Goal: Task Accomplishment & Management: Complete application form

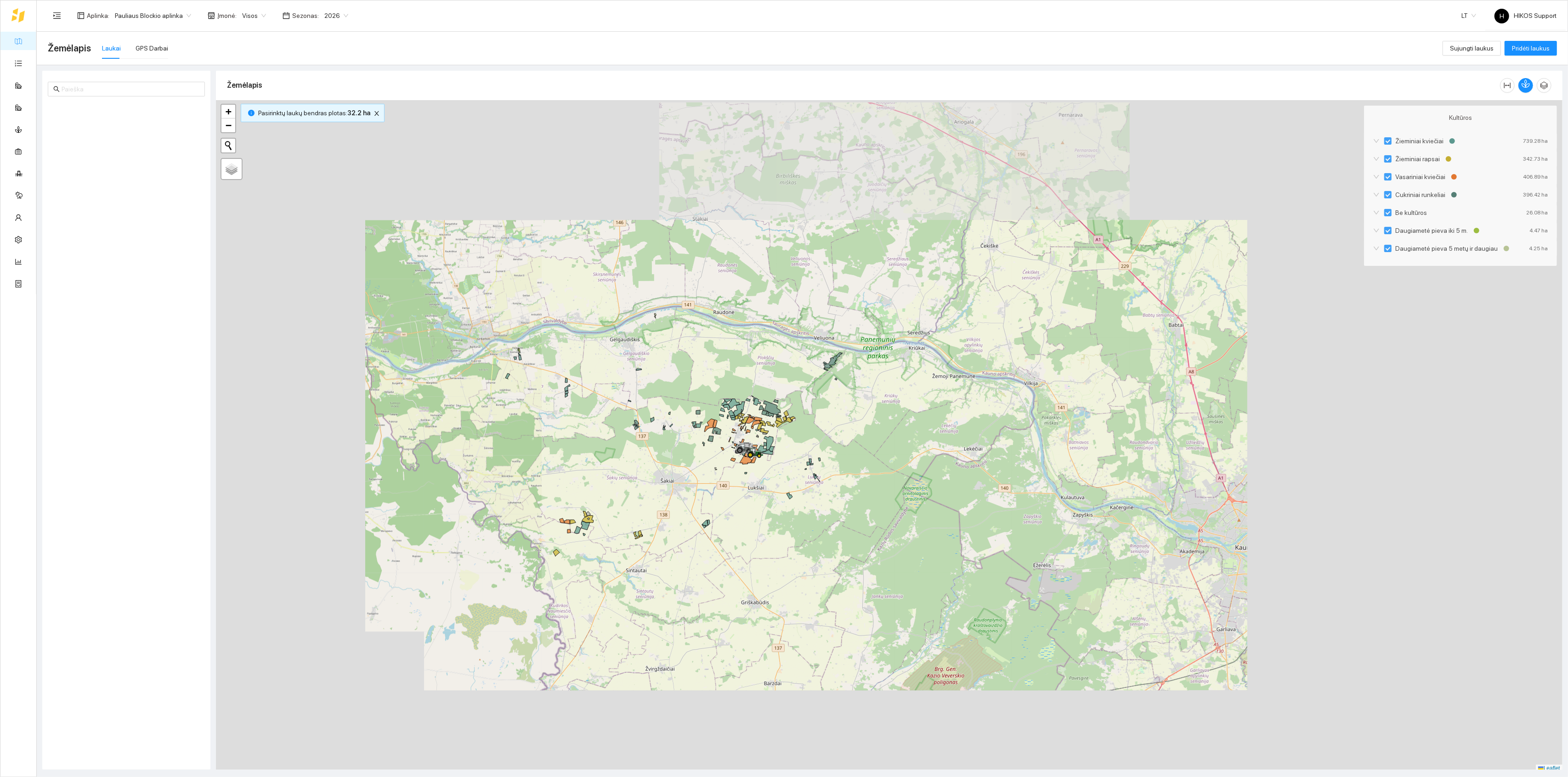
scroll to position [2, 0]
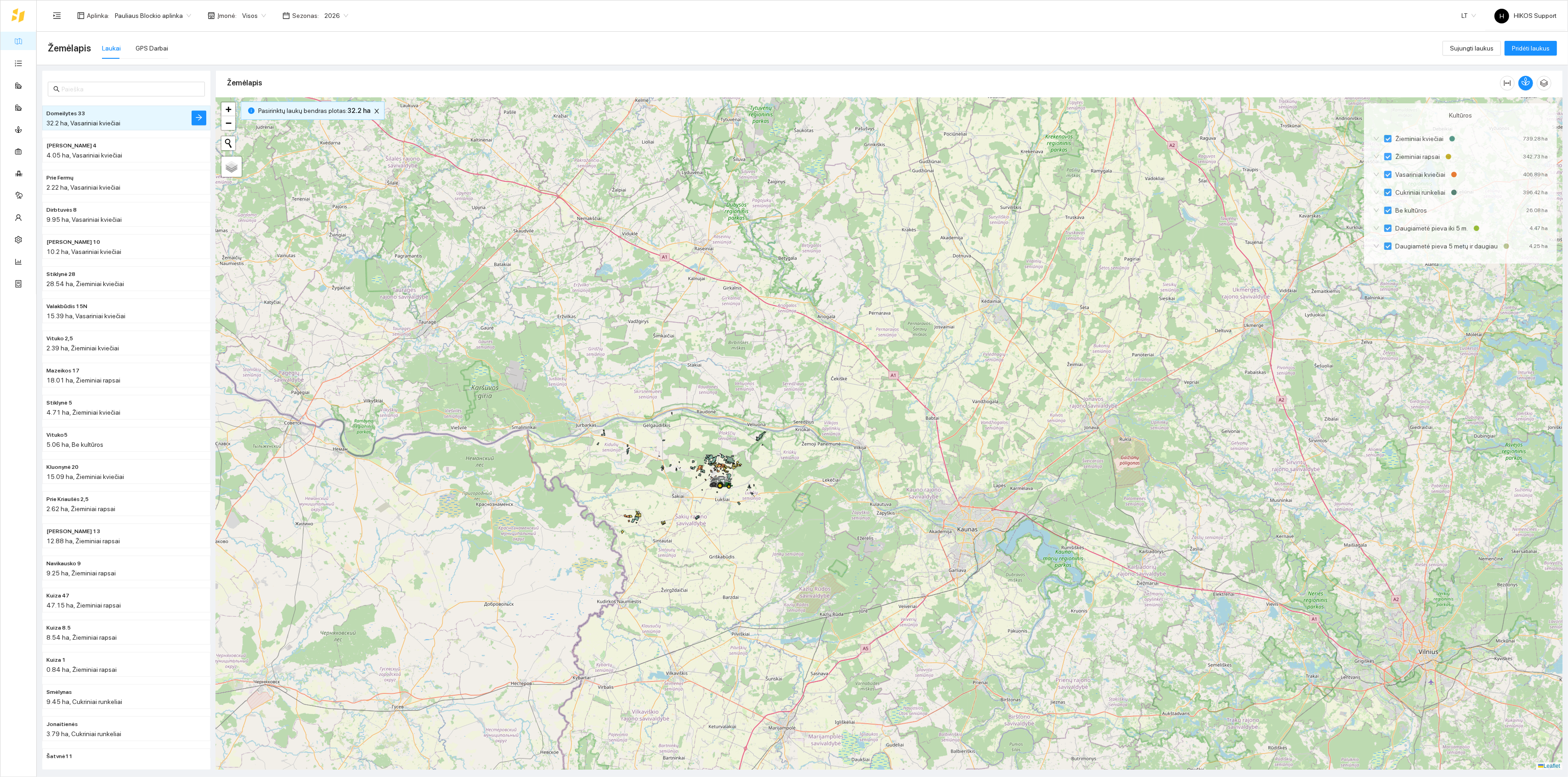
click at [27, 40] on link "Žemėlapis" at bounding box center [41, 41] width 30 height 7
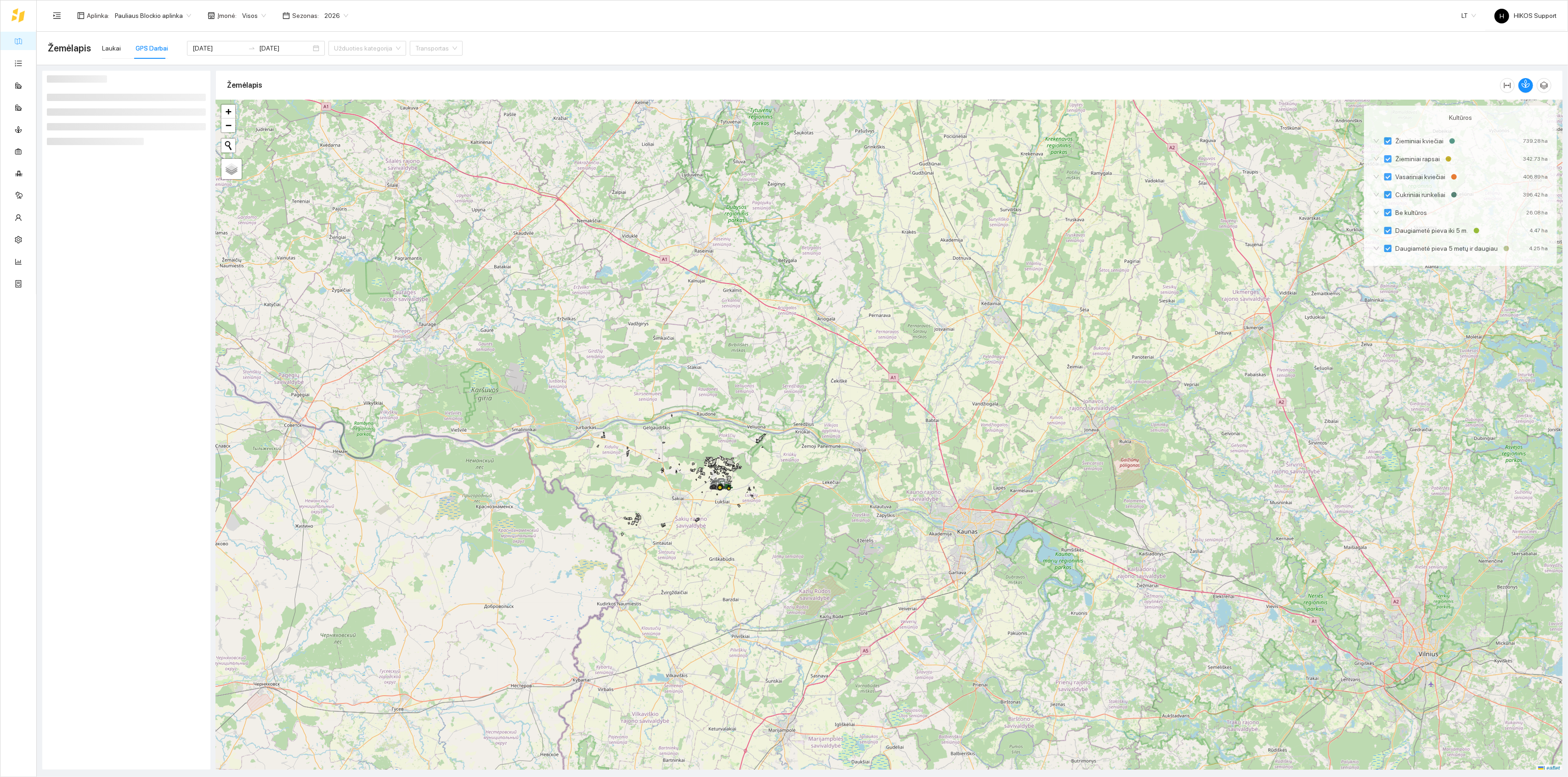
click at [328, 13] on span "2026" at bounding box center [336, 15] width 24 height 14
click at [536, 66] on div "Žemėlapis" at bounding box center [800, 417] width 1531 height 705
click at [143, 15] on span "Pauliaus Blockio aplinka" at bounding box center [153, 15] width 76 height 14
click at [144, 49] on div "Ūk. [PERSON_NAME]" at bounding box center [158, 49] width 89 height 10
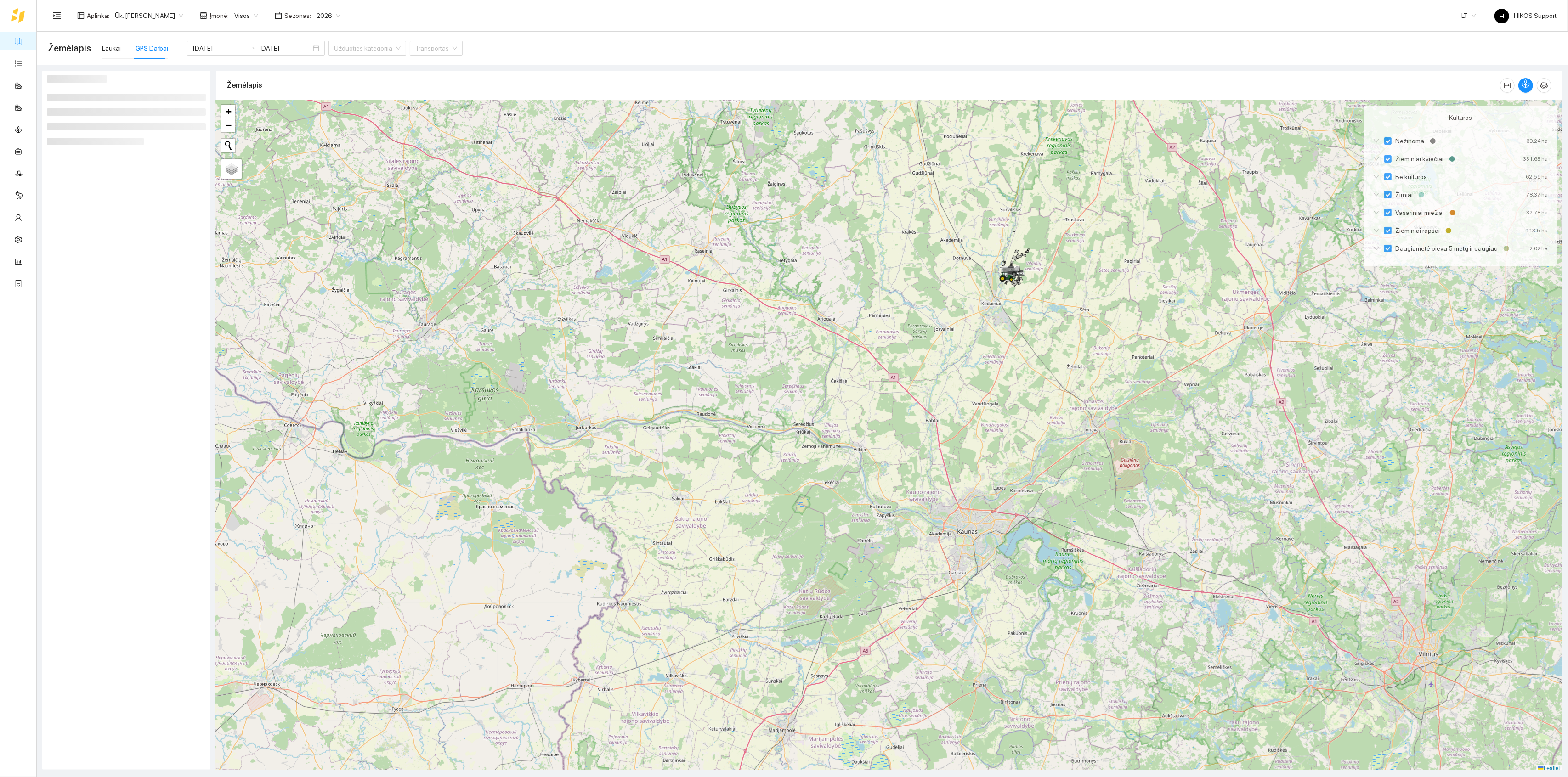
click at [1085, 254] on div at bounding box center [889, 436] width 1346 height 672
click at [1085, 254] on div at bounding box center [889, 434] width 1346 height 672
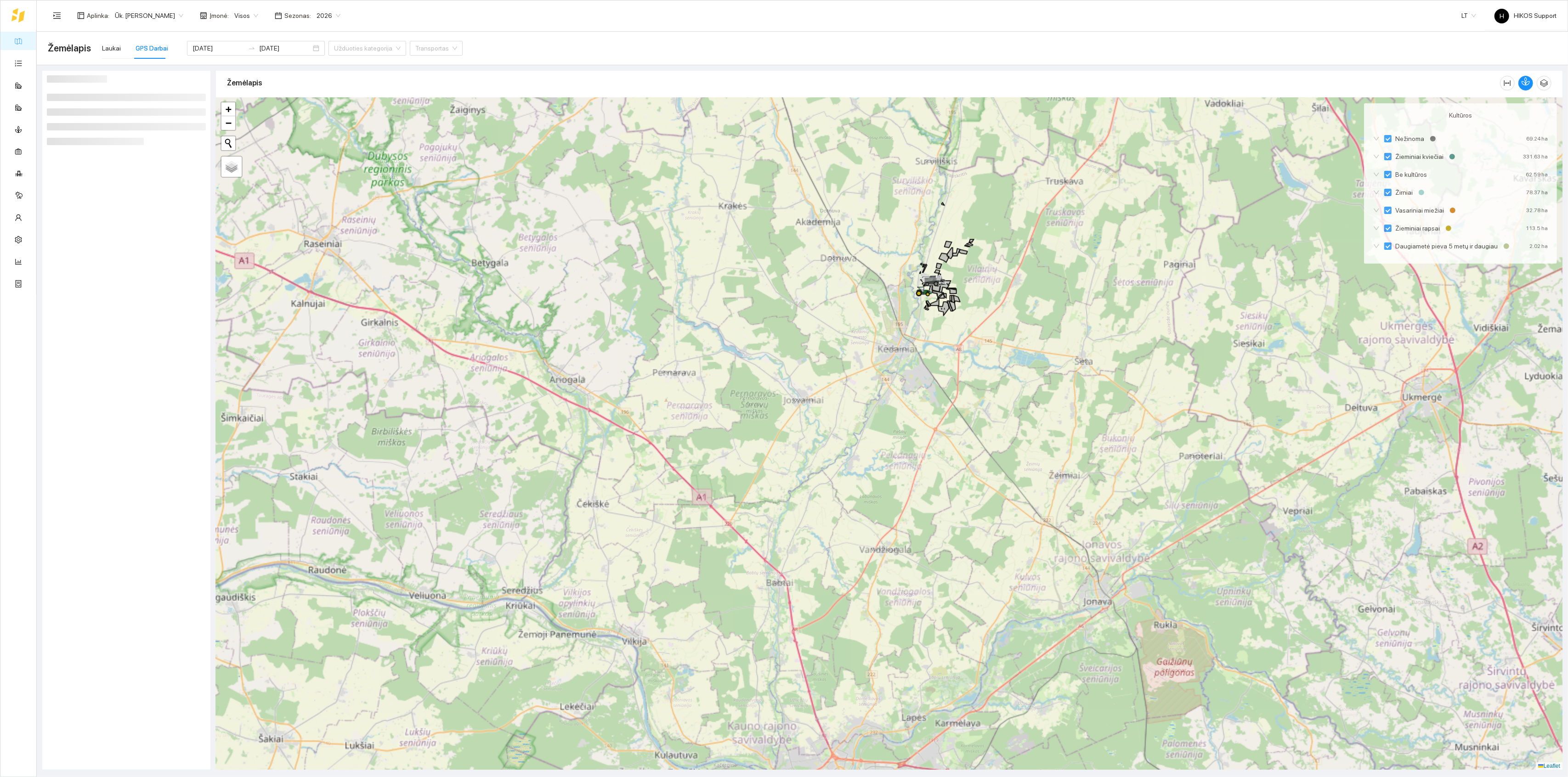
click at [1006, 266] on div at bounding box center [889, 434] width 1346 height 672
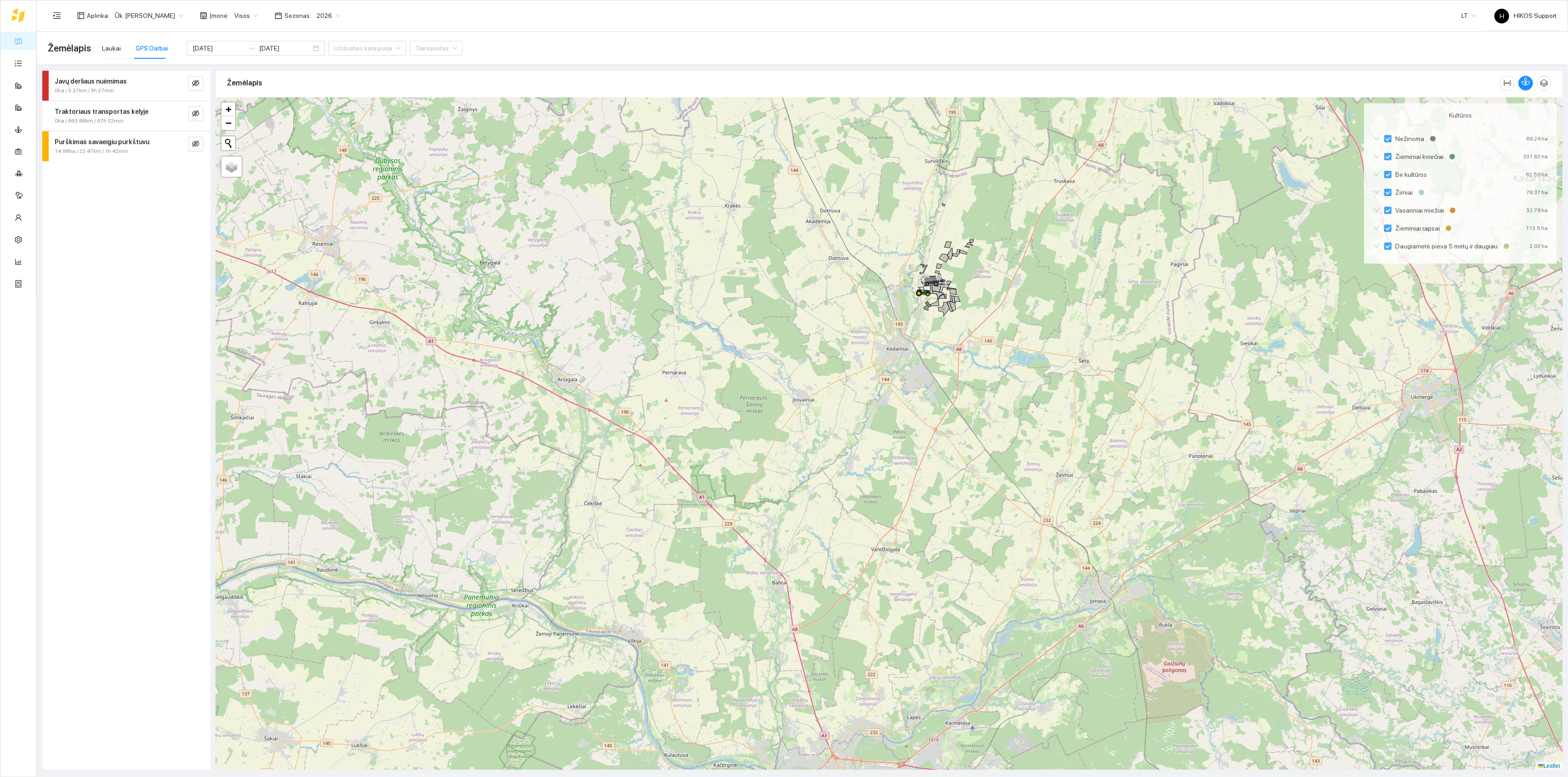
click at [1006, 266] on div at bounding box center [889, 434] width 1346 height 672
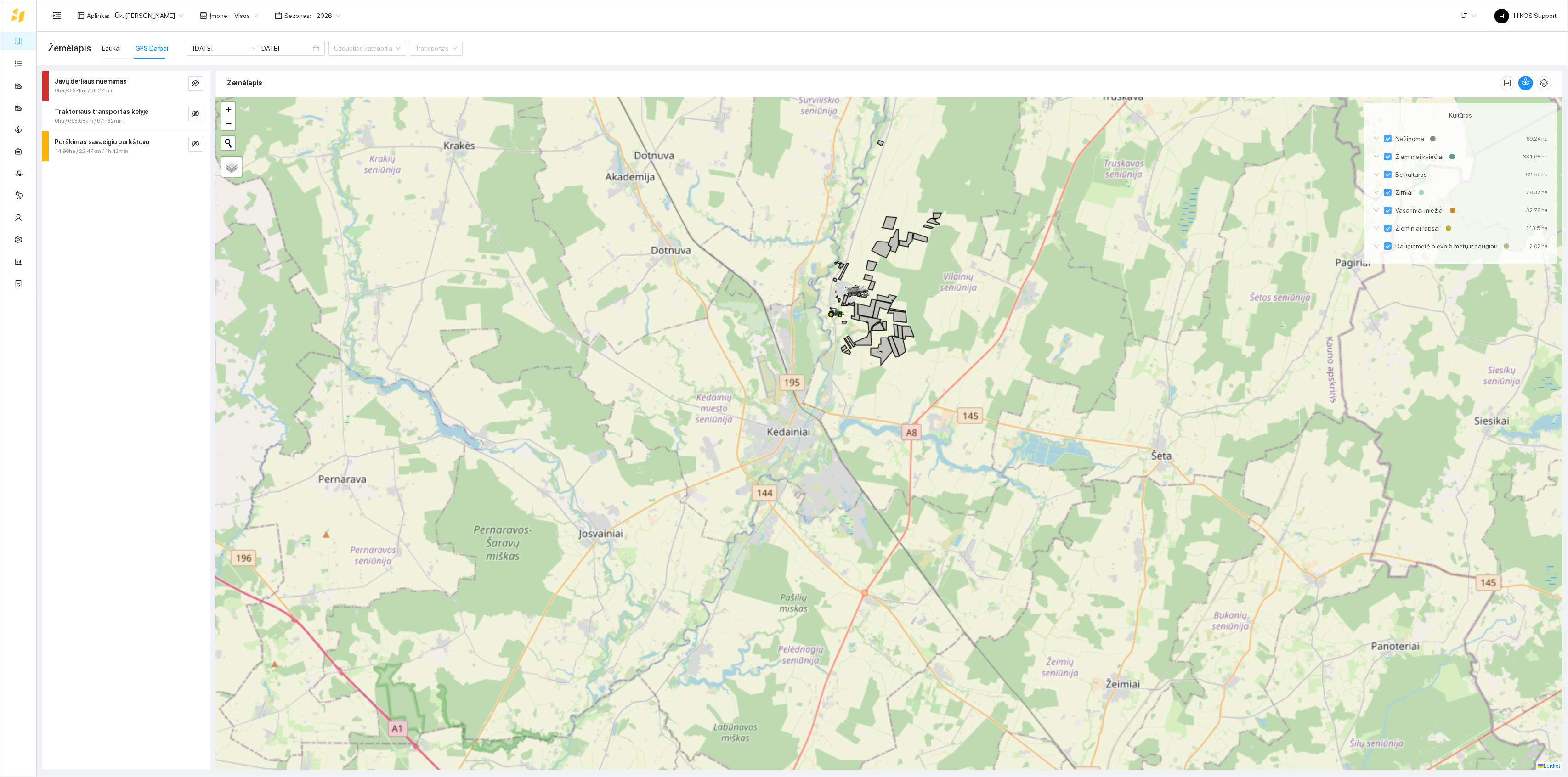
click at [945, 295] on div at bounding box center [889, 434] width 1346 height 672
click at [945, 294] on div at bounding box center [889, 434] width 1346 height 672
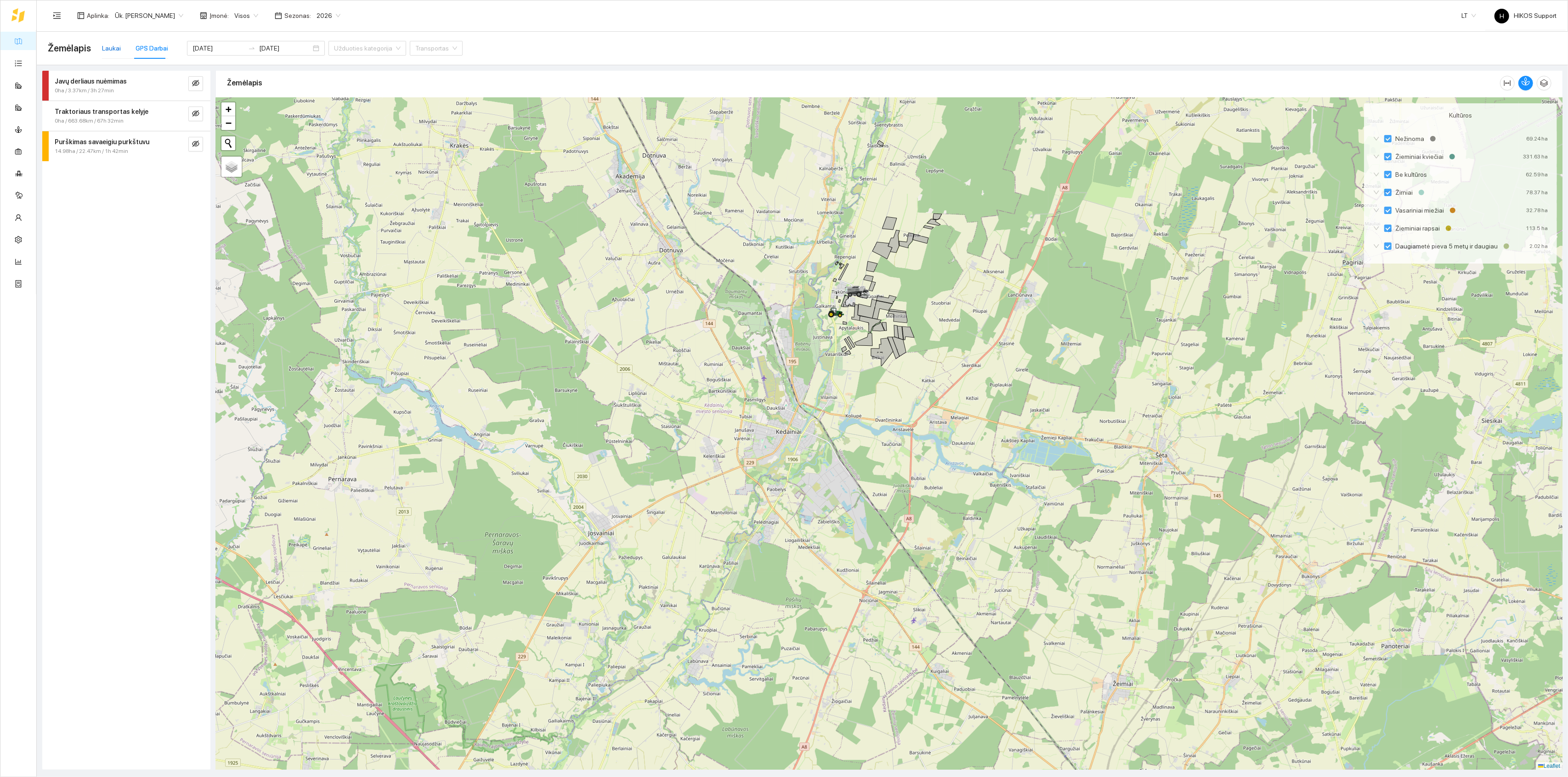
click at [107, 46] on div "Laukai" at bounding box center [111, 48] width 19 height 10
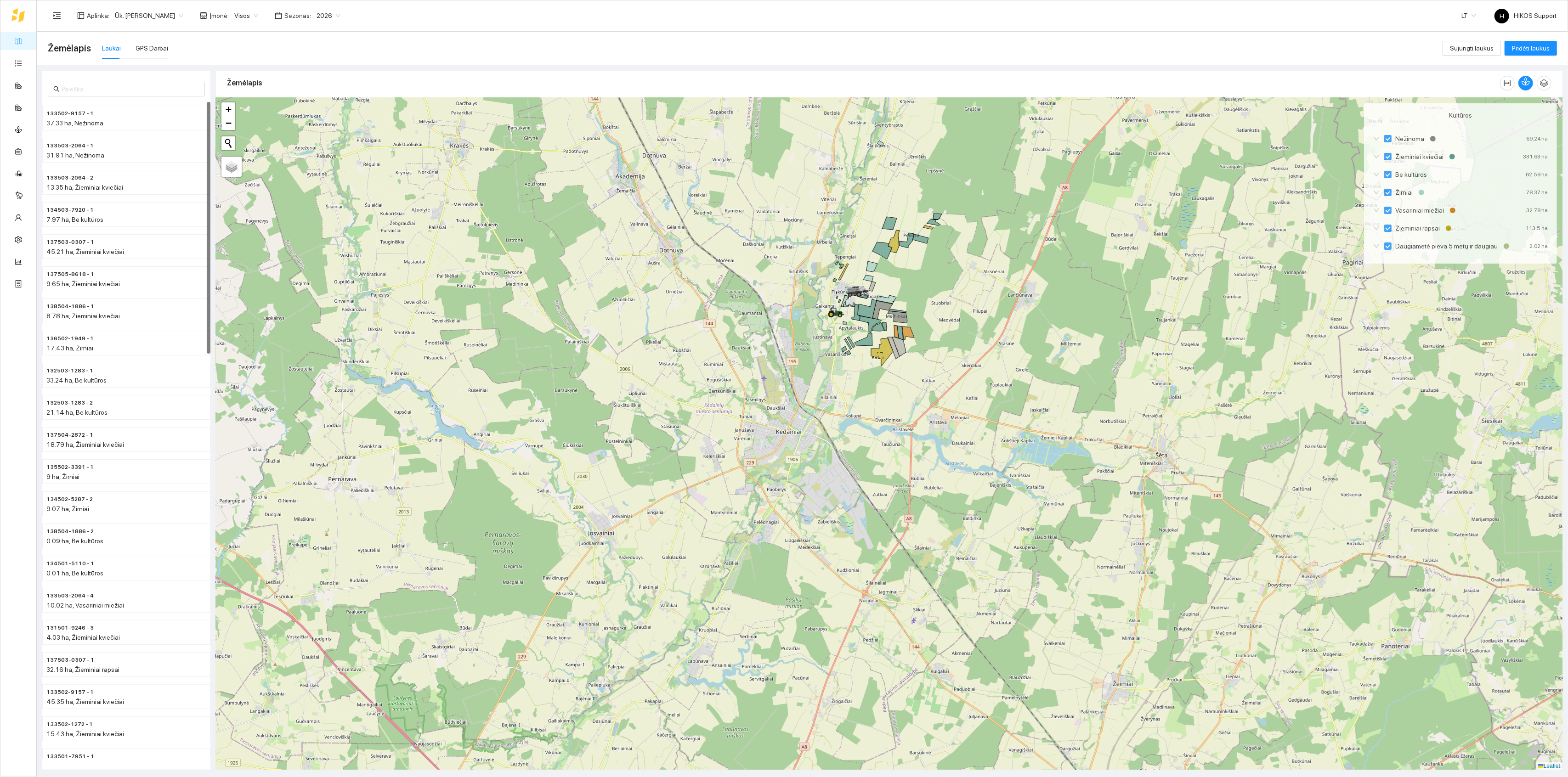
click at [982, 277] on div at bounding box center [889, 434] width 1346 height 672
click at [982, 277] on div at bounding box center [889, 434] width 1346 height 672
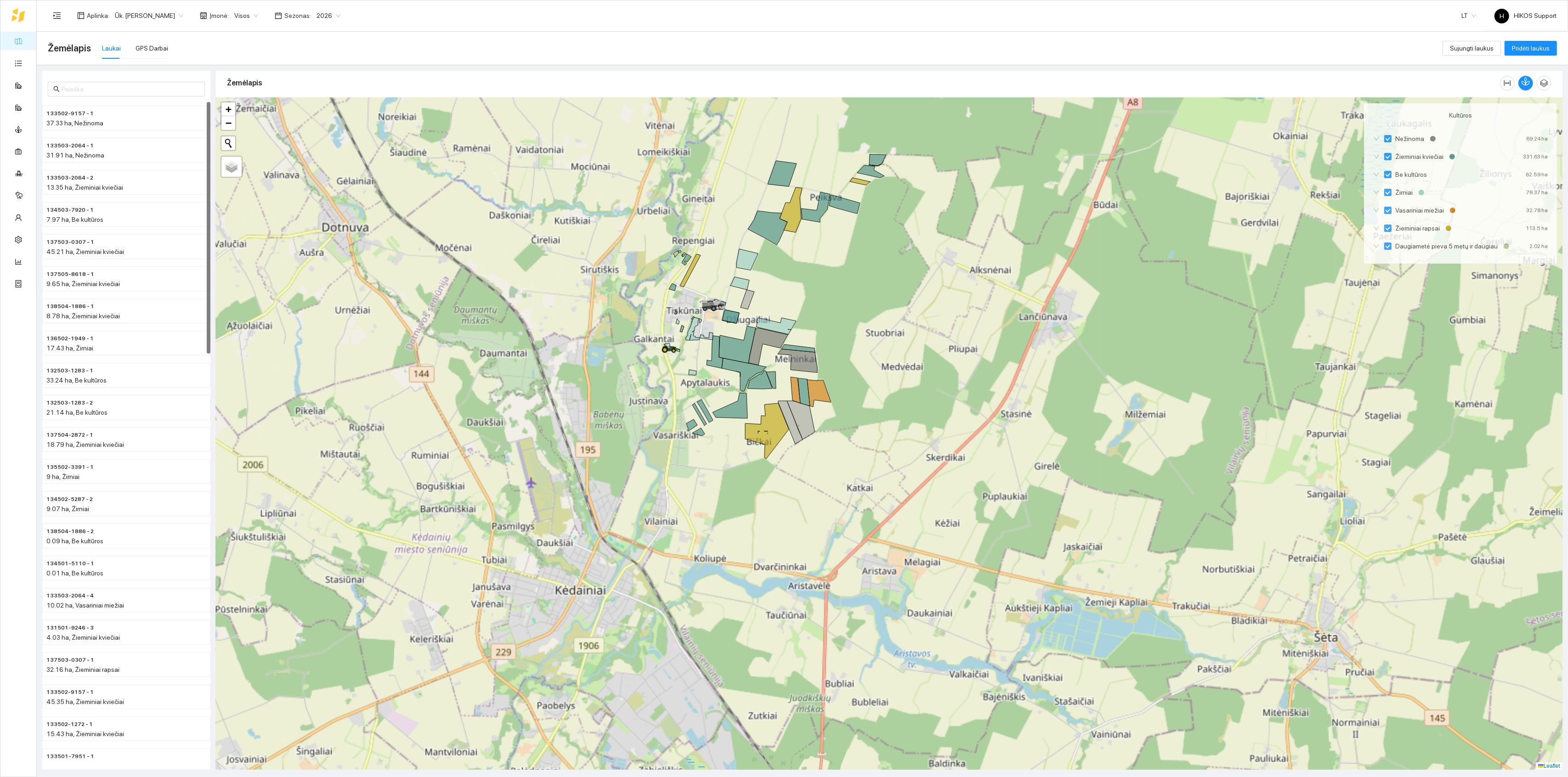
drag, startPoint x: 840, startPoint y: 361, endPoint x: 703, endPoint y: 422, distance: 150.0
click at [703, 422] on div at bounding box center [889, 434] width 1346 height 672
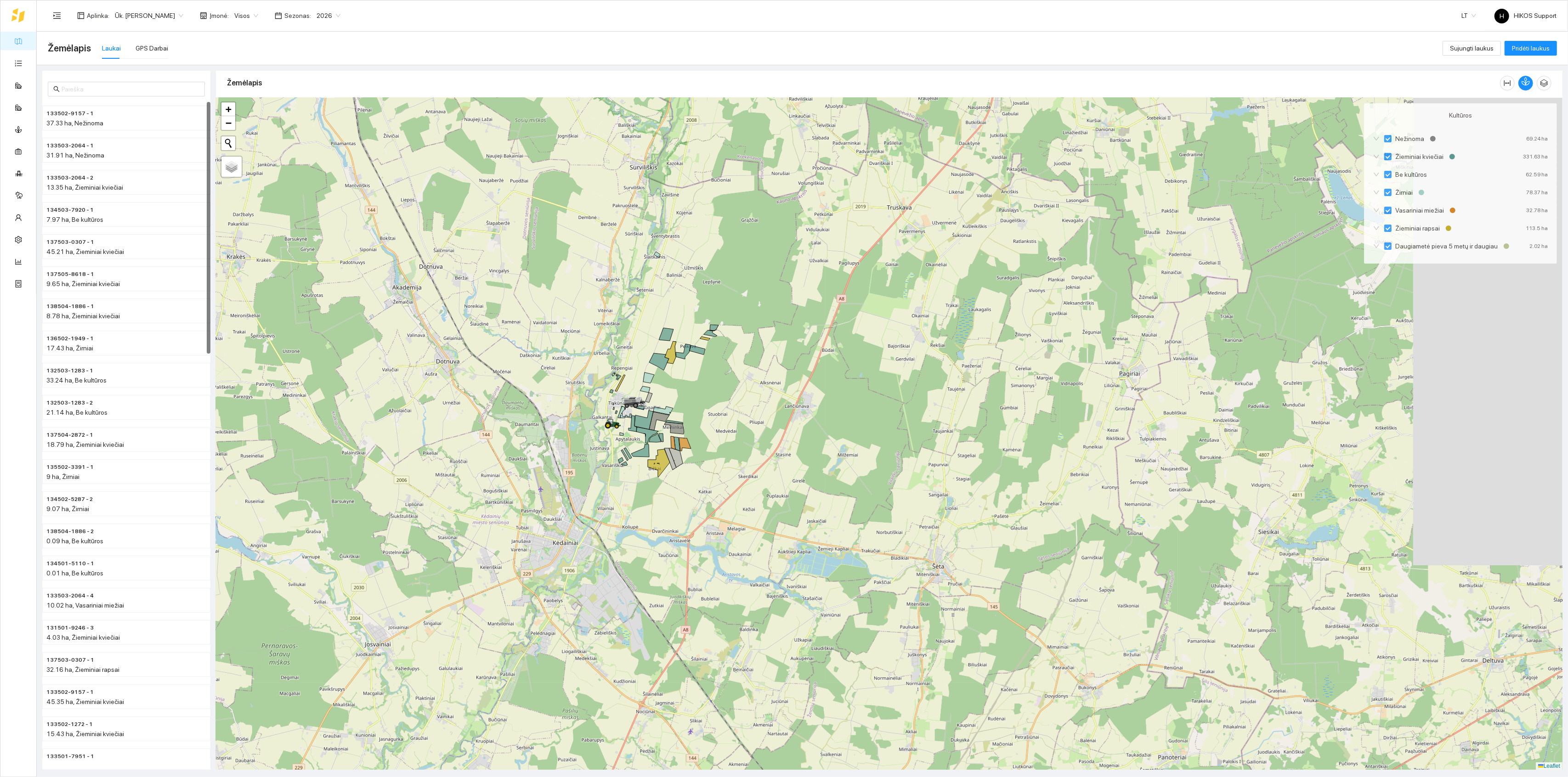
click at [711, 396] on div at bounding box center [889, 434] width 1346 height 672
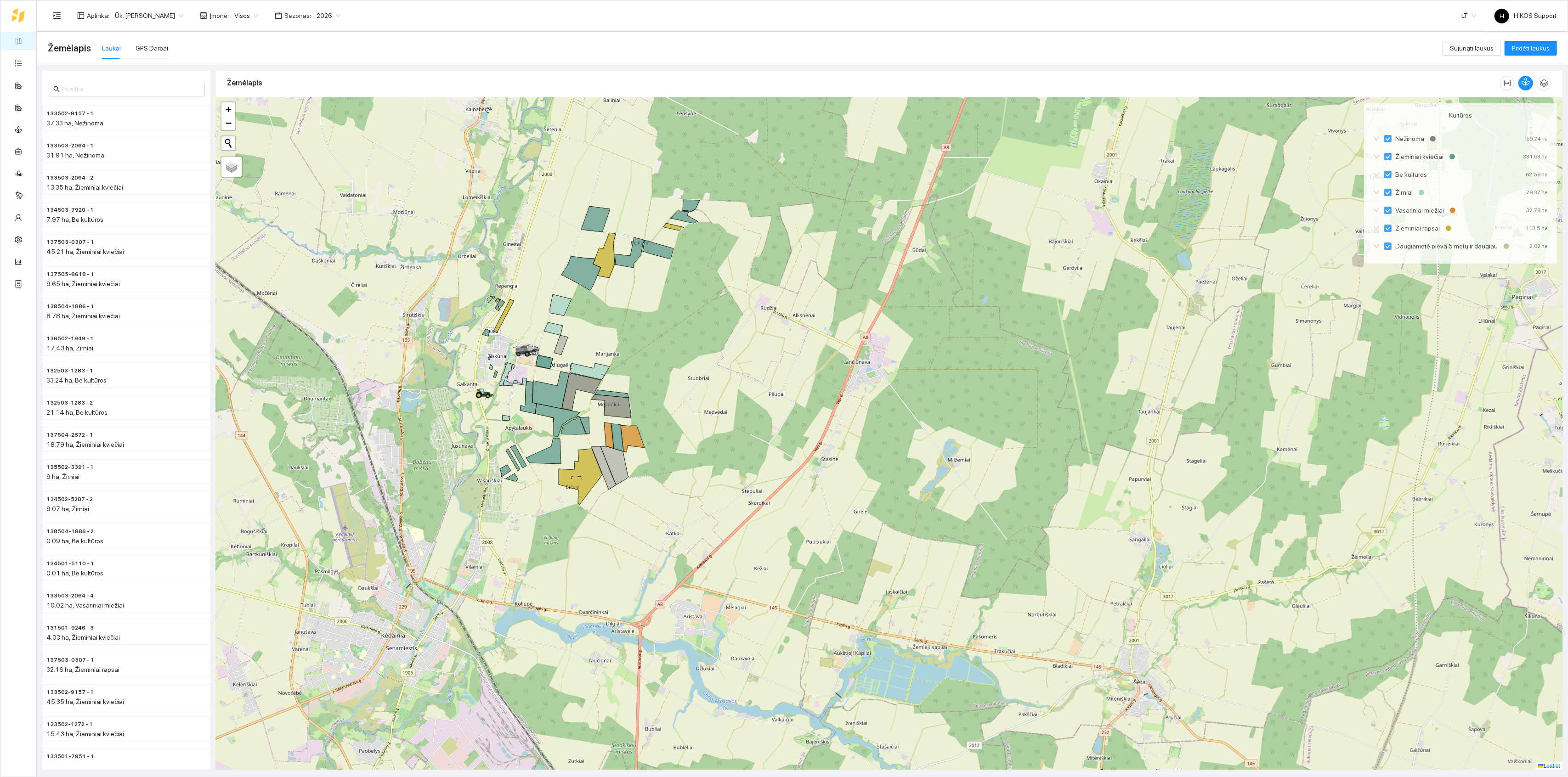
drag, startPoint x: 632, startPoint y: 497, endPoint x: 606, endPoint y: 443, distance: 59.9
click at [606, 443] on icon at bounding box center [609, 435] width 10 height 26
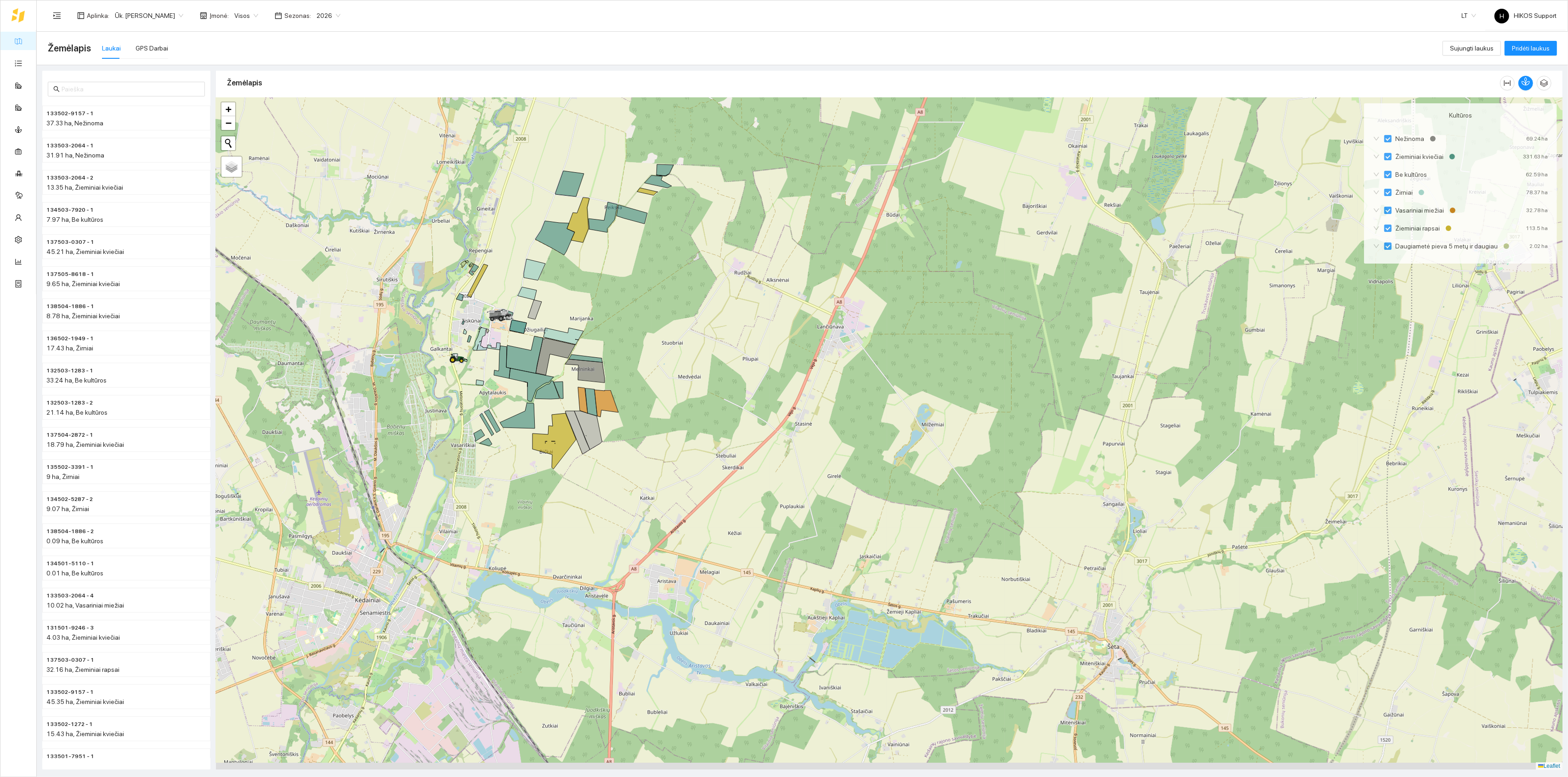
drag, startPoint x: 696, startPoint y: 405, endPoint x: 666, endPoint y: 366, distance: 49.2
click at [666, 366] on div at bounding box center [889, 434] width 1346 height 672
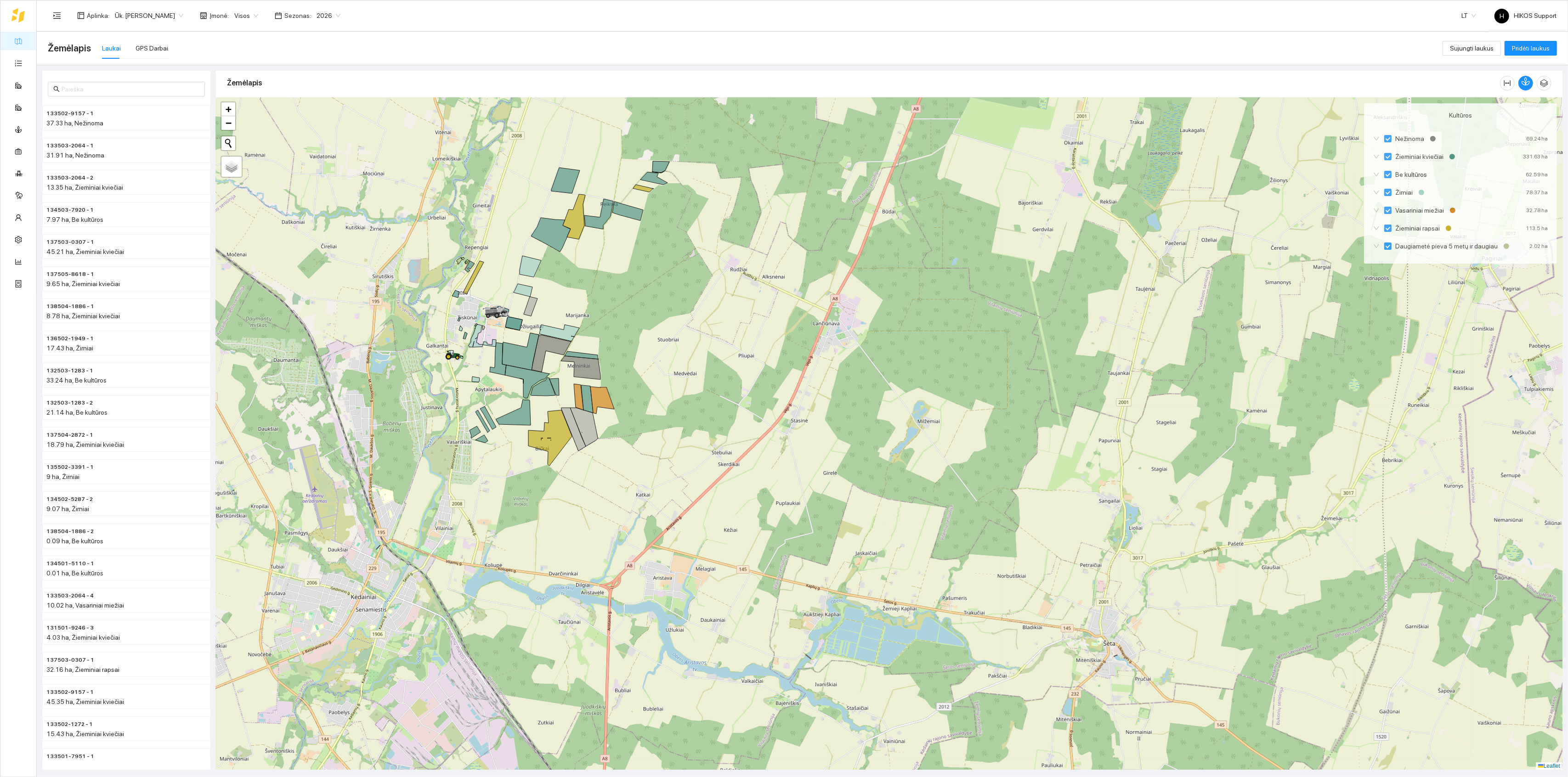
click at [570, 316] on div at bounding box center [889, 434] width 1346 height 672
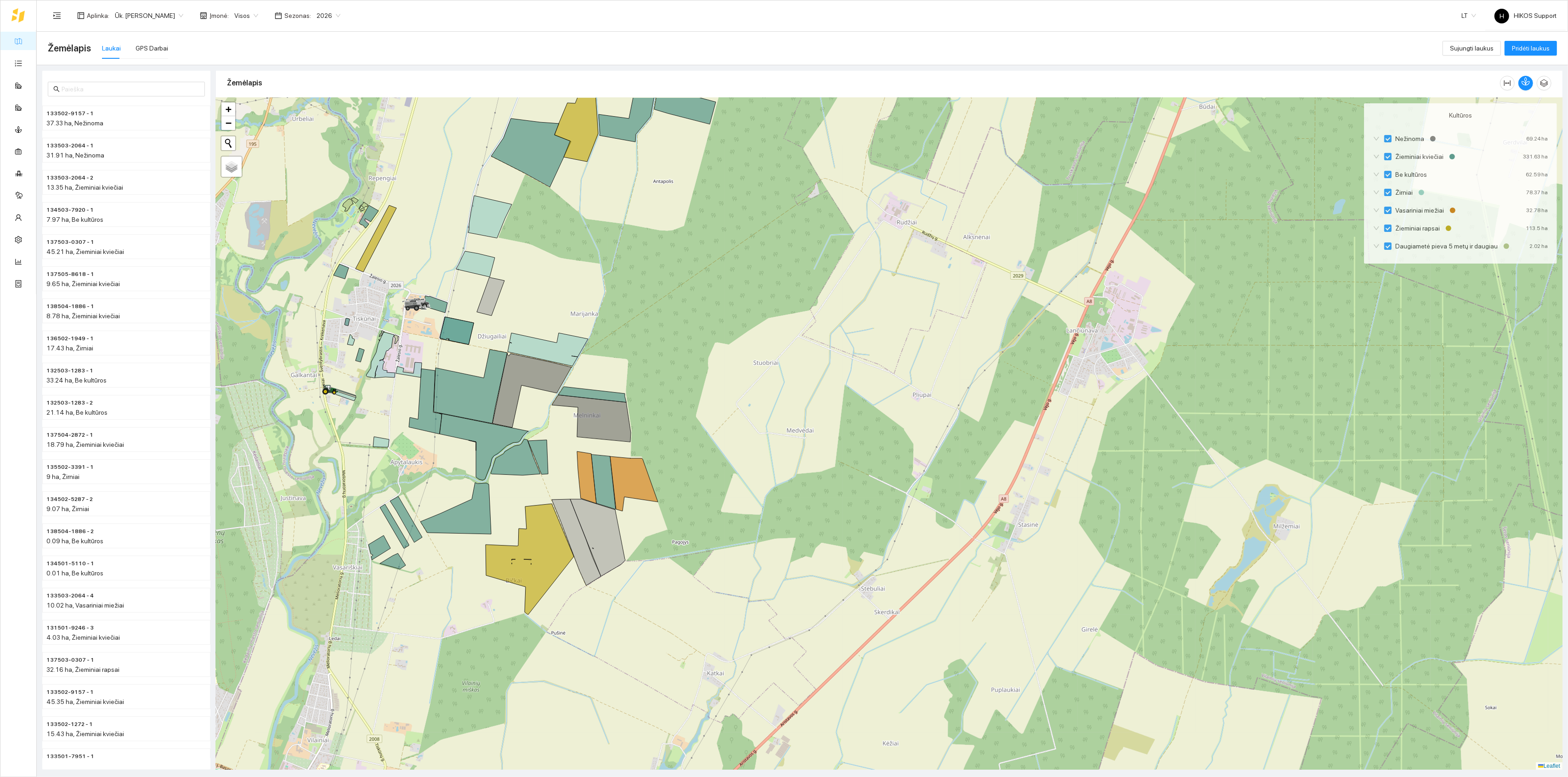
drag, startPoint x: 598, startPoint y: 318, endPoint x: 624, endPoint y: 346, distance: 38.2
click at [624, 346] on div at bounding box center [889, 434] width 1346 height 672
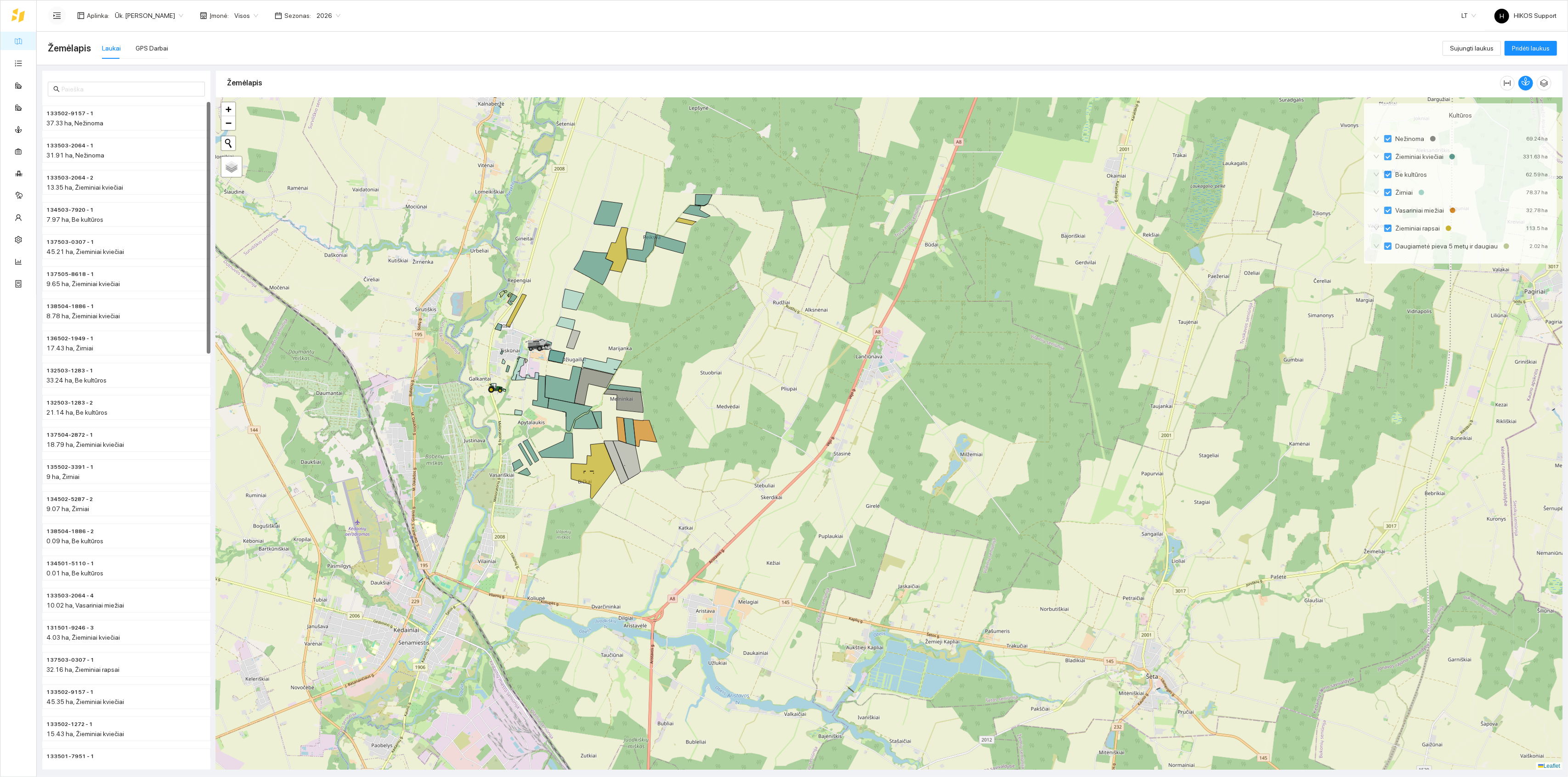
click at [52, 11] on button "button" at bounding box center [57, 16] width 18 height 18
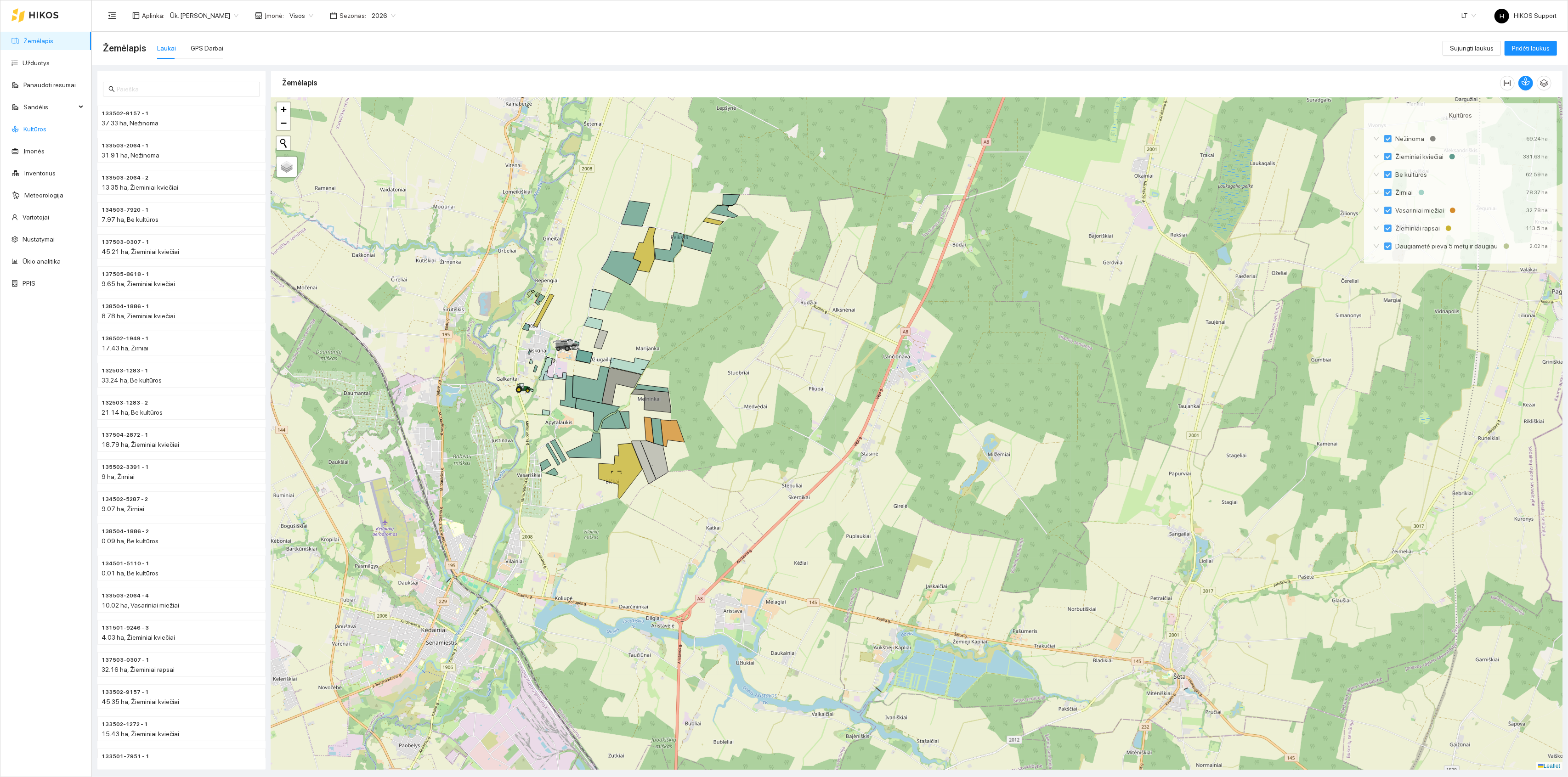
click at [38, 129] on link "Kultūros" at bounding box center [35, 129] width 23 height 7
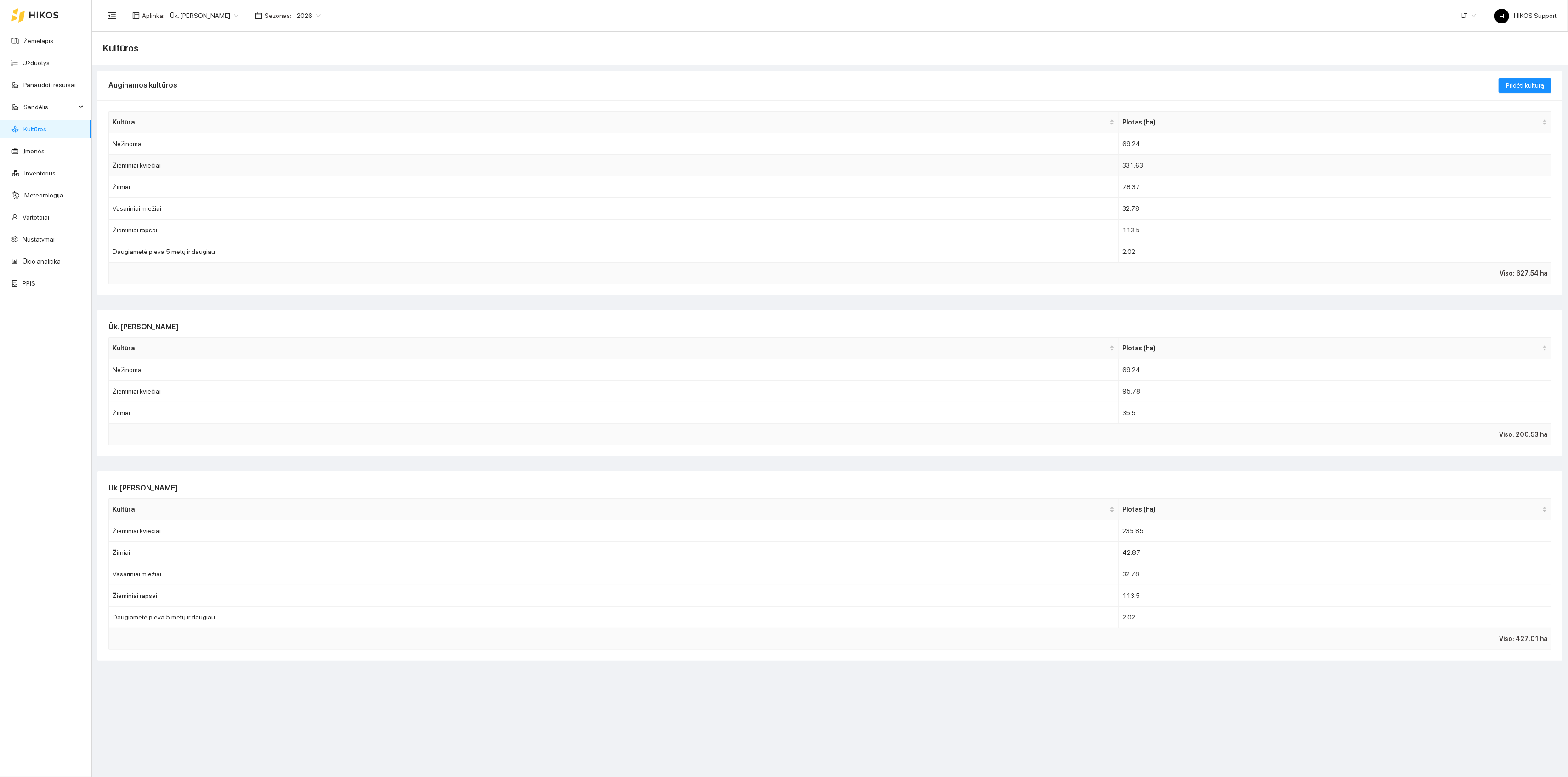
click at [149, 167] on td "Žieminiai kviečiai" at bounding box center [614, 165] width 1010 height 21
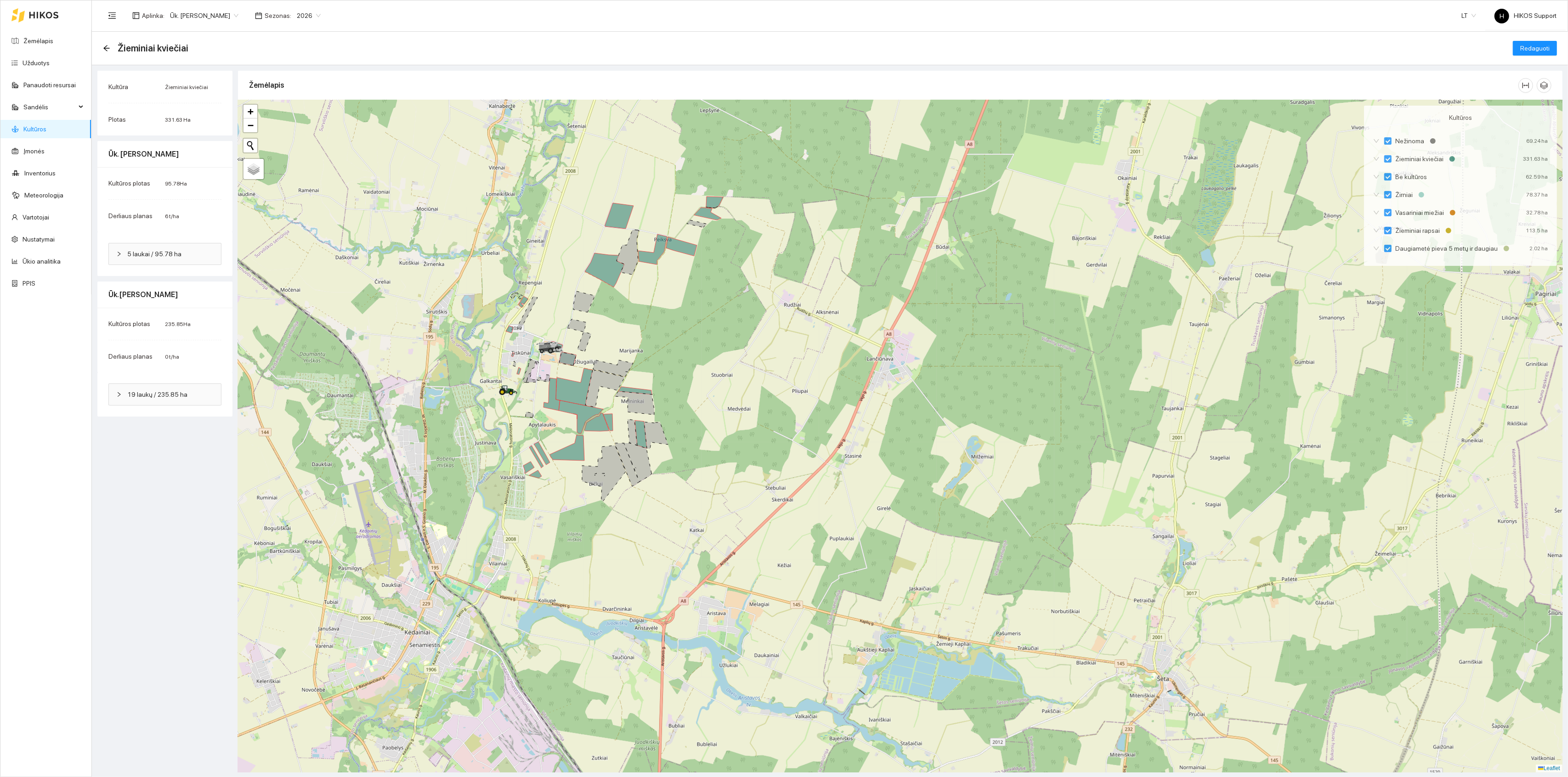
drag, startPoint x: 107, startPoint y: 156, endPoint x: 203, endPoint y: 157, distance: 96.0
click at [203, 157] on div "Ūk. [PERSON_NAME]" at bounding box center [165, 155] width 135 height 27
drag, startPoint x: 111, startPoint y: 296, endPoint x: 184, endPoint y: 296, distance: 73.0
click at [184, 296] on div "Ūk.Ričardas Reikertas" at bounding box center [165, 294] width 113 height 26
click at [164, 186] on div "Kultūros plotas" at bounding box center [136, 183] width 57 height 10
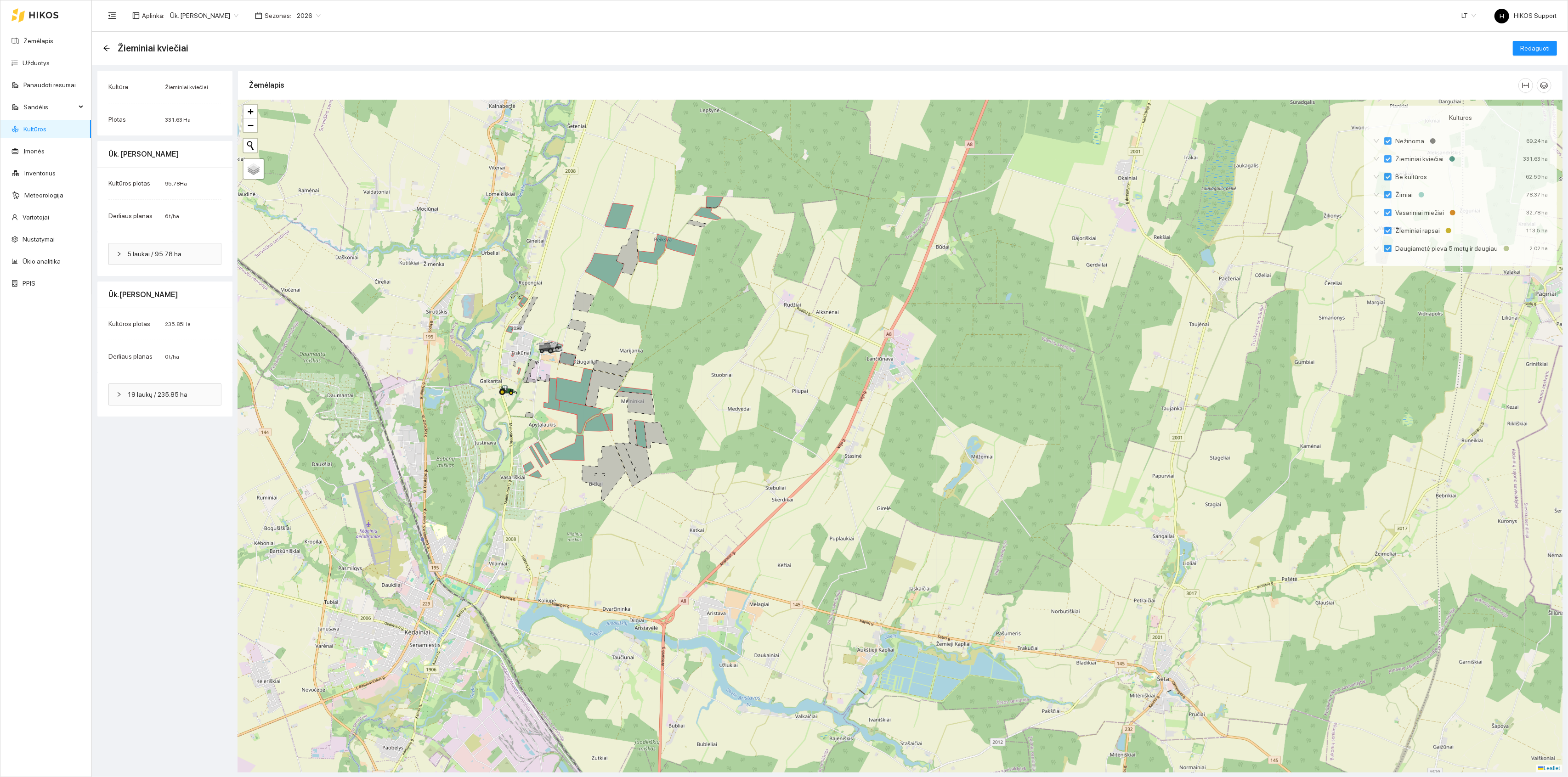
click at [147, 315] on div "Kultūros plotas 235.85 Ha Derliaus planas 0 t/ha" at bounding box center [165, 340] width 135 height 64
click at [1539, 46] on span "Redaguoti" at bounding box center [1535, 48] width 29 height 10
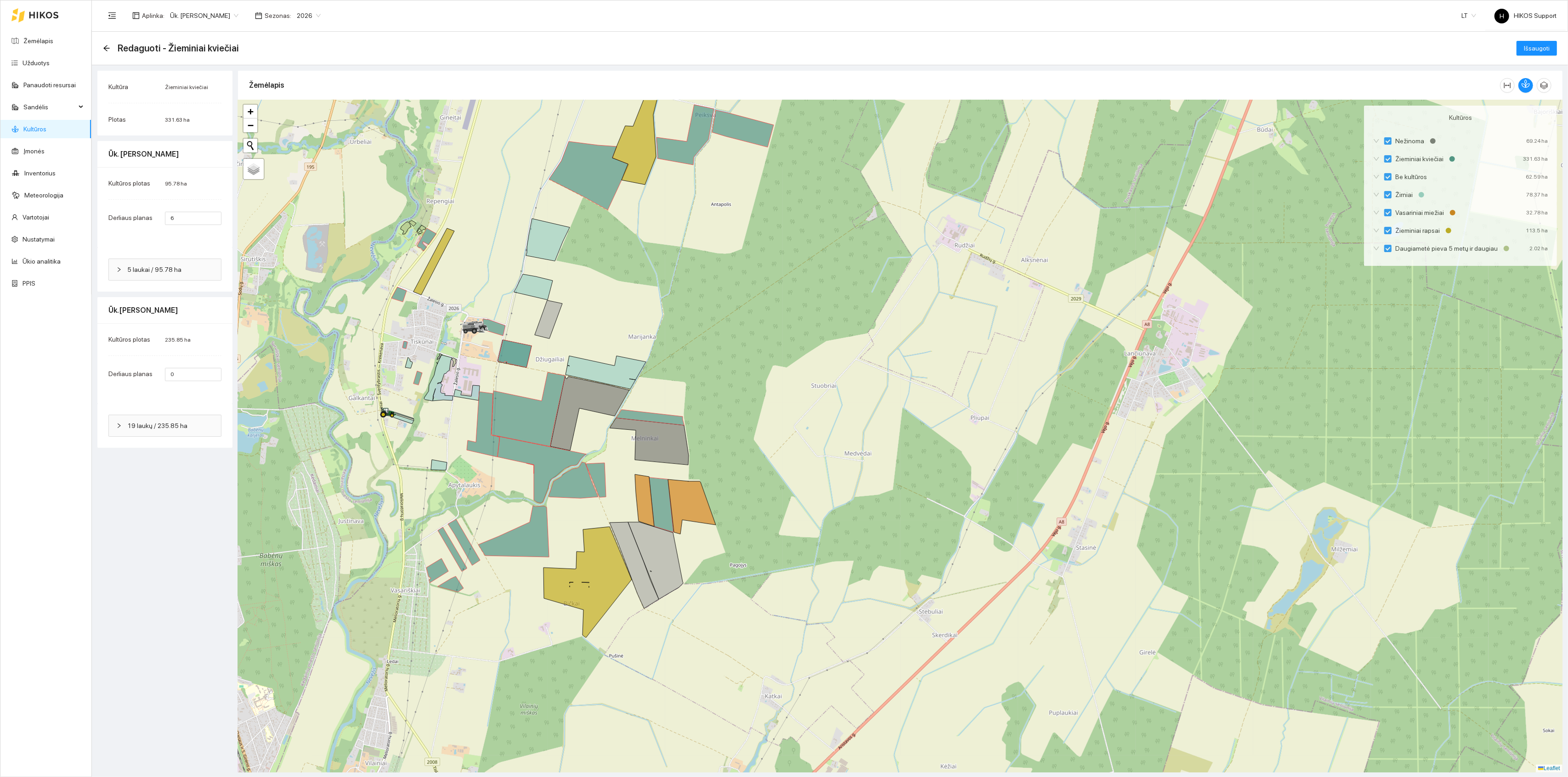
drag, startPoint x: 696, startPoint y: 341, endPoint x: 672, endPoint y: 413, distance: 75.9
click at [672, 413] on div at bounding box center [900, 436] width 1325 height 672
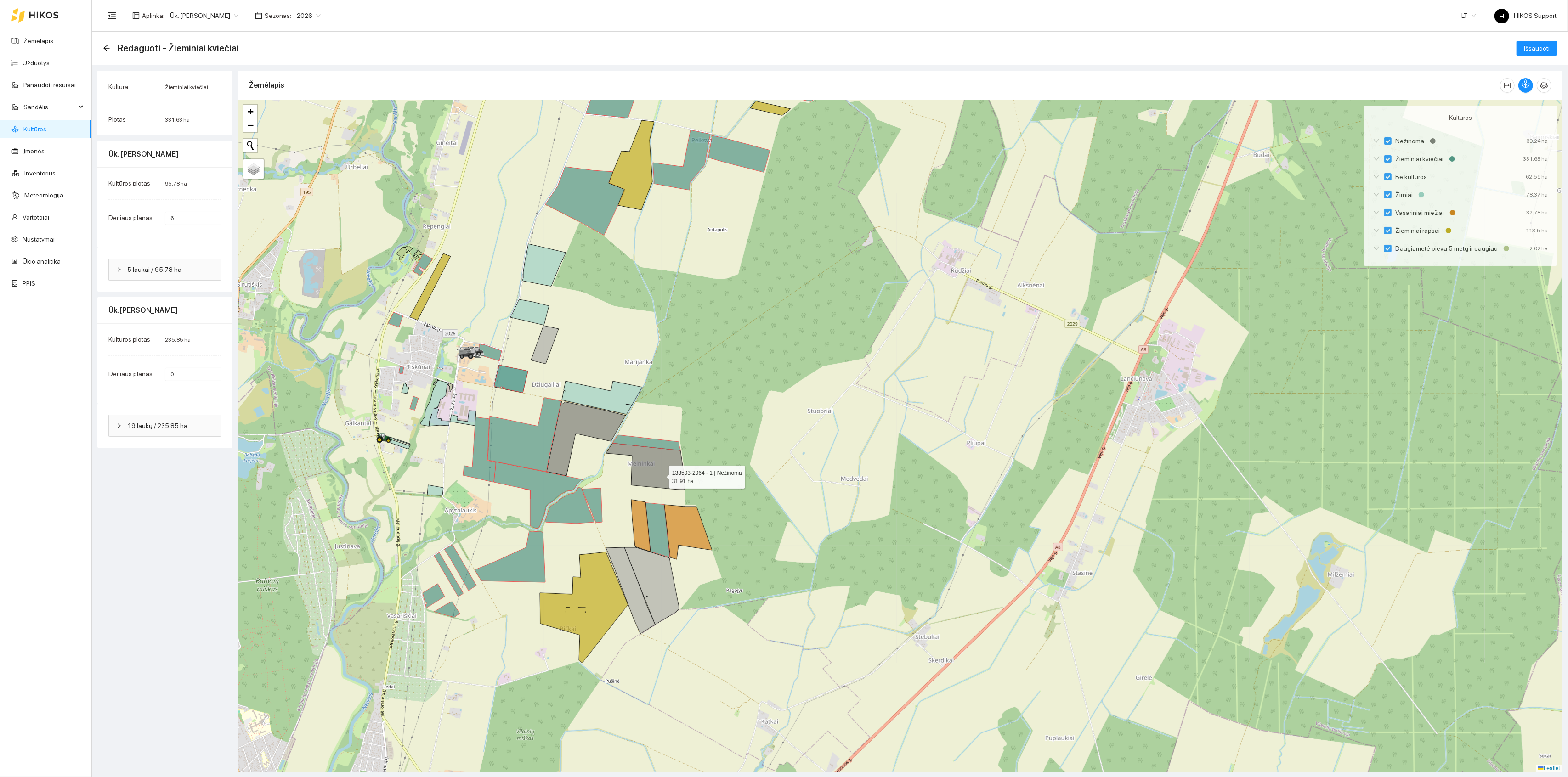
click at [660, 475] on icon at bounding box center [646, 466] width 79 height 47
click at [659, 476] on icon at bounding box center [646, 466] width 79 height 47
click at [515, 452] on icon at bounding box center [525, 435] width 74 height 74
click at [522, 450] on icon at bounding box center [525, 435] width 74 height 74
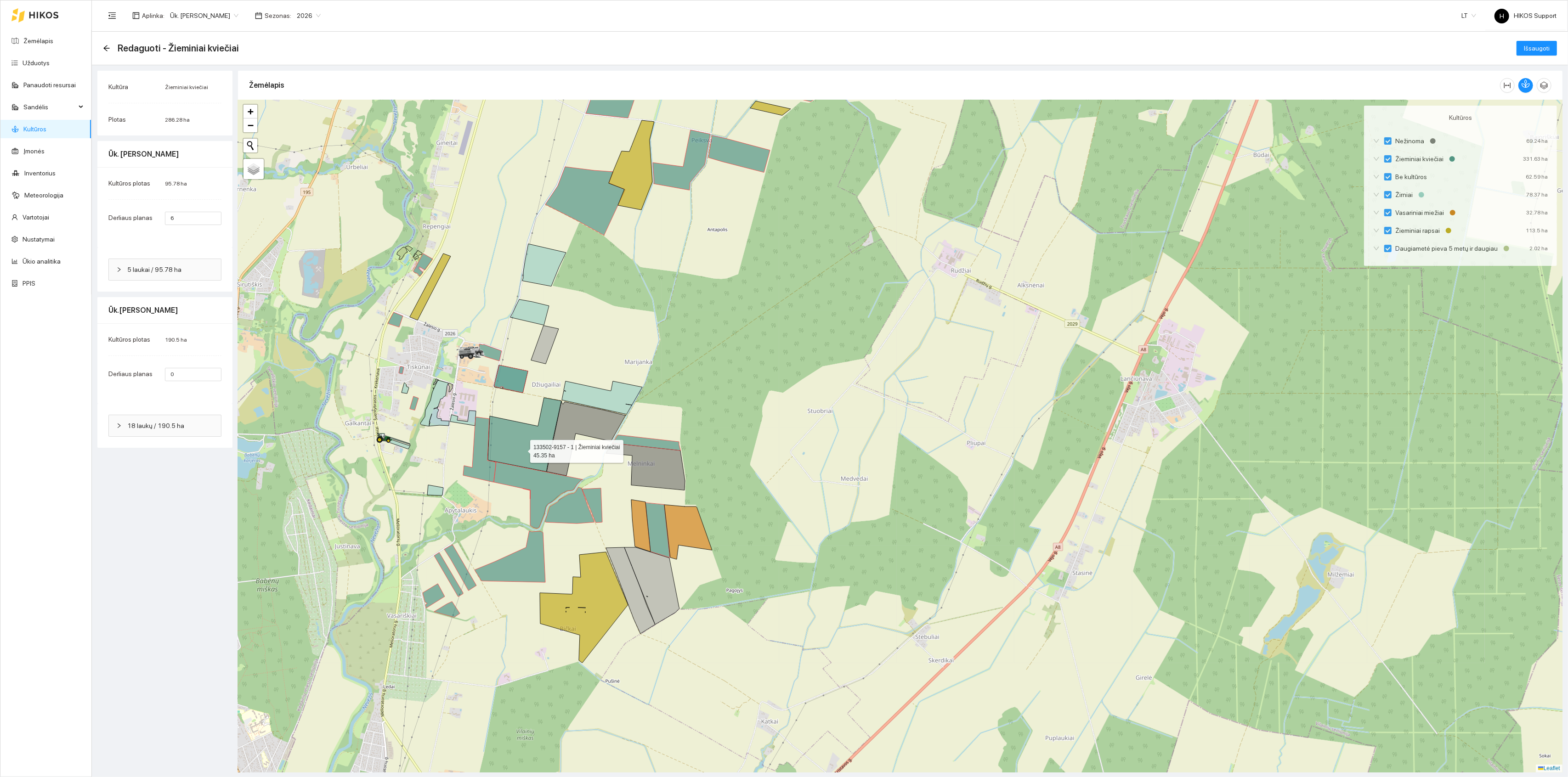
click at [522, 450] on icon at bounding box center [525, 435] width 74 height 74
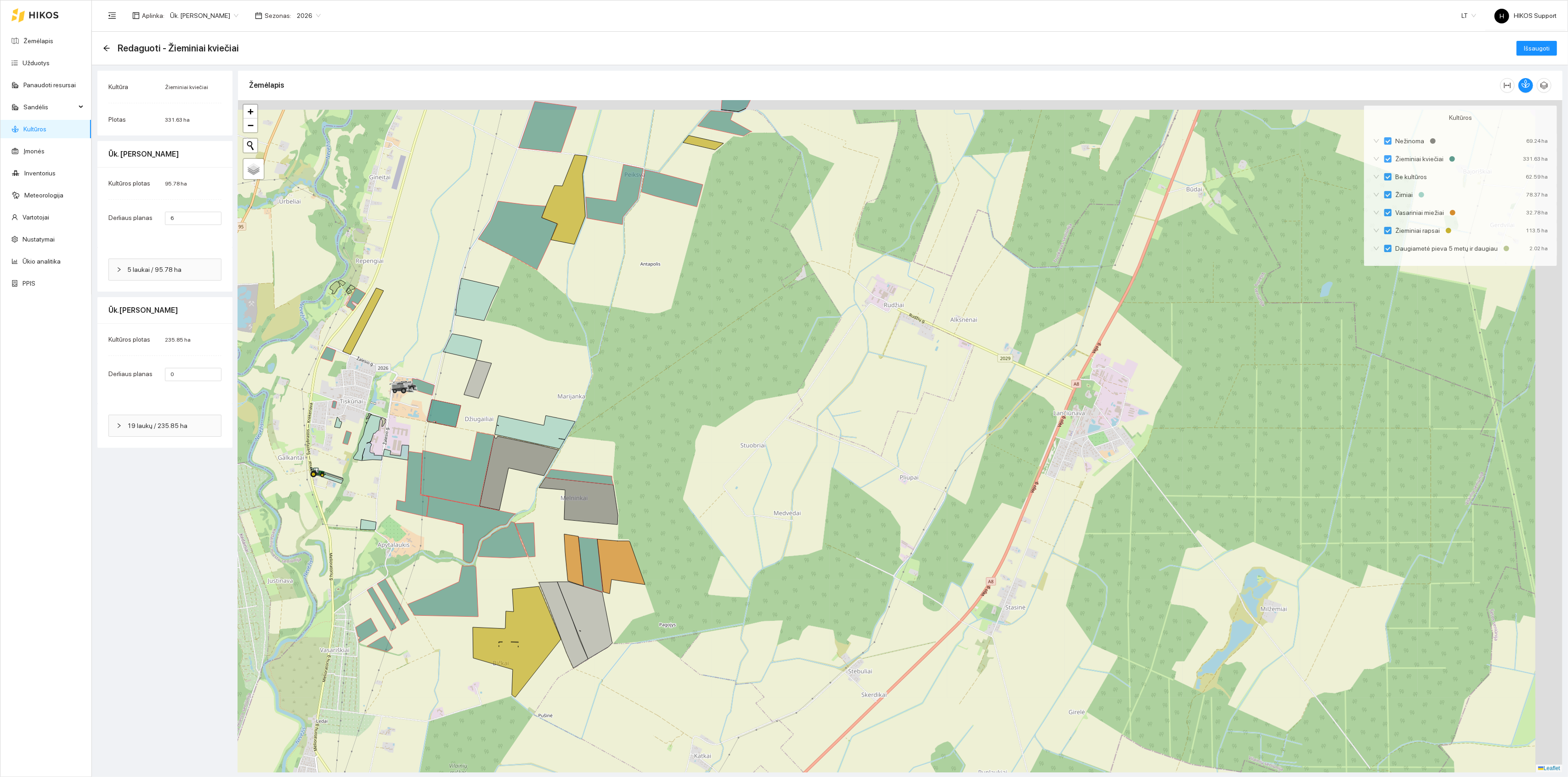
drag, startPoint x: 736, startPoint y: 489, endPoint x: 652, endPoint y: 537, distance: 96.7
click at [652, 537] on div at bounding box center [900, 436] width 1325 height 672
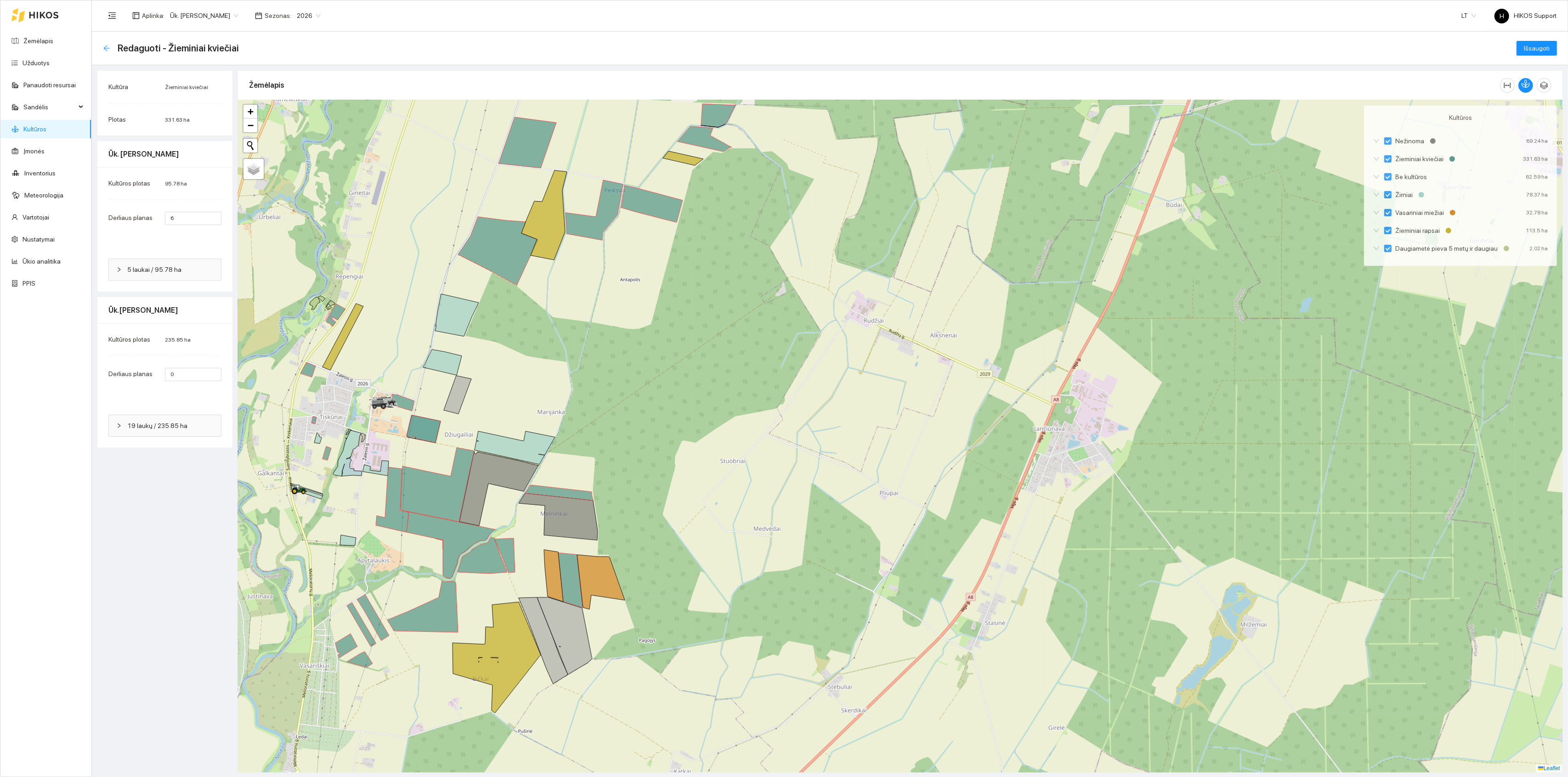
click at [104, 47] on icon "arrow-left" at bounding box center [107, 48] width 6 height 6
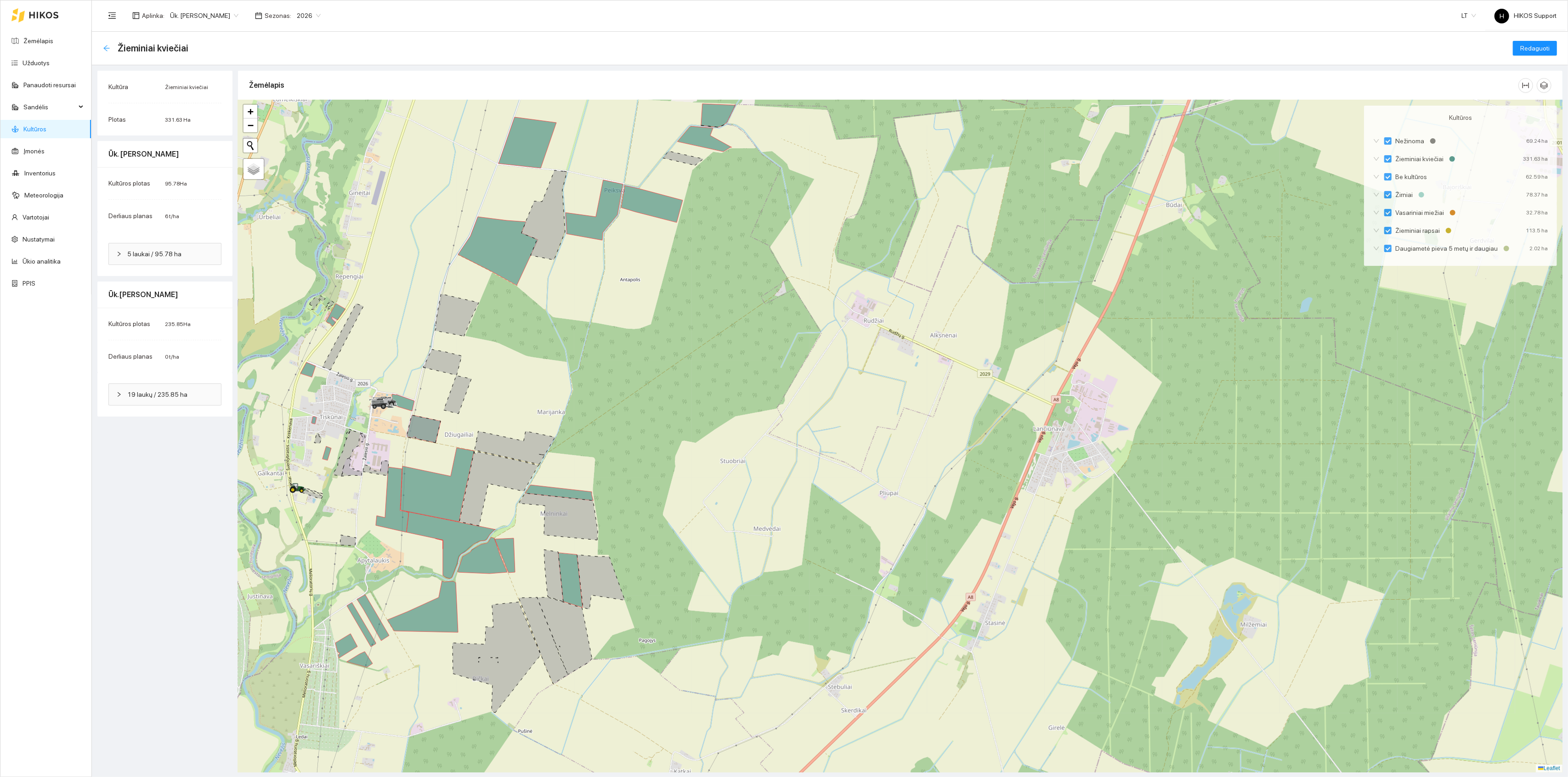
click at [107, 46] on icon "arrow-left" at bounding box center [107, 48] width 7 height 7
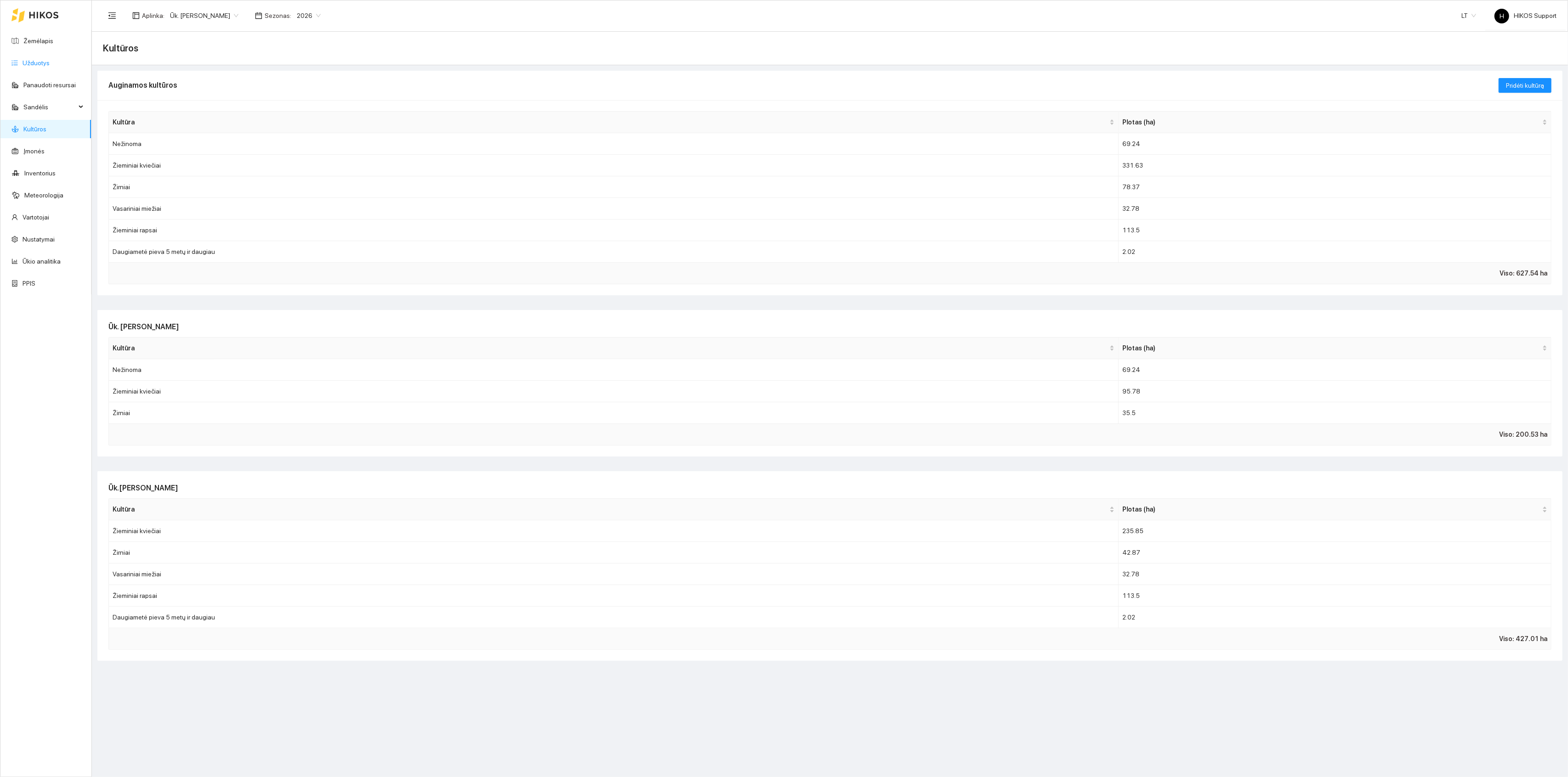
click at [35, 64] on link "Užduotys" at bounding box center [36, 63] width 27 height 7
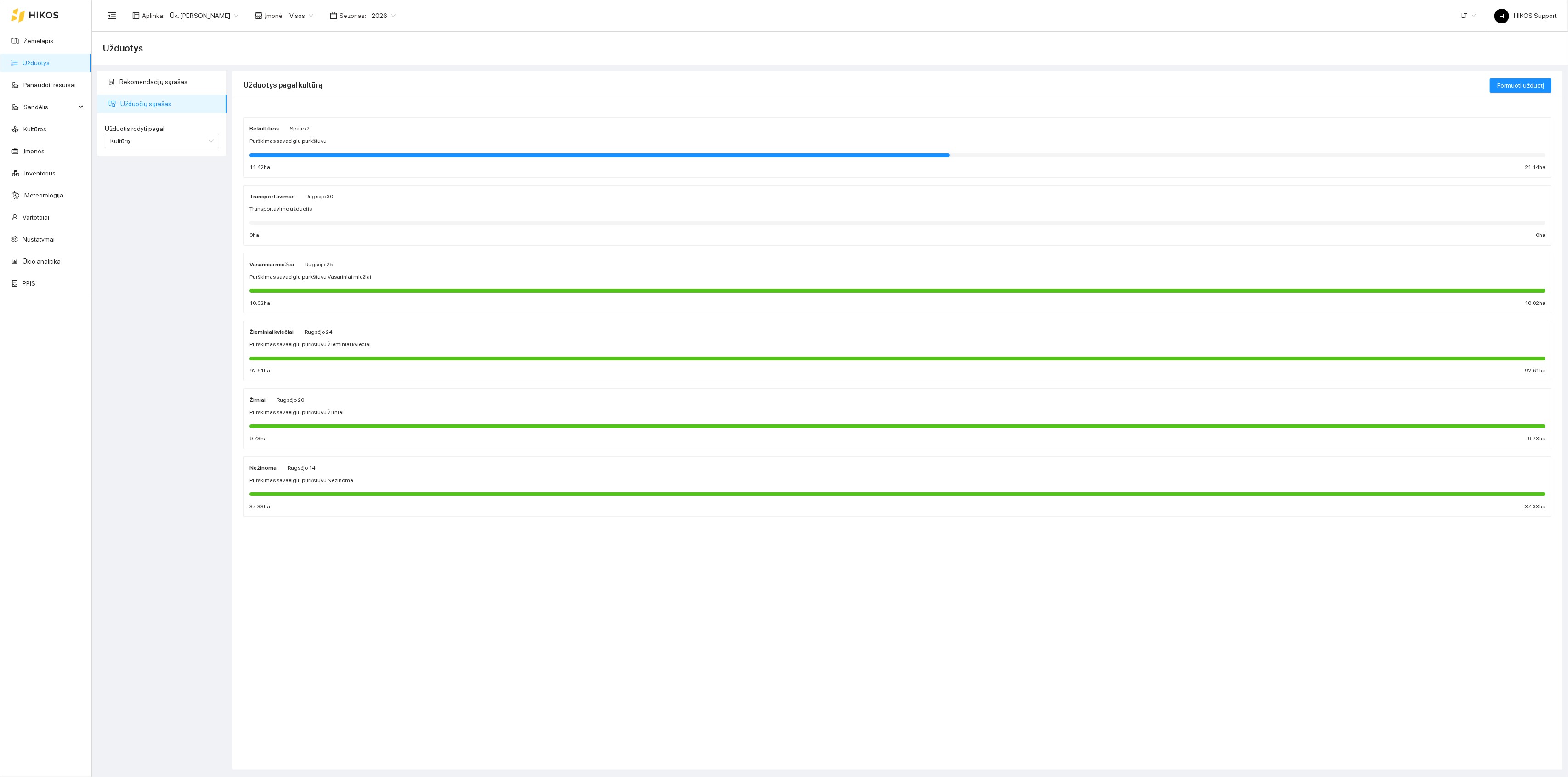
click at [265, 338] on div "Žieminiai kviečiai Rugsėjo 24 Purškimas savaeigiu purkštuvu Žieminiai kviečiai …" at bounding box center [897, 351] width 1296 height 49
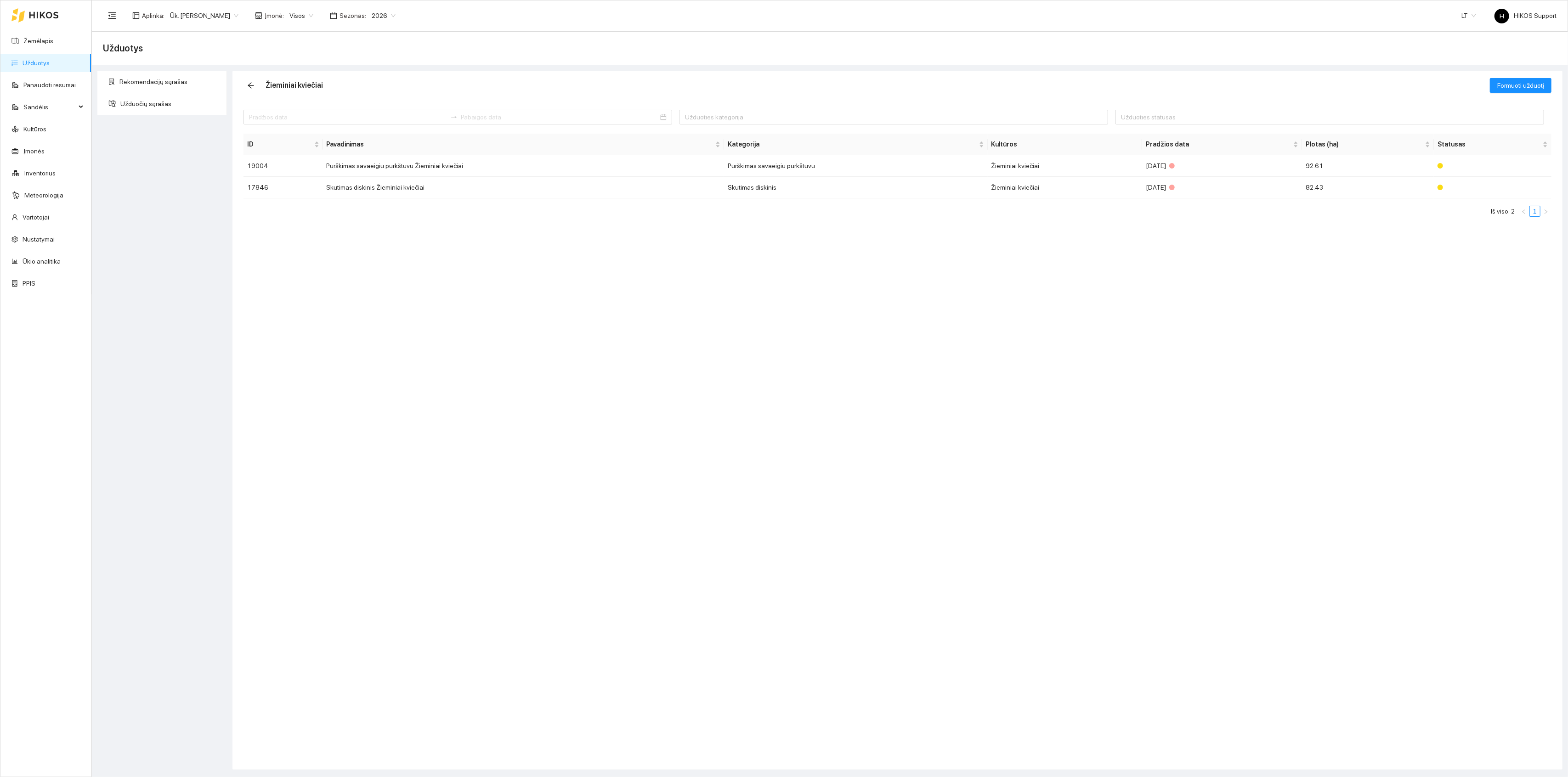
click at [40, 29] on div at bounding box center [35, 15] width 47 height 29
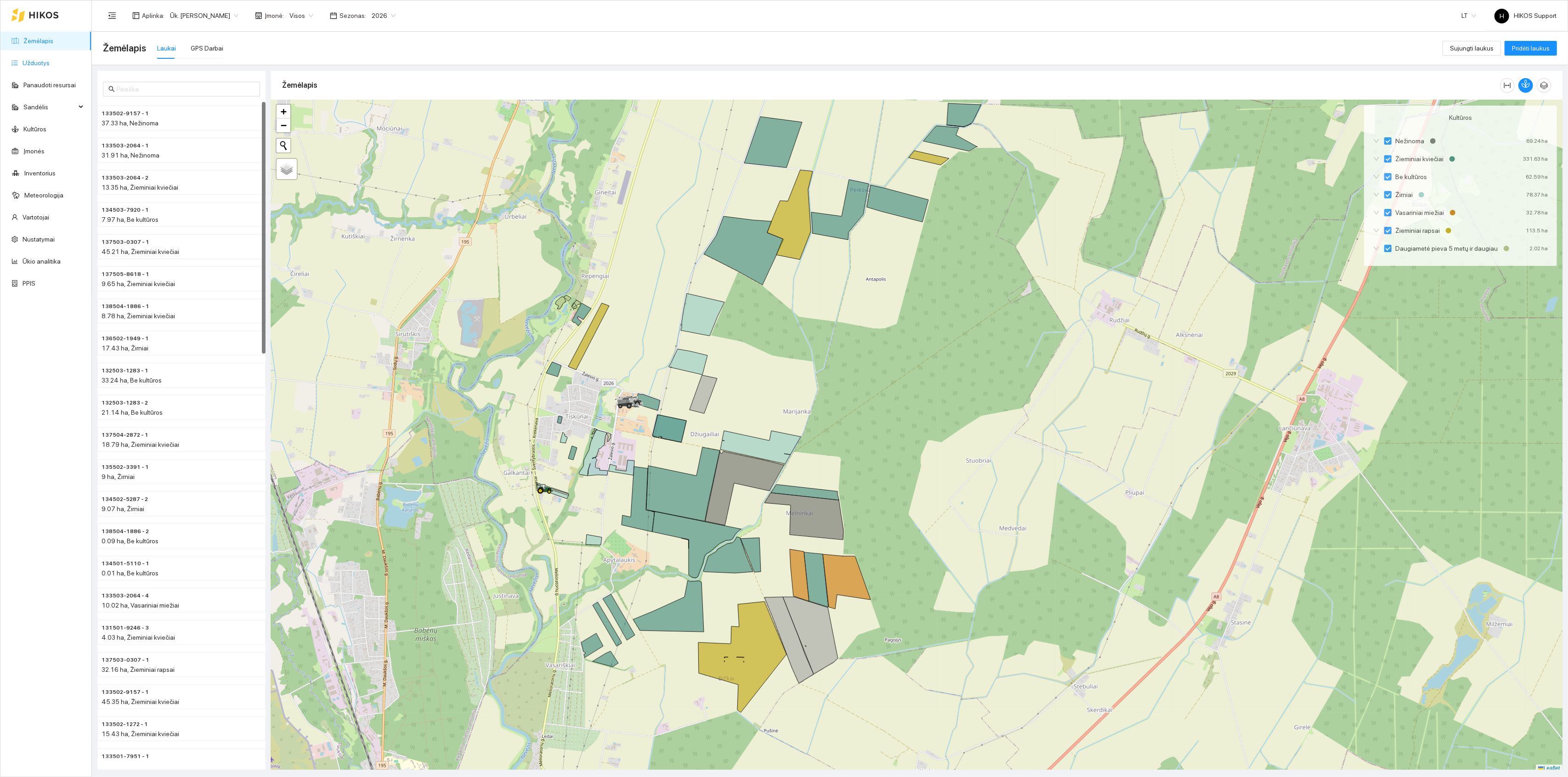
click at [38, 59] on link "Užduotys" at bounding box center [36, 63] width 27 height 7
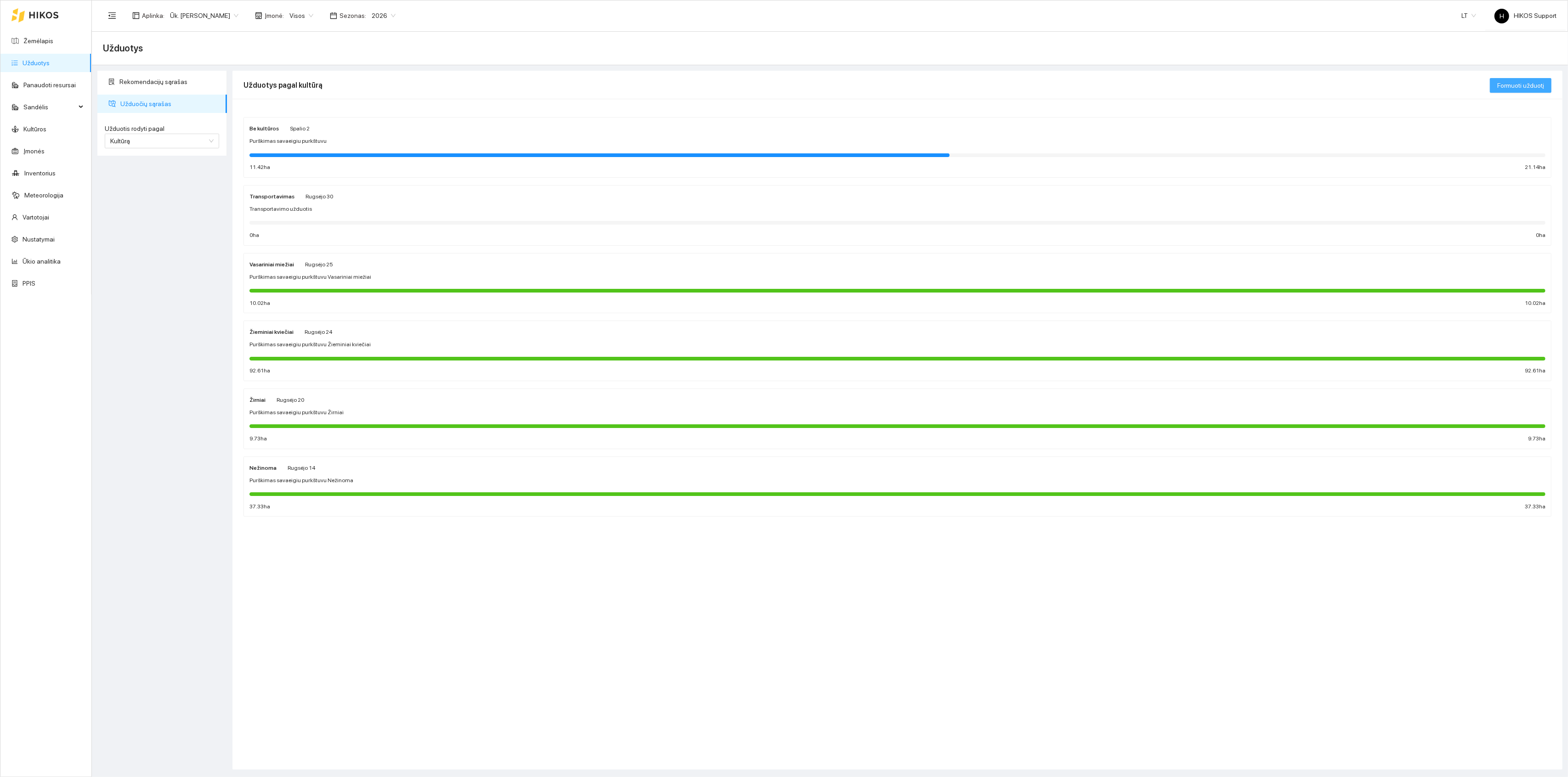
click at [1521, 83] on span "Formuoti užduotį" at bounding box center [1521, 85] width 47 height 10
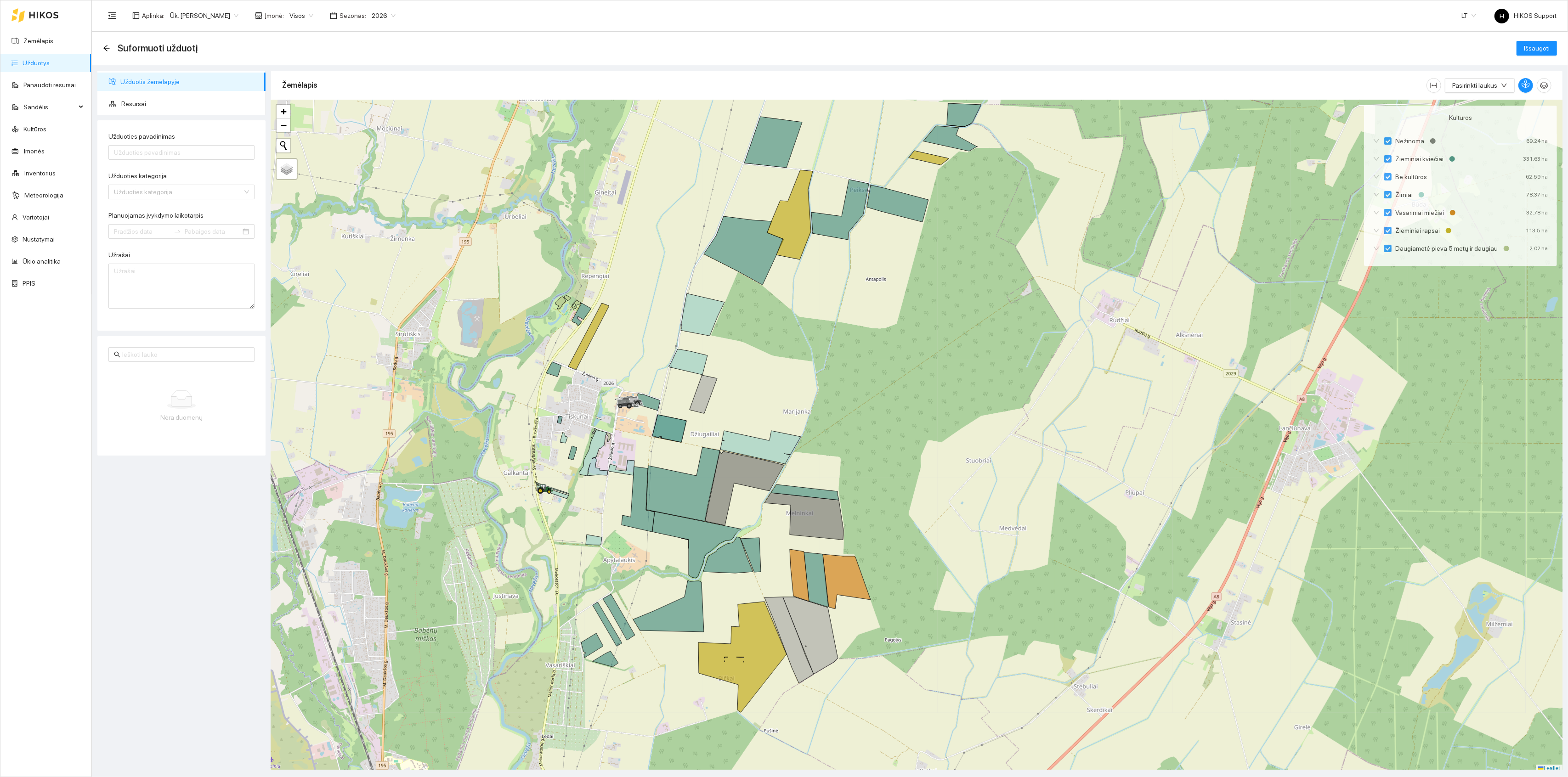
scroll to position [2, 0]
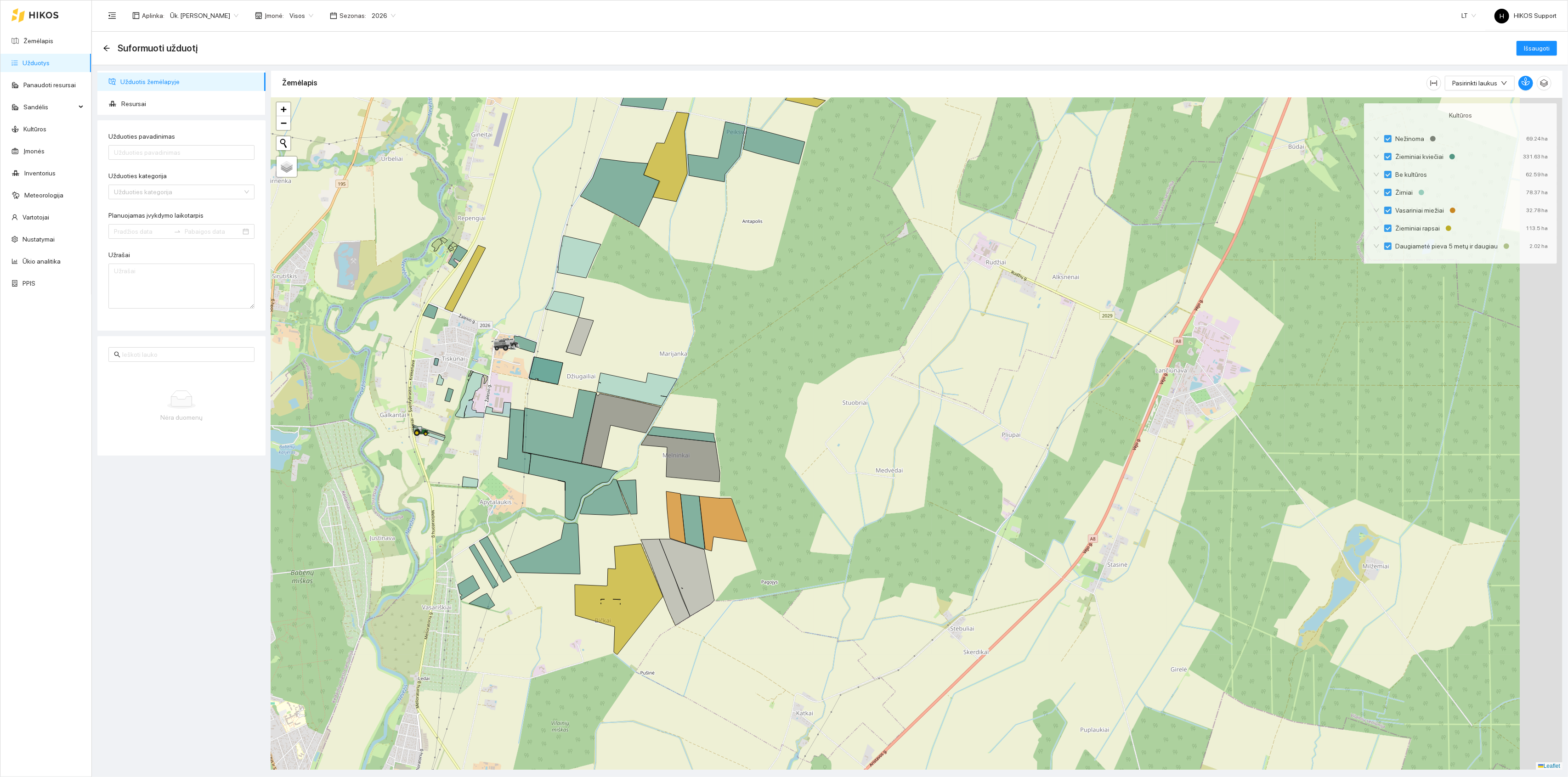
drag, startPoint x: 930, startPoint y: 514, endPoint x: 803, endPoint y: 458, distance: 138.8
click at [803, 458] on div at bounding box center [917, 434] width 1292 height 672
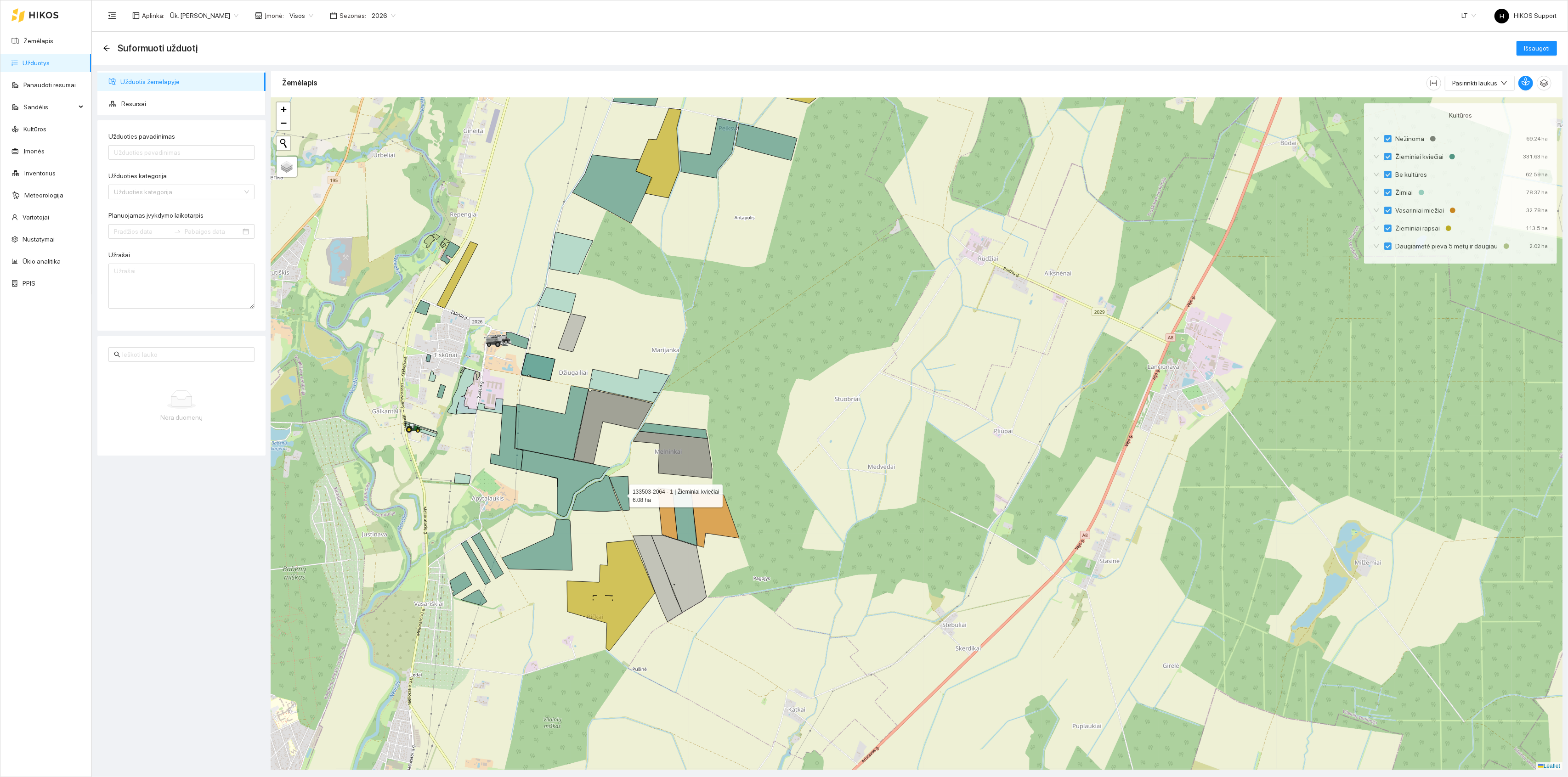
click at [621, 494] on icon at bounding box center [619, 493] width 20 height 35
click at [602, 501] on icon at bounding box center [597, 493] width 50 height 37
click at [565, 471] on icon at bounding box center [550, 461] width 119 height 111
click at [559, 434] on icon at bounding box center [551, 423] width 74 height 74
click at [546, 374] on icon at bounding box center [538, 366] width 33 height 27
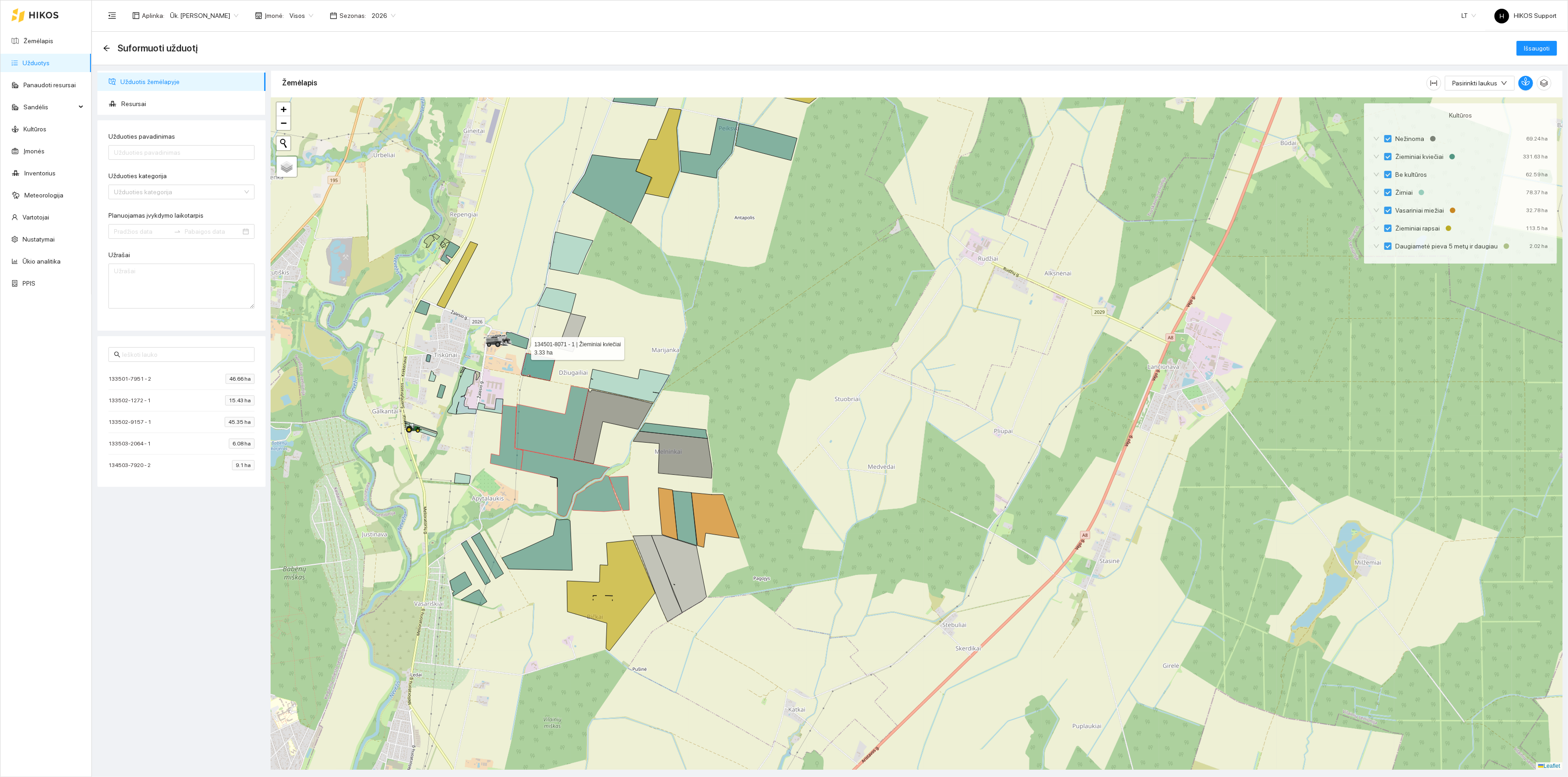
click at [519, 342] on icon at bounding box center [517, 341] width 23 height 17
click at [555, 540] on icon at bounding box center [537, 545] width 71 height 52
click at [488, 563] on icon at bounding box center [487, 556] width 32 height 46
click at [1528, 89] on button "button" at bounding box center [1525, 83] width 15 height 15
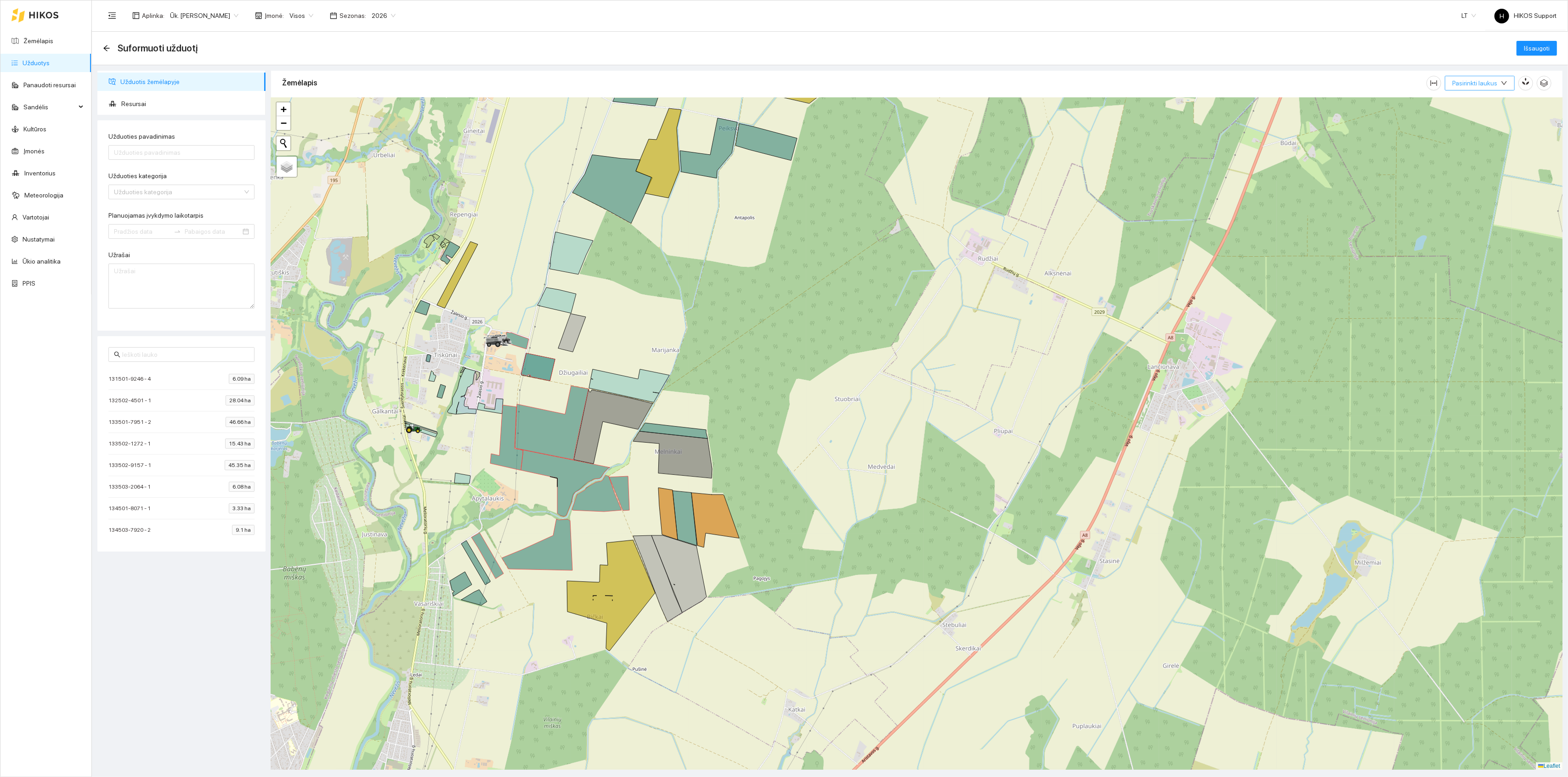
click at [1503, 78] on button "Pasirinkti laukus" at bounding box center [1480, 83] width 70 height 15
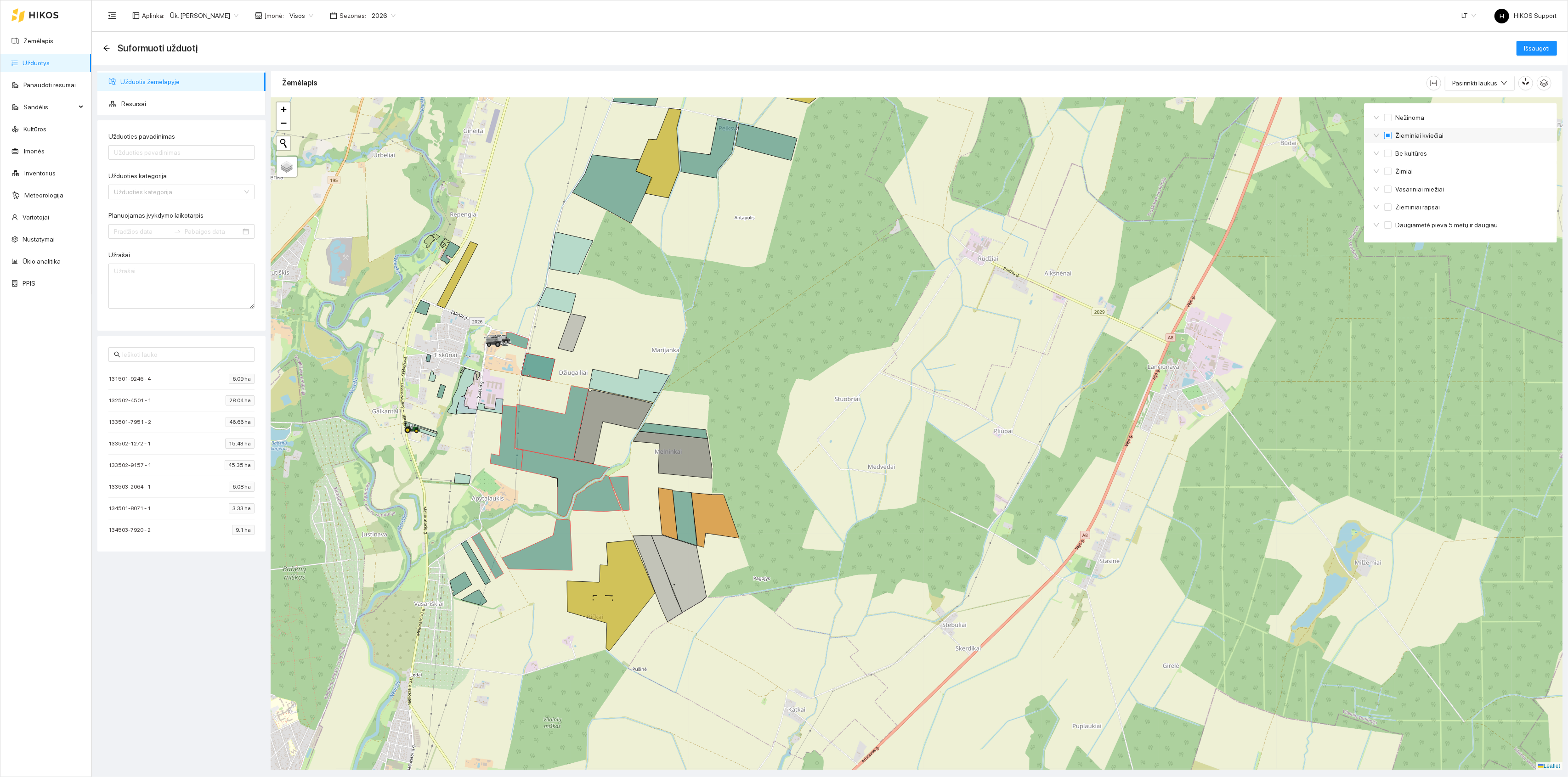
click at [1411, 139] on span "Žieminiai kviečiai" at bounding box center [1419, 135] width 55 height 10
click at [1391, 139] on input "Žieminiai kviečiai" at bounding box center [1388, 136] width 7 height 7
checkbox input "true"
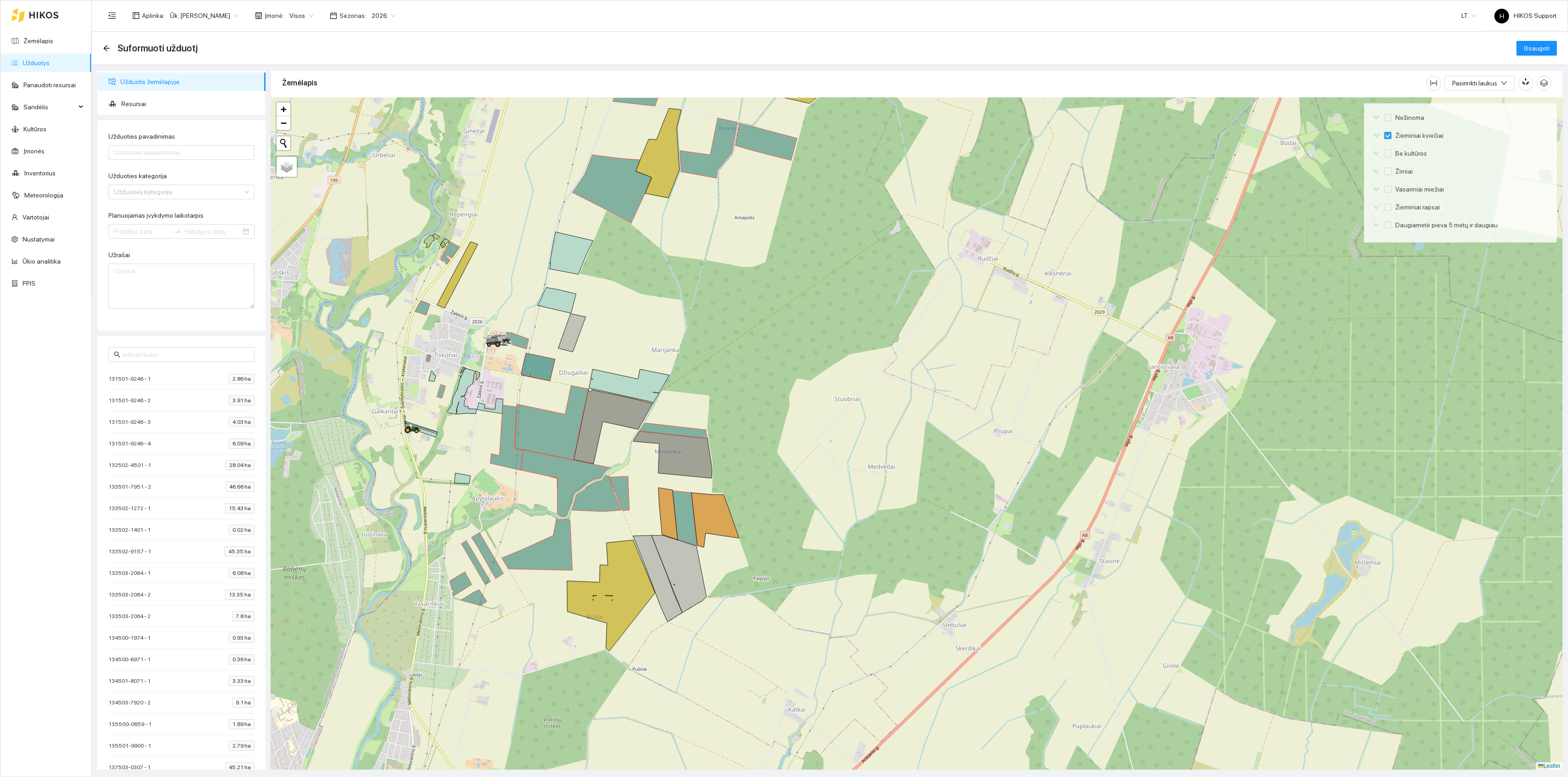
drag, startPoint x: 900, startPoint y: 245, endPoint x: 778, endPoint y: 368, distance: 173.2
click at [778, 368] on div at bounding box center [917, 434] width 1292 height 672
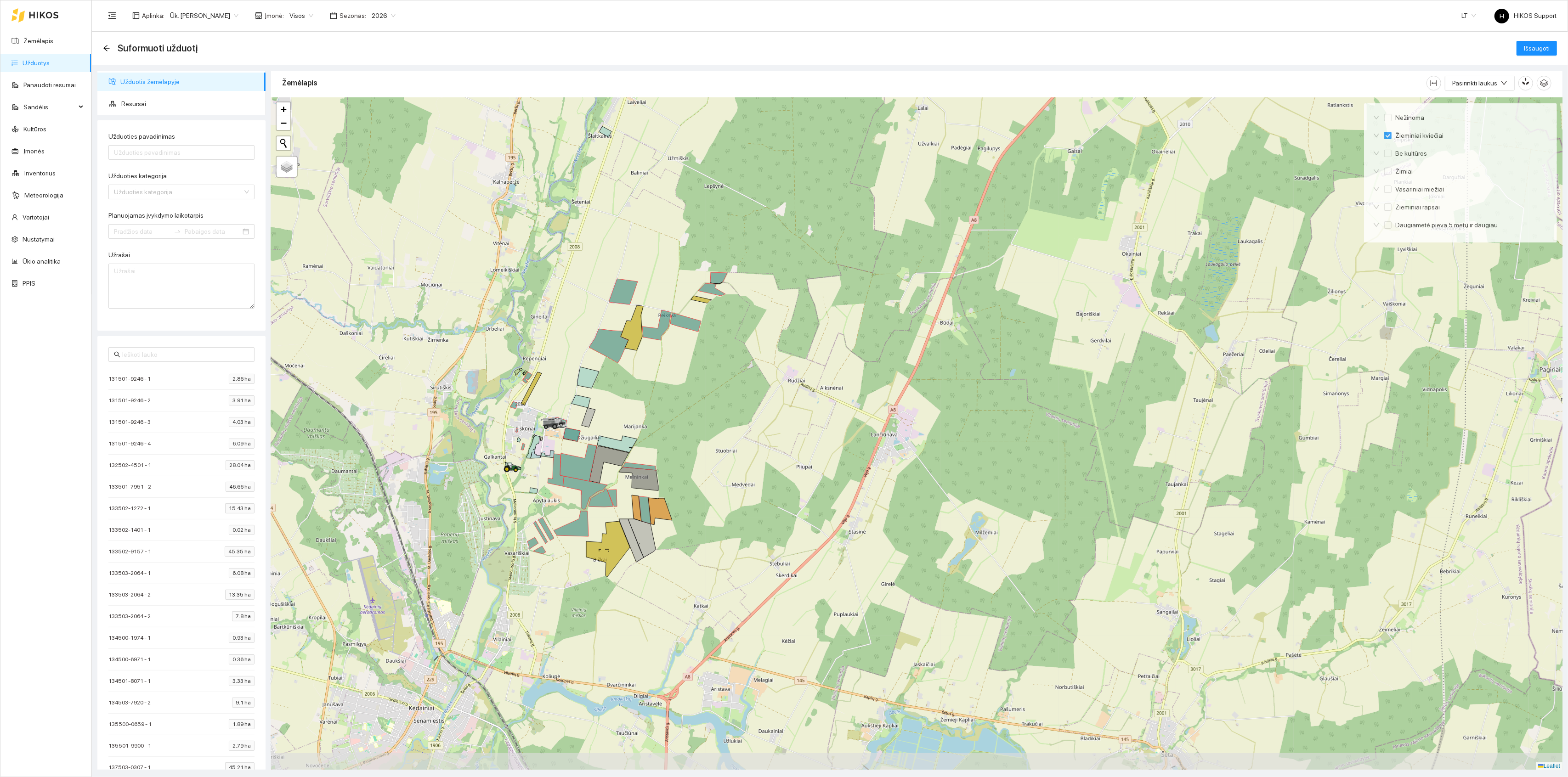
drag, startPoint x: 746, startPoint y: 437, endPoint x: 746, endPoint y: 420, distance: 17.0
click at [746, 420] on div at bounding box center [917, 434] width 1292 height 672
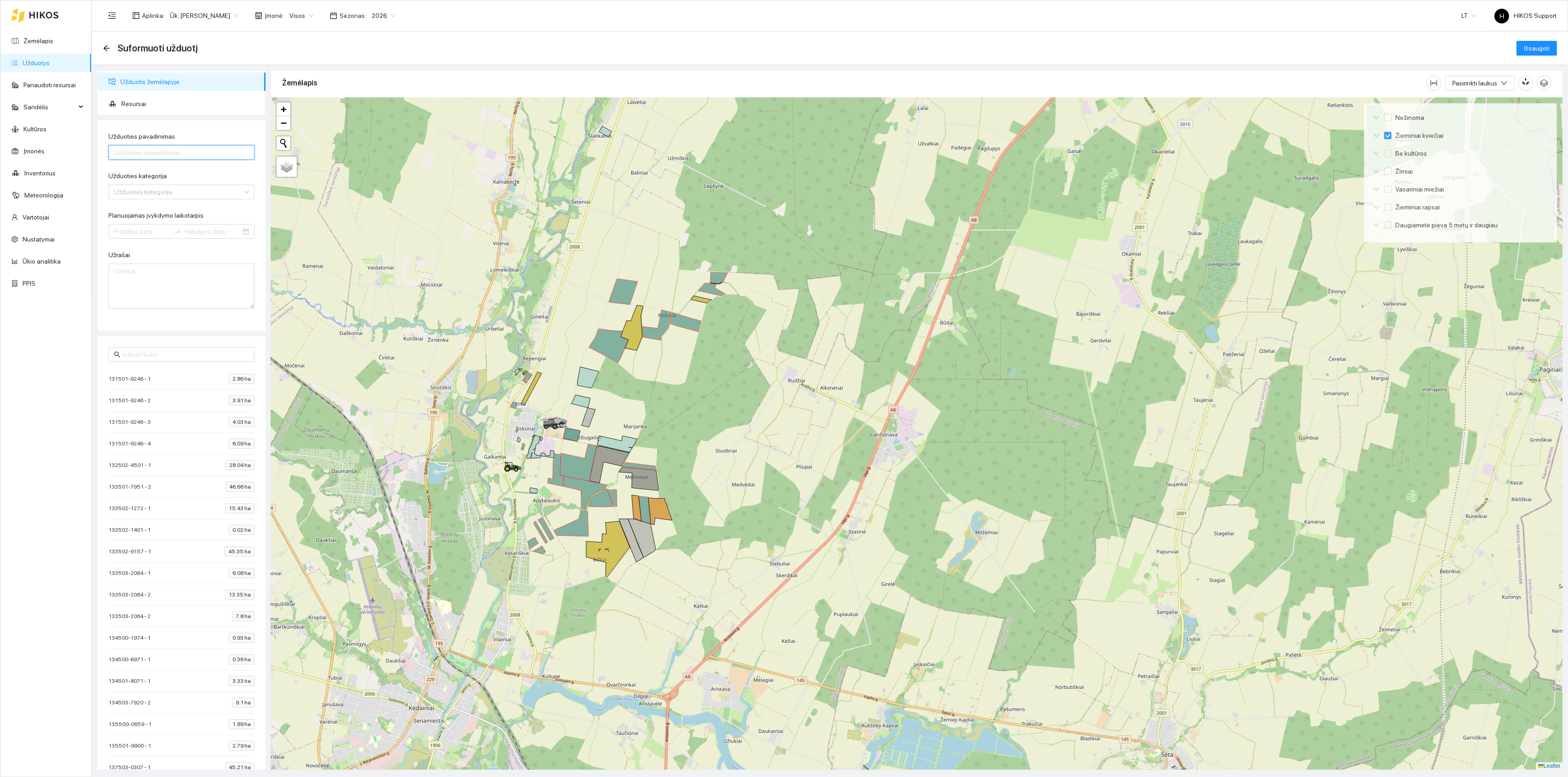
click at [148, 151] on input "Užduoties pavadinimas" at bounding box center [181, 153] width 146 height 15
click at [135, 194] on input "Užduoties kategorija" at bounding box center [178, 192] width 128 height 14
click at [183, 168] on form "Užduoties pavadinimas Užduoties kategorija Užduoties kategorija 30 37 Akėjimas …" at bounding box center [181, 220] width 146 height 177
click at [131, 231] on input "Planuojamas įvykdymo laikotarpis" at bounding box center [142, 231] width 56 height 10
type input "2025-09-12"
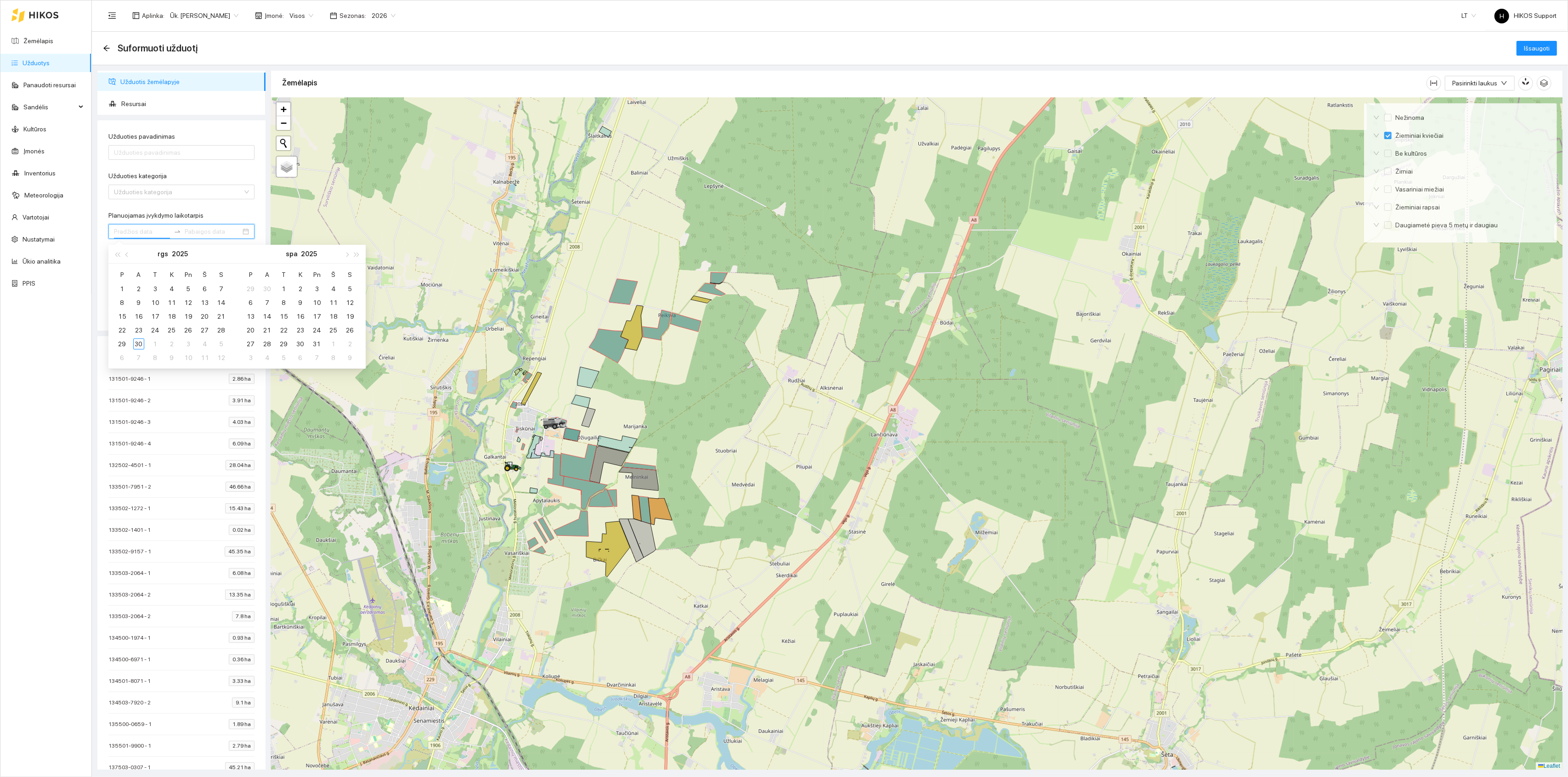
click at [233, 209] on form "Užduoties pavadinimas Užduoties kategorija Užduoties kategorija 30 37 Akėjimas …" at bounding box center [181, 220] width 146 height 177
click at [133, 102] on span "Resursai" at bounding box center [189, 103] width 137 height 18
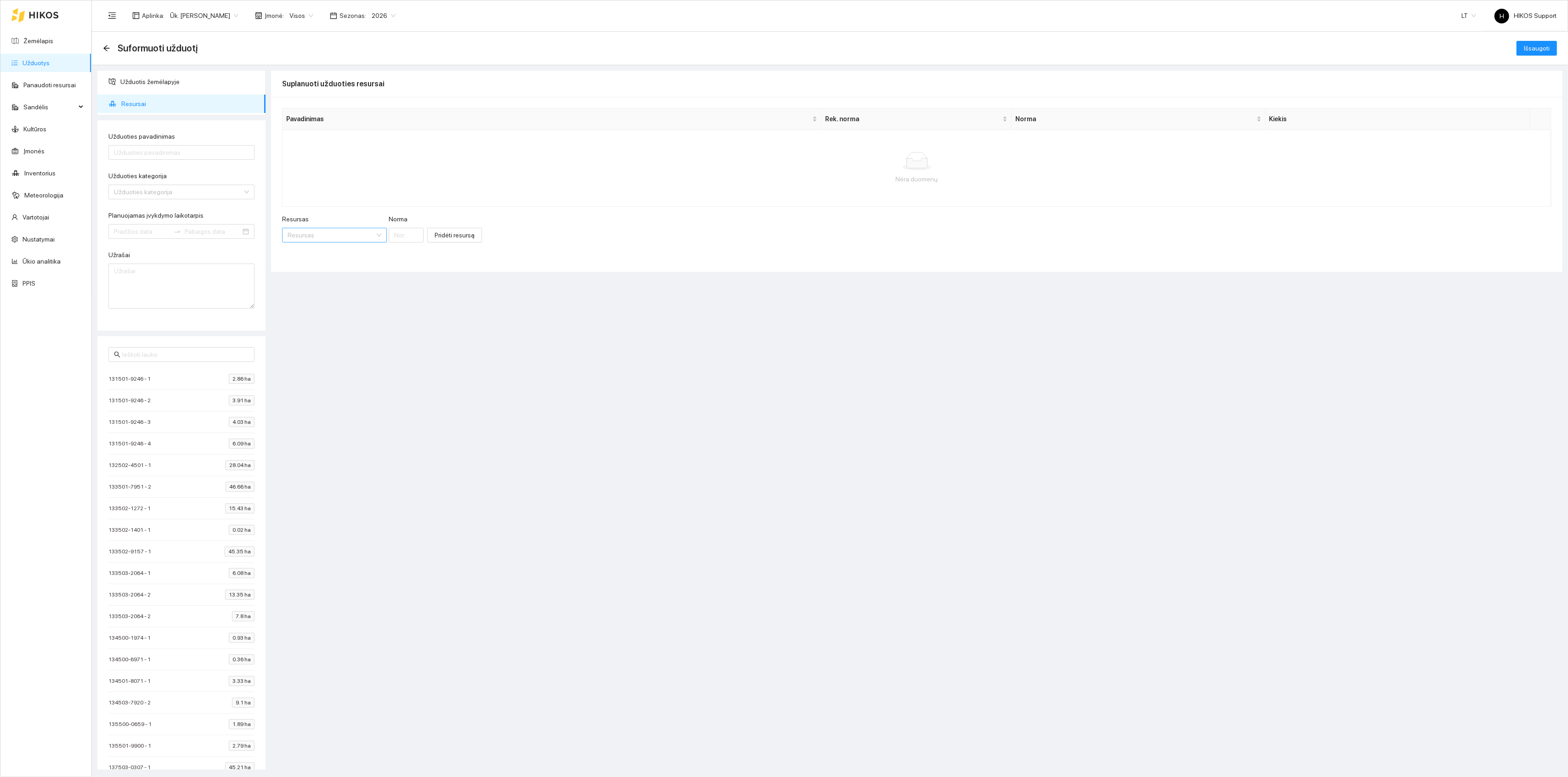
click at [329, 242] on input "Resursas" at bounding box center [331, 235] width 87 height 14
type input "s"
type input "ska"
click at [366, 271] on span "Ska" at bounding box center [366, 268] width 11 height 7
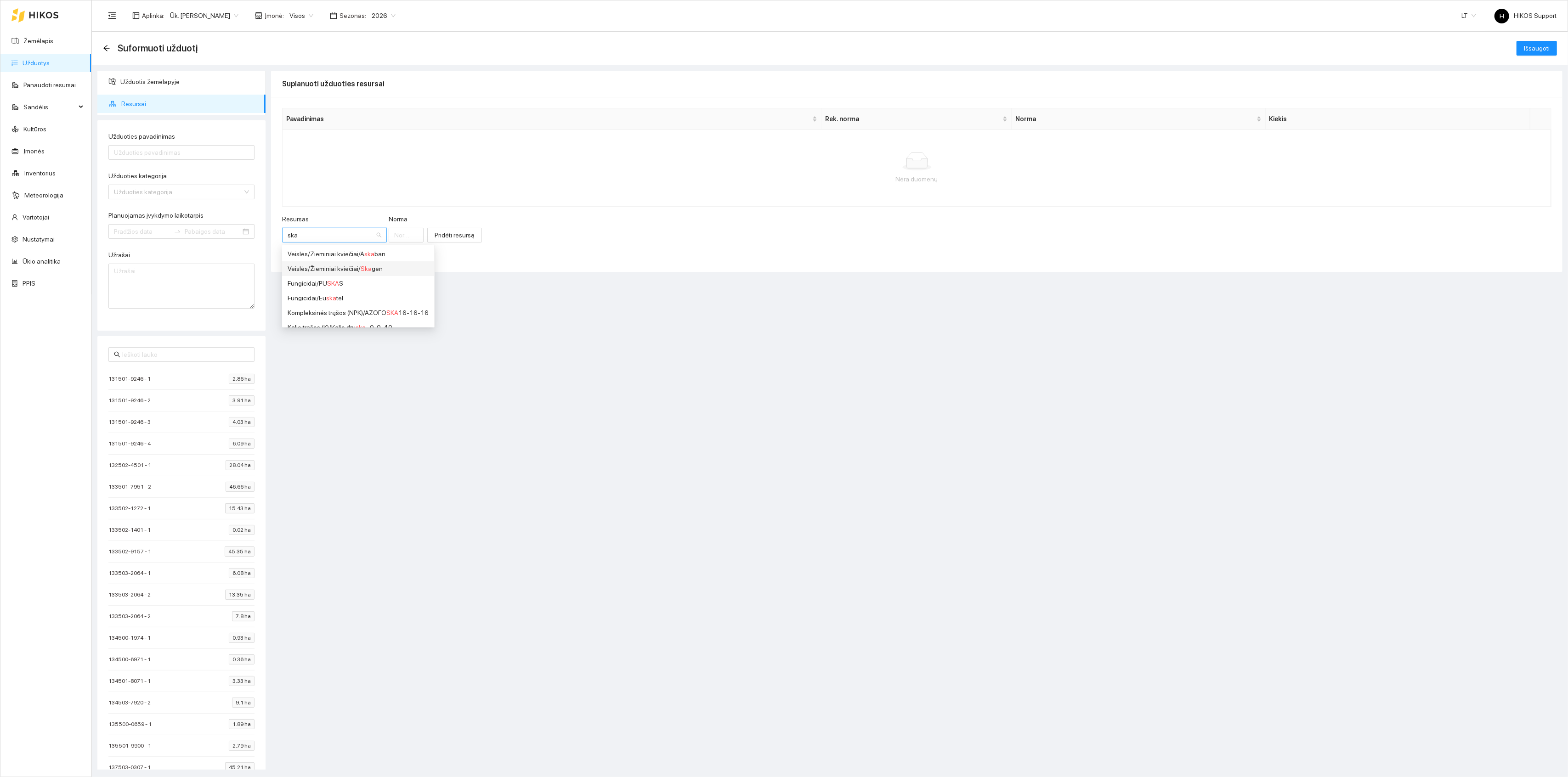
type input "1"
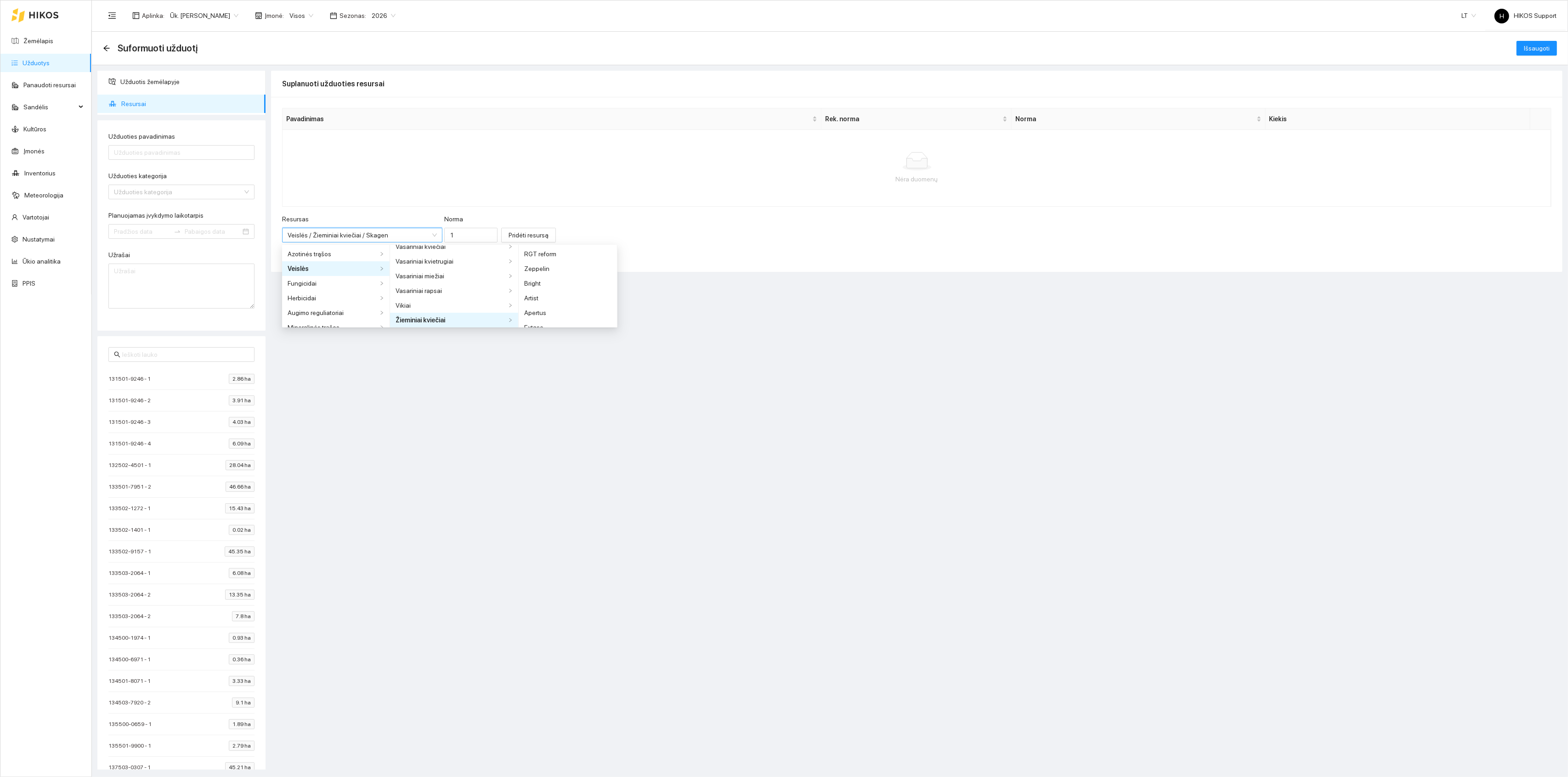
scroll to position [1227, 0]
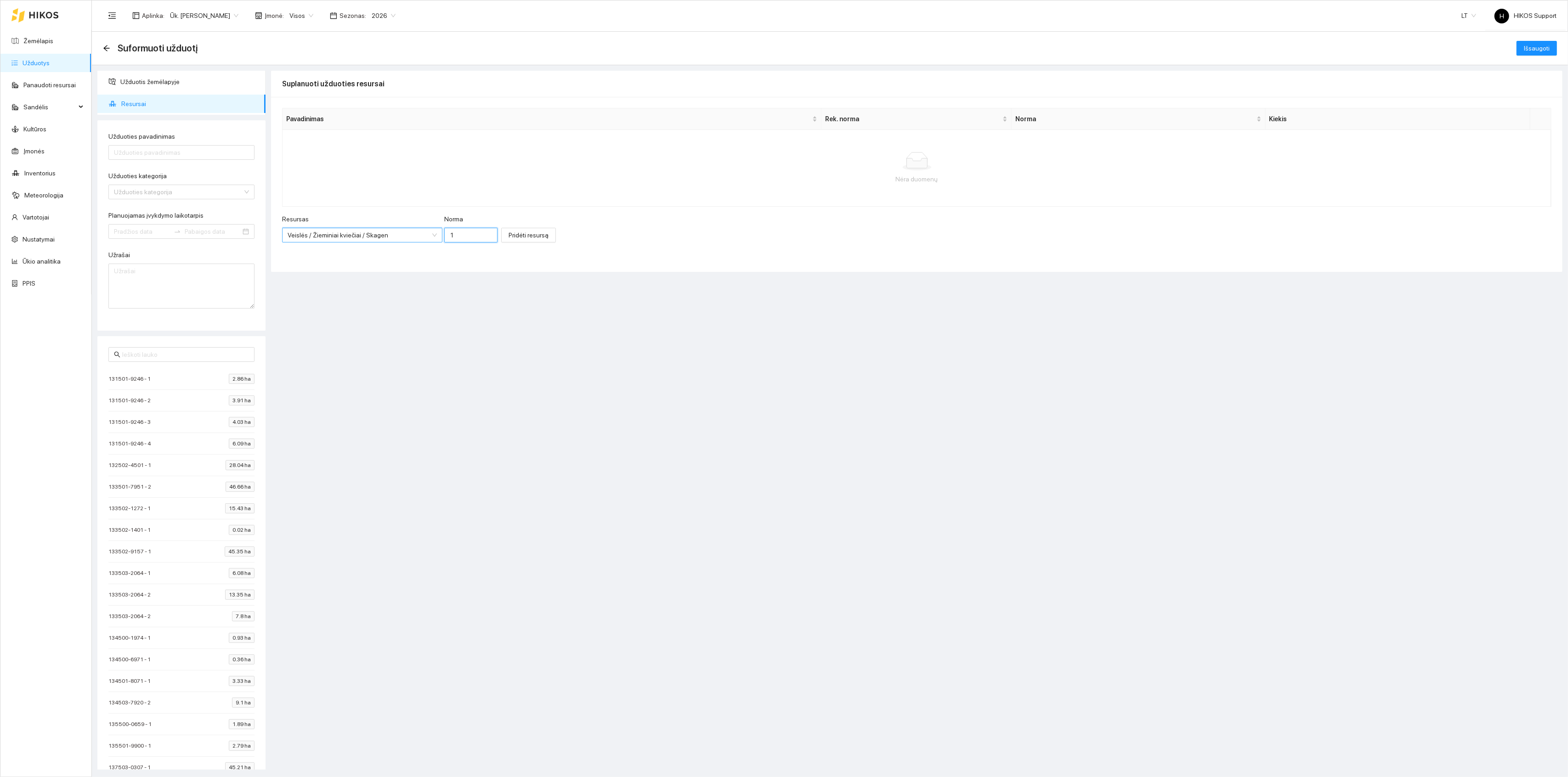
click at [448, 235] on input "1" at bounding box center [471, 235] width 54 height 15
click at [509, 234] on span "Pridėti resursą" at bounding box center [529, 235] width 40 height 10
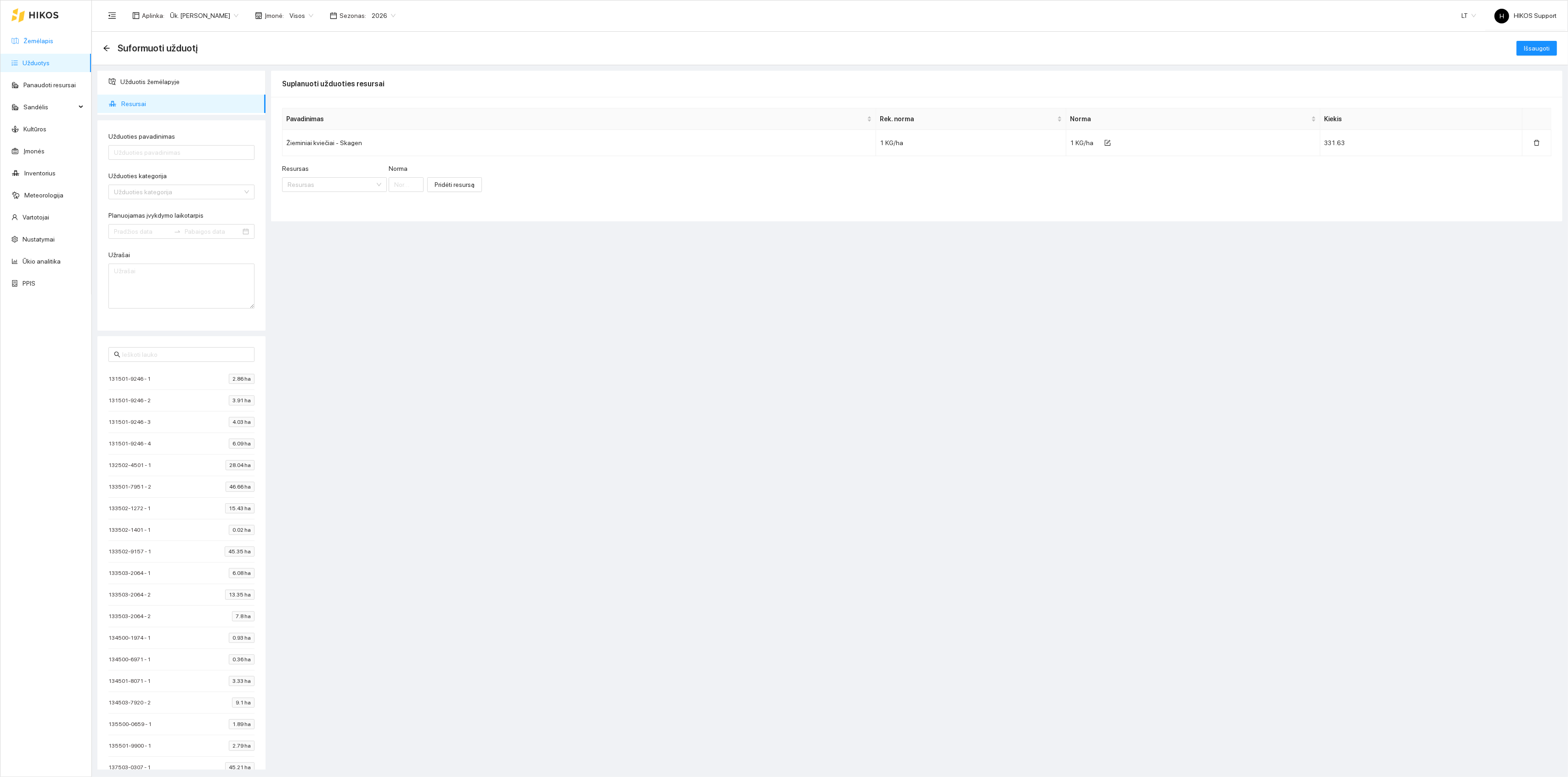
click at [35, 37] on link "Žemėlapis" at bounding box center [38, 41] width 30 height 7
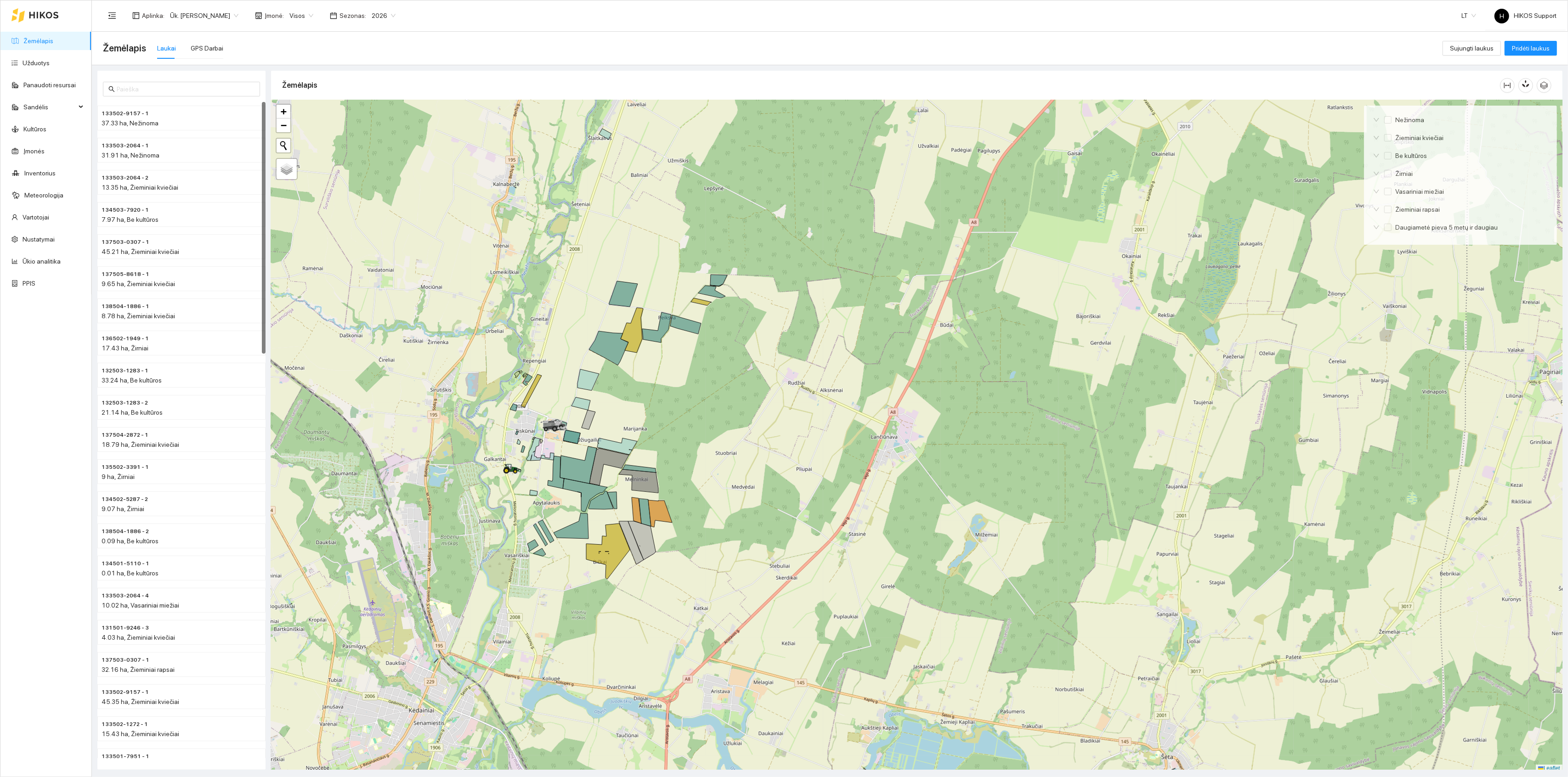
scroll to position [2, 0]
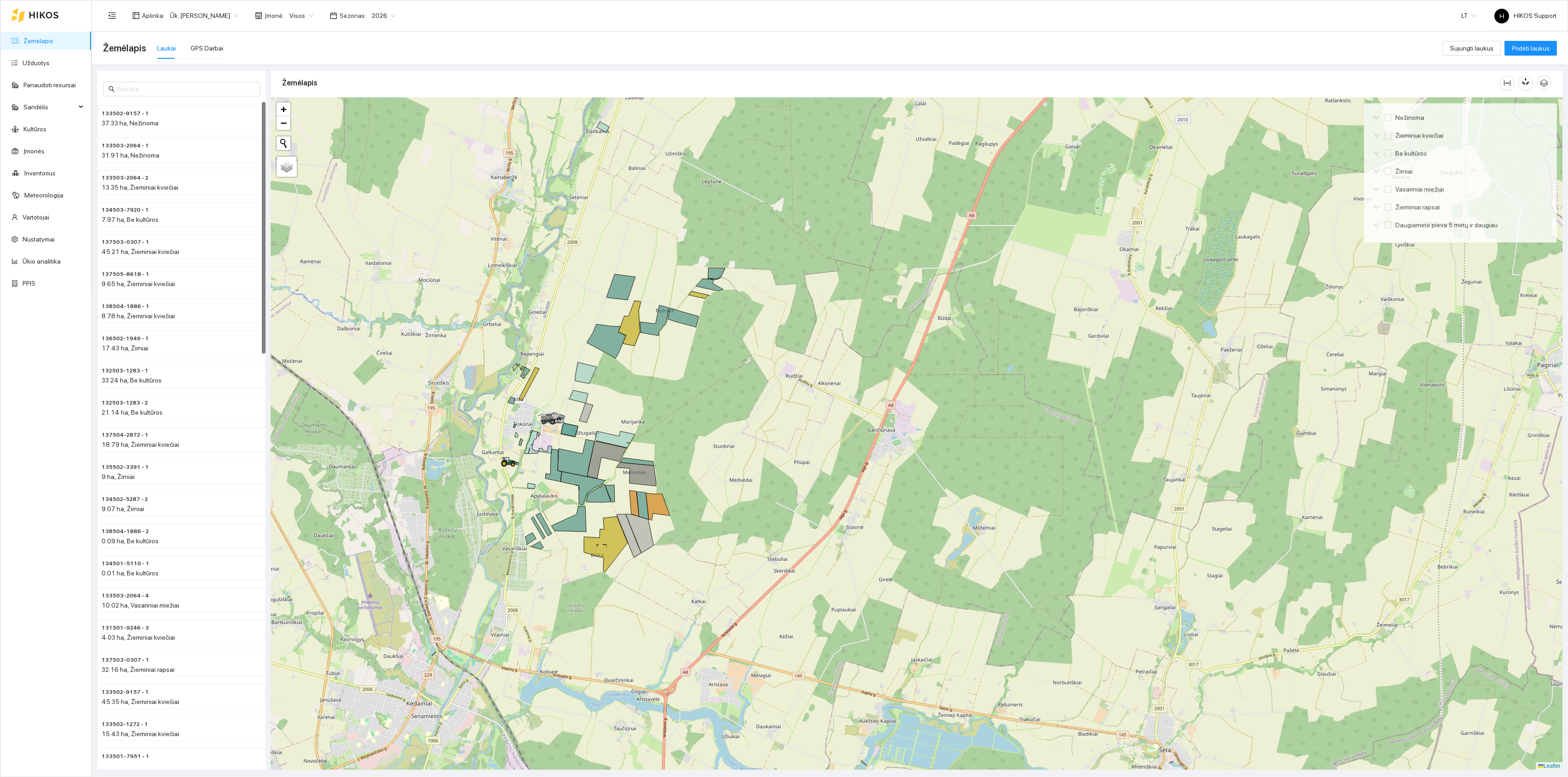
drag, startPoint x: 736, startPoint y: 497, endPoint x: 740, endPoint y: 464, distance: 33.2
click at [740, 464] on div at bounding box center [917, 434] width 1292 height 672
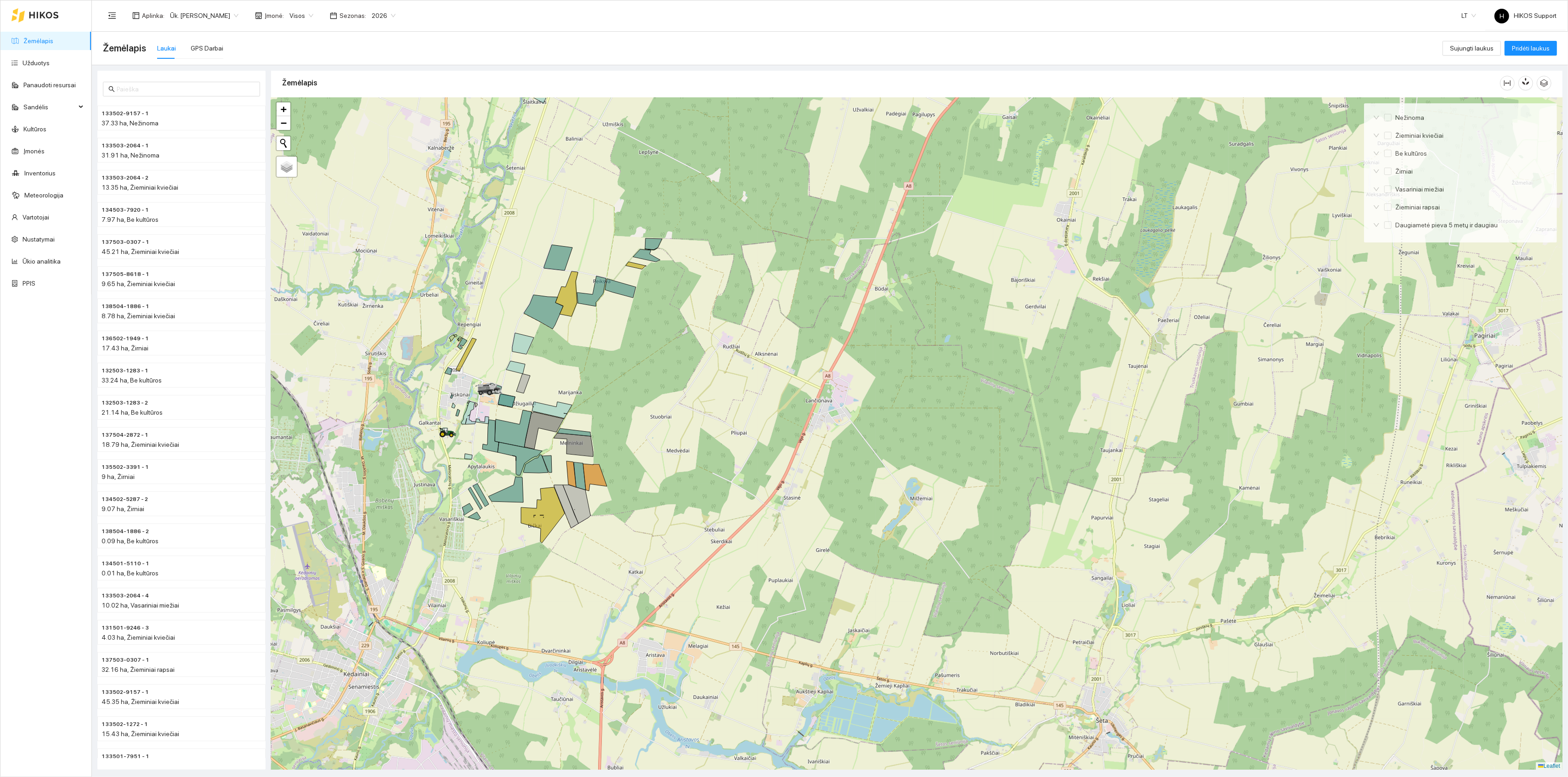
drag, startPoint x: 736, startPoint y: 498, endPoint x: 658, endPoint y: 498, distance: 78.0
click at [658, 498] on div at bounding box center [917, 434] width 1292 height 672
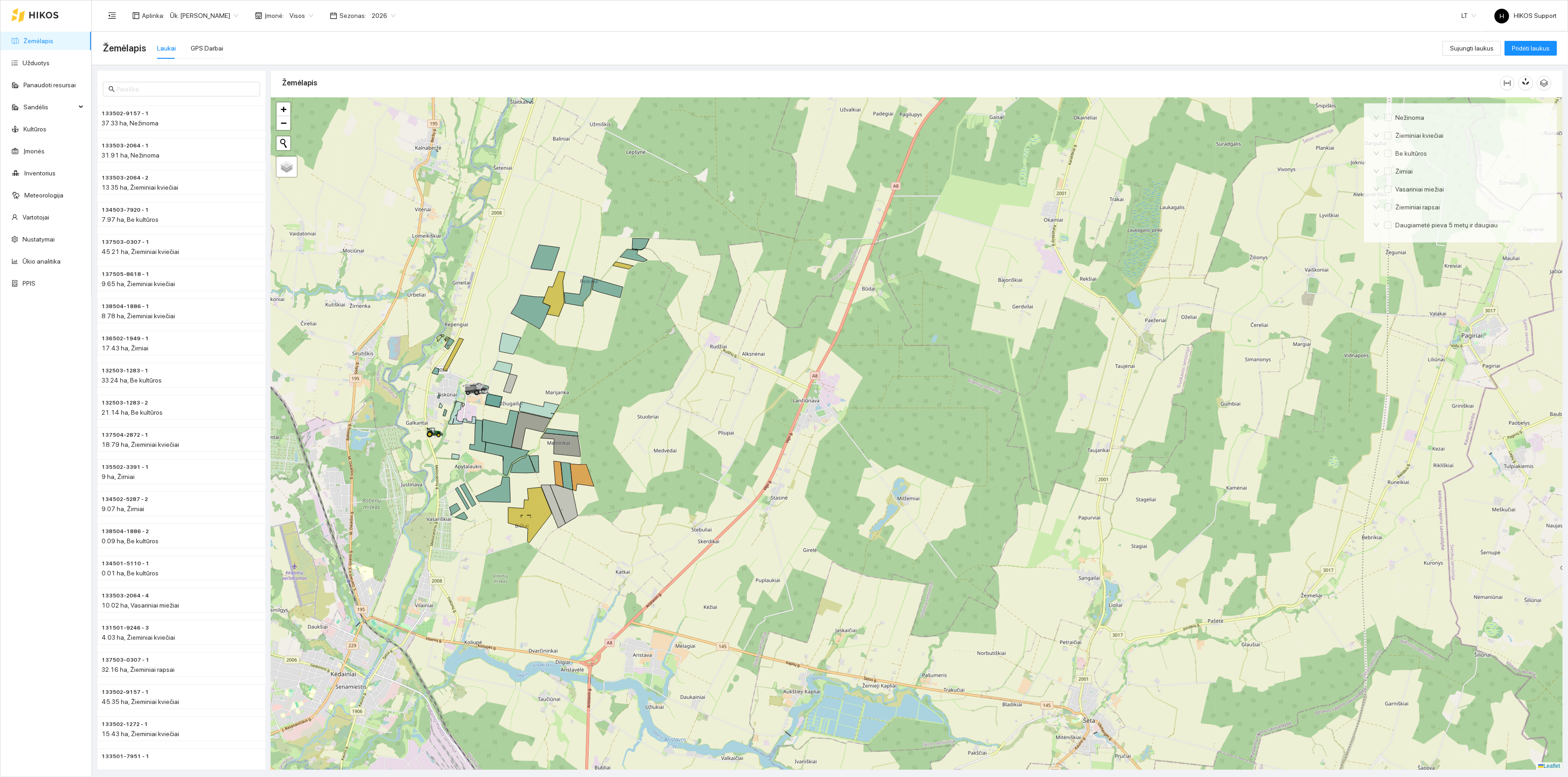
click at [601, 356] on div at bounding box center [917, 434] width 1292 height 672
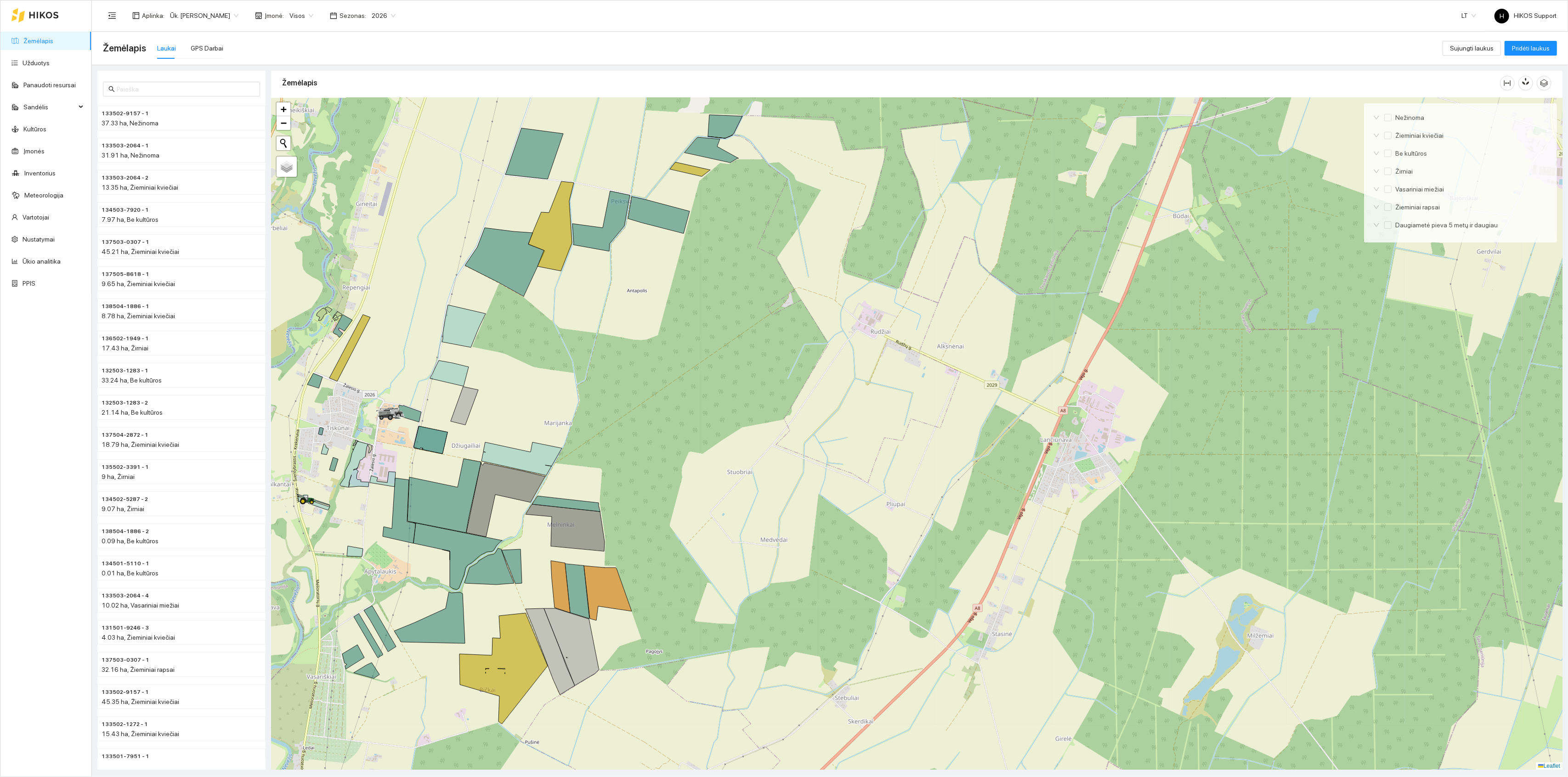
drag, startPoint x: 511, startPoint y: 386, endPoint x: 575, endPoint y: 375, distance: 64.9
click at [575, 375] on div at bounding box center [917, 434] width 1292 height 672
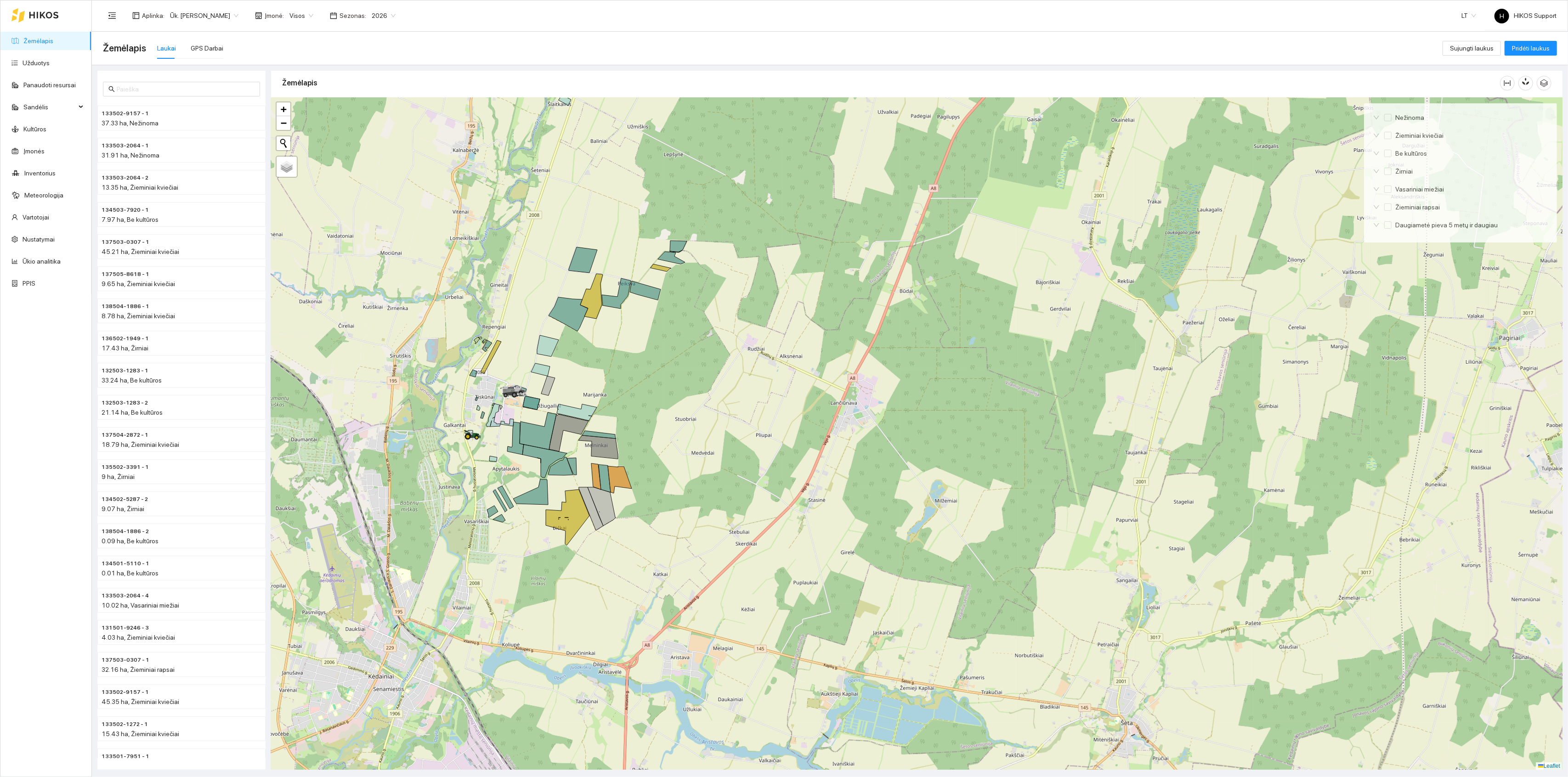
click at [628, 416] on div at bounding box center [917, 434] width 1292 height 672
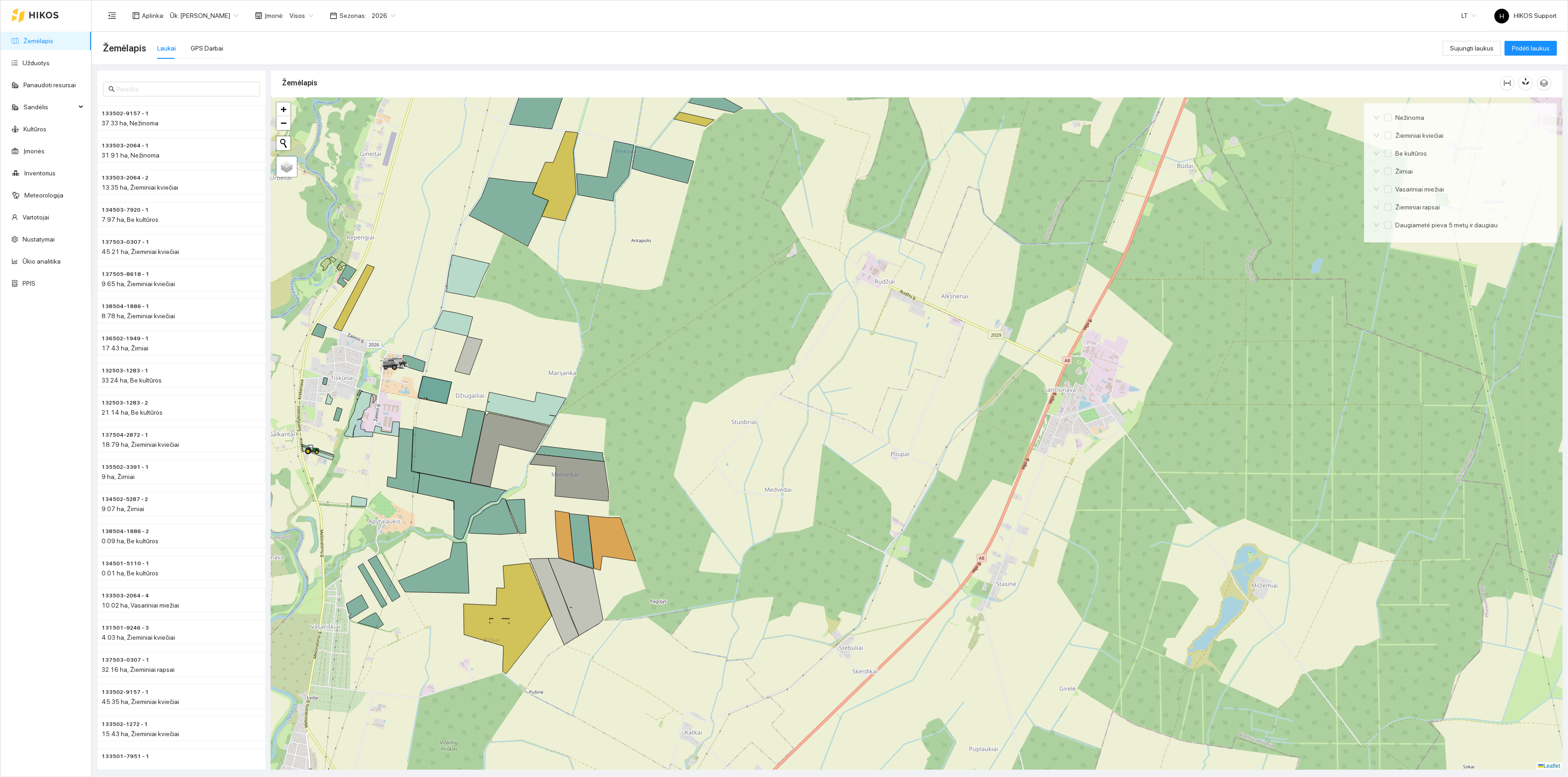
drag, startPoint x: 628, startPoint y: 416, endPoint x: 542, endPoint y: 385, distance: 91.4
click at [542, 385] on div at bounding box center [917, 434] width 1292 height 672
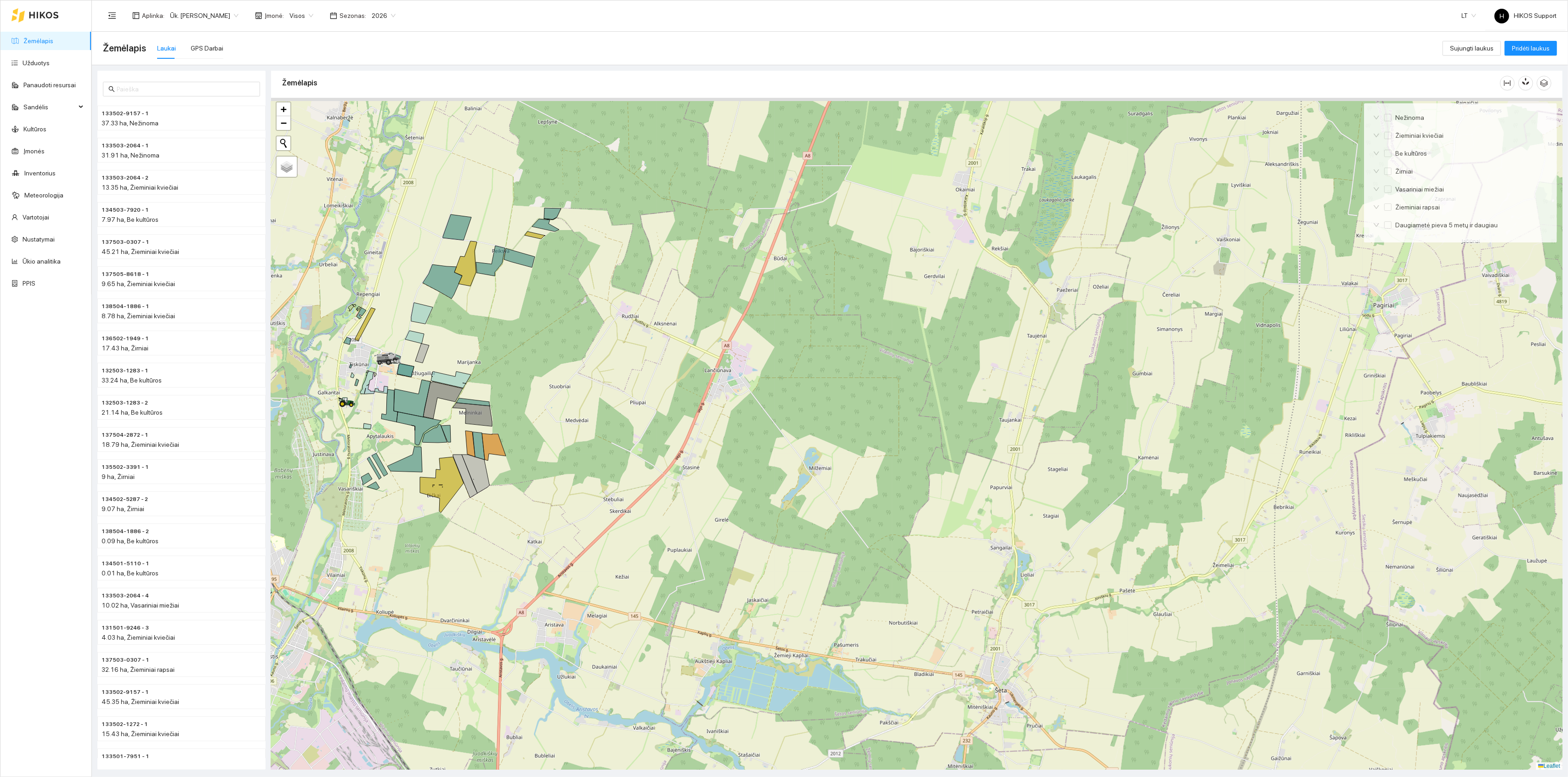
drag, startPoint x: 495, startPoint y: 310, endPoint x: 495, endPoint y: 346, distance: 36.0
click at [495, 346] on div at bounding box center [917, 434] width 1292 height 672
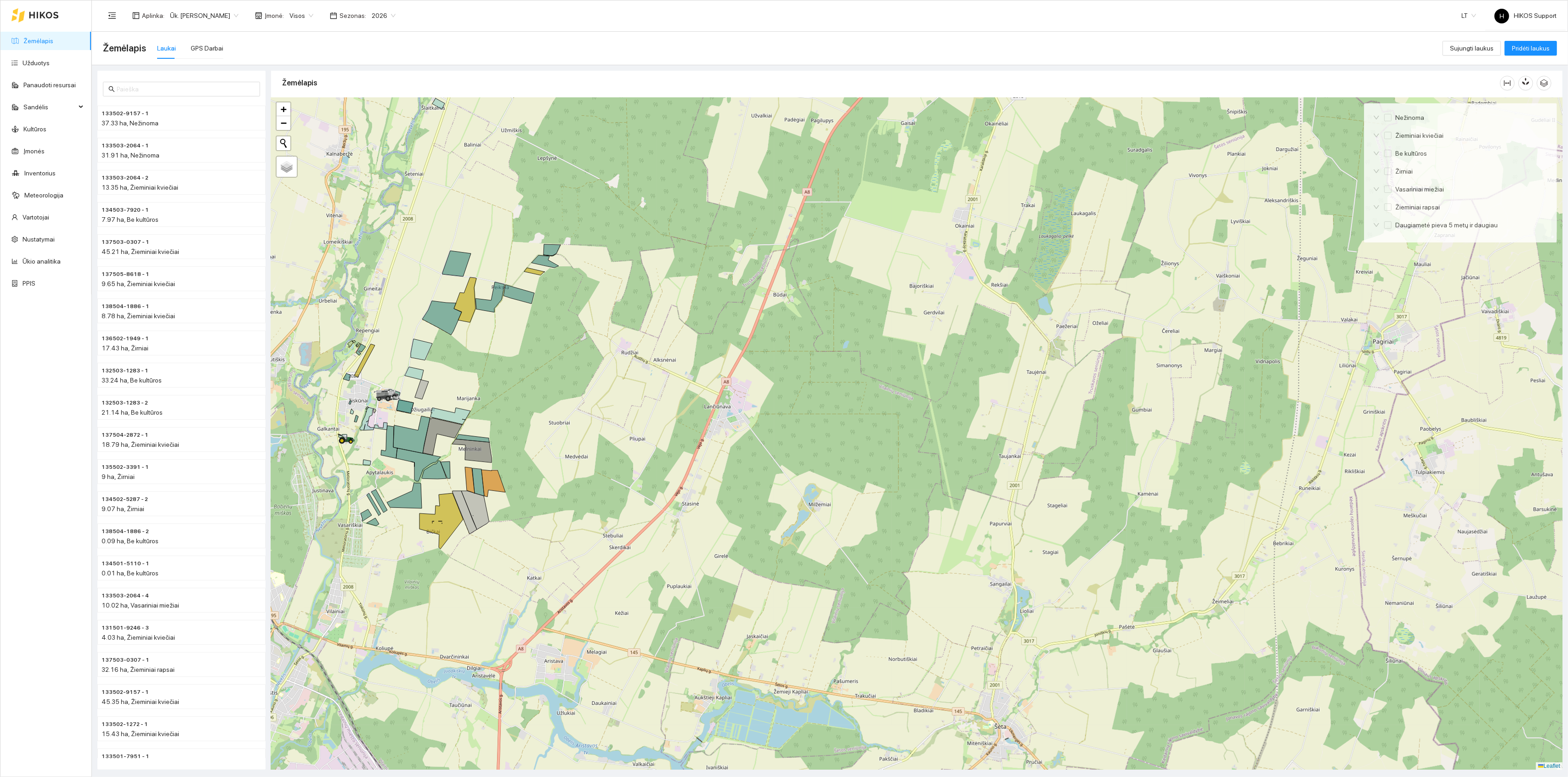
drag, startPoint x: 468, startPoint y: 387, endPoint x: 470, endPoint y: 380, distance: 7.3
click at [469, 380] on div at bounding box center [917, 434] width 1292 height 672
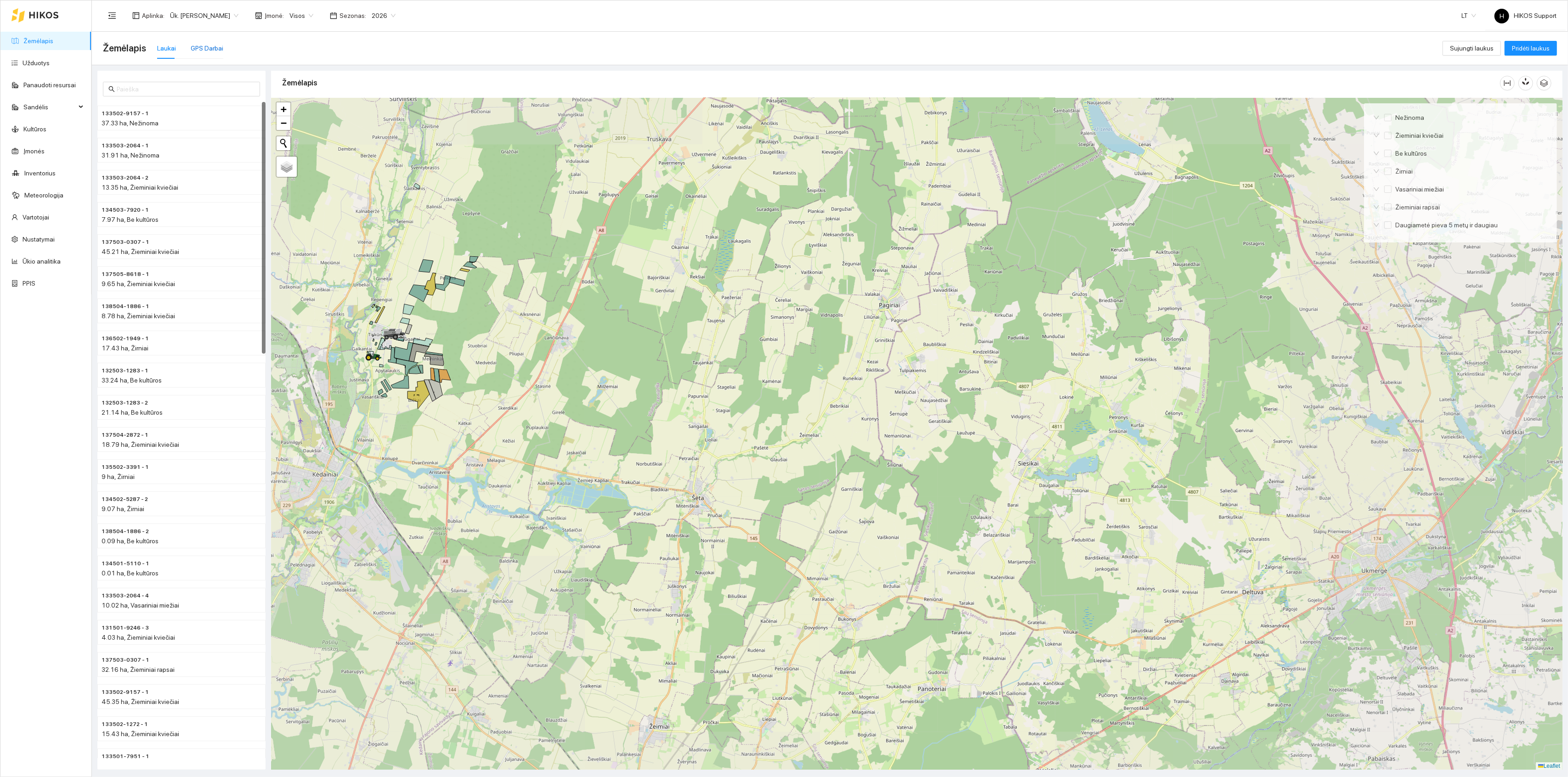
click at [215, 52] on div "GPS Darbai" at bounding box center [207, 48] width 33 height 10
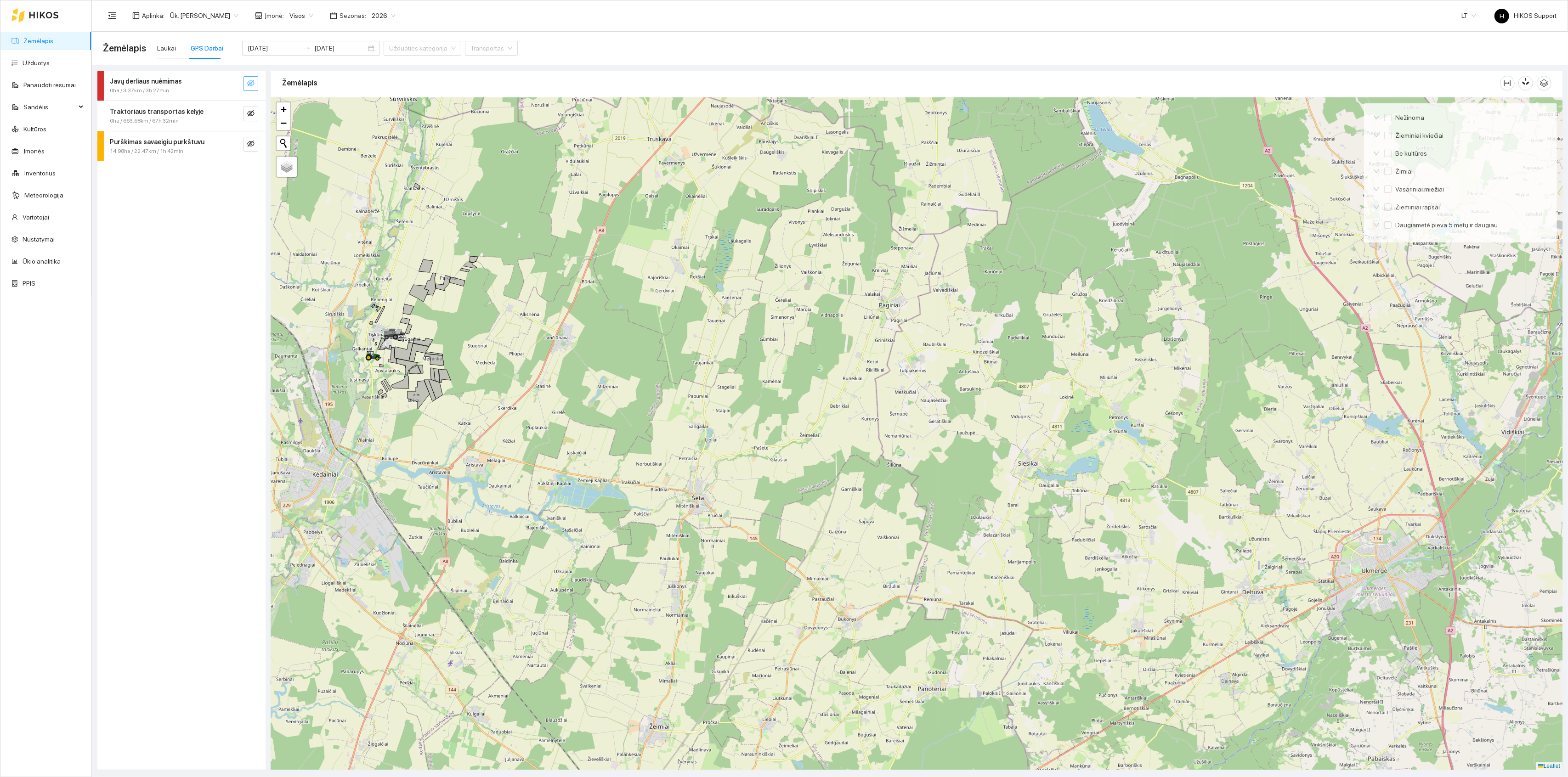
click at [248, 86] on icon "eye-invisible" at bounding box center [251, 83] width 7 height 7
click at [250, 114] on icon "eye-invisible" at bounding box center [251, 113] width 7 height 7
click at [253, 143] on icon "eye-invisible" at bounding box center [251, 144] width 7 height 7
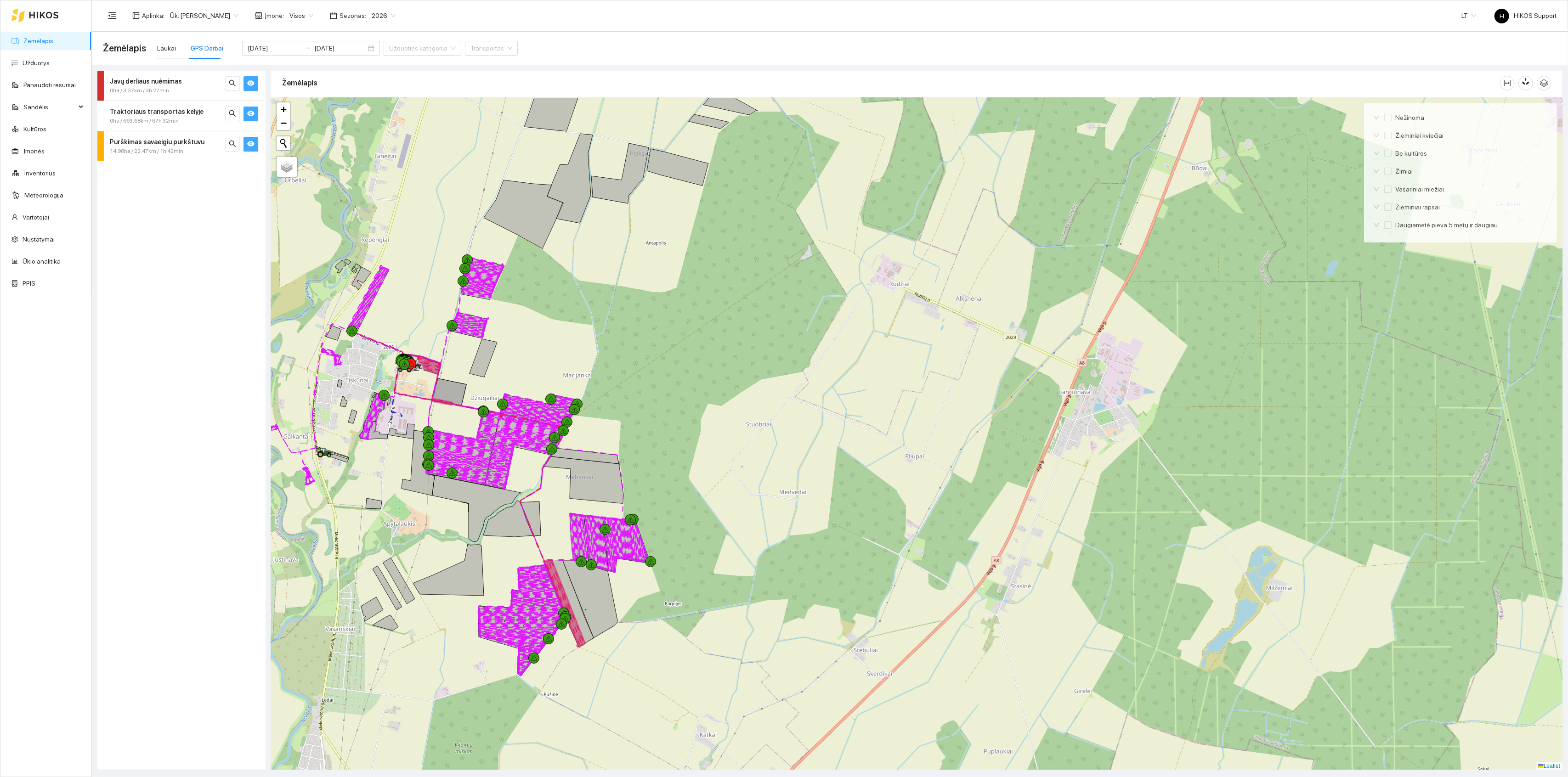
drag, startPoint x: 390, startPoint y: 381, endPoint x: 466, endPoint y: 259, distance: 143.7
click at [466, 259] on div at bounding box center [917, 434] width 1292 height 672
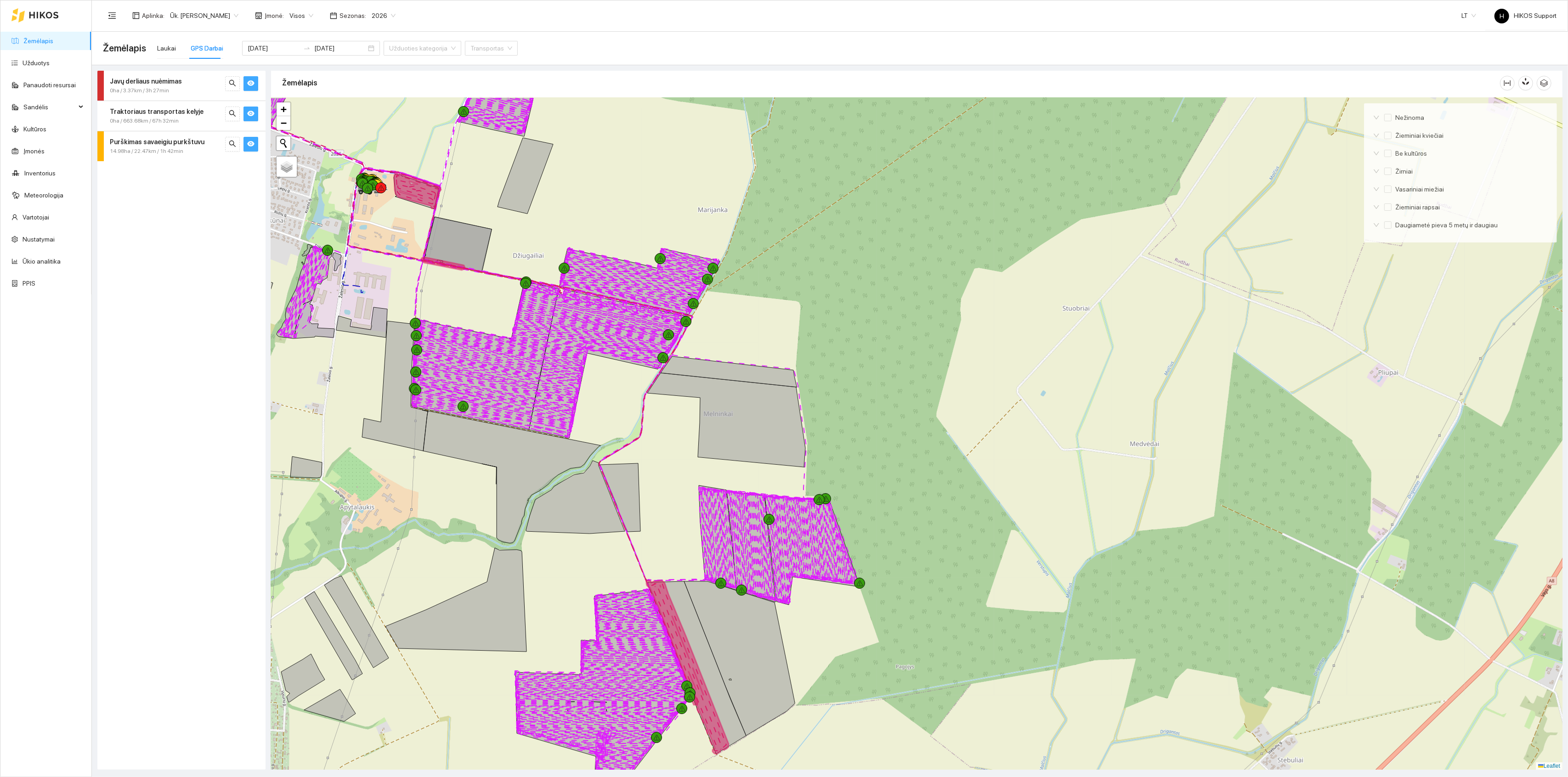
drag, startPoint x: 665, startPoint y: 509, endPoint x: 721, endPoint y: 439, distance: 89.6
click at [721, 439] on div at bounding box center [917, 434] width 1292 height 672
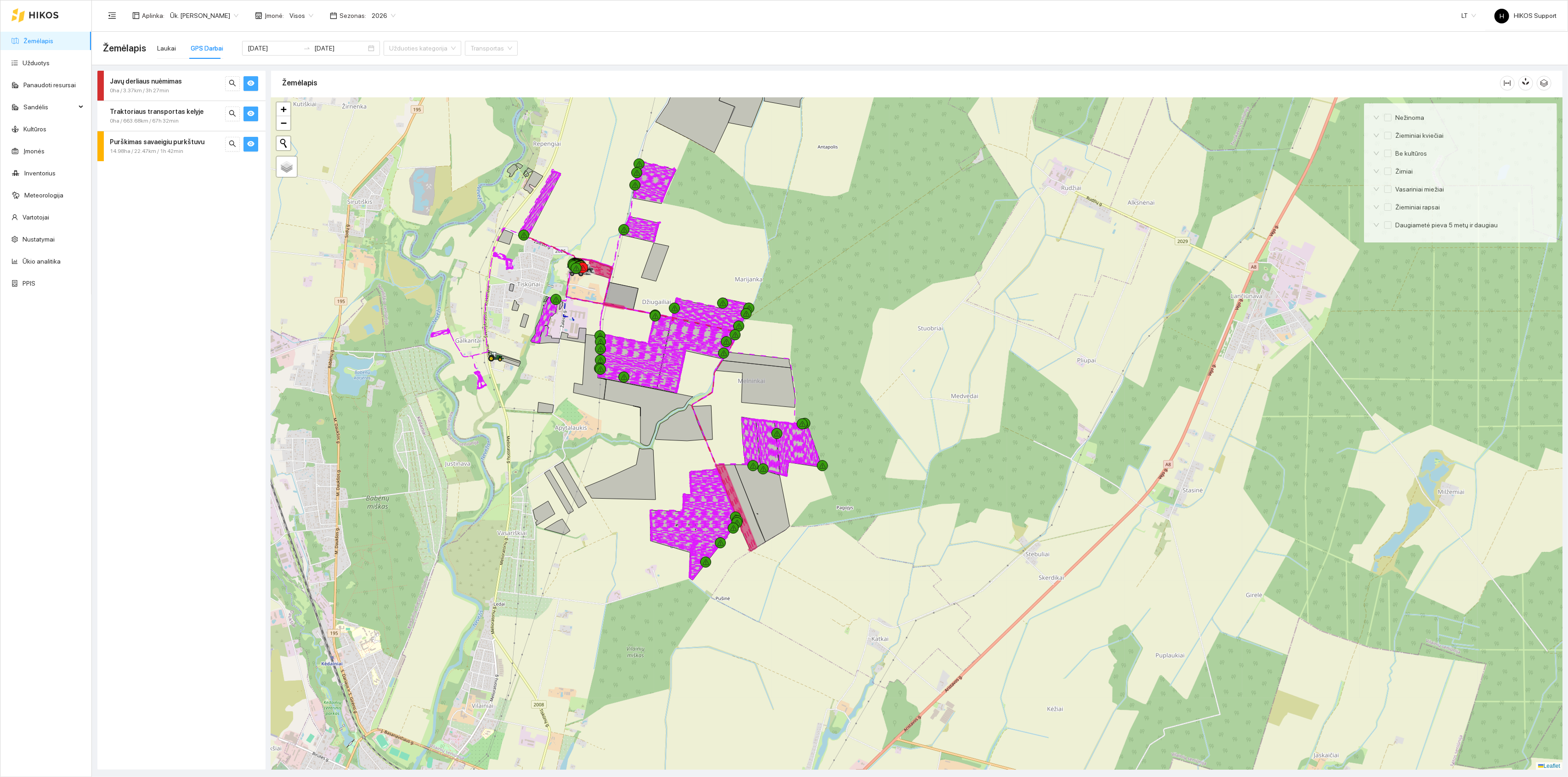
drag, startPoint x: 808, startPoint y: 293, endPoint x: 810, endPoint y: 370, distance: 77.0
click at [810, 370] on div at bounding box center [917, 434] width 1292 height 672
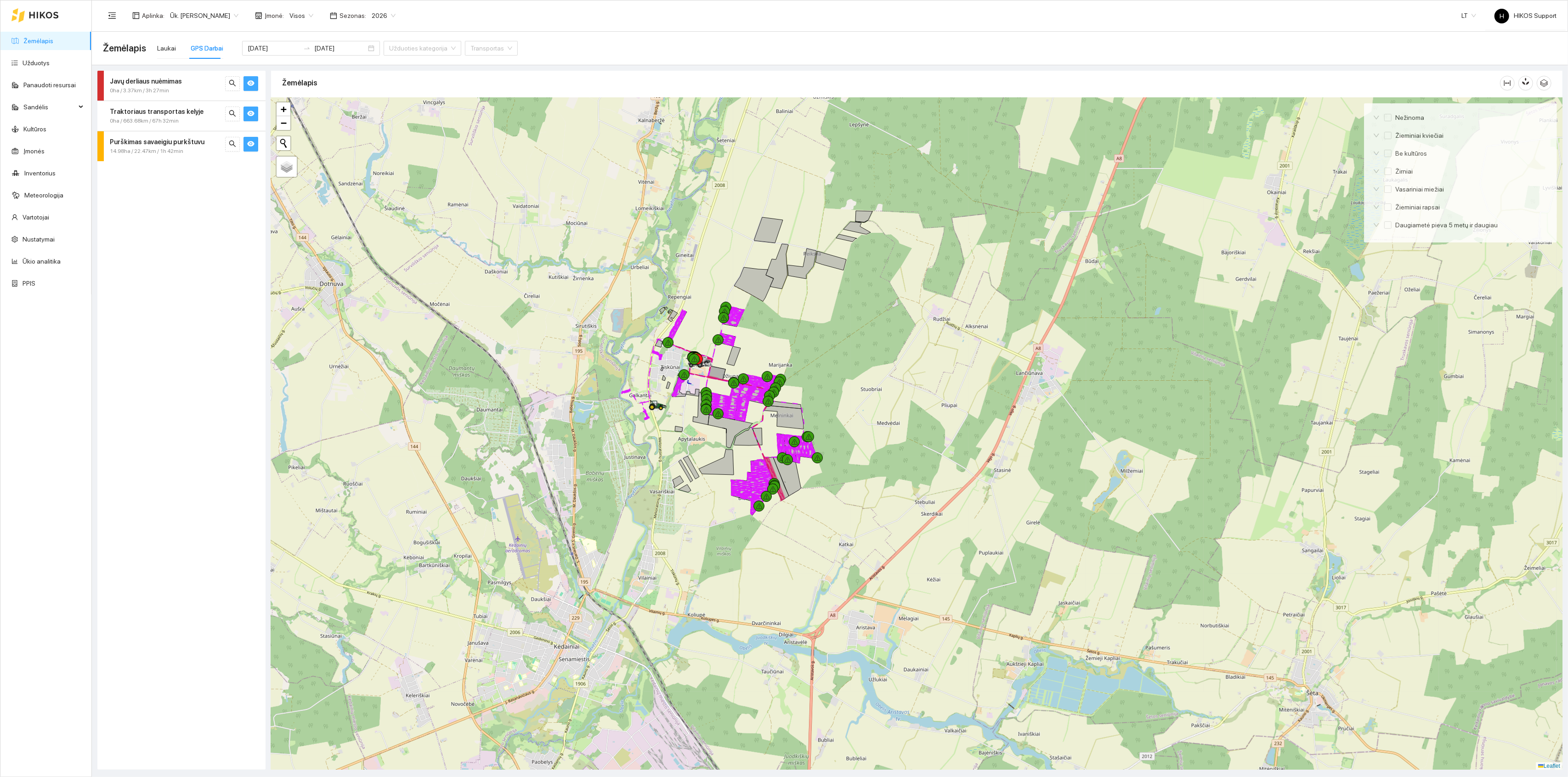
drag, startPoint x: 838, startPoint y: 364, endPoint x: 789, endPoint y: 399, distance: 60.2
click at [789, 399] on div at bounding box center [917, 434] width 1292 height 672
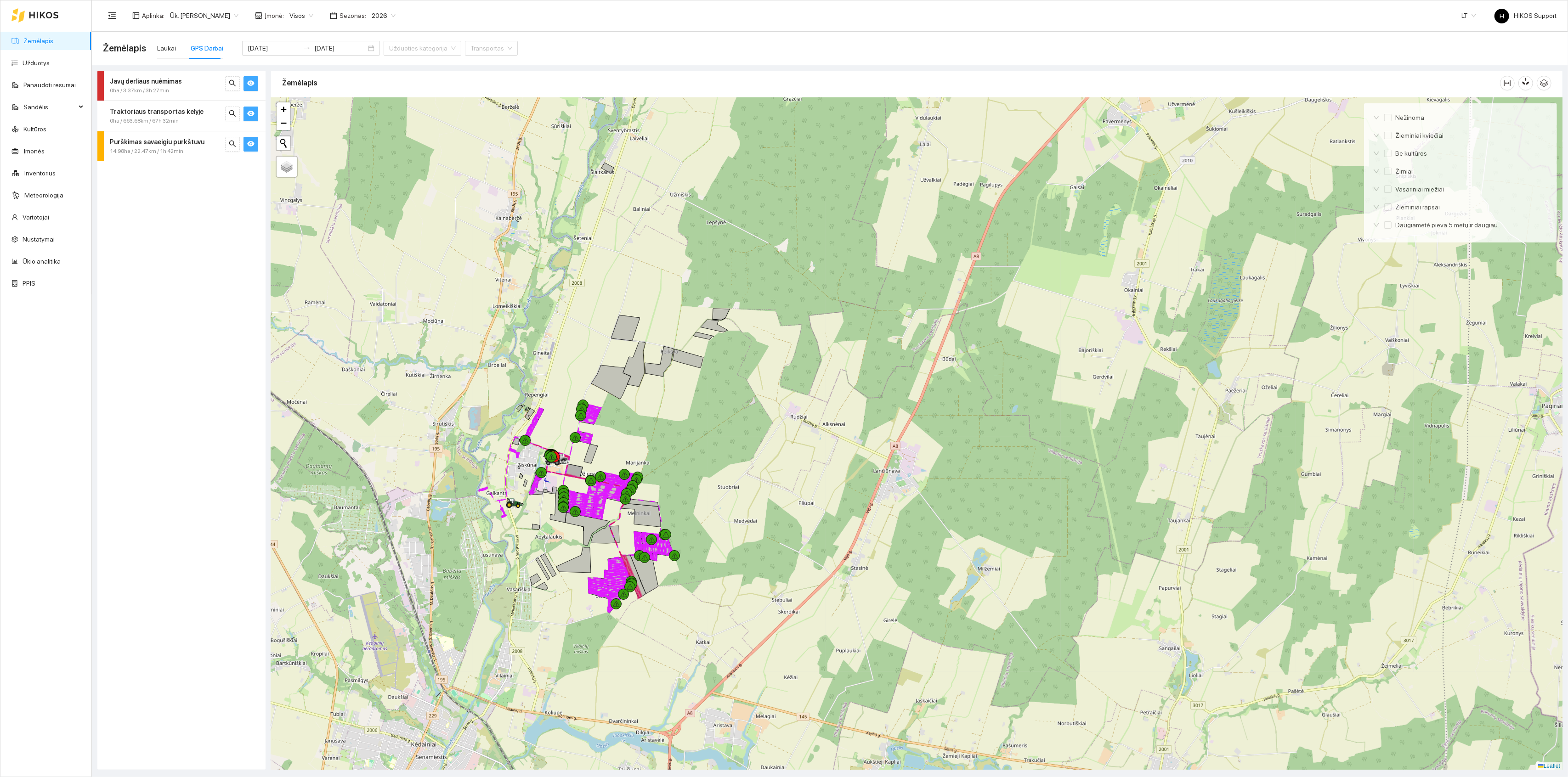
click at [52, 40] on link "Žemėlapis" at bounding box center [38, 41] width 30 height 7
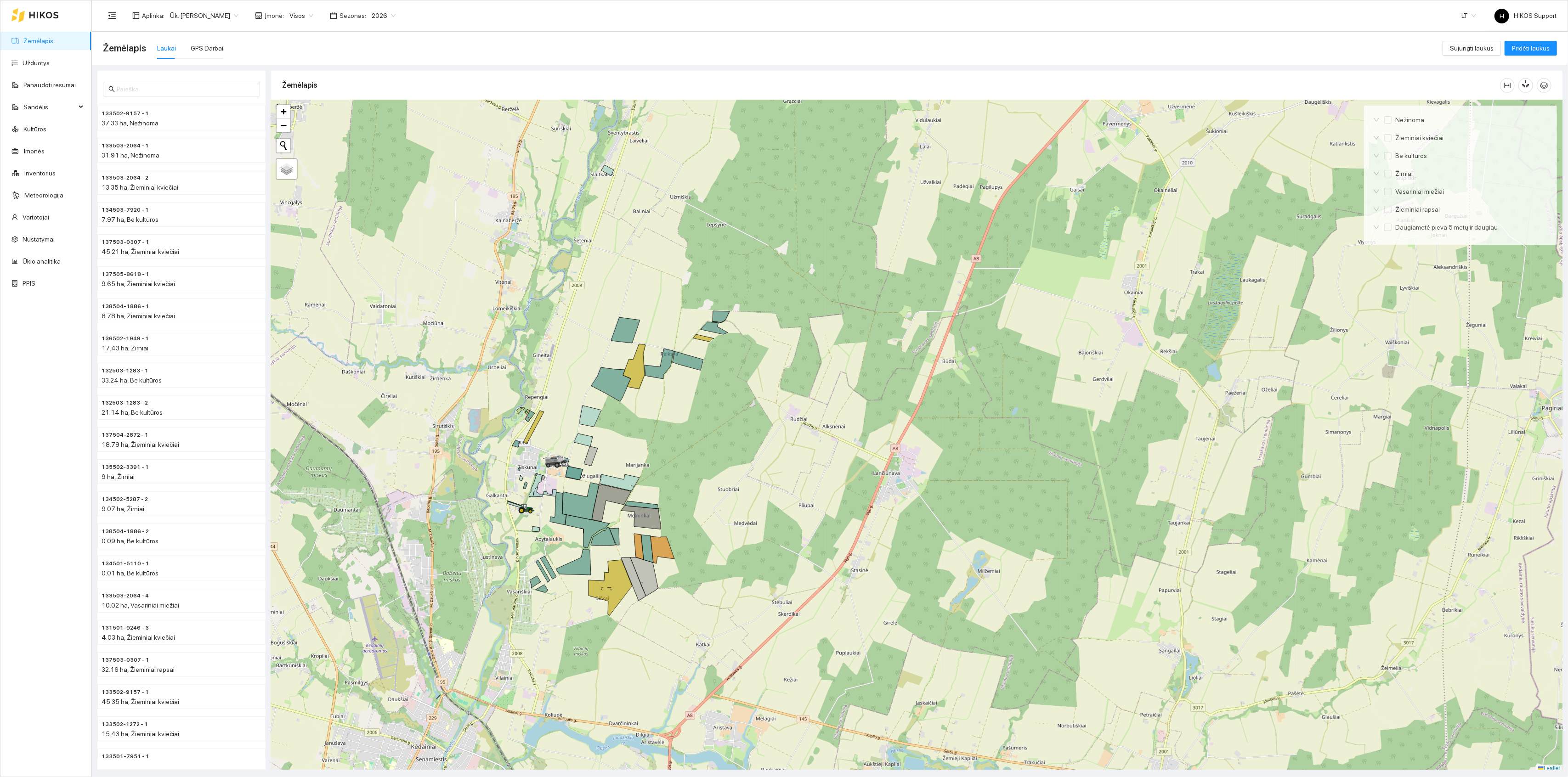
click at [220, 14] on span "Ūk. [PERSON_NAME]" at bounding box center [204, 15] width 68 height 14
click at [179, 114] on div "[PERSON_NAME]" at bounding box center [214, 116] width 89 height 10
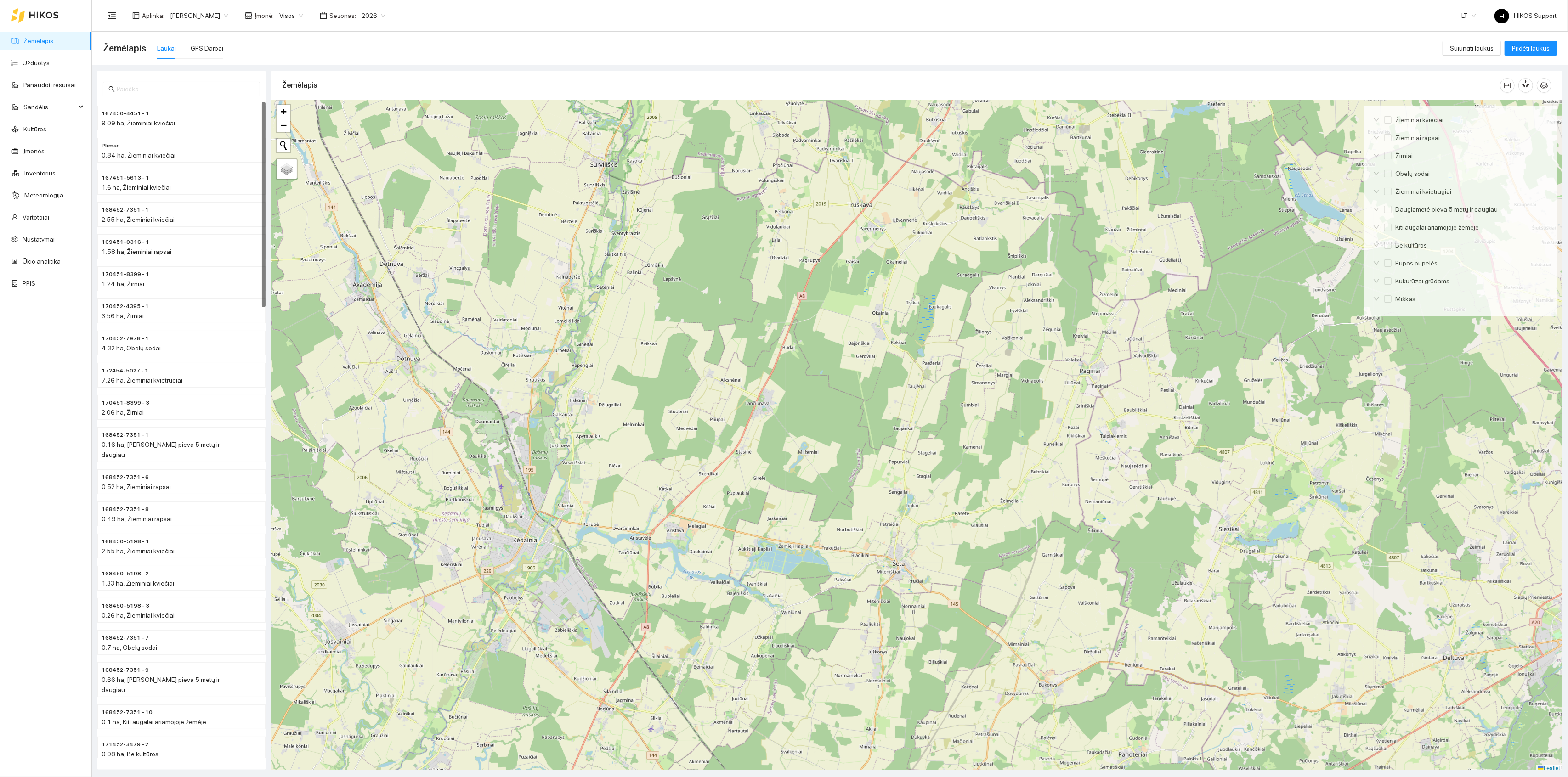
scroll to position [2, 0]
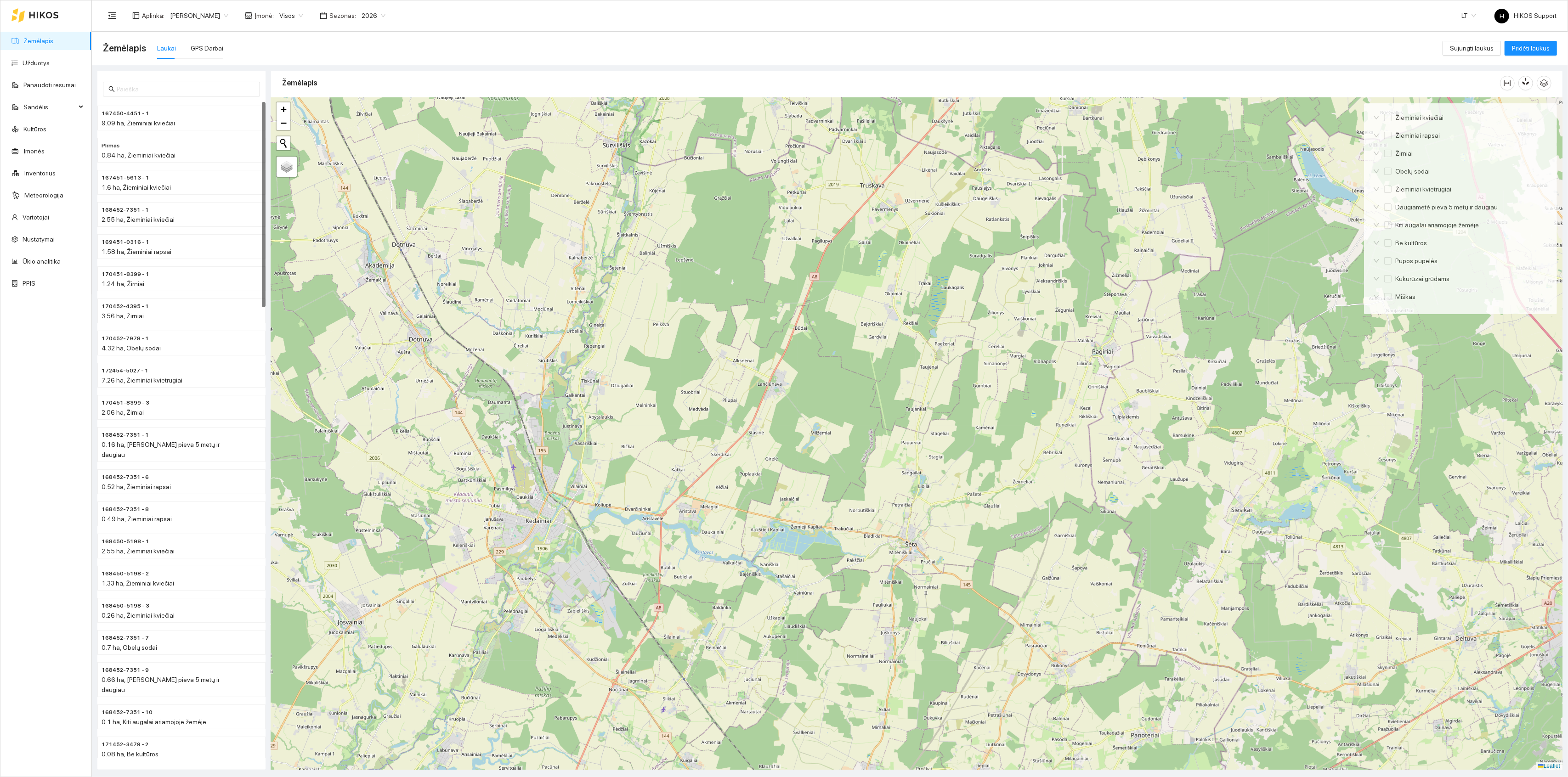
drag, startPoint x: 739, startPoint y: 449, endPoint x: 840, endPoint y: 340, distance: 148.6
click at [840, 340] on div at bounding box center [917, 434] width 1292 height 672
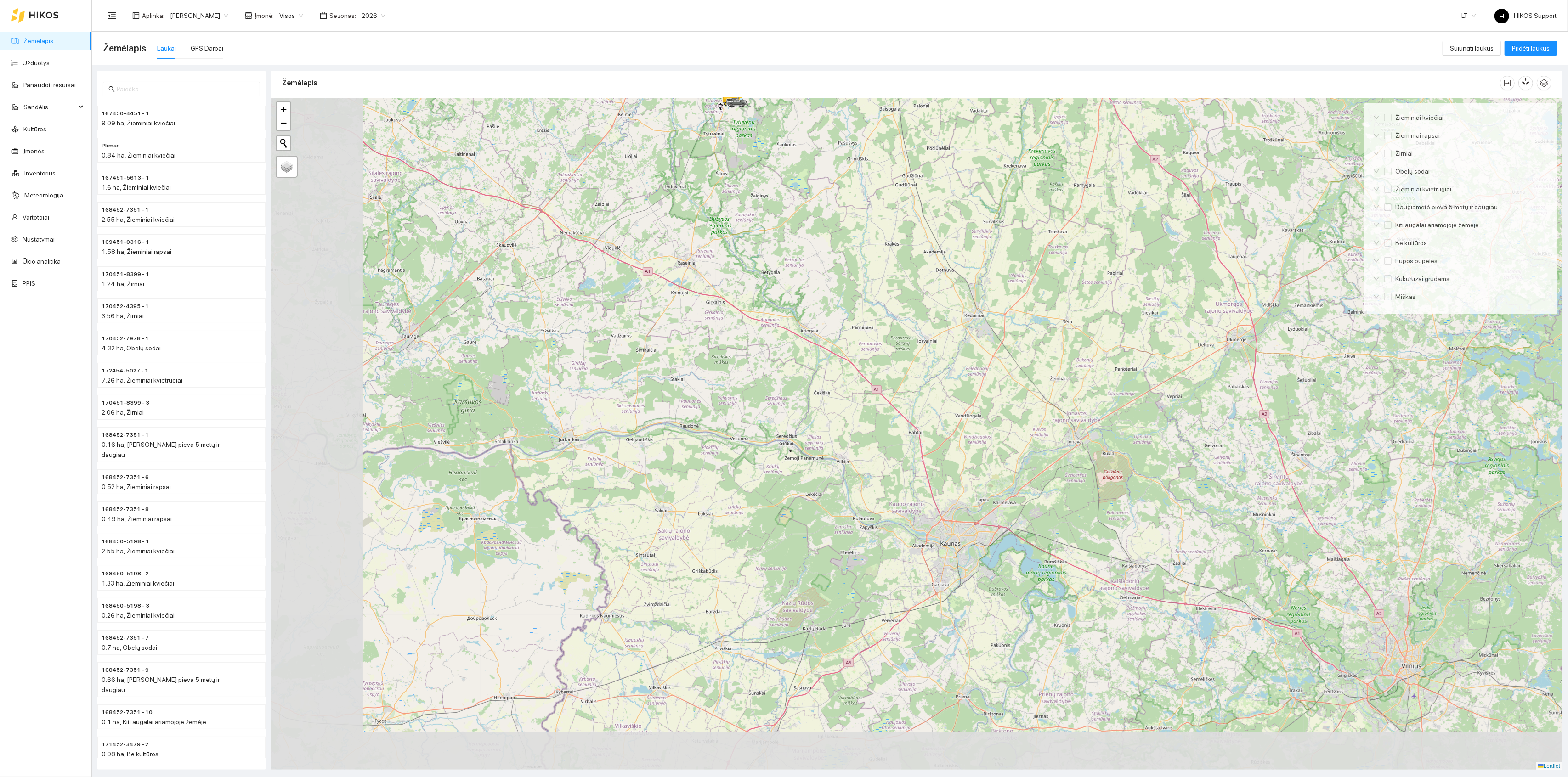
drag, startPoint x: 697, startPoint y: 458, endPoint x: 892, endPoint y: 493, distance: 198.1
click at [892, 493] on div at bounding box center [917, 434] width 1292 height 672
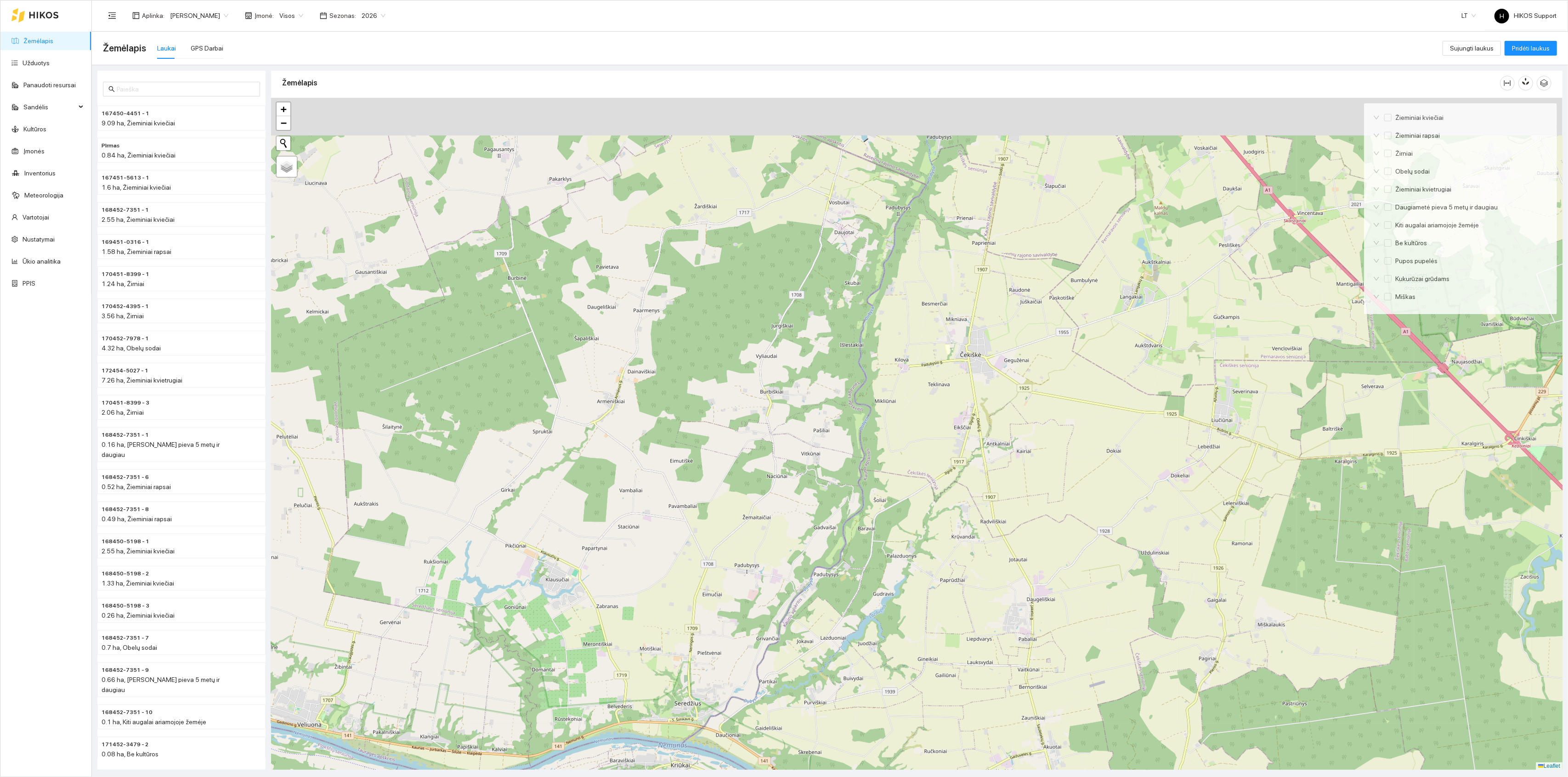
drag, startPoint x: 858, startPoint y: 433, endPoint x: 898, endPoint y: 599, distance: 170.8
click at [898, 599] on div at bounding box center [917, 434] width 1292 height 672
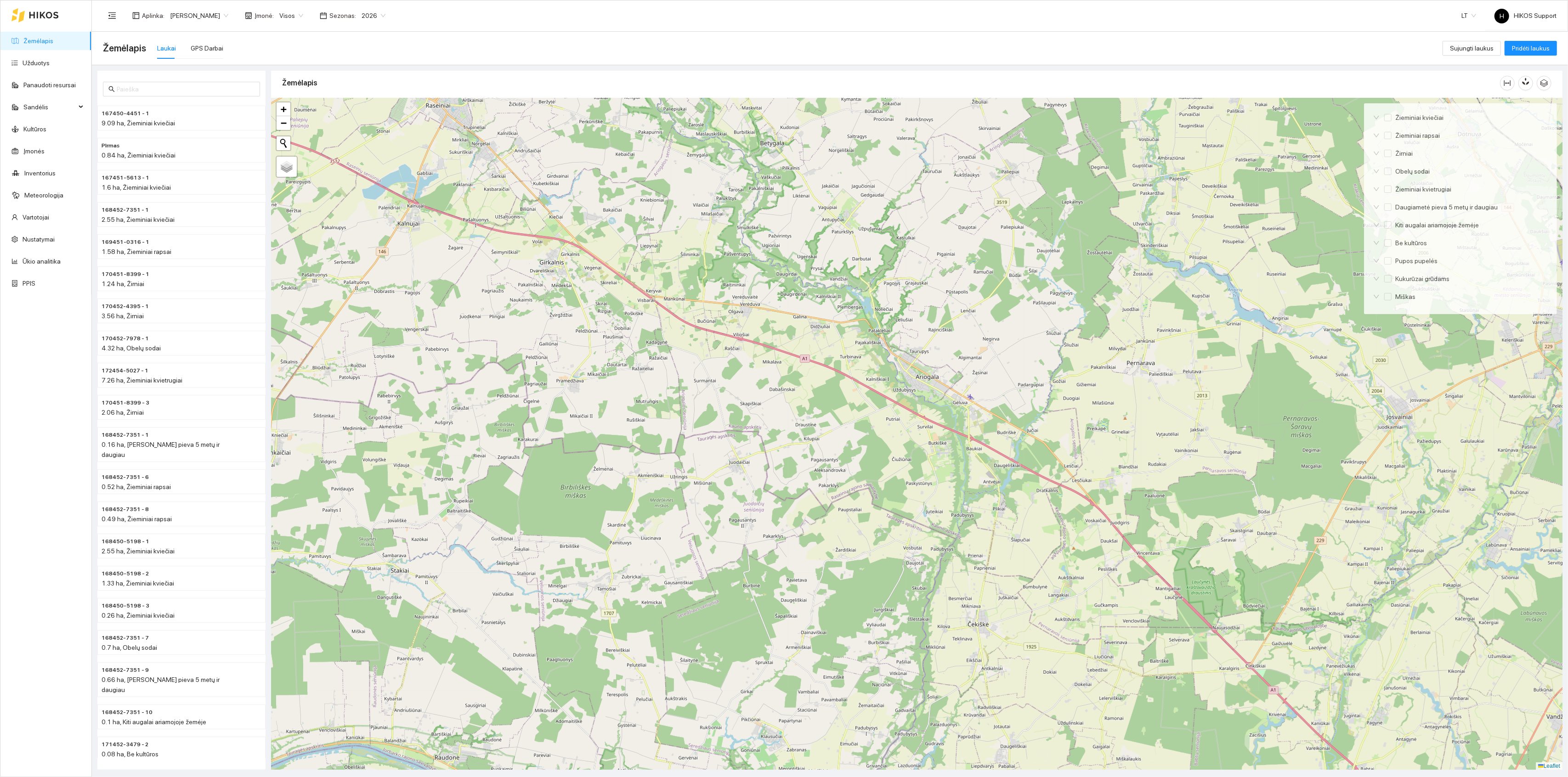
drag, startPoint x: 898, startPoint y: 599, endPoint x: 875, endPoint y: 367, distance: 233.1
click at [875, 367] on div at bounding box center [917, 434] width 1292 height 672
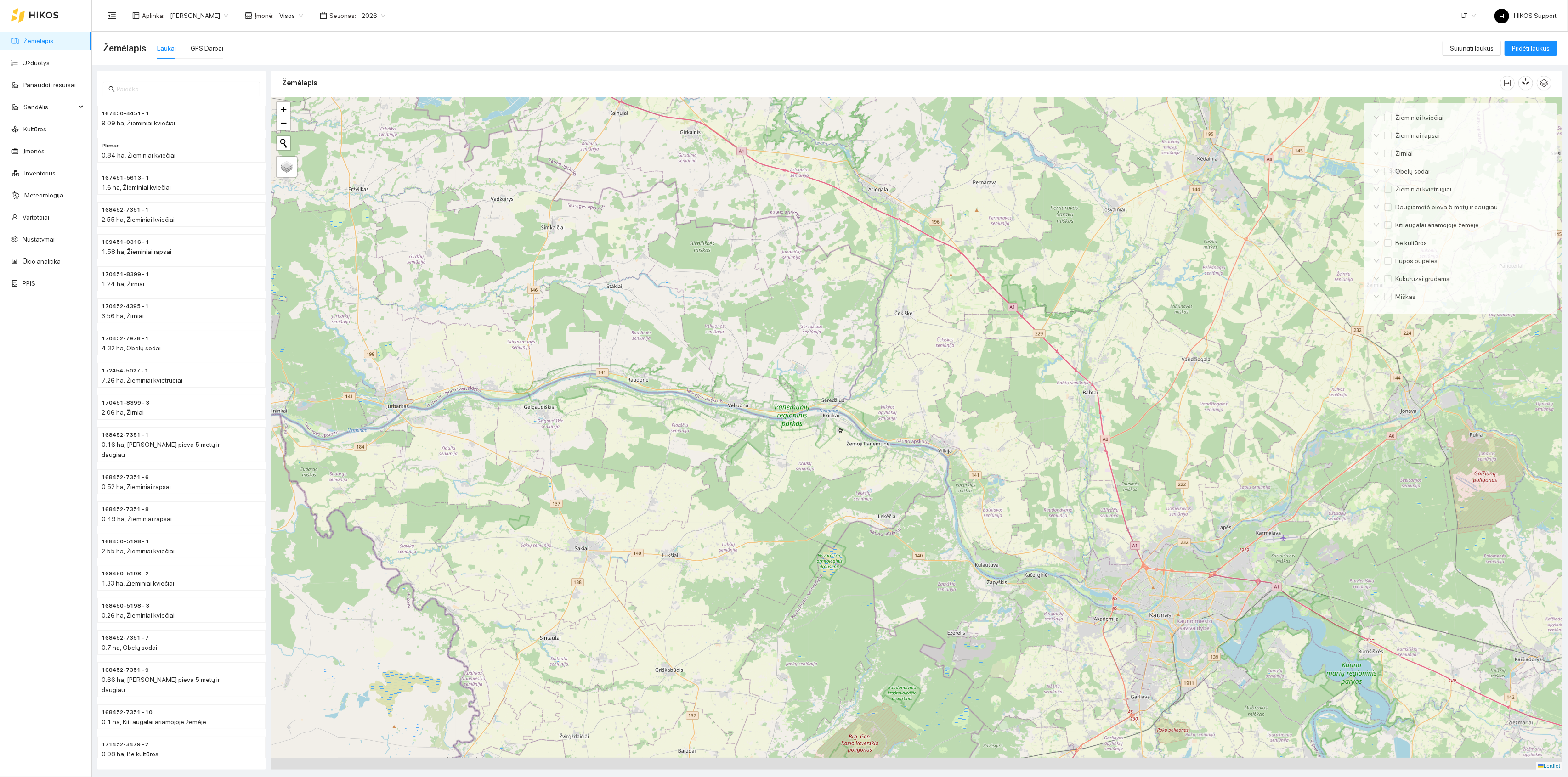
drag, startPoint x: 900, startPoint y: 598, endPoint x: 884, endPoint y: 454, distance: 144.9
click at [884, 455] on div at bounding box center [917, 434] width 1292 height 672
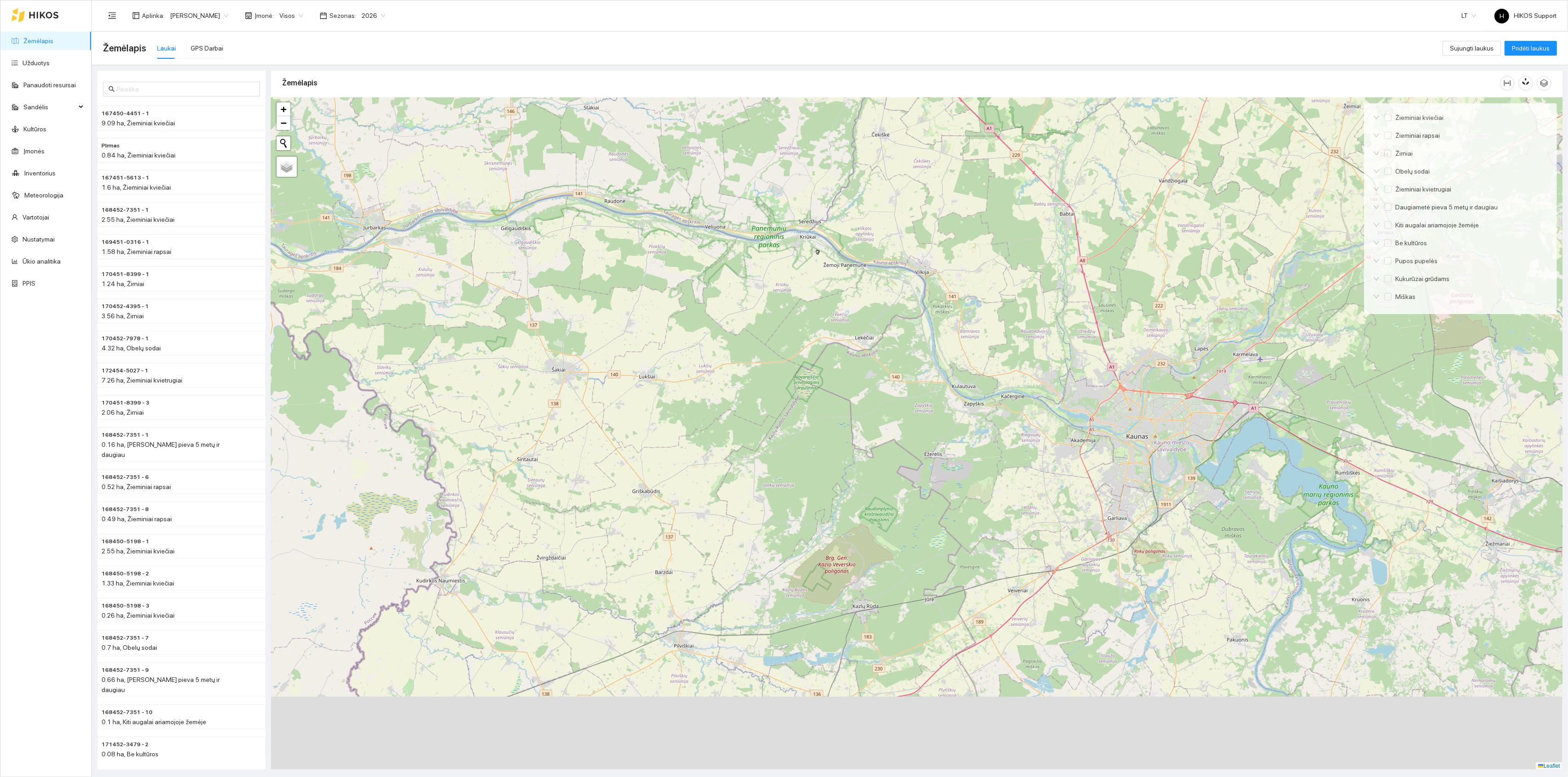
drag, startPoint x: 878, startPoint y: 553, endPoint x: 866, endPoint y: 382, distance: 171.4
click at [866, 382] on div at bounding box center [917, 434] width 1292 height 672
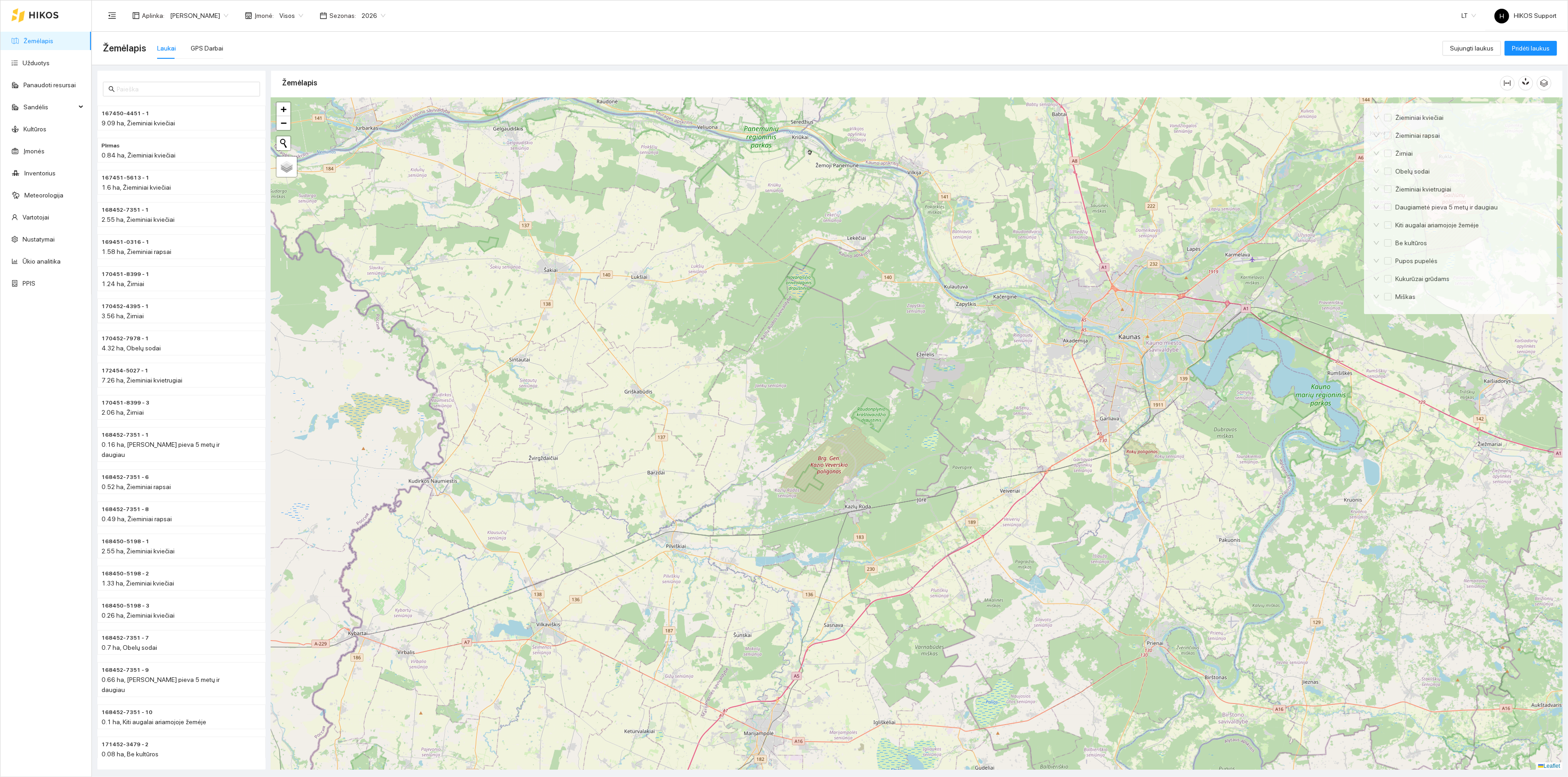
drag, startPoint x: 866, startPoint y: 594, endPoint x: 866, endPoint y: 388, distance: 206.0
click at [866, 388] on div at bounding box center [917, 434] width 1292 height 672
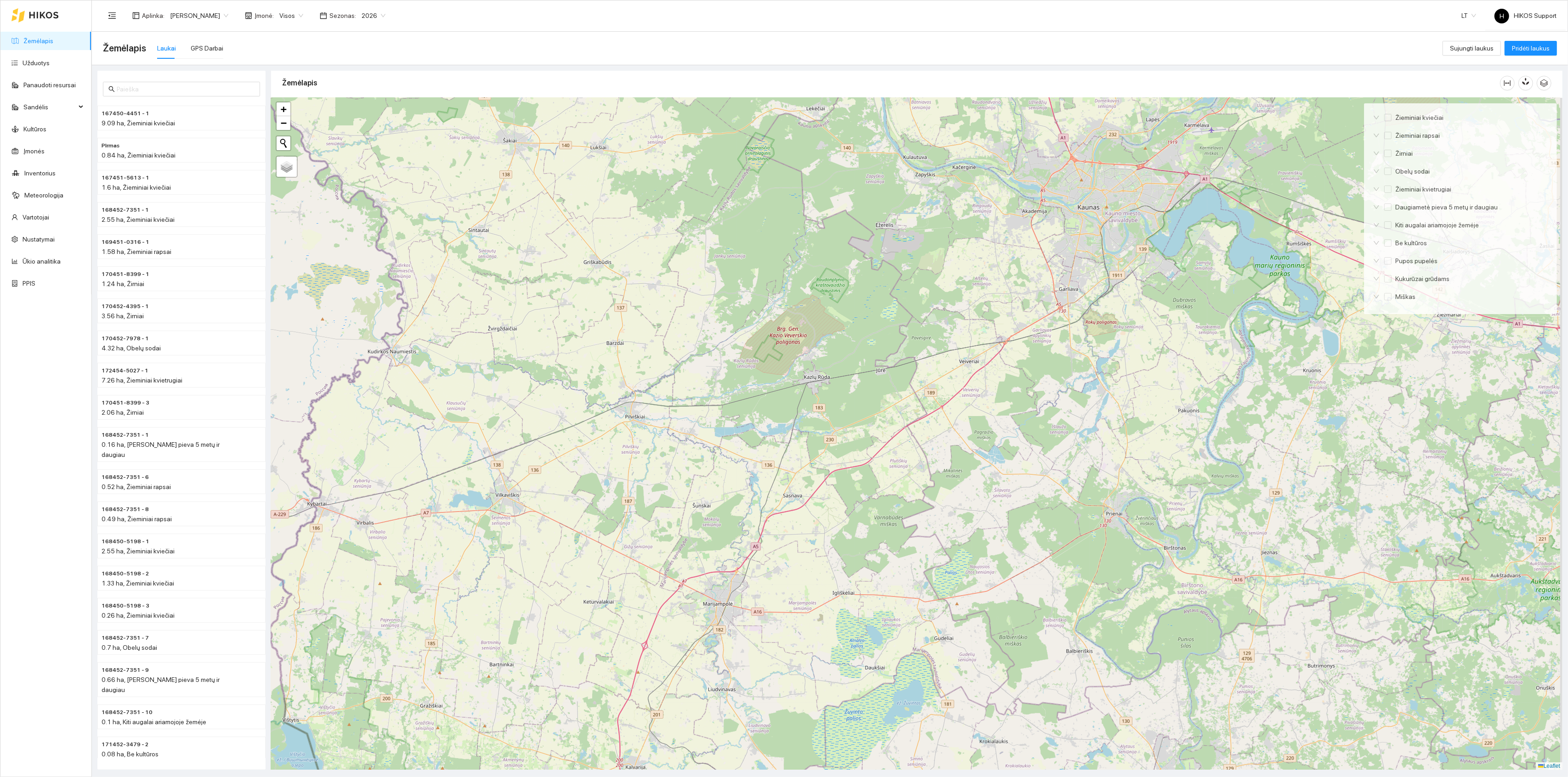
drag, startPoint x: 917, startPoint y: 315, endPoint x: 844, endPoint y: 529, distance: 226.1
click at [844, 529] on div at bounding box center [917, 434] width 1292 height 672
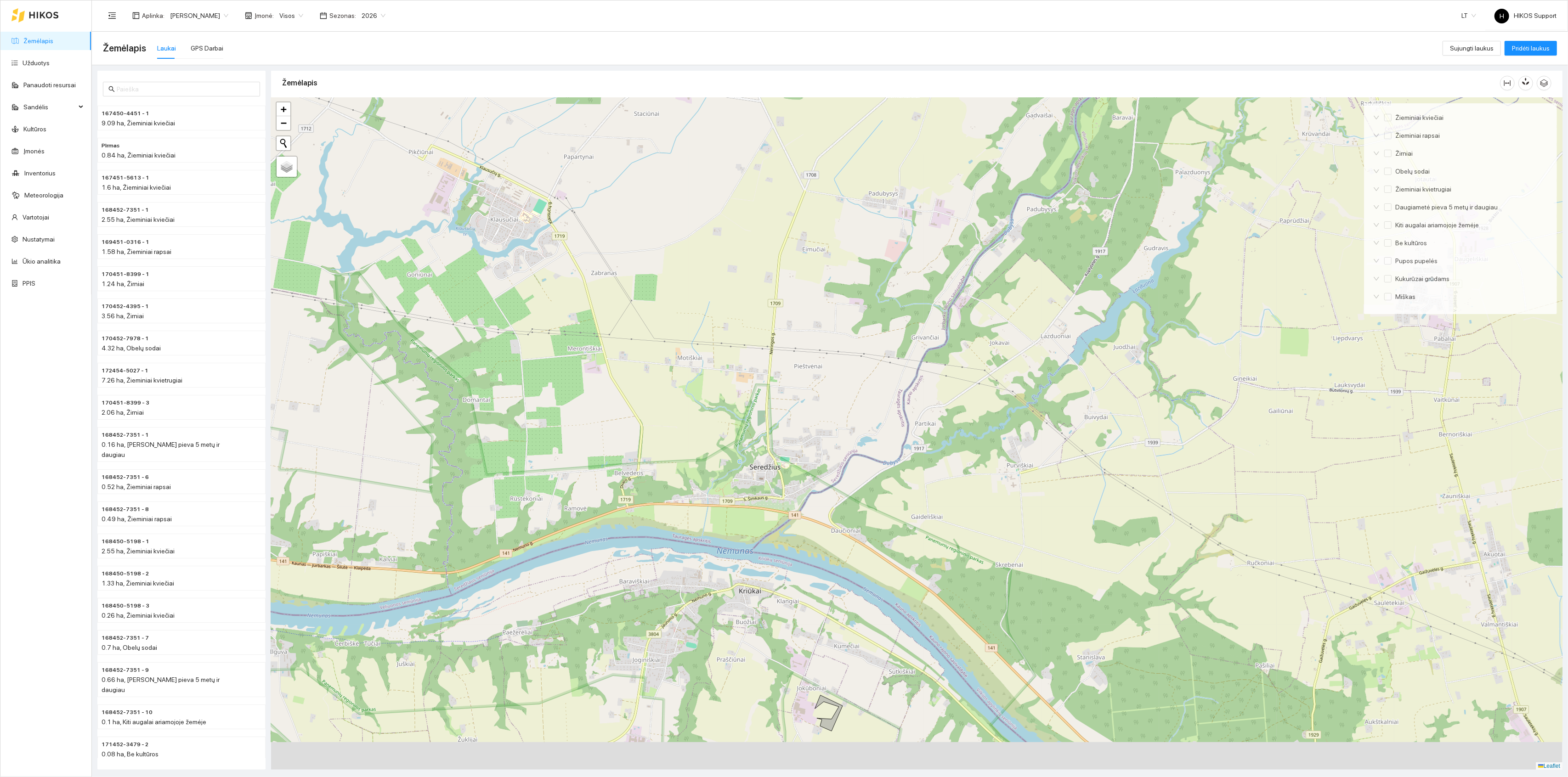
drag, startPoint x: 858, startPoint y: 683, endPoint x: 824, endPoint y: 435, distance: 250.3
click at [824, 435] on div at bounding box center [917, 434] width 1292 height 672
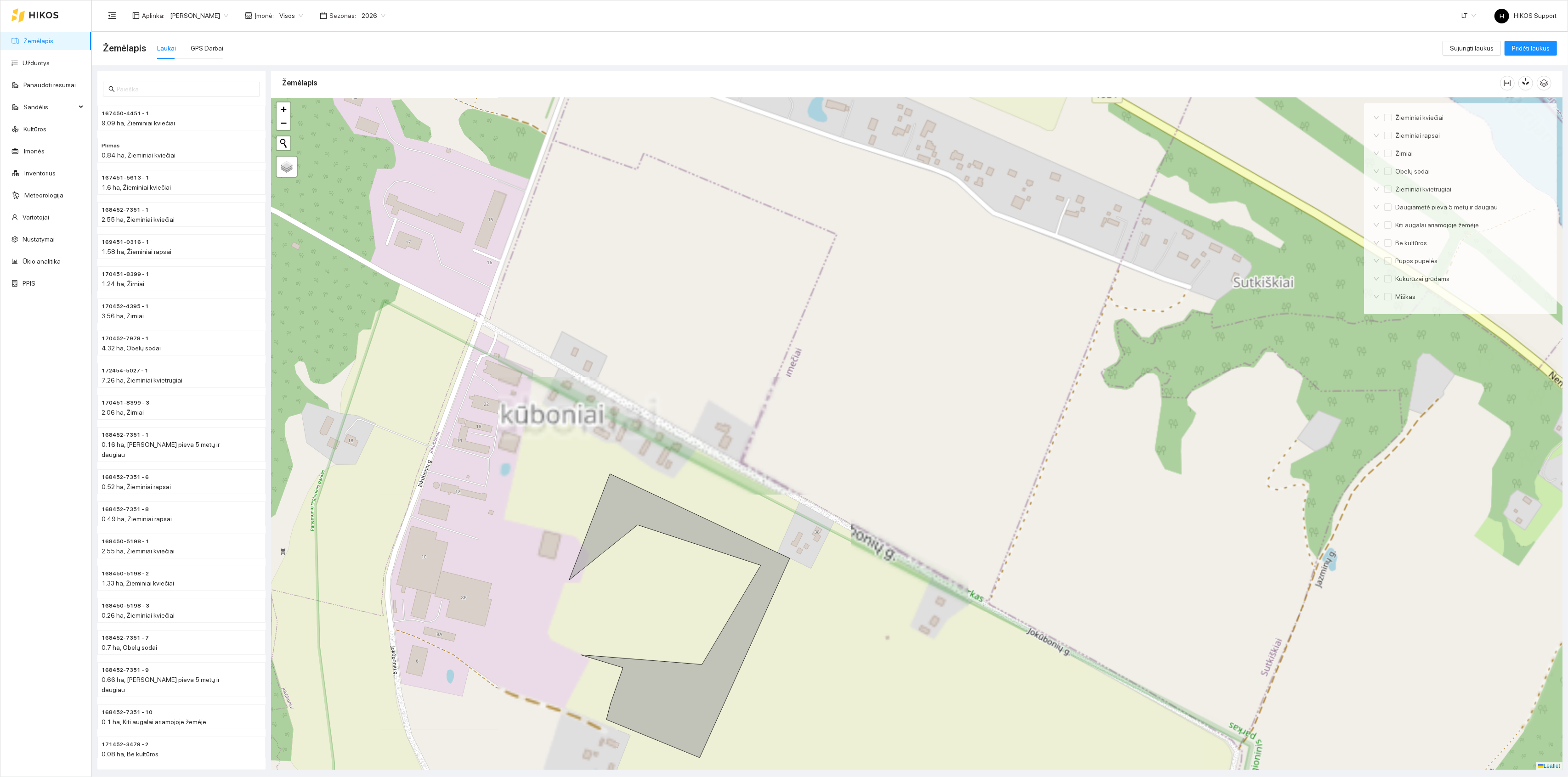
drag, startPoint x: 810, startPoint y: 517, endPoint x: 836, endPoint y: 378, distance: 141.4
click at [836, 379] on div at bounding box center [917, 434] width 1292 height 672
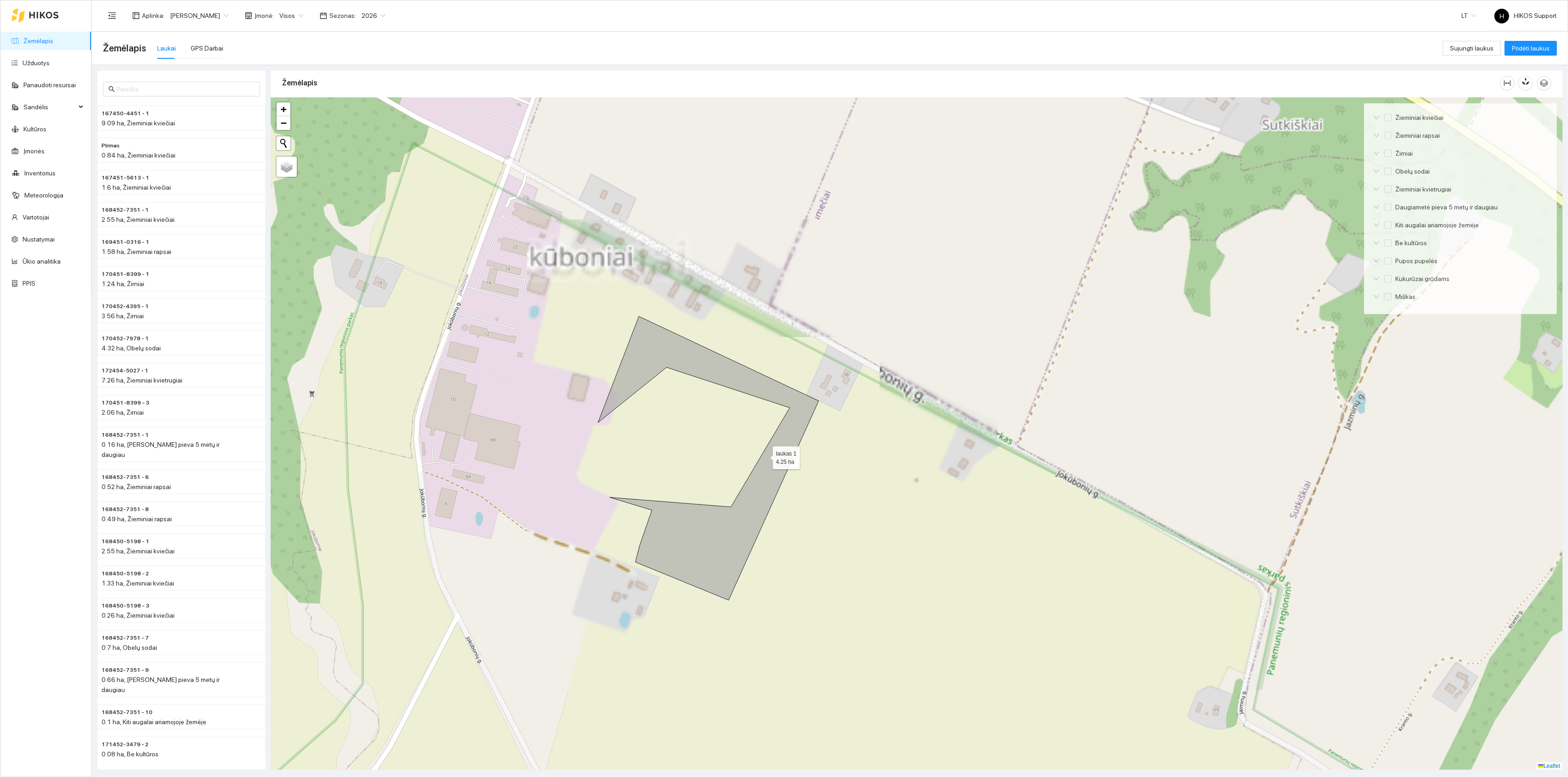
click at [764, 456] on icon at bounding box center [709, 458] width 220 height 284
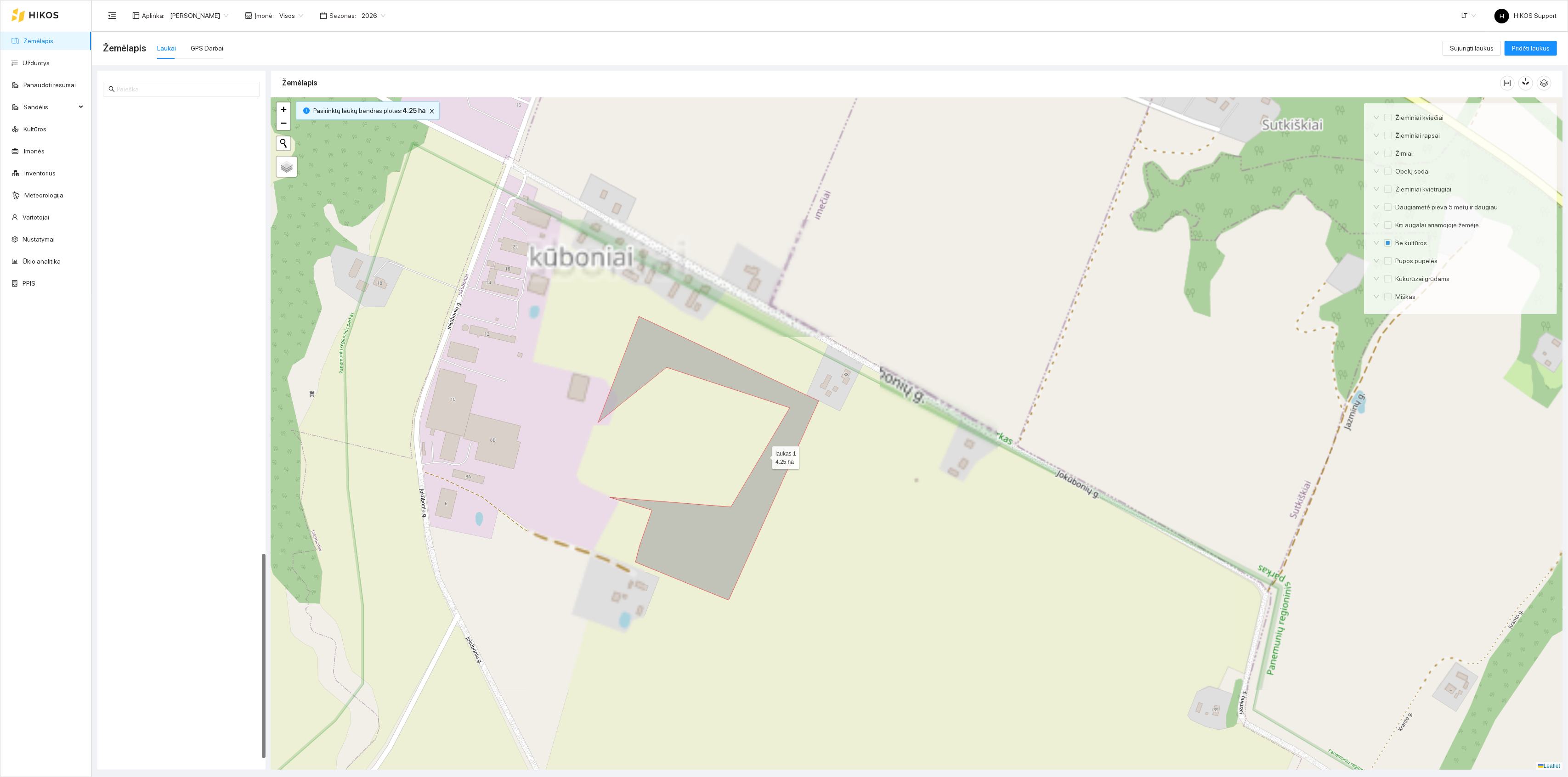
scroll to position [1451, 0]
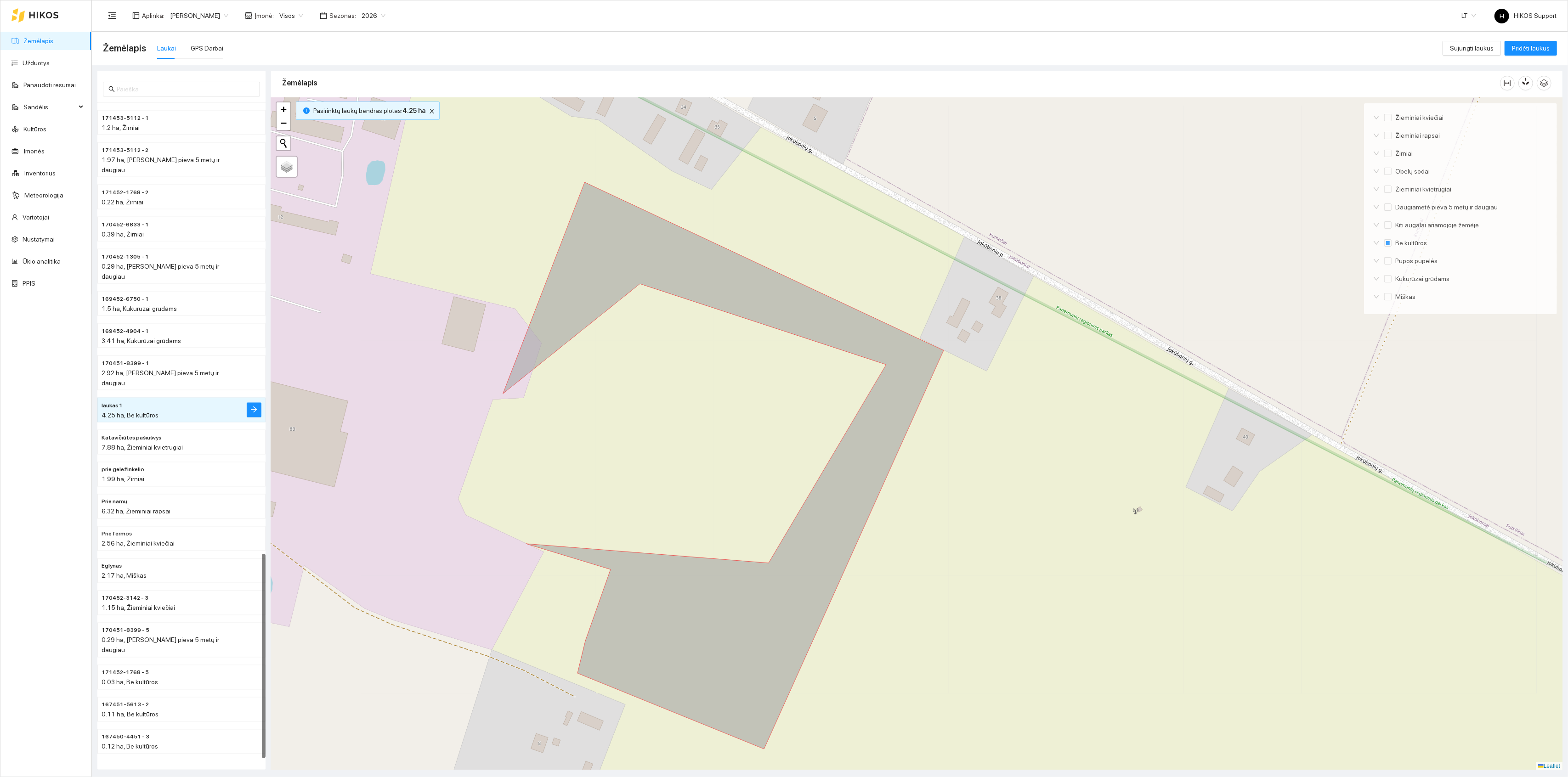
click at [0, 0] on span "Palydovas" at bounding box center [0, 0] width 0 height 0
click at [0, 0] on input "Palydovas" at bounding box center [0, 0] width 0 height 0
radio input "true"
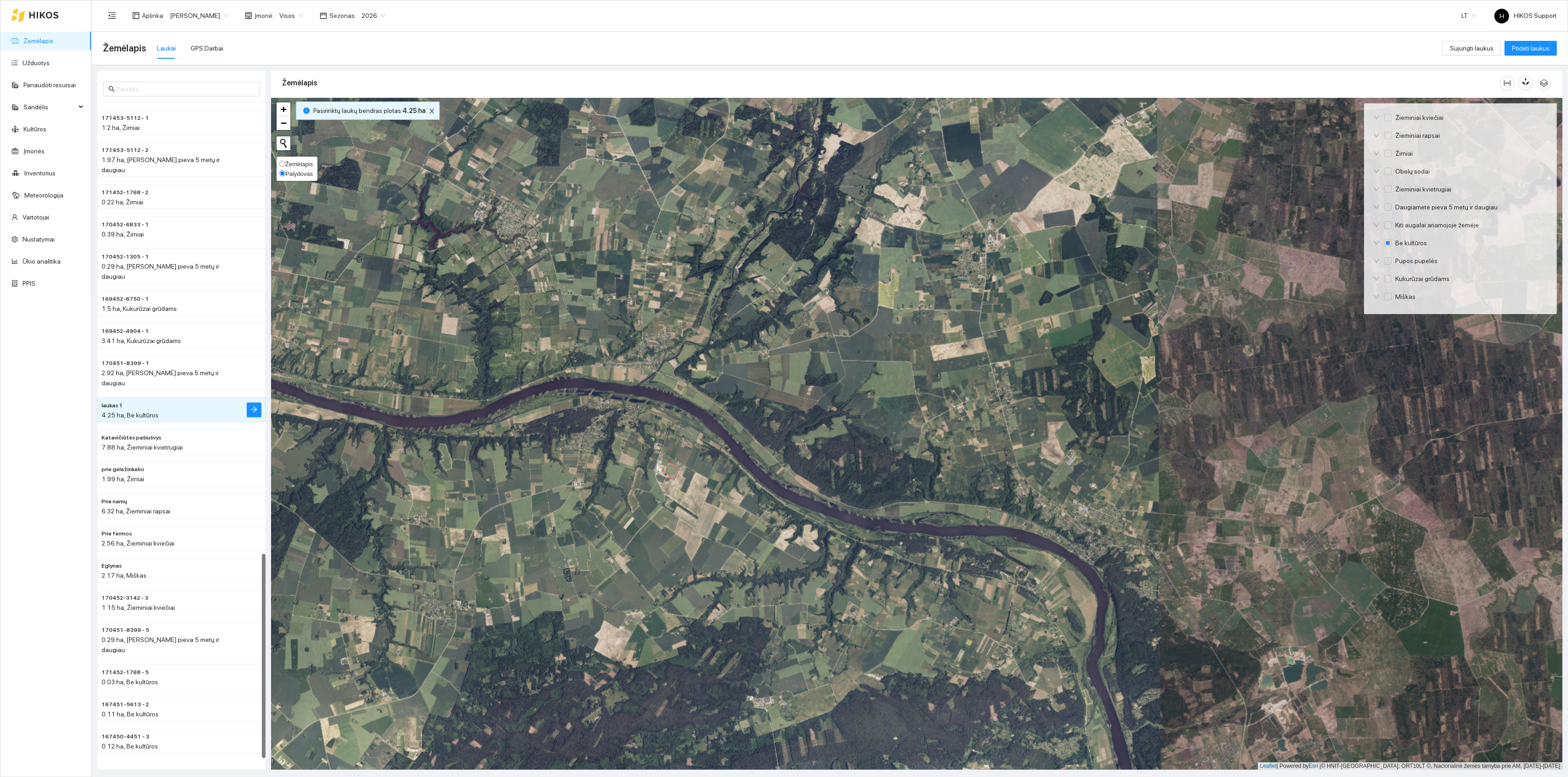
click at [294, 161] on span "Žemėlapis" at bounding box center [299, 164] width 27 height 7
click at [285, 161] on input "Žemėlapis" at bounding box center [282, 164] width 6 height 6
radio input "true"
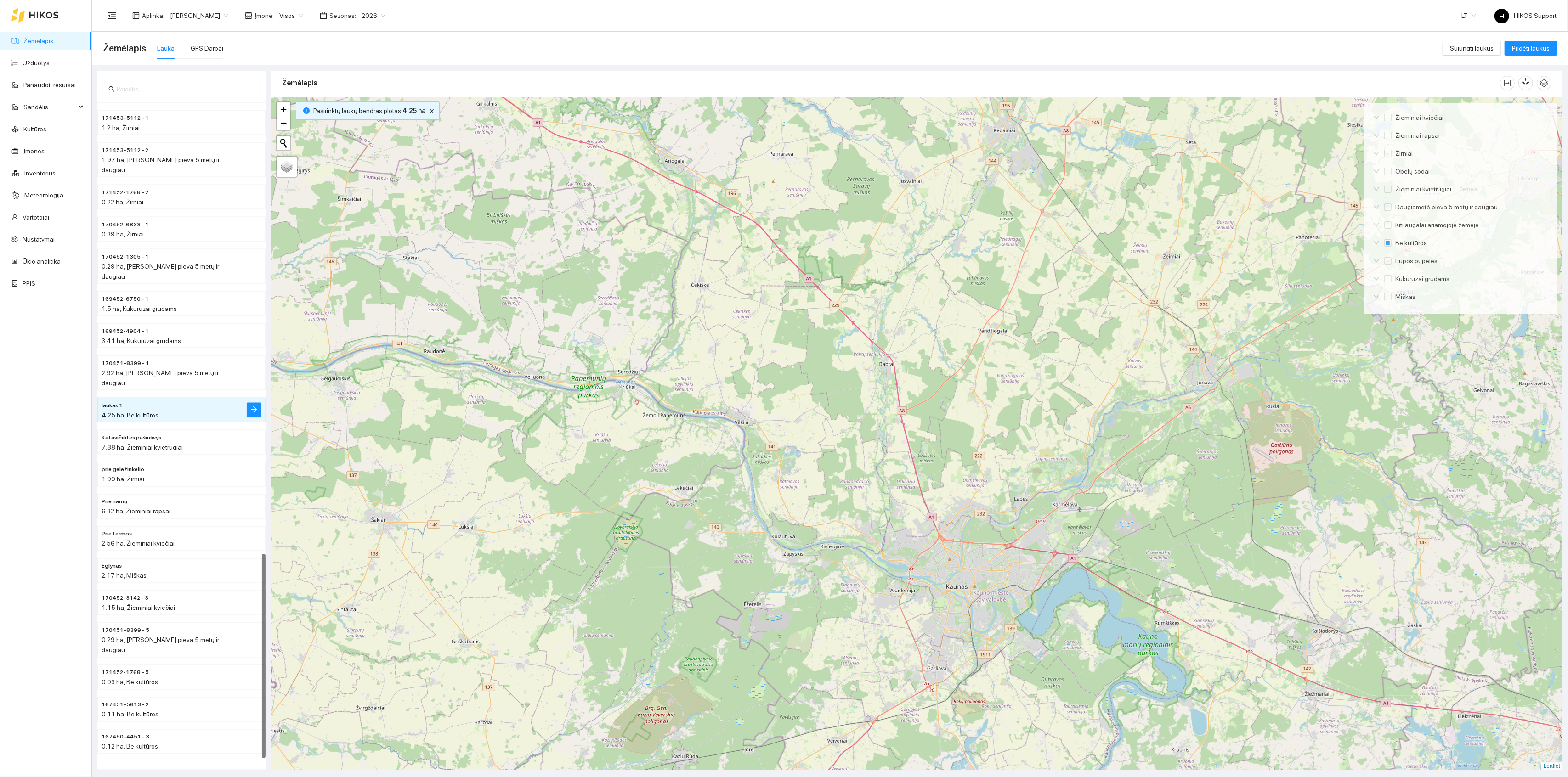
drag, startPoint x: 625, startPoint y: 305, endPoint x: 685, endPoint y: 545, distance: 247.4
click at [685, 545] on div at bounding box center [917, 434] width 1292 height 672
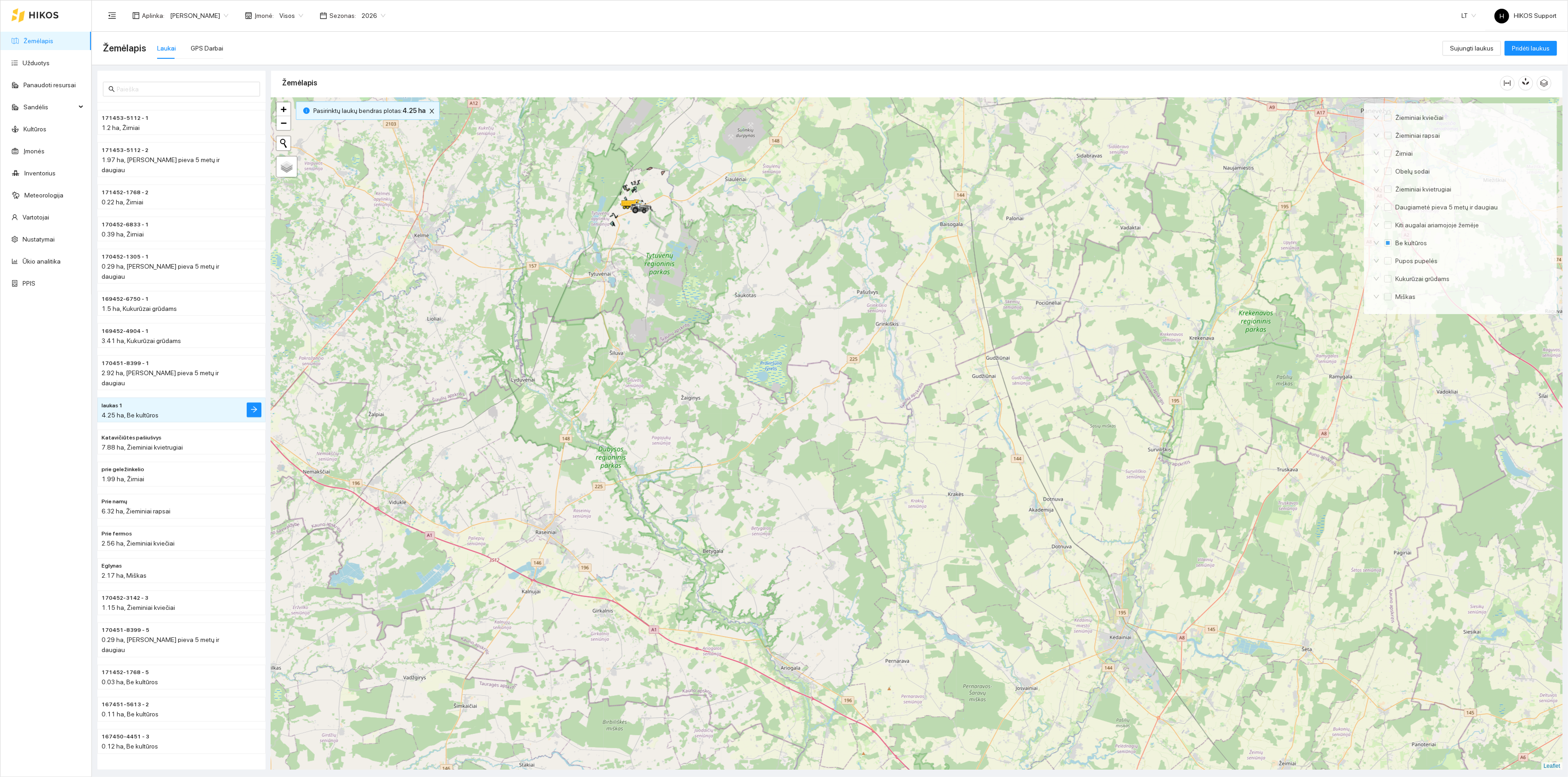
drag, startPoint x: 640, startPoint y: 413, endPoint x: 637, endPoint y: 451, distance: 38.1
click at [637, 451] on div at bounding box center [917, 434] width 1292 height 672
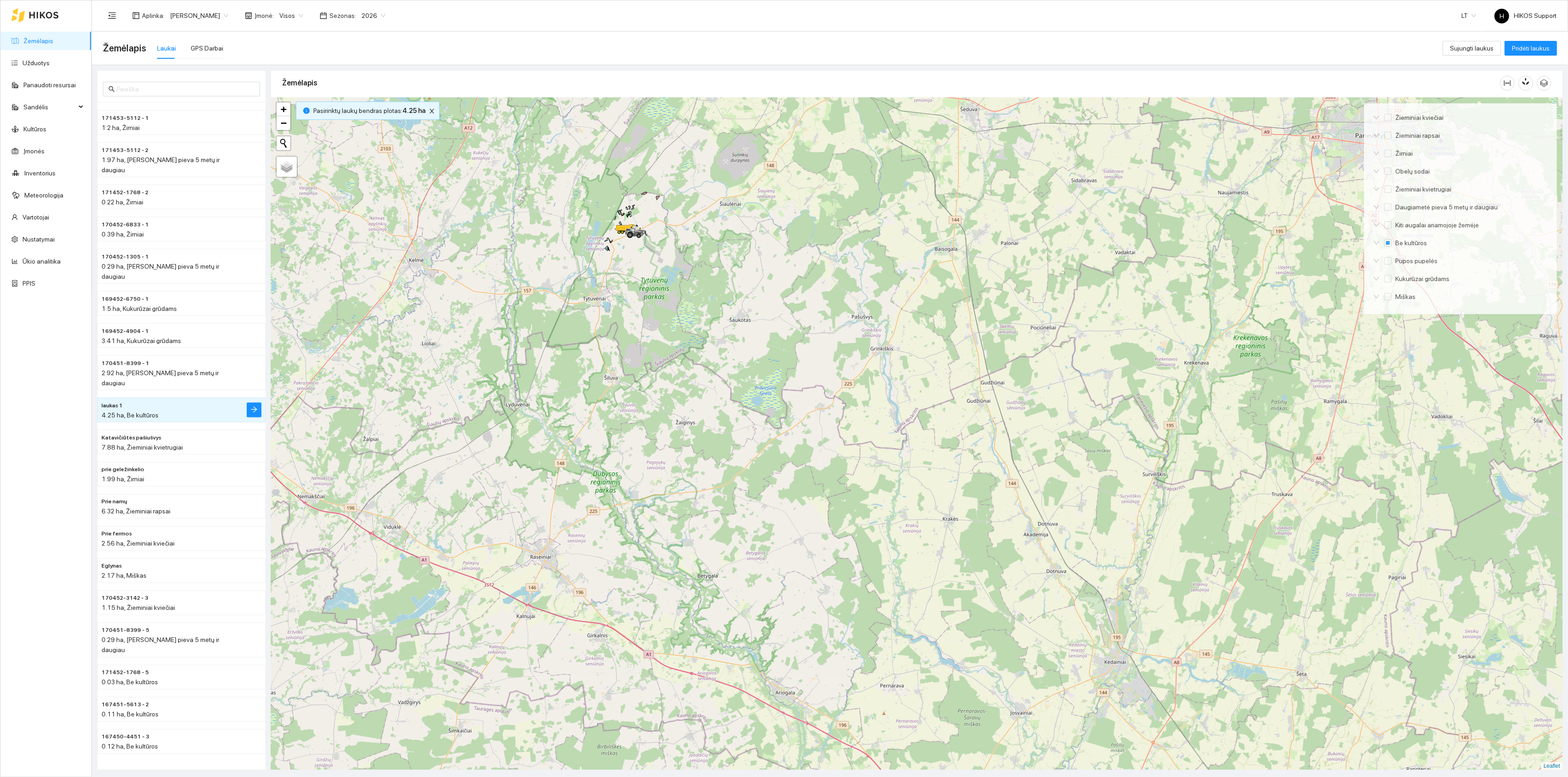
click at [684, 293] on div at bounding box center [917, 434] width 1292 height 672
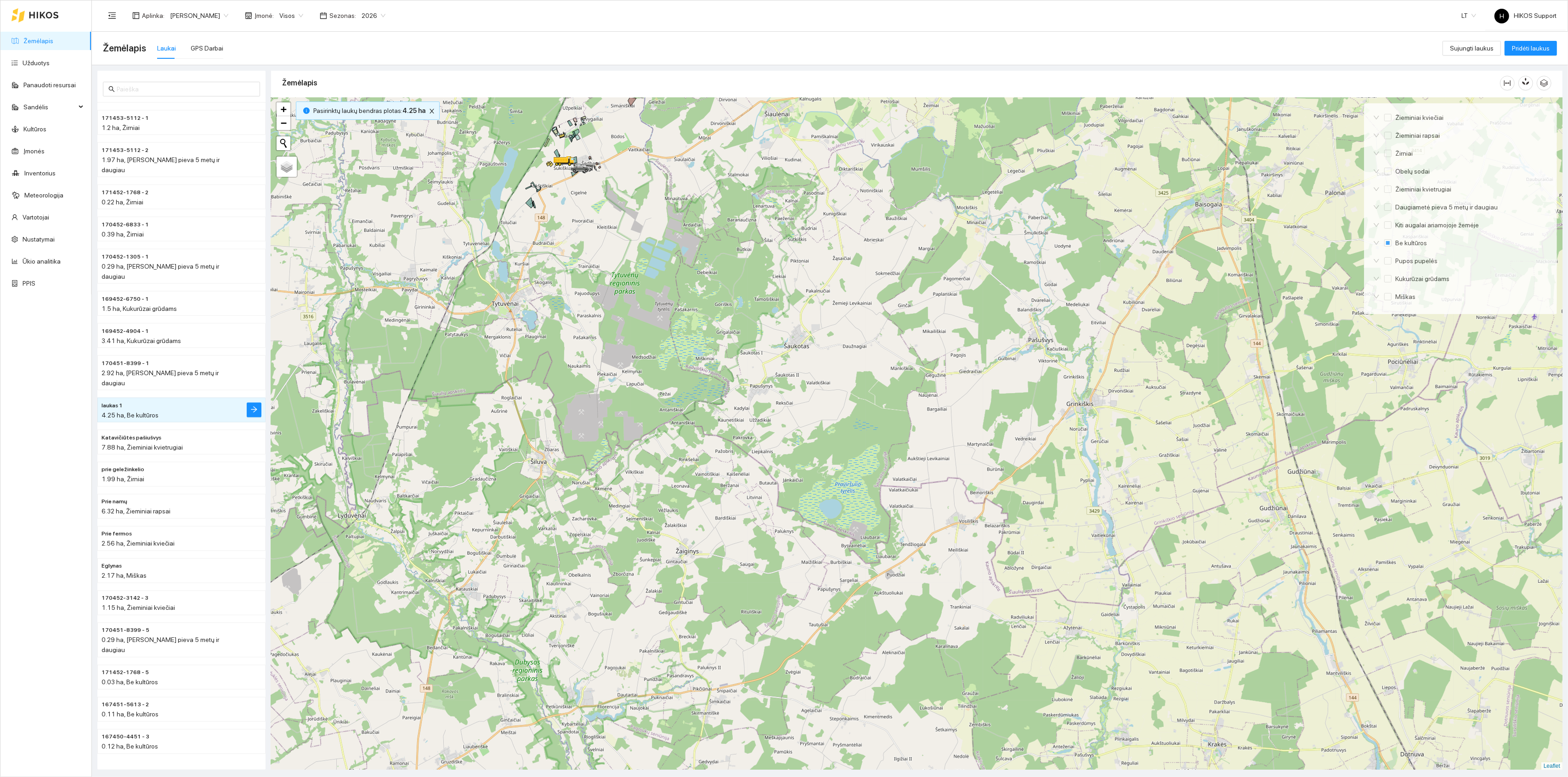
click at [637, 138] on div at bounding box center [917, 434] width 1292 height 672
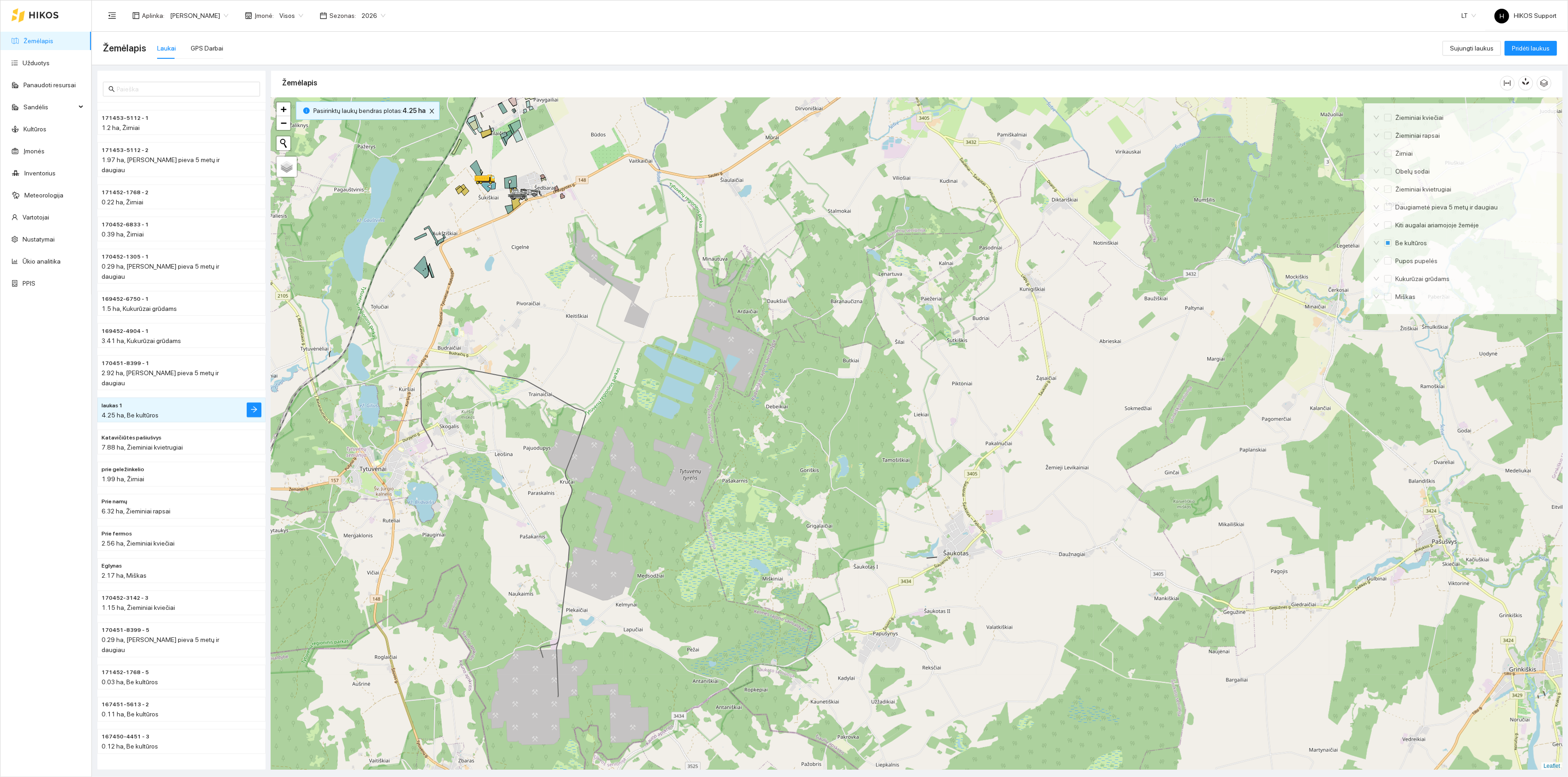
click at [580, 130] on div at bounding box center [917, 434] width 1292 height 672
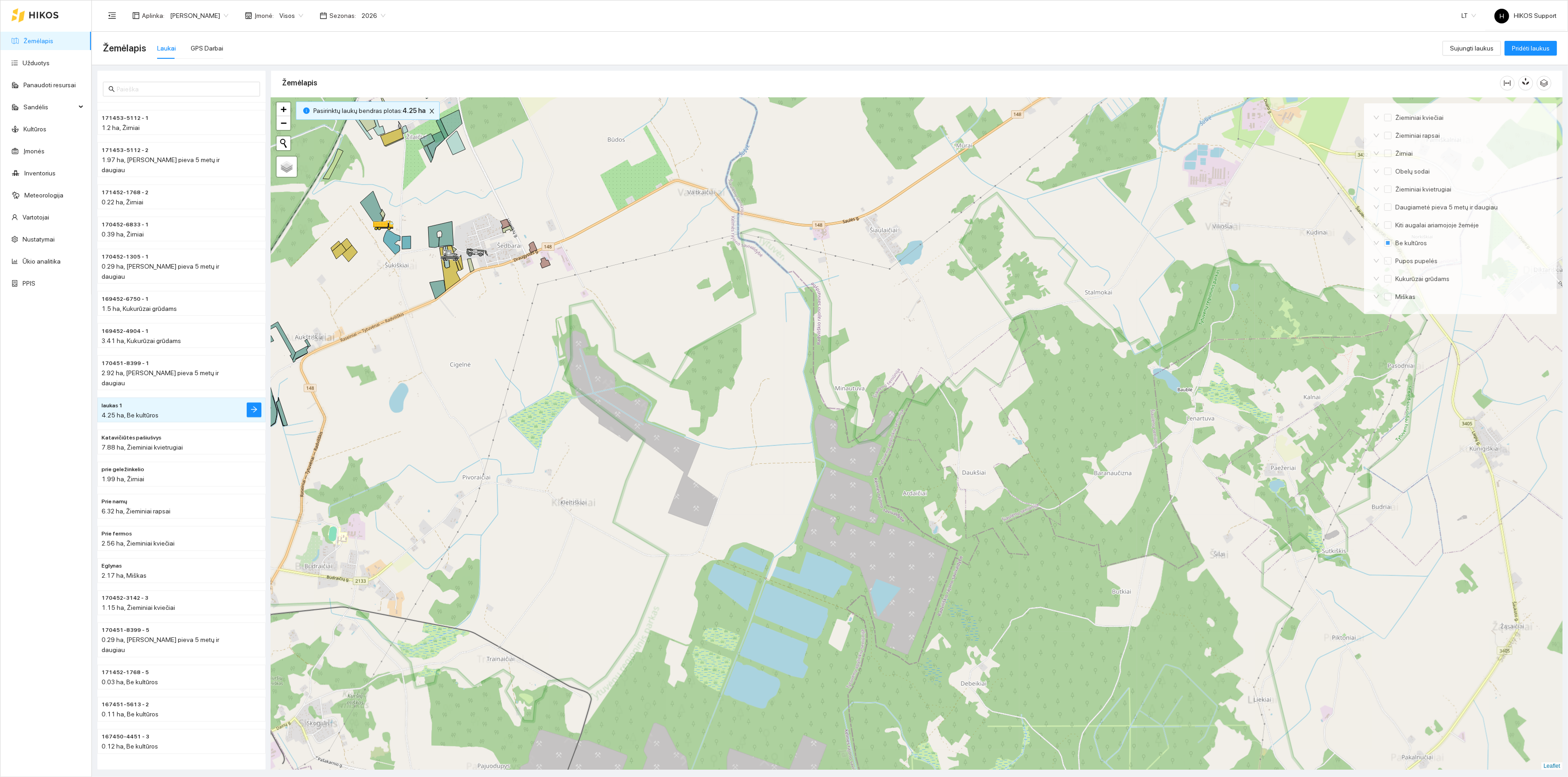
drag, startPoint x: 580, startPoint y: 130, endPoint x: 769, endPoint y: 361, distance: 298.5
click at [769, 361] on div at bounding box center [917, 434] width 1292 height 672
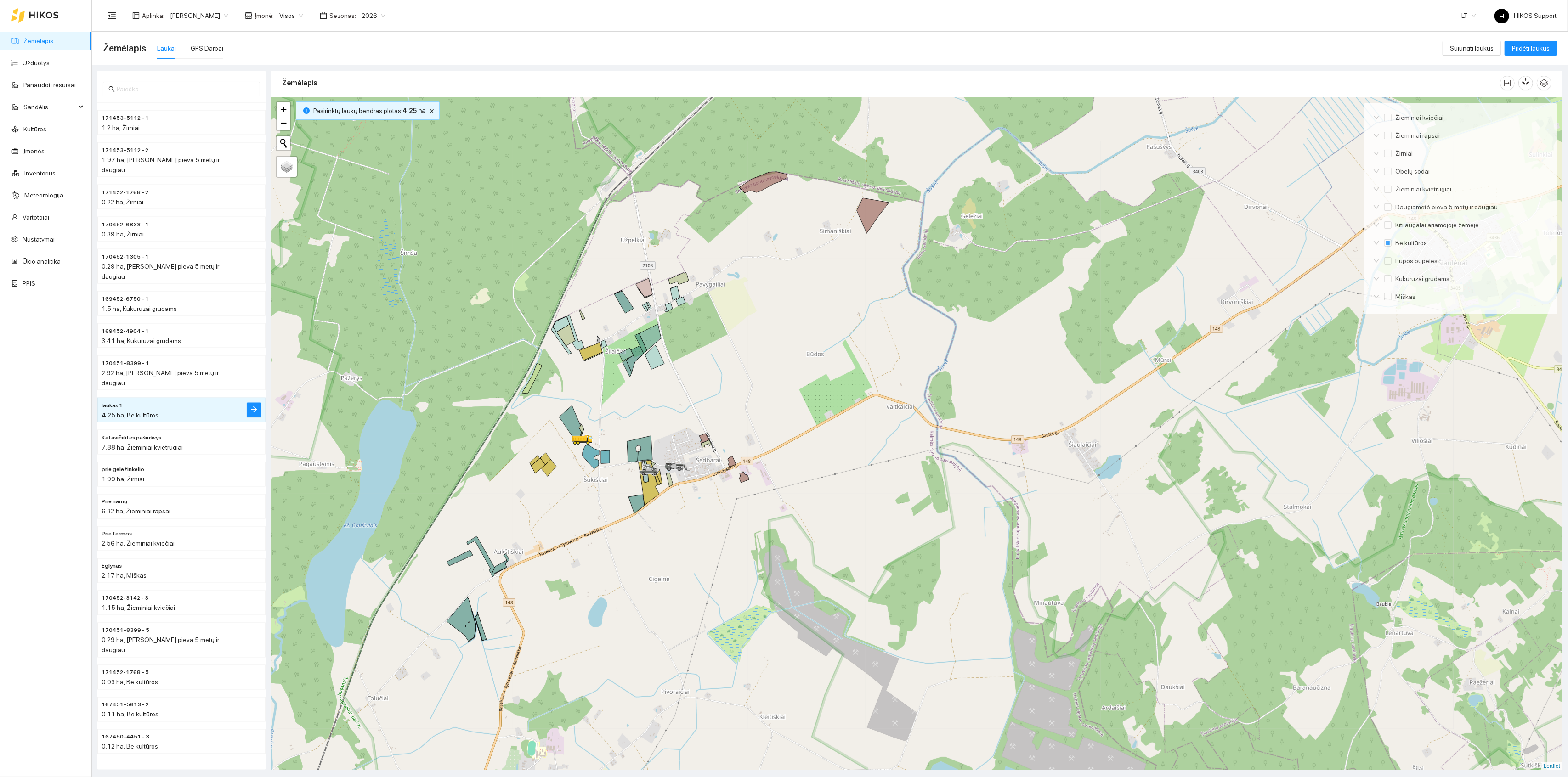
drag, startPoint x: 778, startPoint y: 451, endPoint x: 778, endPoint y: 424, distance: 27.0
click at [778, 424] on div at bounding box center [917, 434] width 1292 height 672
click at [658, 538] on div at bounding box center [917, 434] width 1292 height 672
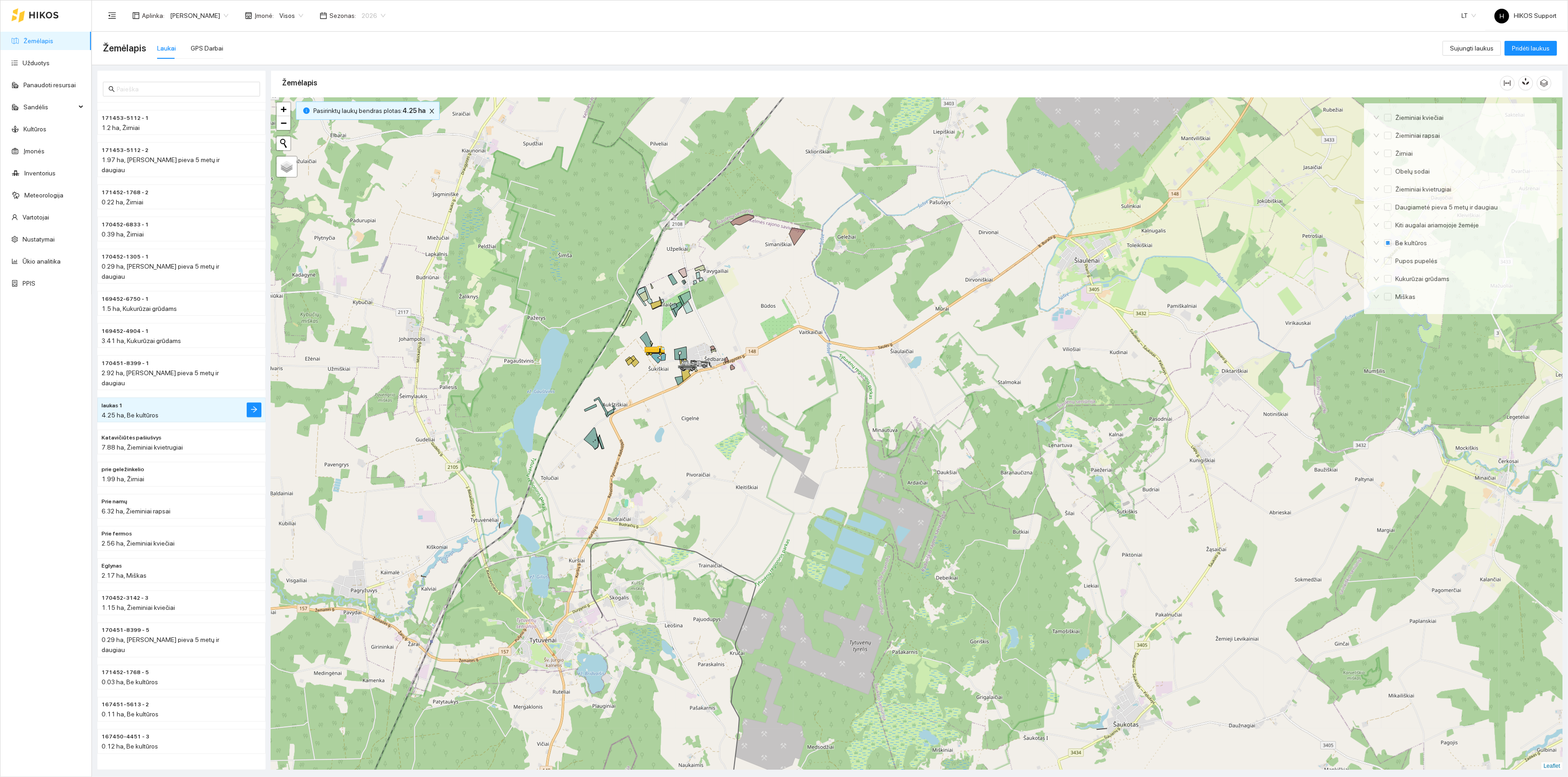
click at [362, 12] on span "2026" at bounding box center [373, 15] width 24 height 14
click at [332, 104] on div "2025" at bounding box center [338, 107] width 24 height 10
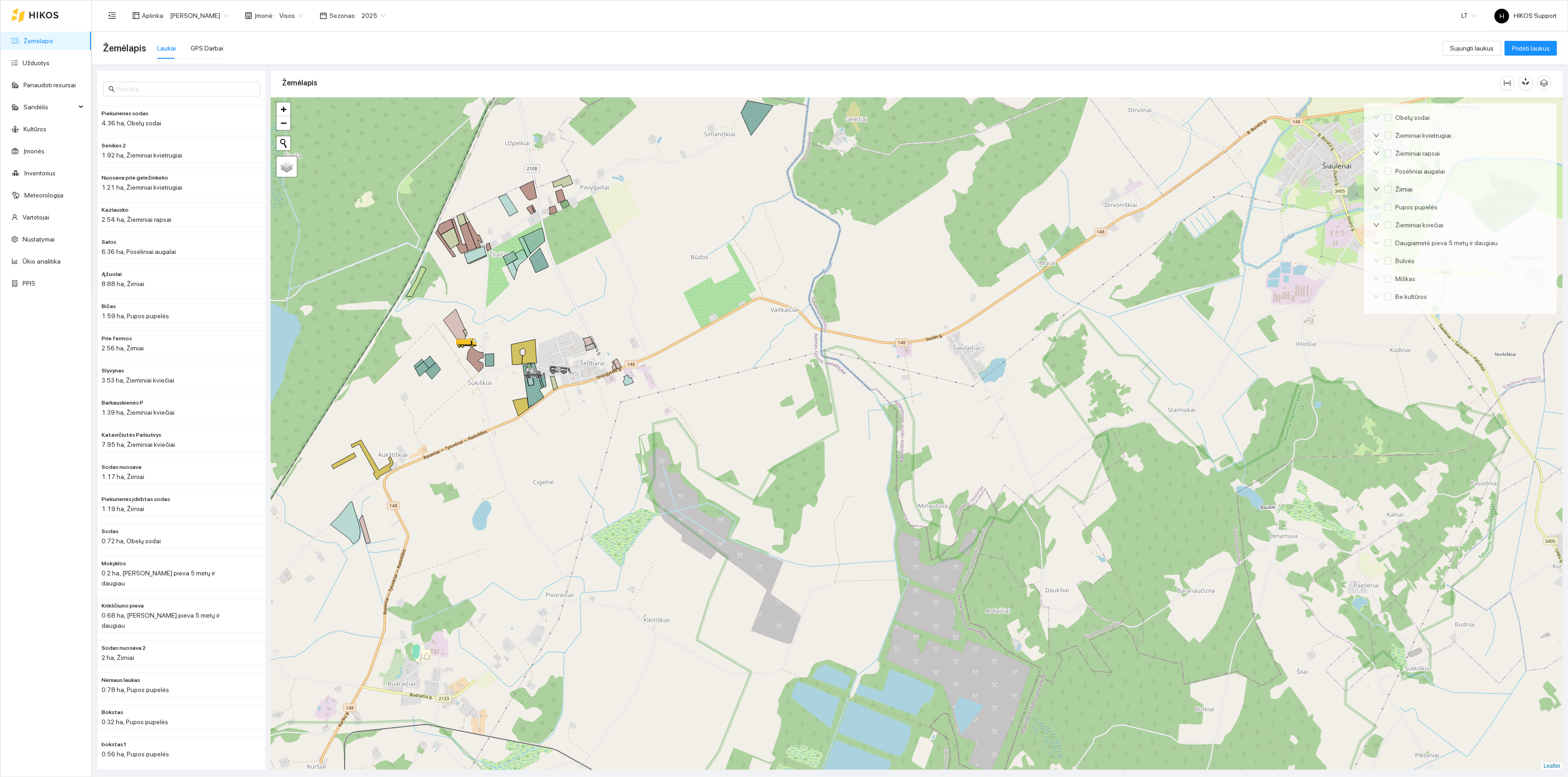
drag, startPoint x: 533, startPoint y: 412, endPoint x: 581, endPoint y: 368, distance: 65.1
click at [581, 369] on div at bounding box center [917, 434] width 1292 height 672
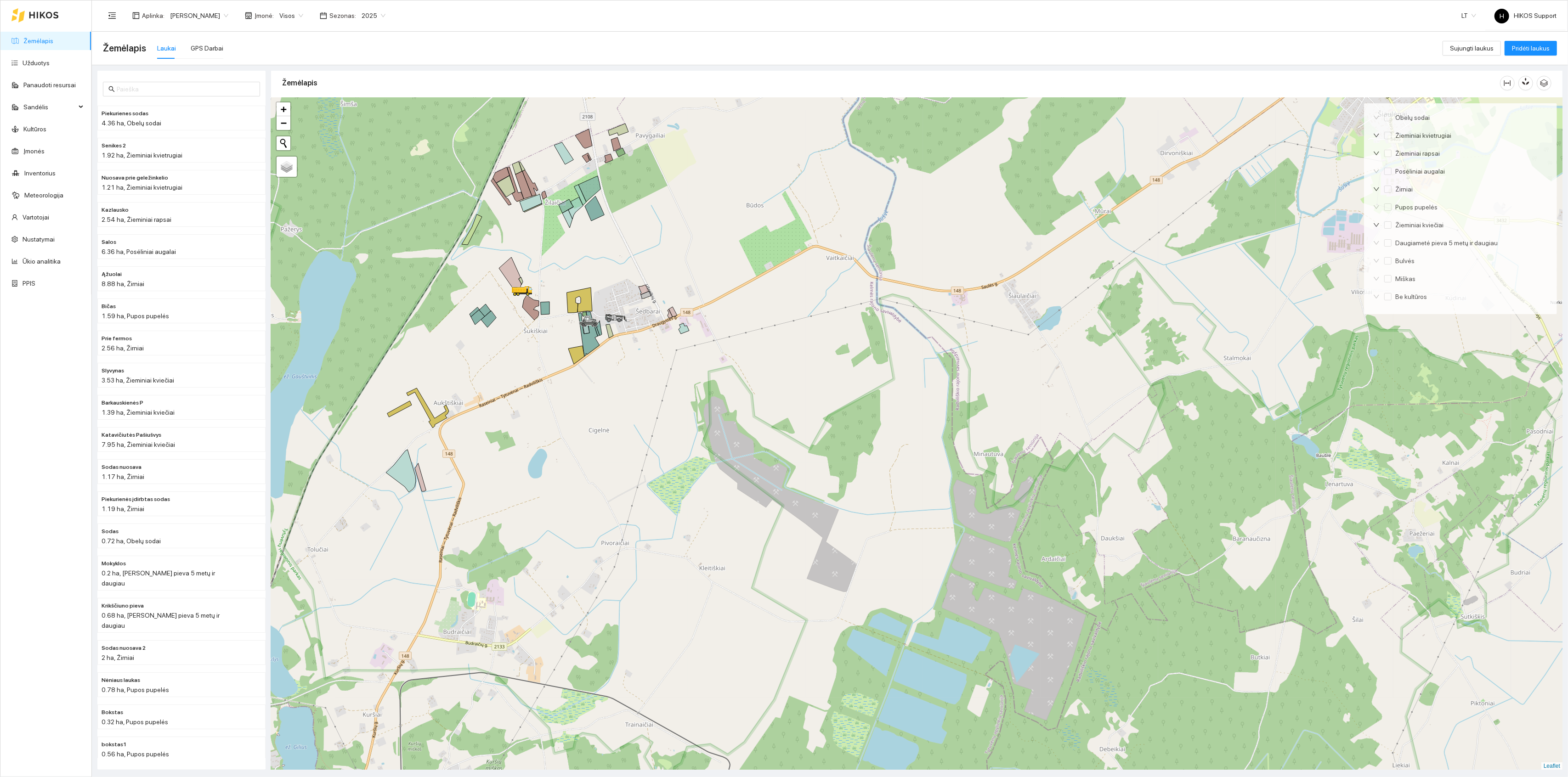
click at [677, 312] on div at bounding box center [917, 434] width 1292 height 672
click at [675, 313] on icon at bounding box center [673, 312] width 9 height 10
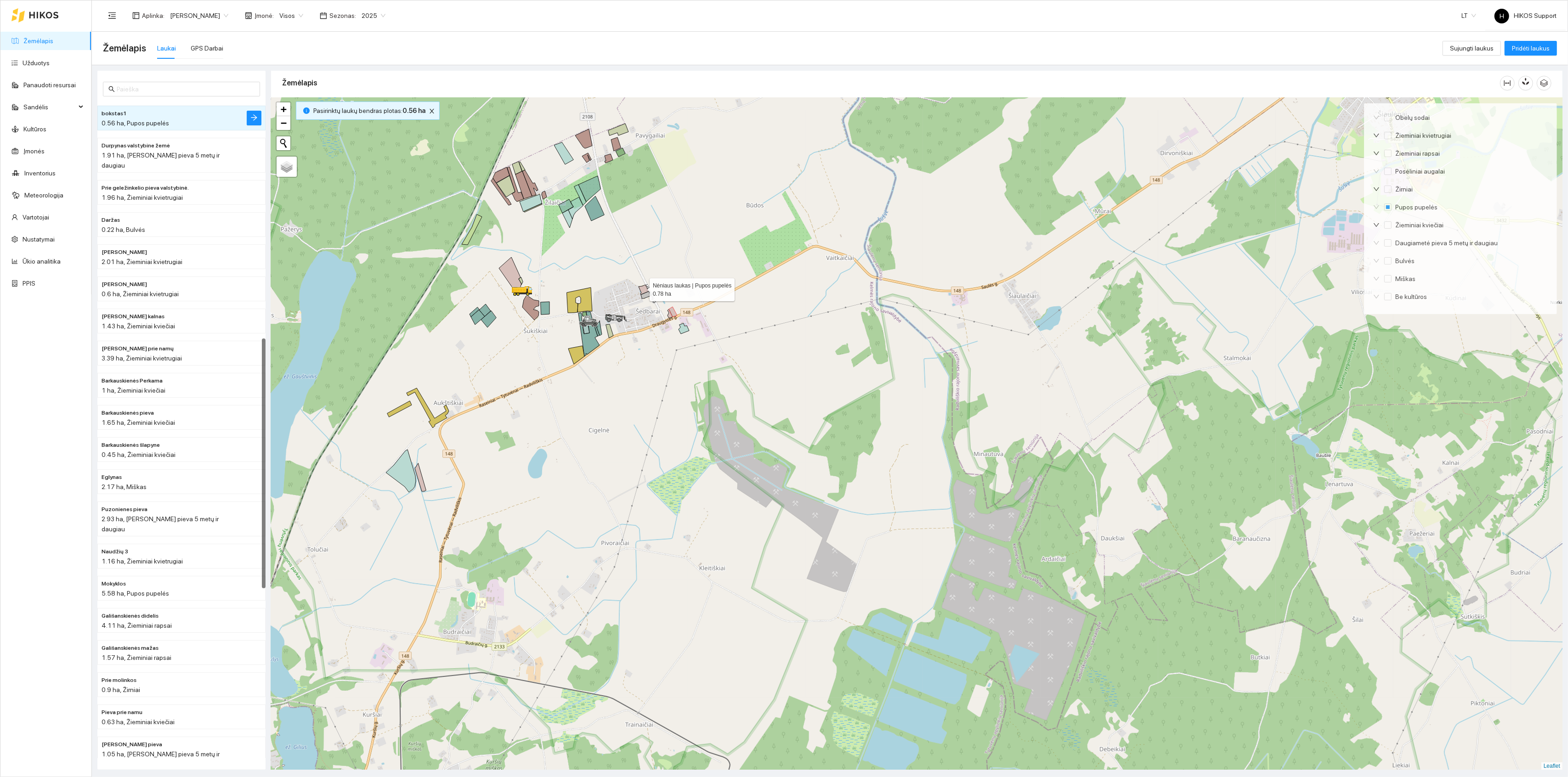
click at [642, 288] on icon at bounding box center [643, 290] width 10 height 10
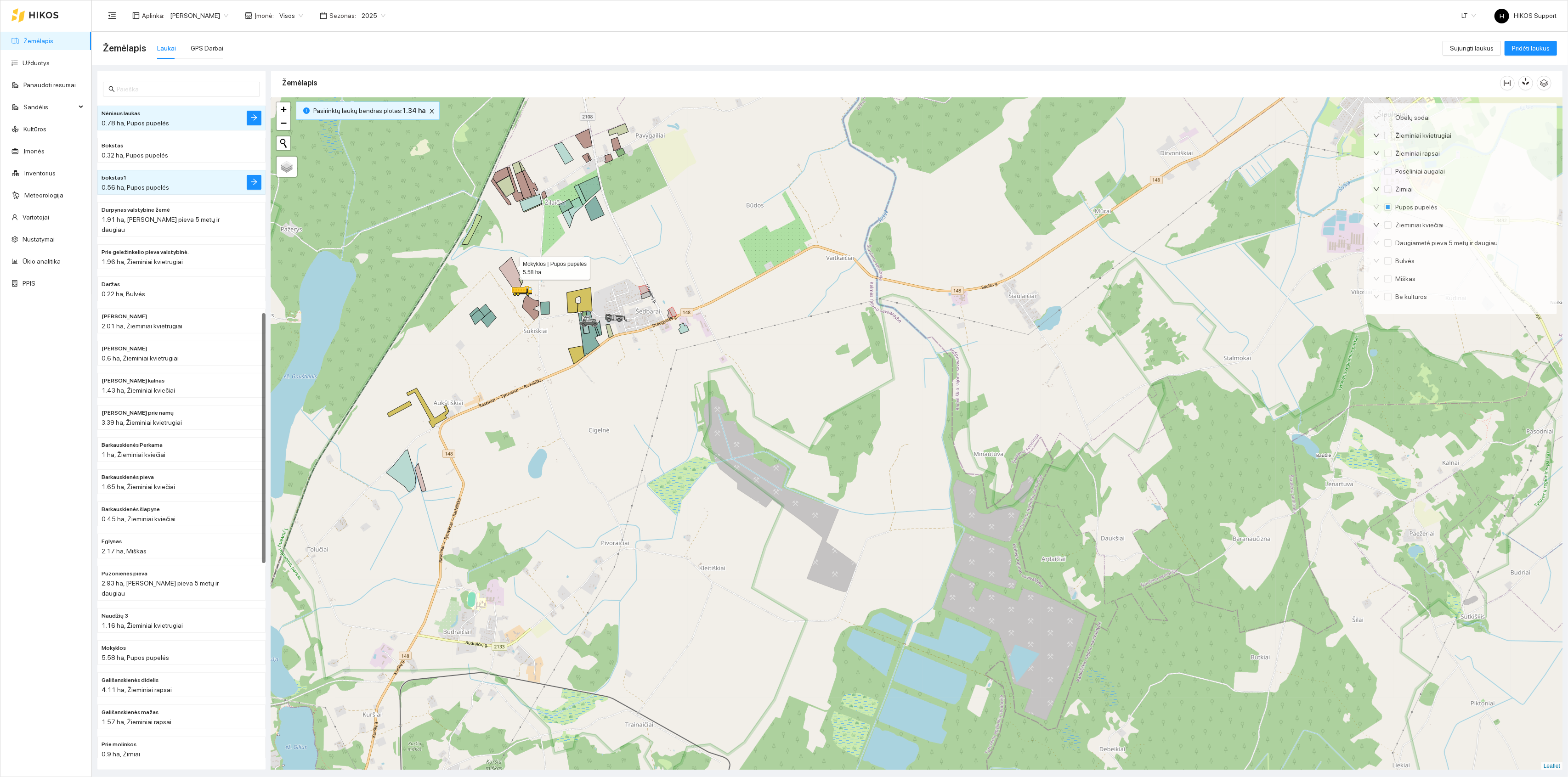
click at [511, 267] on icon at bounding box center [510, 276] width 23 height 38
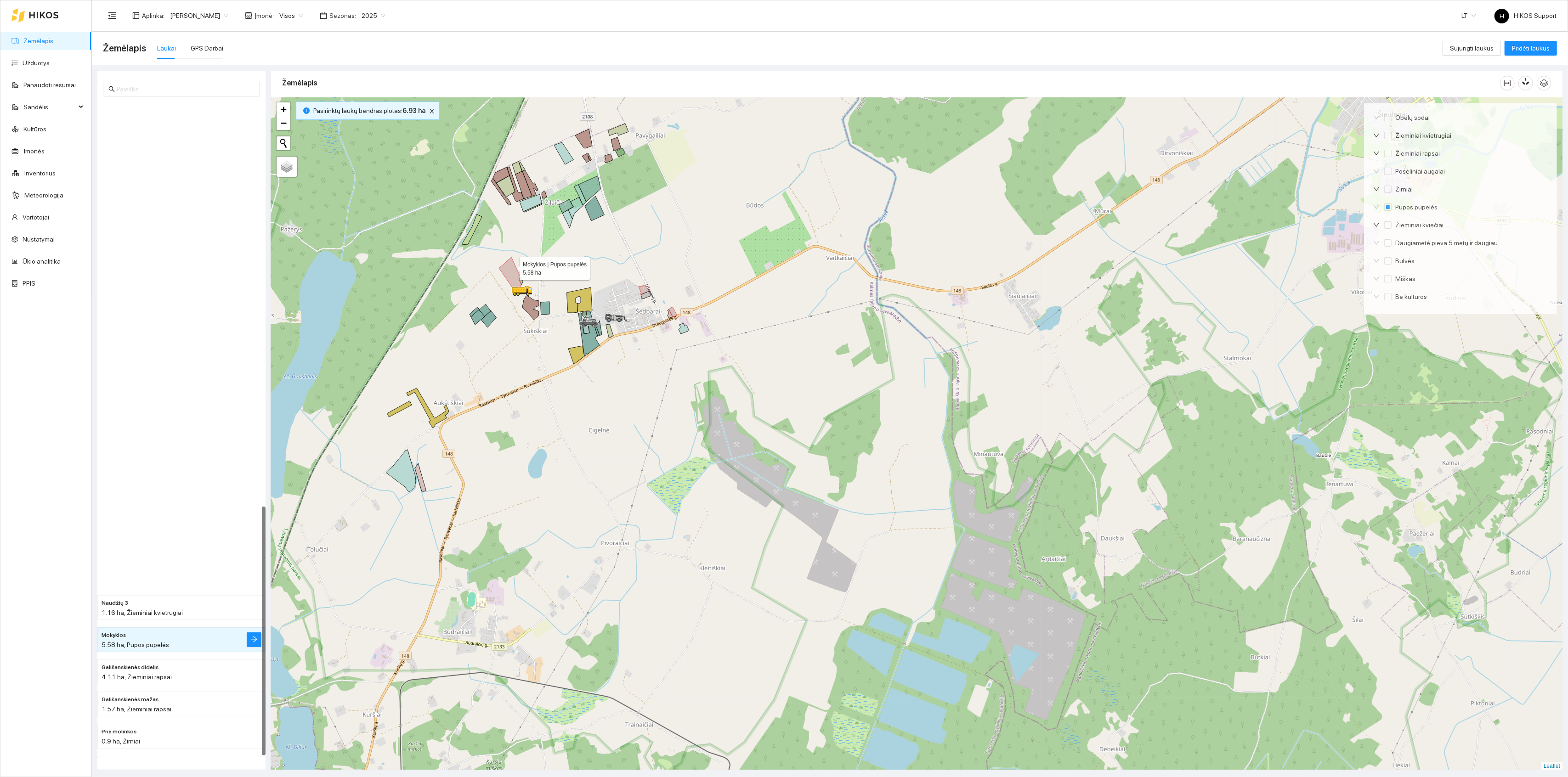
scroll to position [1065, 0]
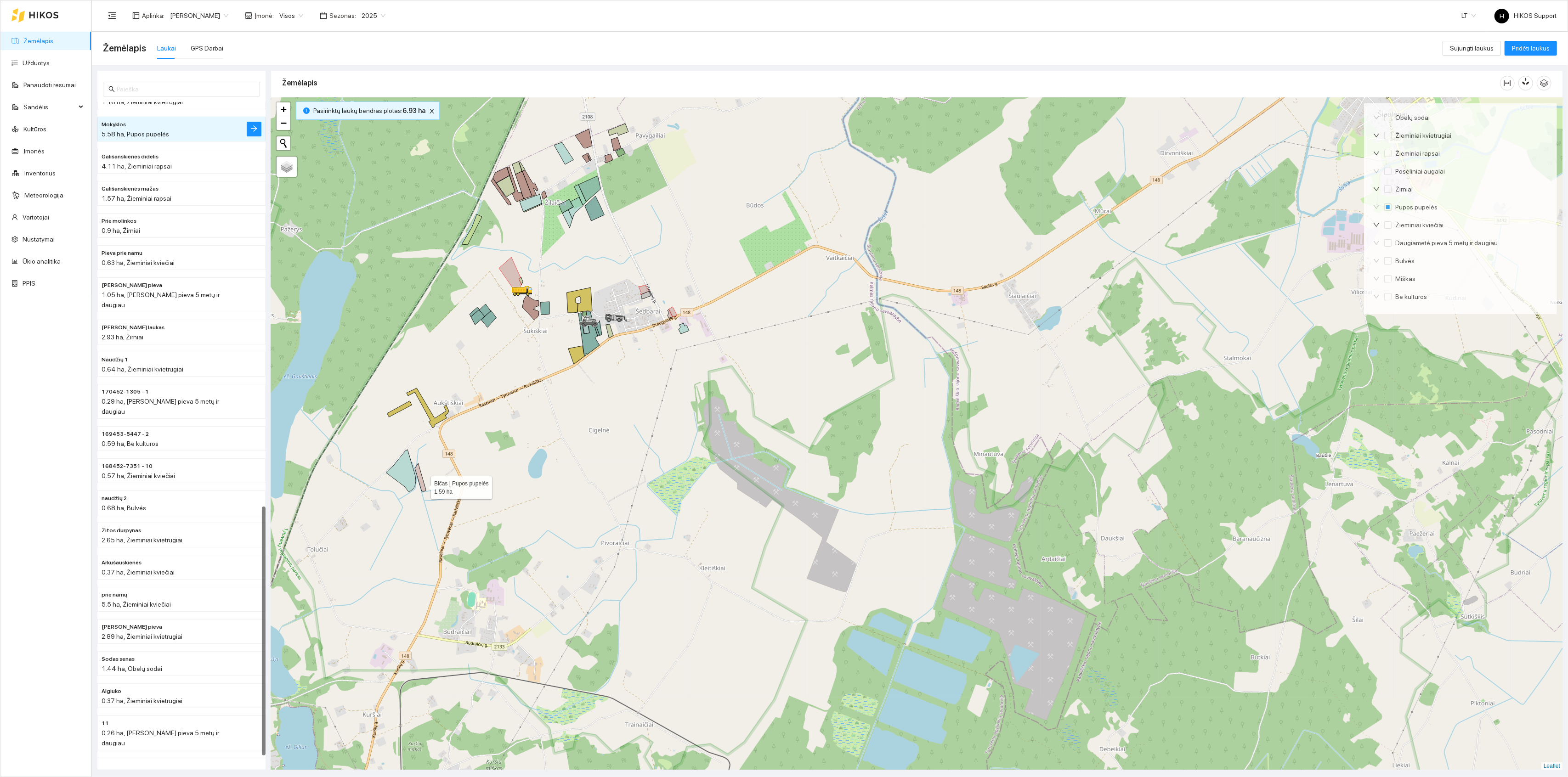
click at [422, 486] on icon at bounding box center [421, 478] width 11 height 28
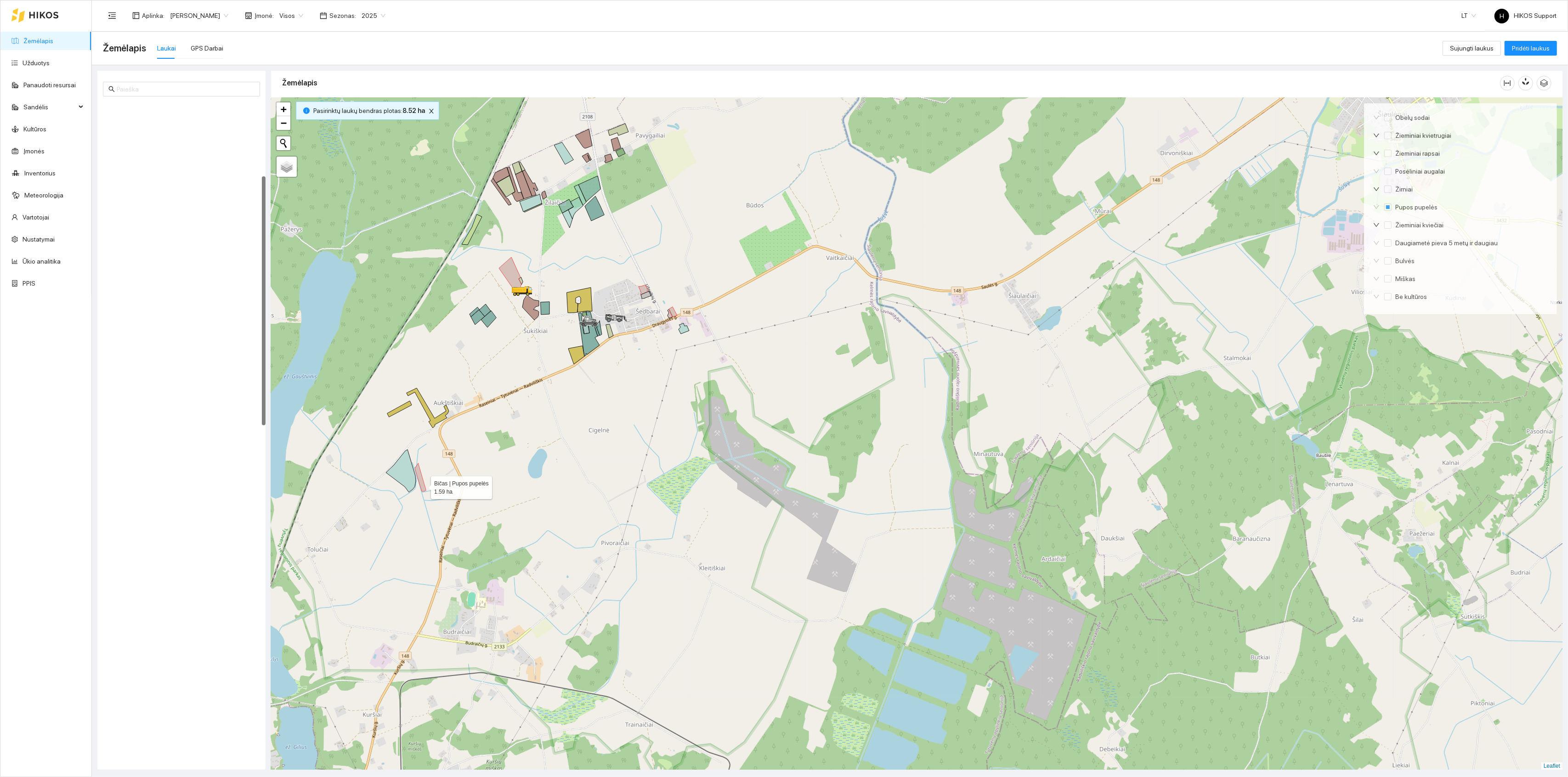
scroll to position [196, 0]
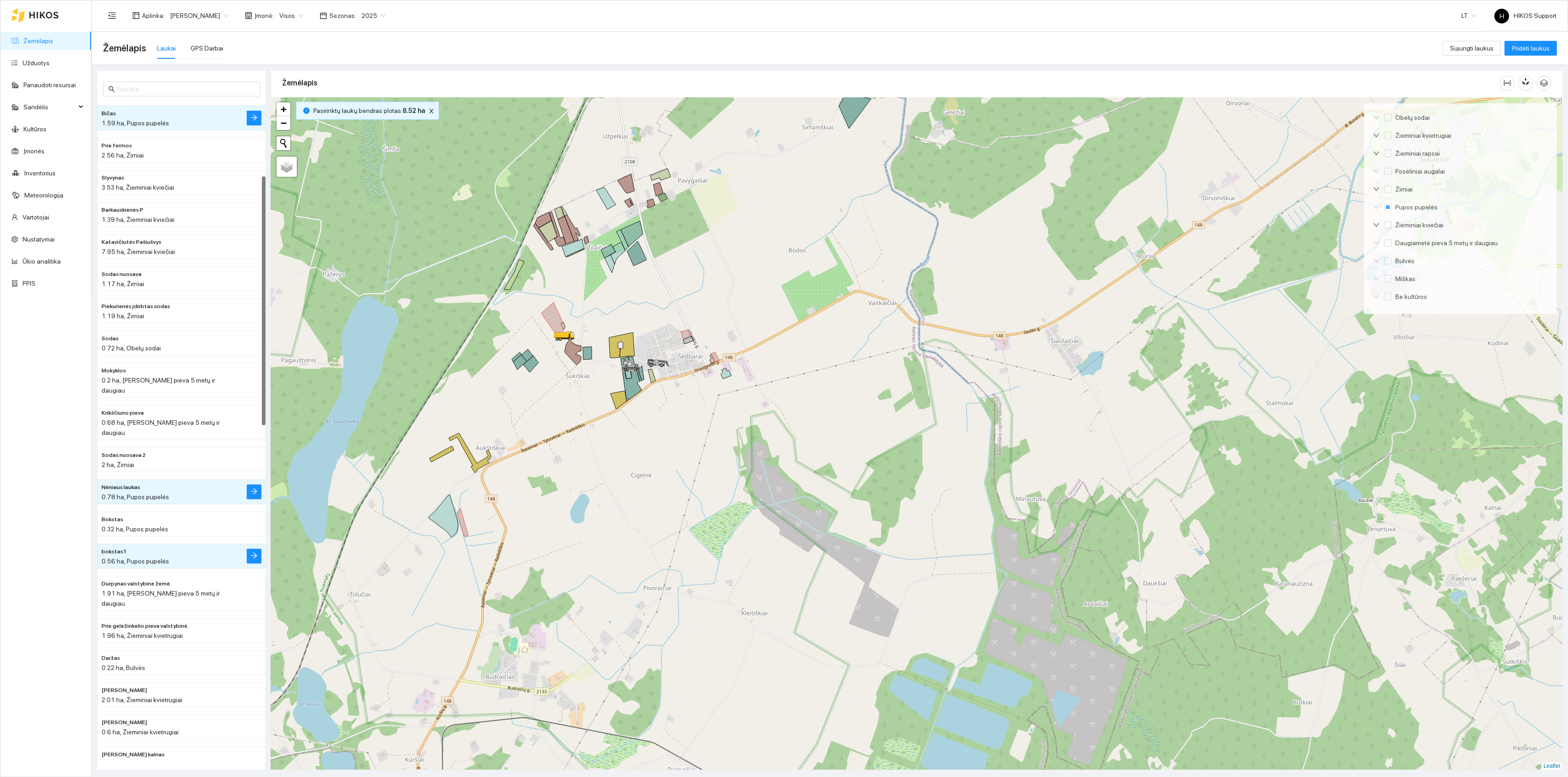
drag, startPoint x: 662, startPoint y: 319, endPoint x: 704, endPoint y: 368, distance: 64.5
click at [704, 368] on div at bounding box center [917, 434] width 1292 height 672
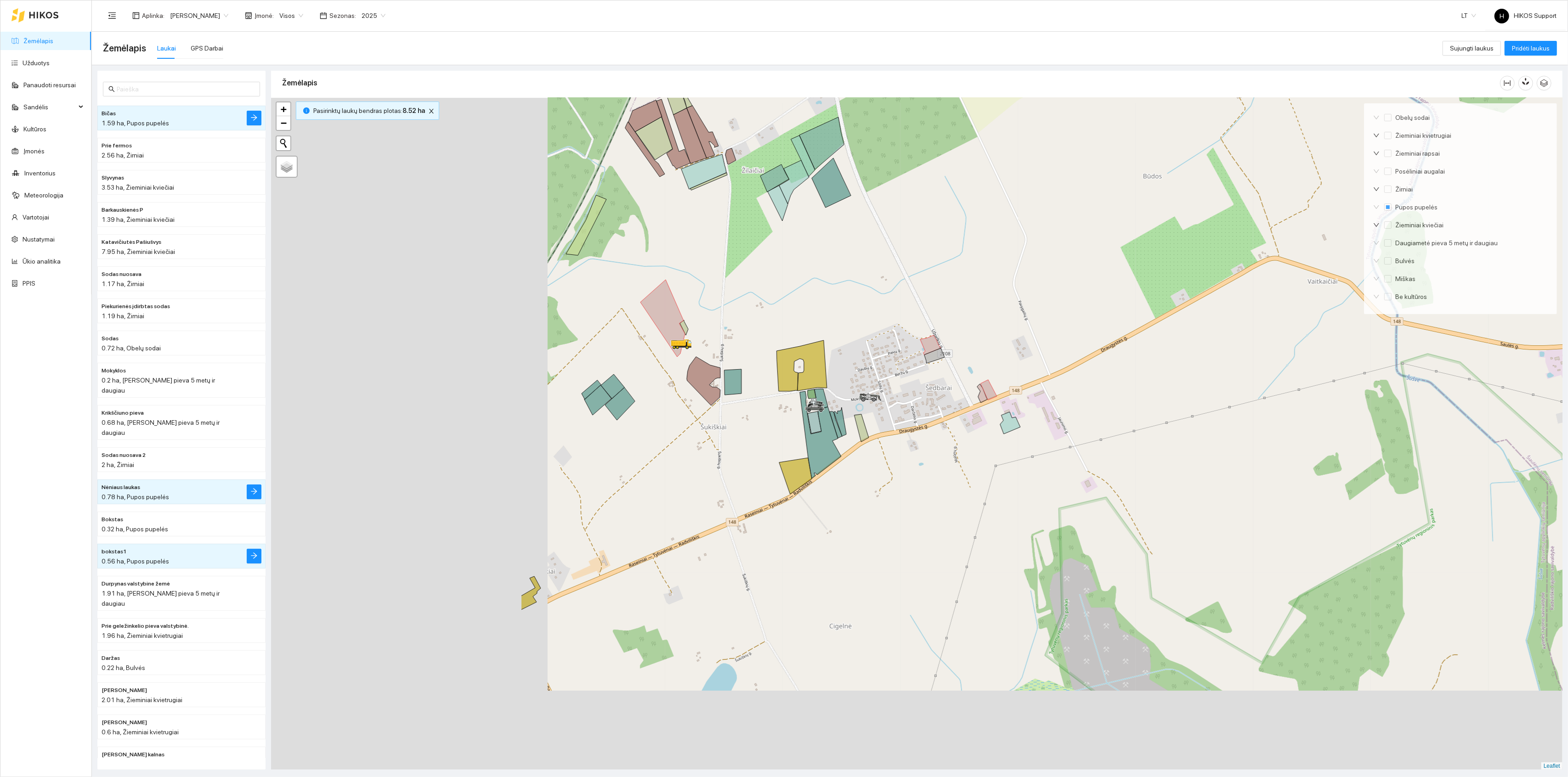
drag, startPoint x: 590, startPoint y: 318, endPoint x: 970, endPoint y: 220, distance: 392.4
click at [970, 220] on div at bounding box center [917, 434] width 1292 height 672
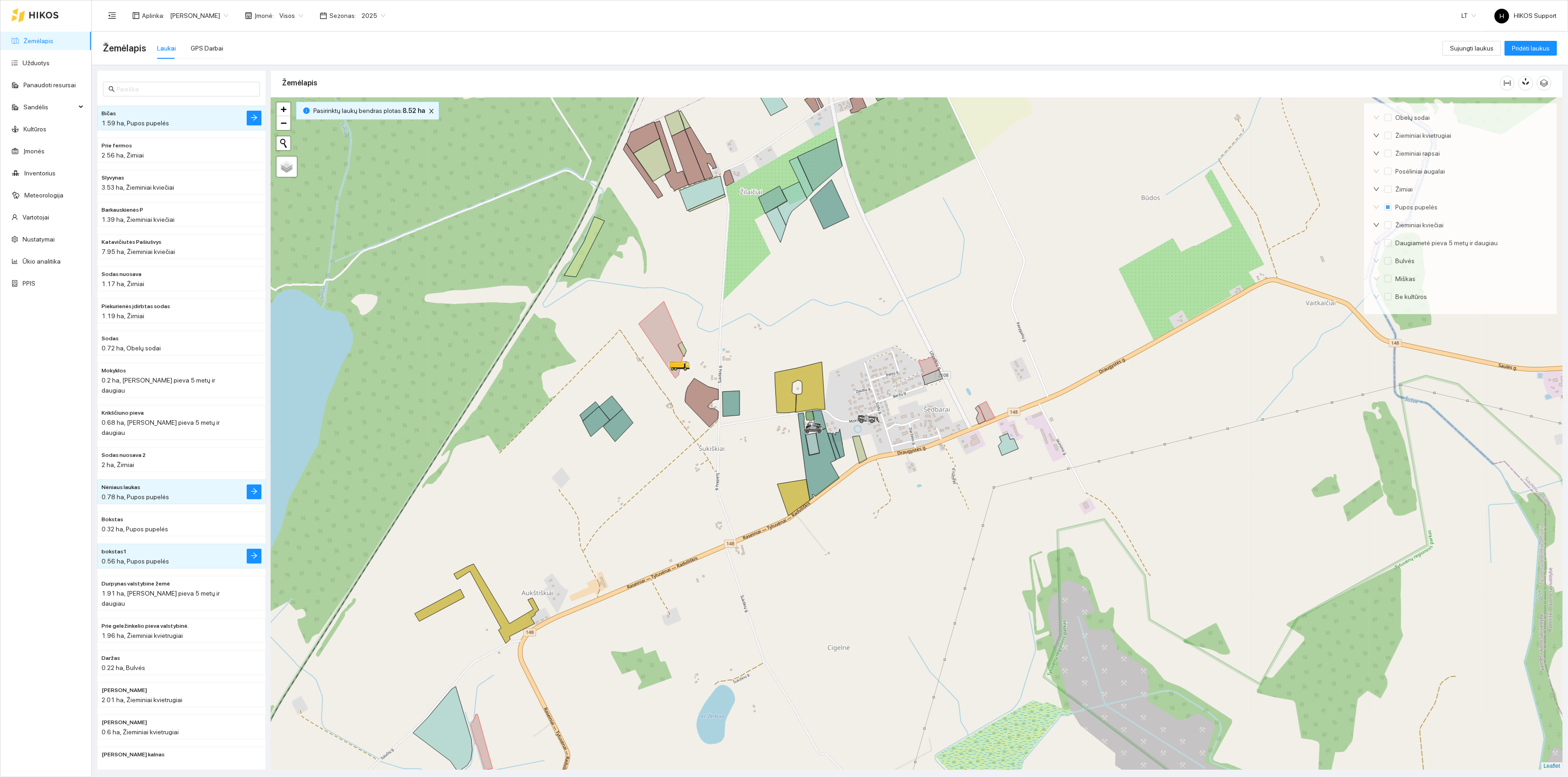
drag, startPoint x: 957, startPoint y: 207, endPoint x: 857, endPoint y: 402, distance: 219.1
click at [857, 402] on div at bounding box center [917, 434] width 1292 height 672
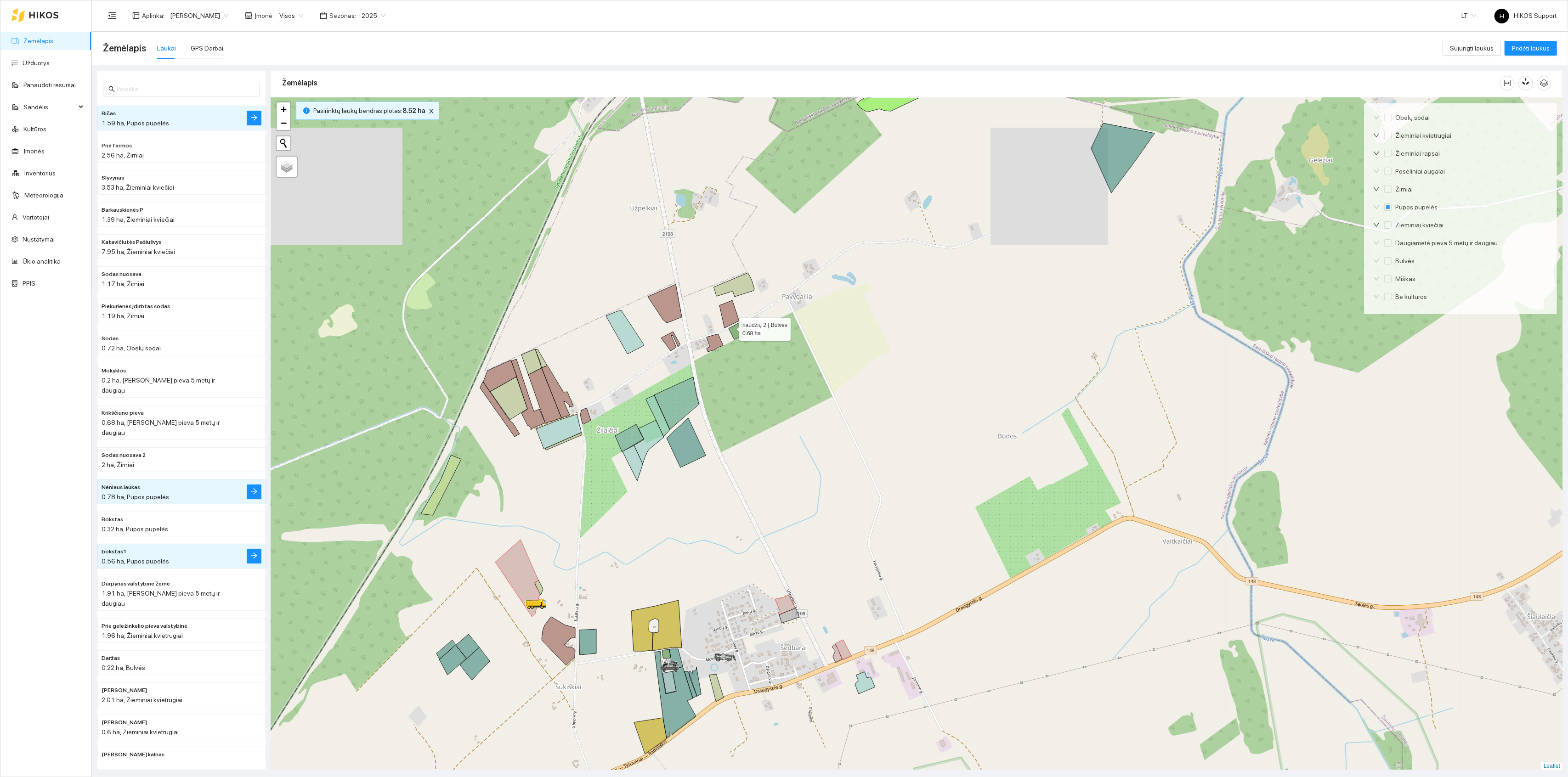
click at [735, 335] on icon at bounding box center [738, 330] width 19 height 18
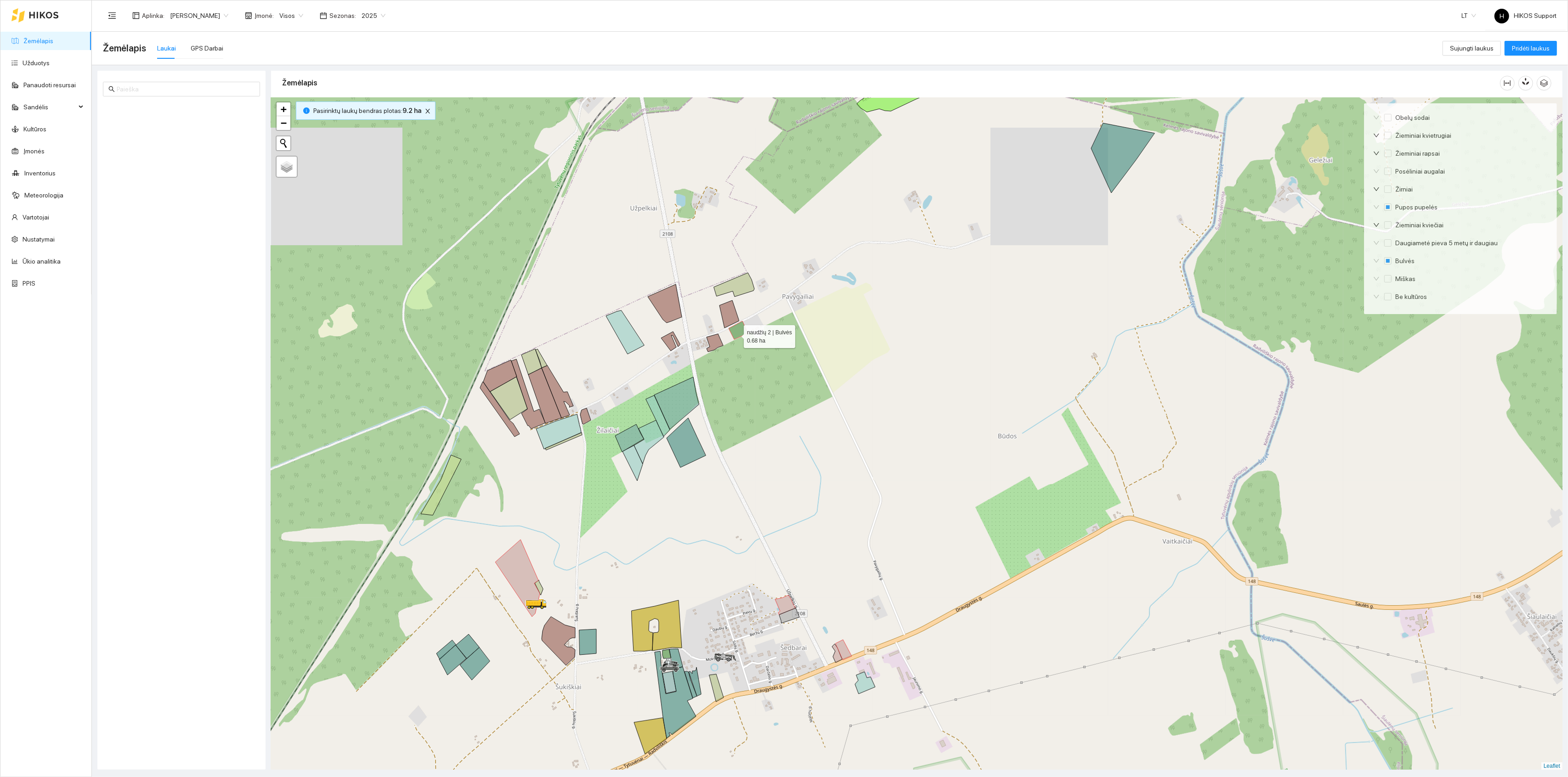
scroll to position [1071, 0]
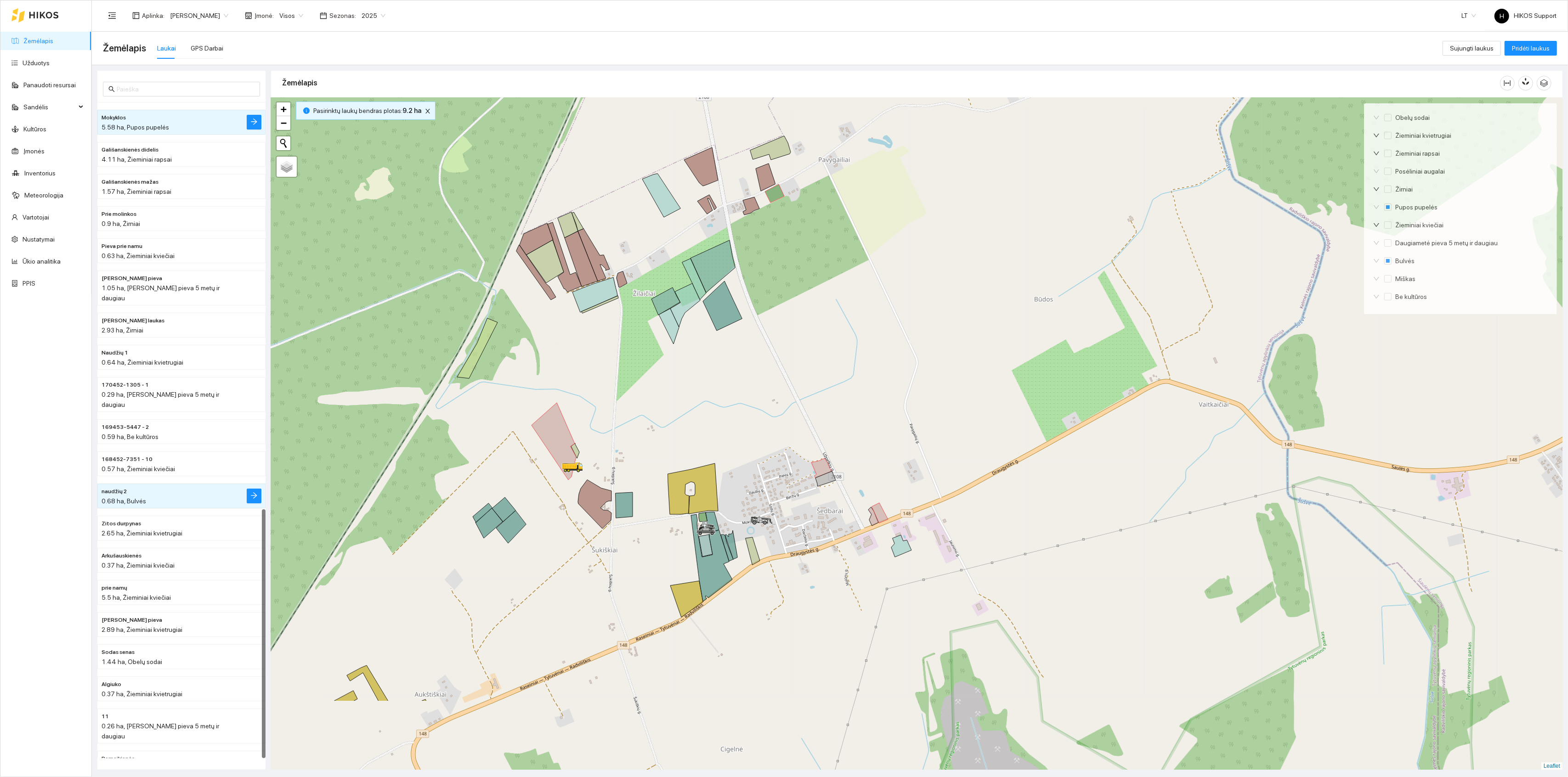
drag, startPoint x: 790, startPoint y: 546, endPoint x: 830, endPoint y: 385, distance: 165.9
click at [830, 385] on div at bounding box center [917, 434] width 1292 height 672
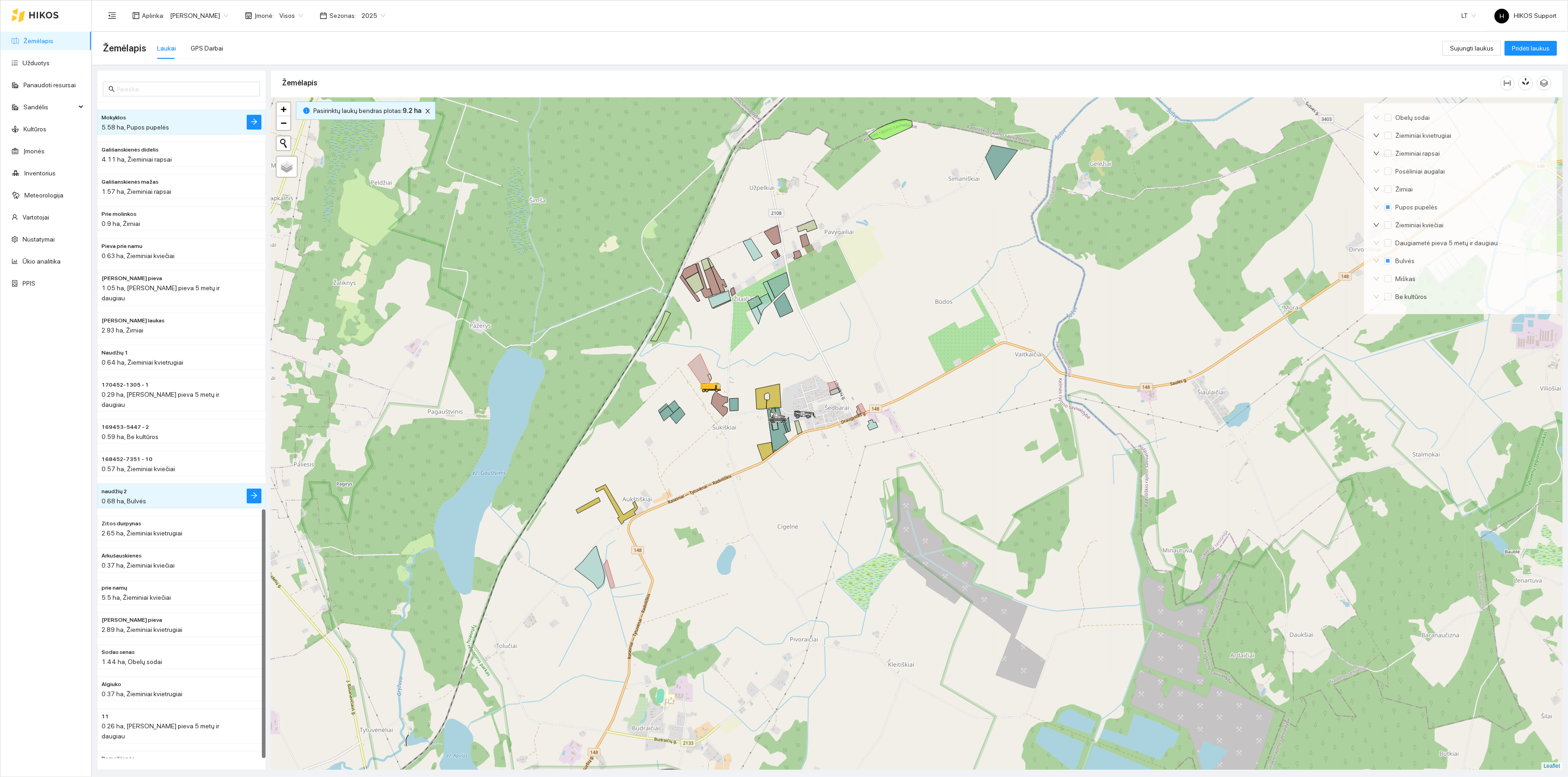
click at [824, 462] on div at bounding box center [917, 434] width 1292 height 672
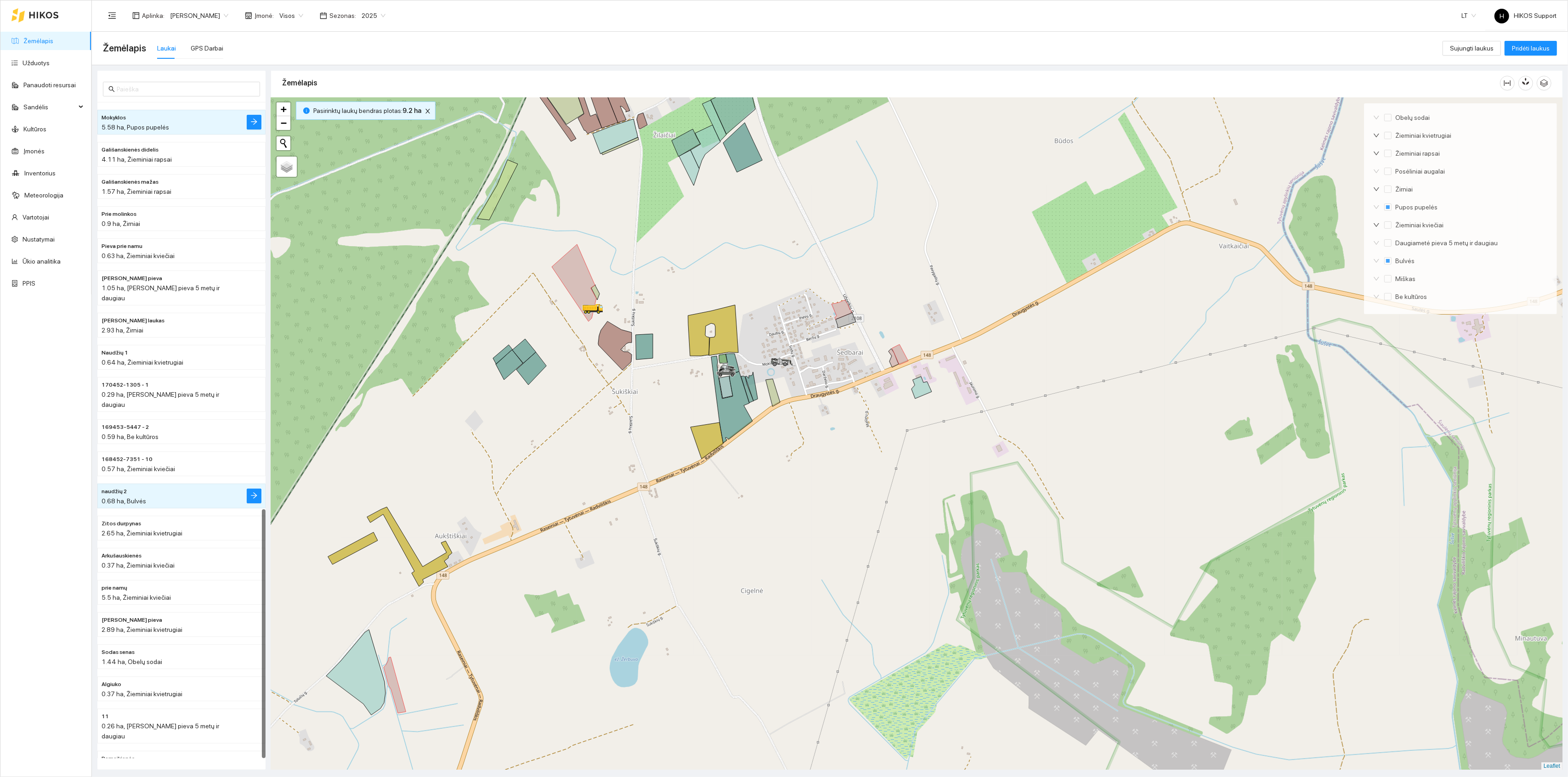
click at [254, 18] on span "Įmonė :" at bounding box center [264, 15] width 19 height 10
click at [279, 13] on span "Visos" at bounding box center [291, 15] width 24 height 14
click at [271, 76] on div "Ūkis 2 Albino" at bounding box center [268, 78] width 43 height 10
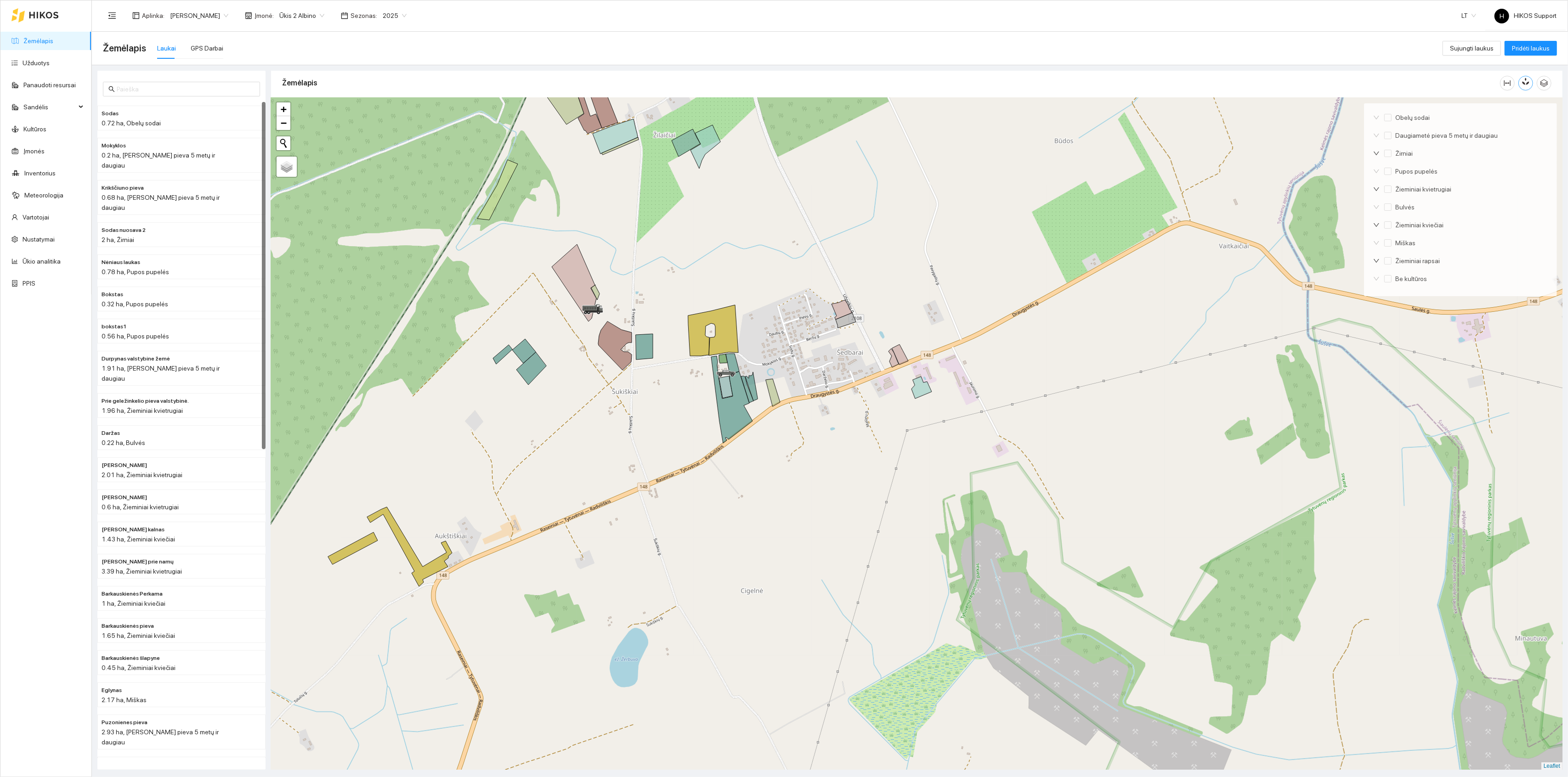
click at [1520, 84] on button "button" at bounding box center [1525, 83] width 15 height 15
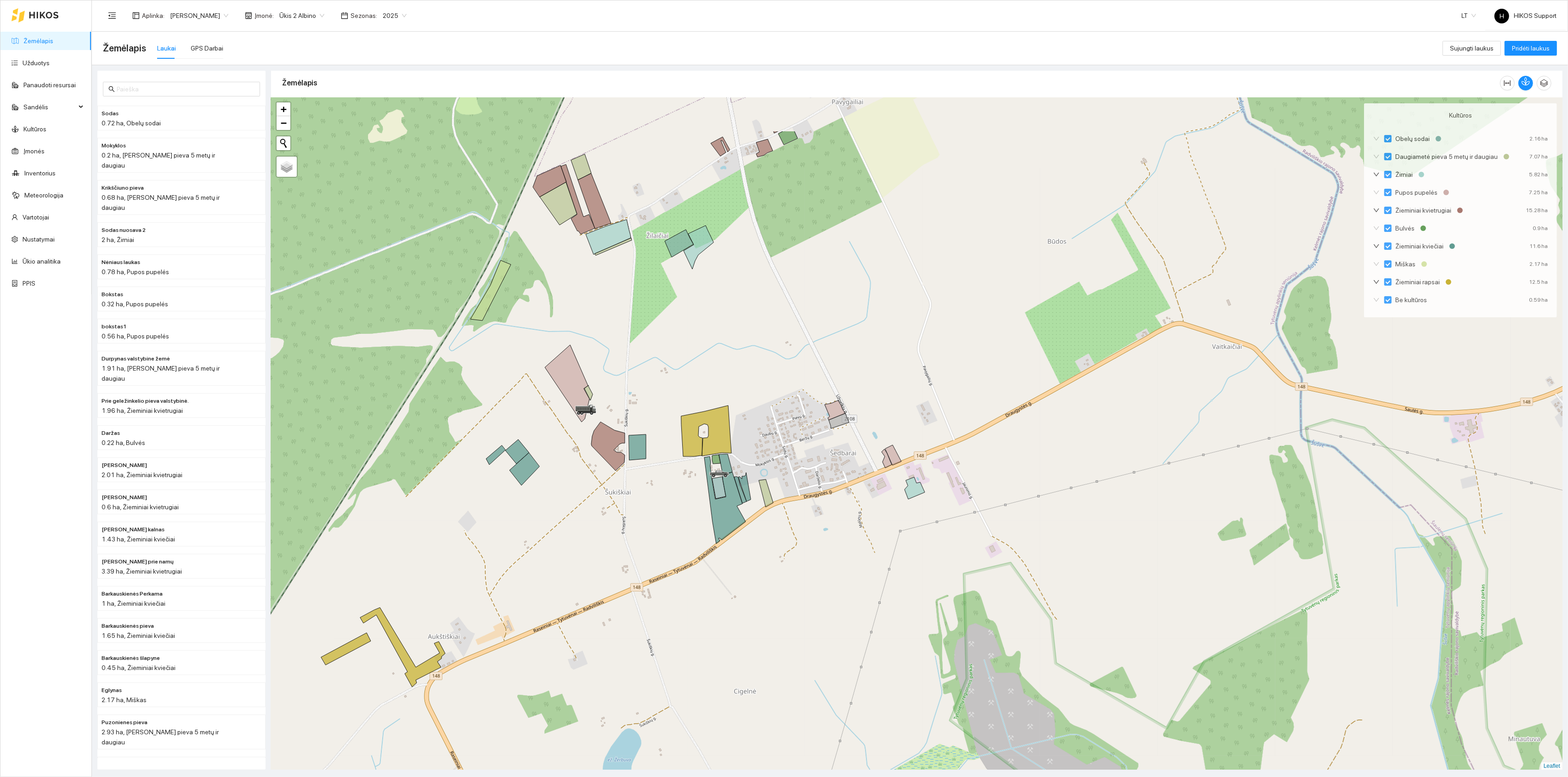
drag, startPoint x: 984, startPoint y: 211, endPoint x: 977, endPoint y: 312, distance: 101.2
click at [977, 312] on div "+ − Nieko nerasta. Bandykite dar kartą. Žemėlapis Palydovas Leaflet" at bounding box center [917, 434] width 1292 height 672
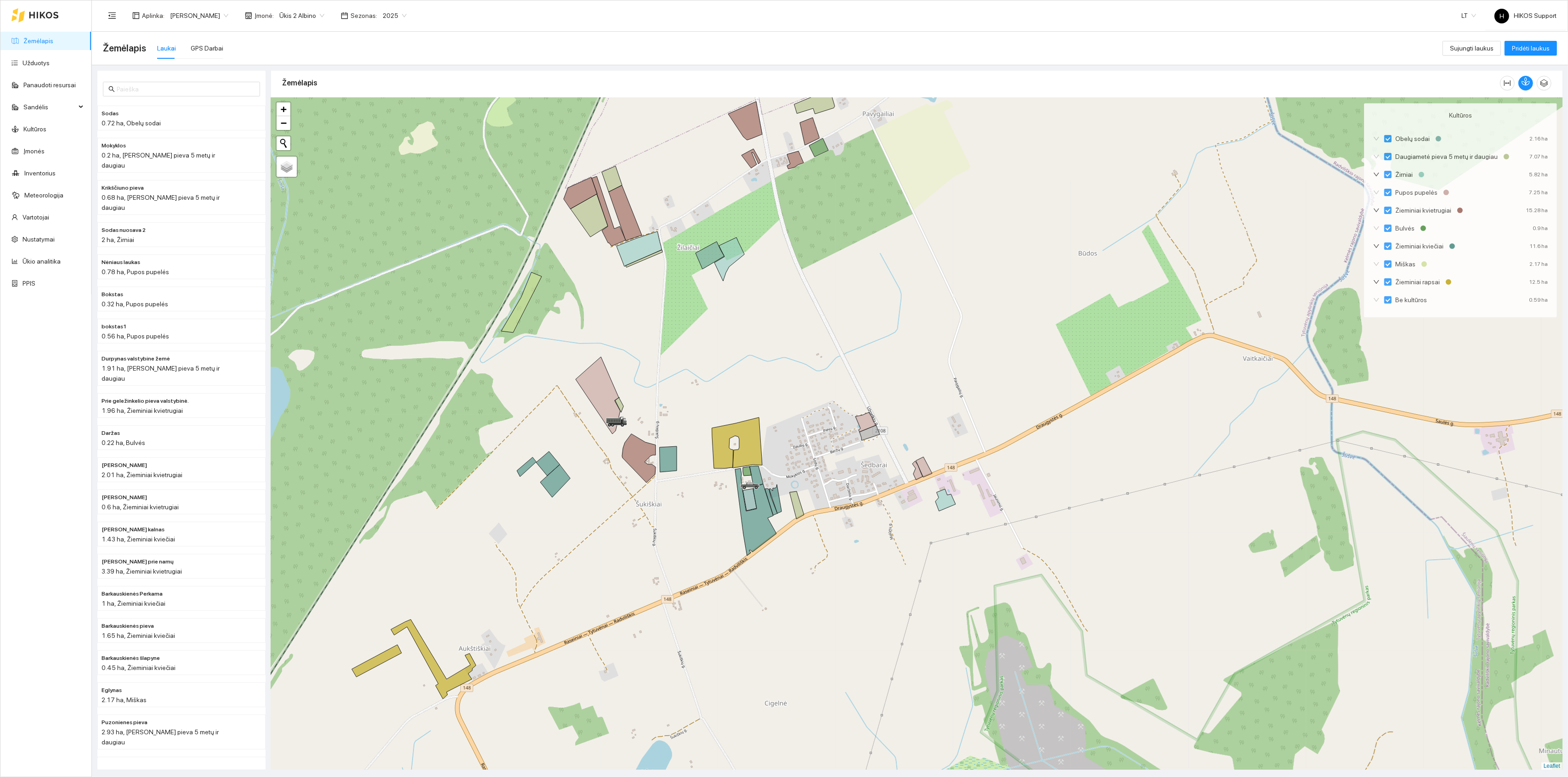
drag, startPoint x: 871, startPoint y: 239, endPoint x: 960, endPoint y: 220, distance: 91.0
click at [960, 220] on div "+ − Nieko nerasta. Bandykite dar kartą. Žemėlapis Palydovas Leaflet" at bounding box center [917, 434] width 1292 height 672
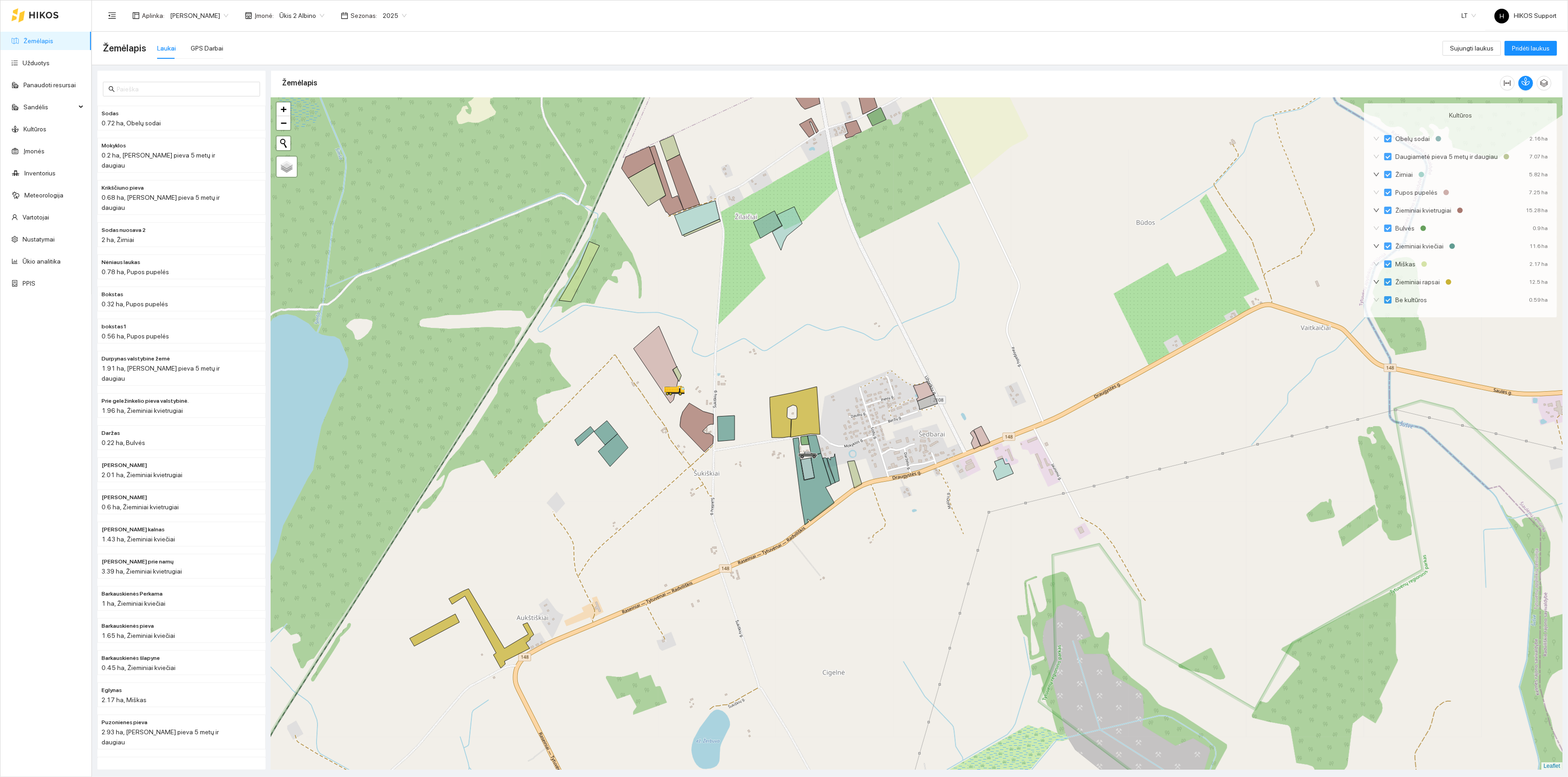
click at [279, 15] on span "Ūkis 2 Albino" at bounding box center [302, 15] width 45 height 14
click at [275, 64] on div "Ūkis 1 Pauliaus" at bounding box center [269, 63] width 46 height 10
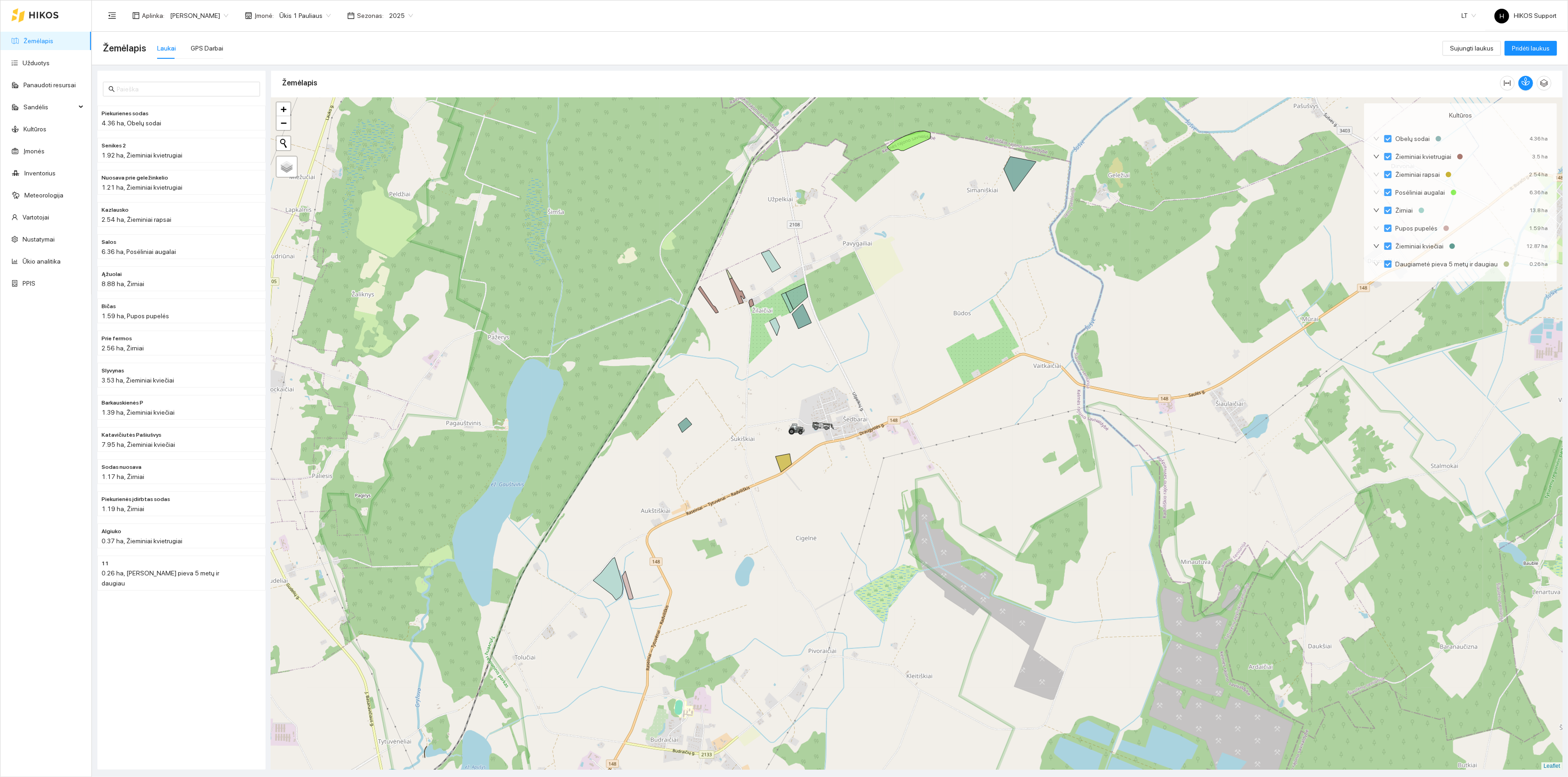
click at [676, 606] on div "+ − Nieko nerasta. Bandykite dar kartą. Žemėlapis Palydovas Leaflet" at bounding box center [917, 434] width 1292 height 672
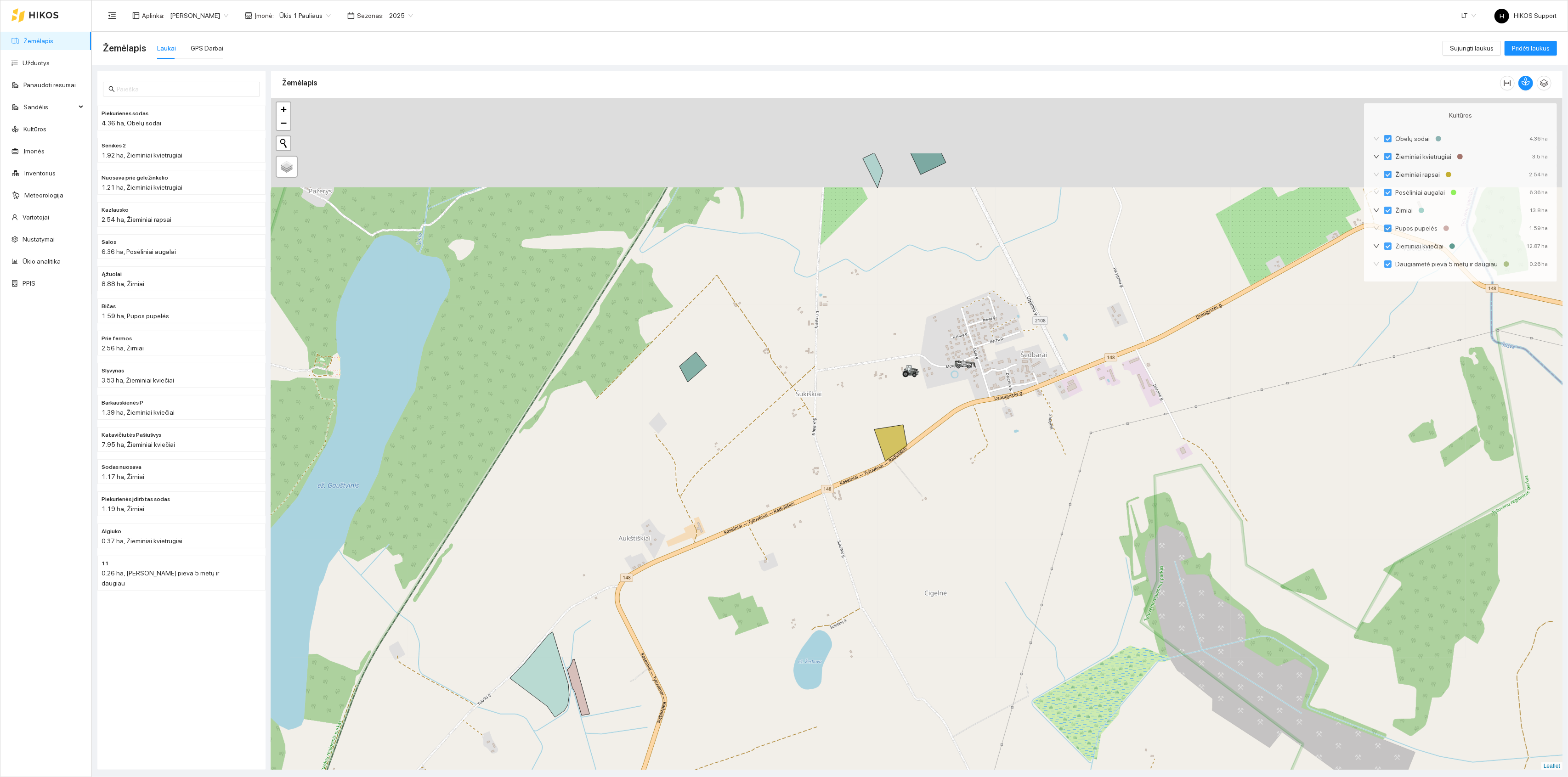
drag, startPoint x: 712, startPoint y: 379, endPoint x: 710, endPoint y: 517, distance: 138.0
click at [712, 516] on div "+ − Nieko nerasta. Bandykite dar kartą. Žemėlapis Palydovas Leaflet" at bounding box center [917, 434] width 1292 height 672
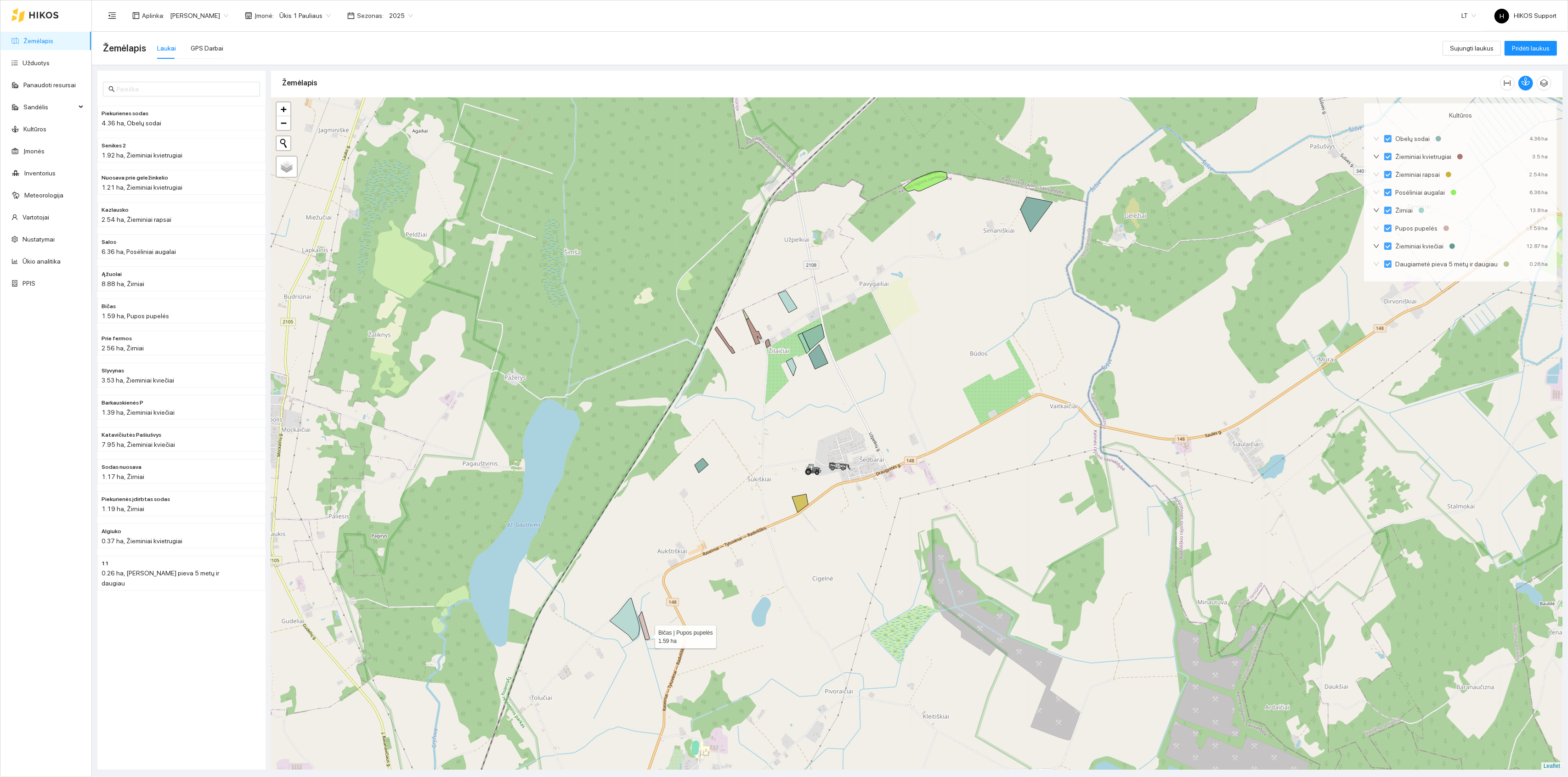
click at [647, 635] on icon at bounding box center [644, 625] width 11 height 28
click at [665, 626] on div "+ − Nieko nerasta. Bandykite dar kartą. Žemėlapis Palydovas Leaflet" at bounding box center [917, 434] width 1292 height 672
click at [645, 631] on icon at bounding box center [644, 625] width 11 height 28
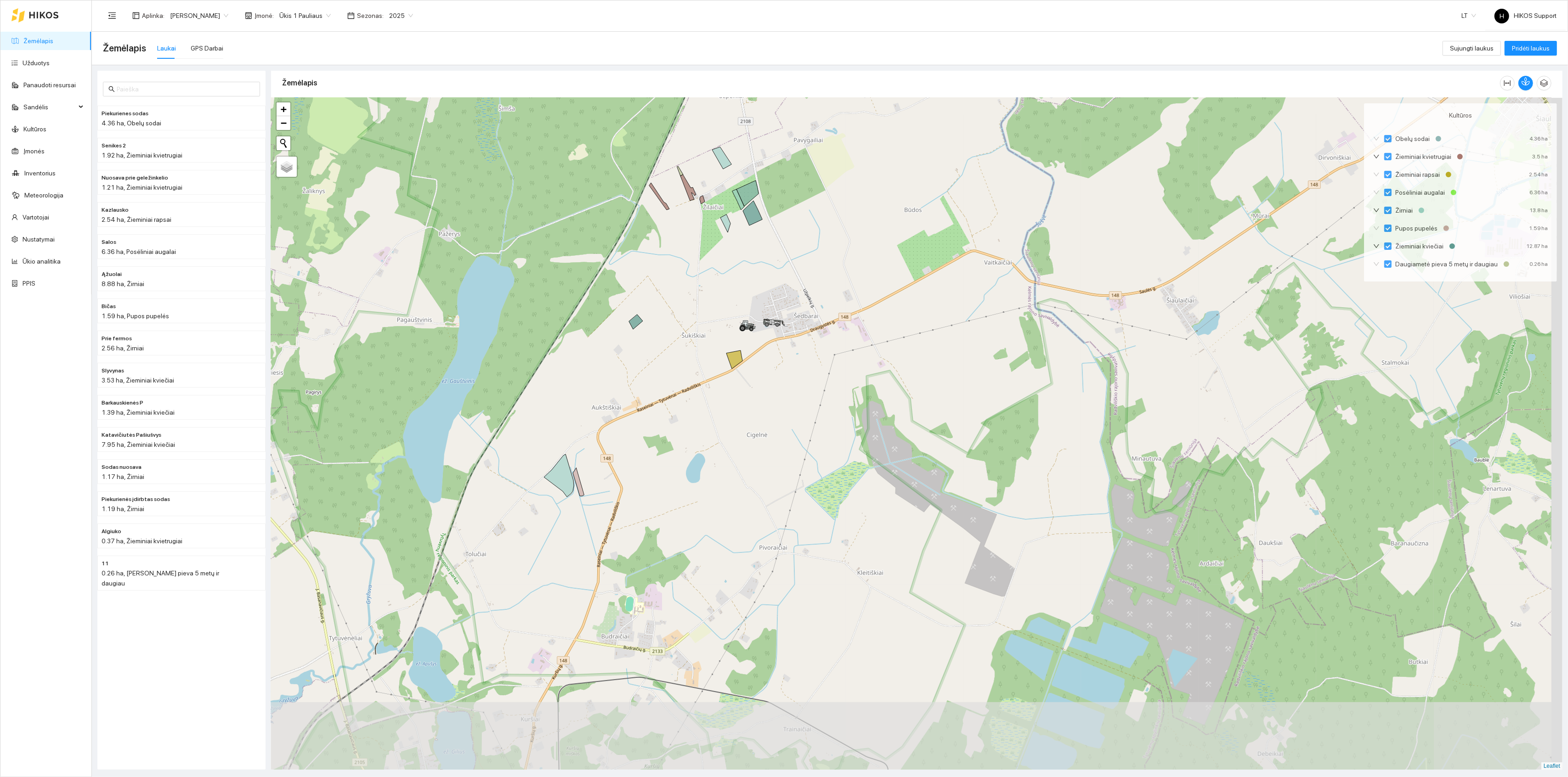
drag, startPoint x: 661, startPoint y: 638, endPoint x: 558, endPoint y: 496, distance: 175.4
click at [558, 495] on div "+ − Nieko nerasta. Bandykite dar kartą. Žemėlapis Palydovas Leaflet" at bounding box center [917, 434] width 1292 height 672
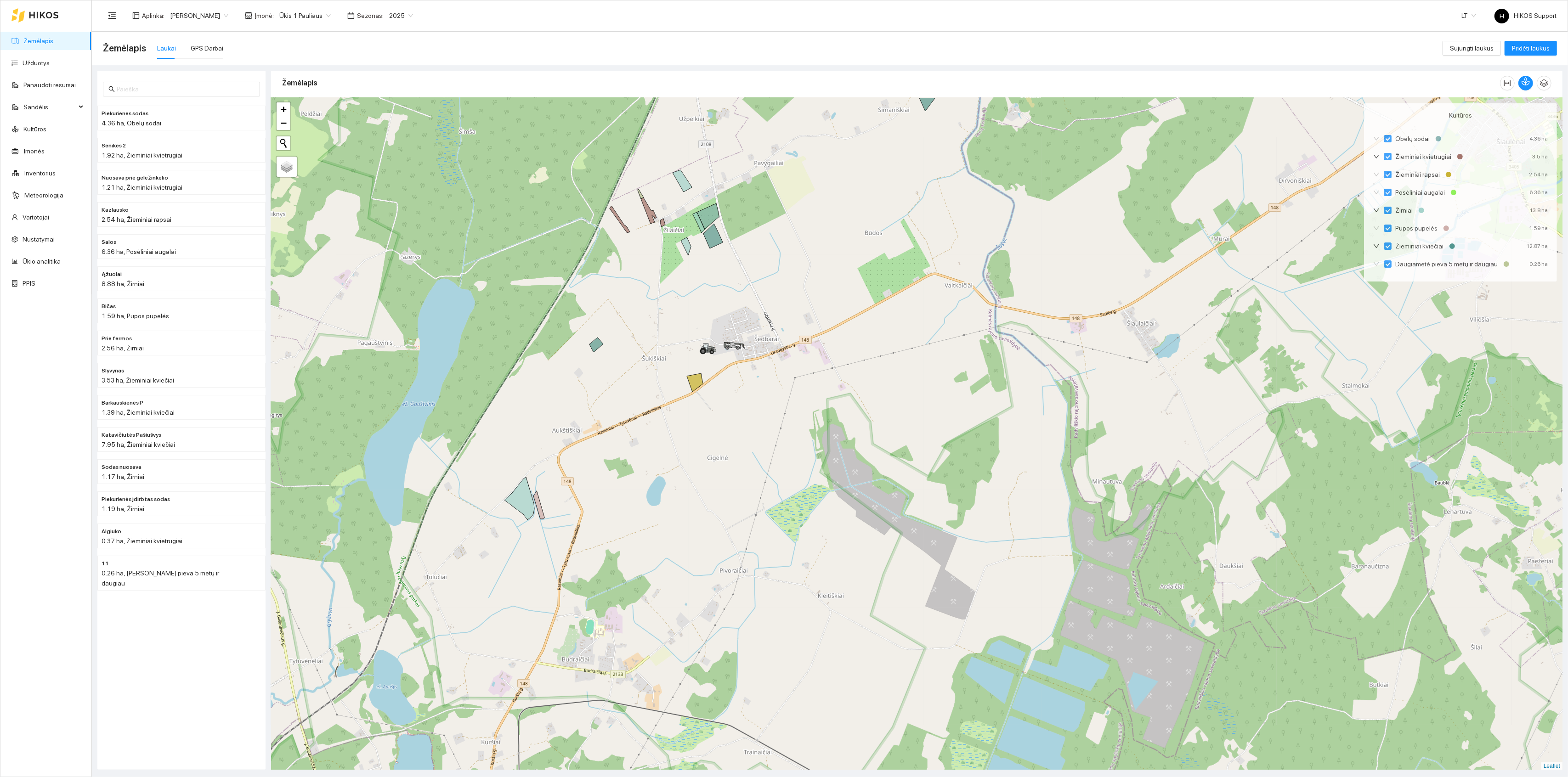
drag, startPoint x: 610, startPoint y: 464, endPoint x: 610, endPoint y: 551, distance: 87.0
click at [611, 551] on div "+ − Nieko nerasta. Bandykite dar kartą. Žemėlapis Palydovas Leaflet" at bounding box center [917, 434] width 1292 height 672
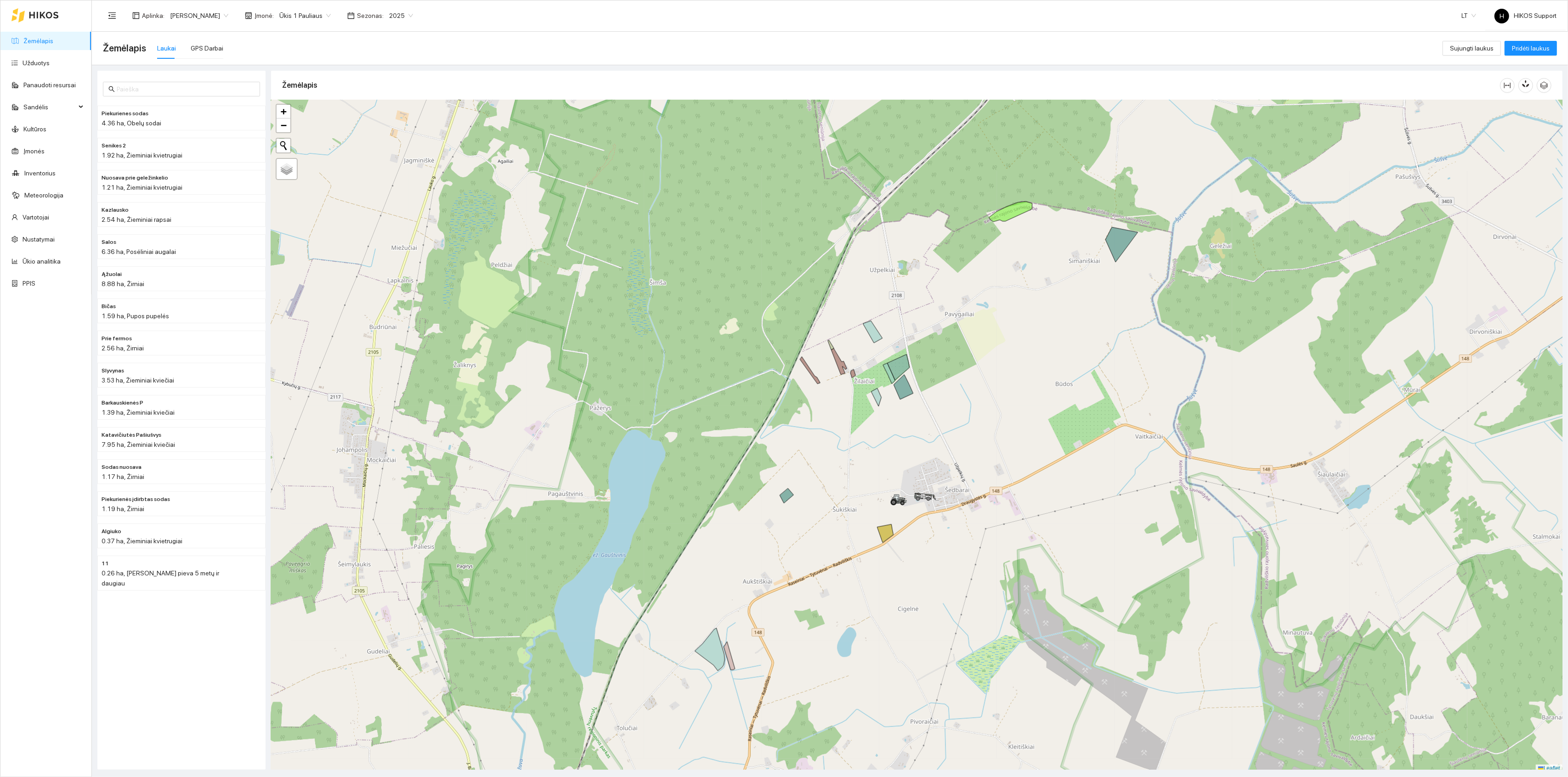
click at [189, 9] on span "[PERSON_NAME]" at bounding box center [199, 15] width 58 height 14
click at [205, 91] on div "[PERSON_NAME] - savivaldybė" at bounding box center [214, 91] width 89 height 10
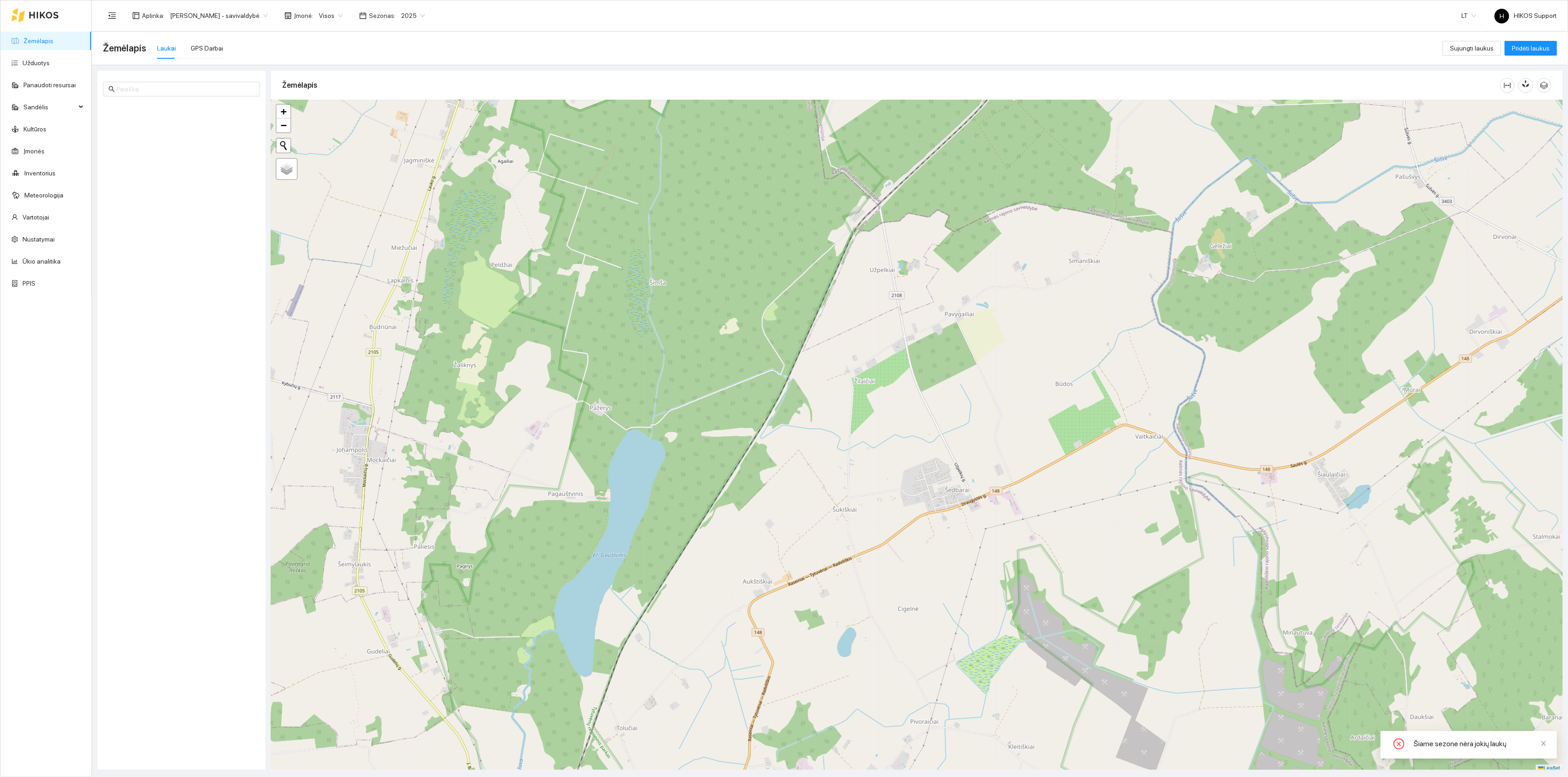
click at [191, 16] on span "[PERSON_NAME] - savivaldybė" at bounding box center [219, 15] width 98 height 14
click at [212, 117] on div "[PERSON_NAME] aplinka" at bounding box center [220, 120] width 103 height 10
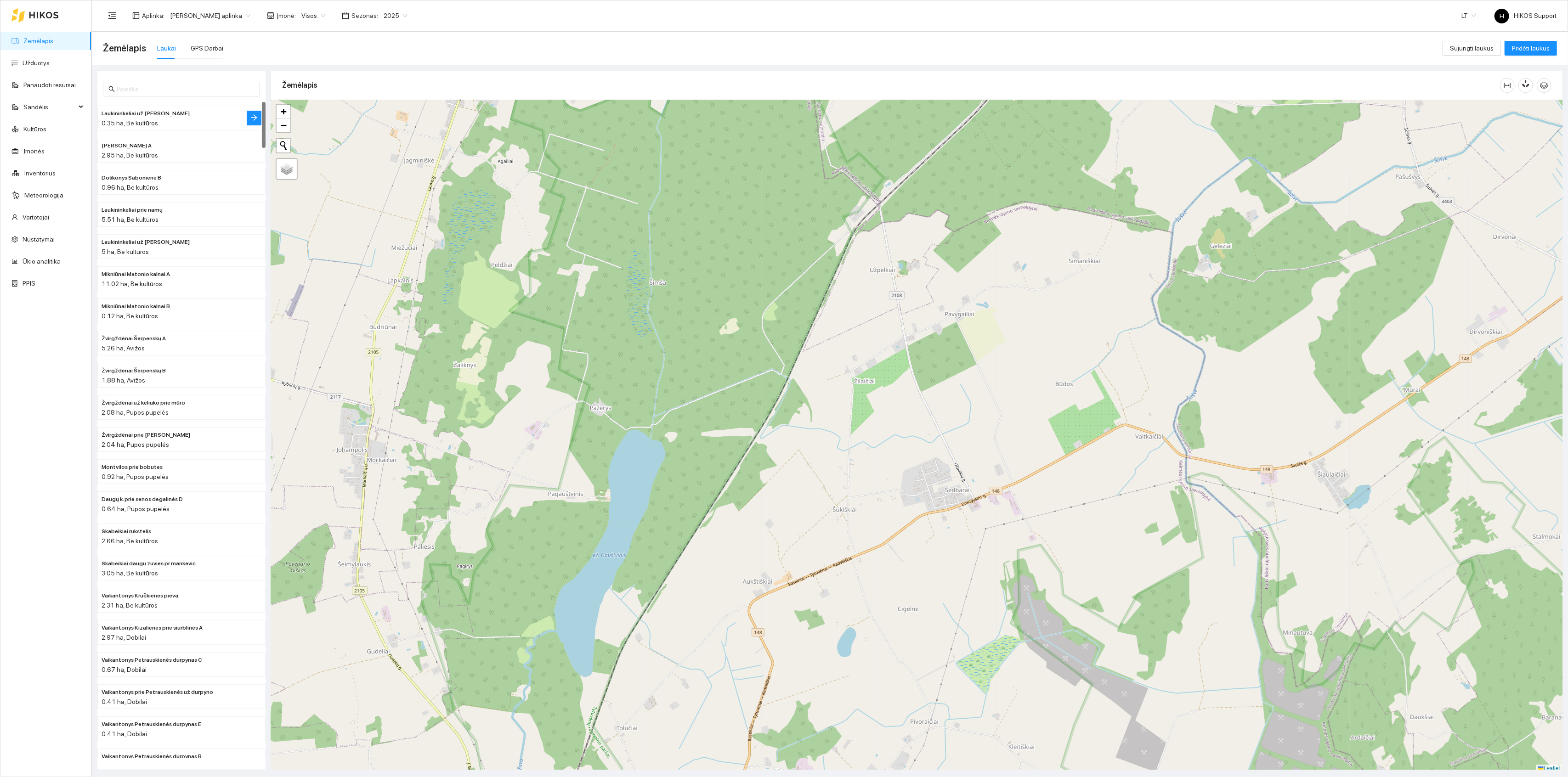
click at [170, 126] on div "0.35 ha, Be kultūros" at bounding box center [163, 123] width 123 height 10
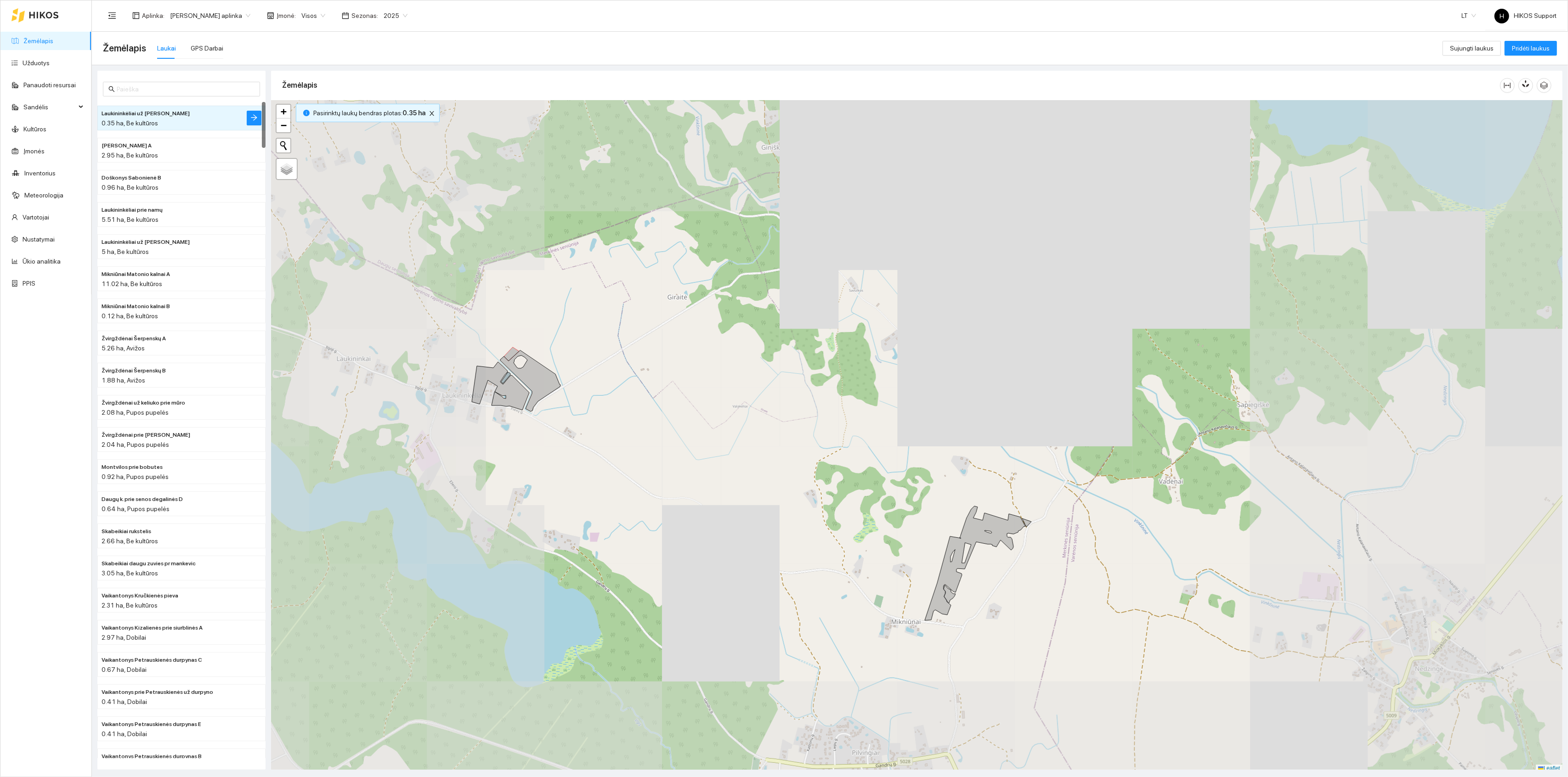
scroll to position [2, 0]
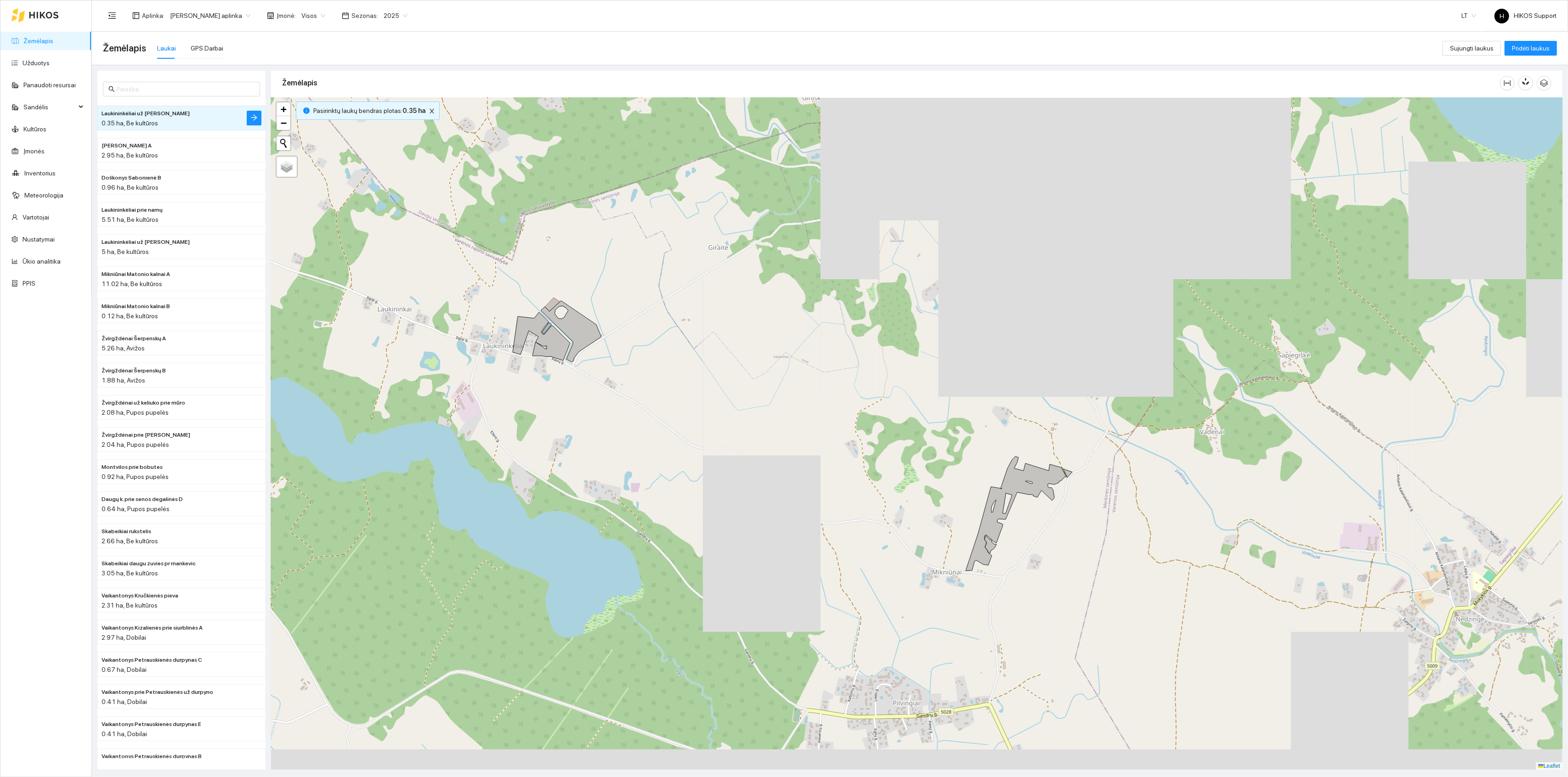
drag, startPoint x: 509, startPoint y: 441, endPoint x: 569, endPoint y: 340, distance: 117.5
click at [570, 346] on div at bounding box center [917, 434] width 1292 height 672
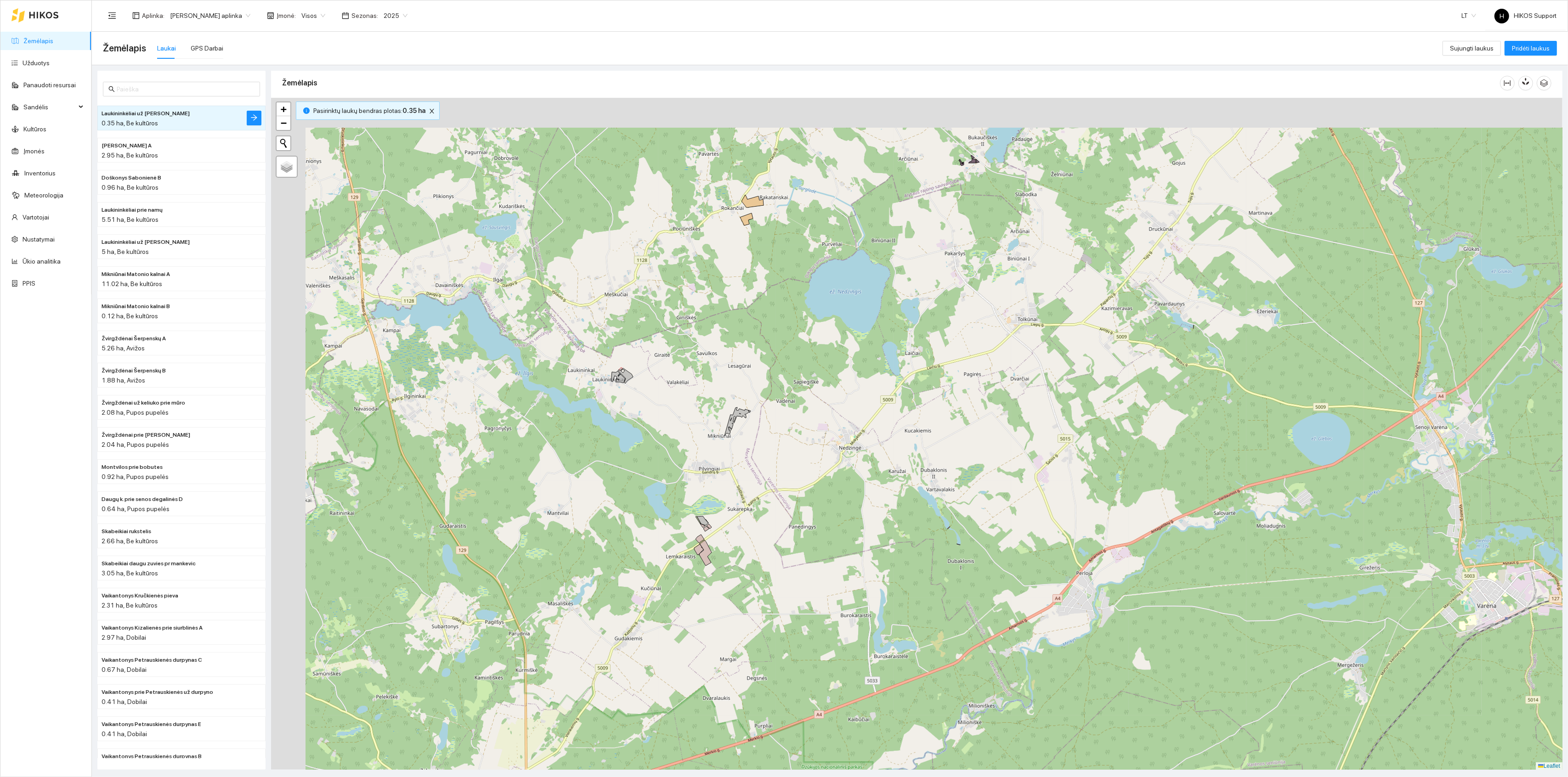
drag, startPoint x: 571, startPoint y: 429, endPoint x: 612, endPoint y: 526, distance: 105.3
click at [617, 526] on div at bounding box center [917, 434] width 1292 height 672
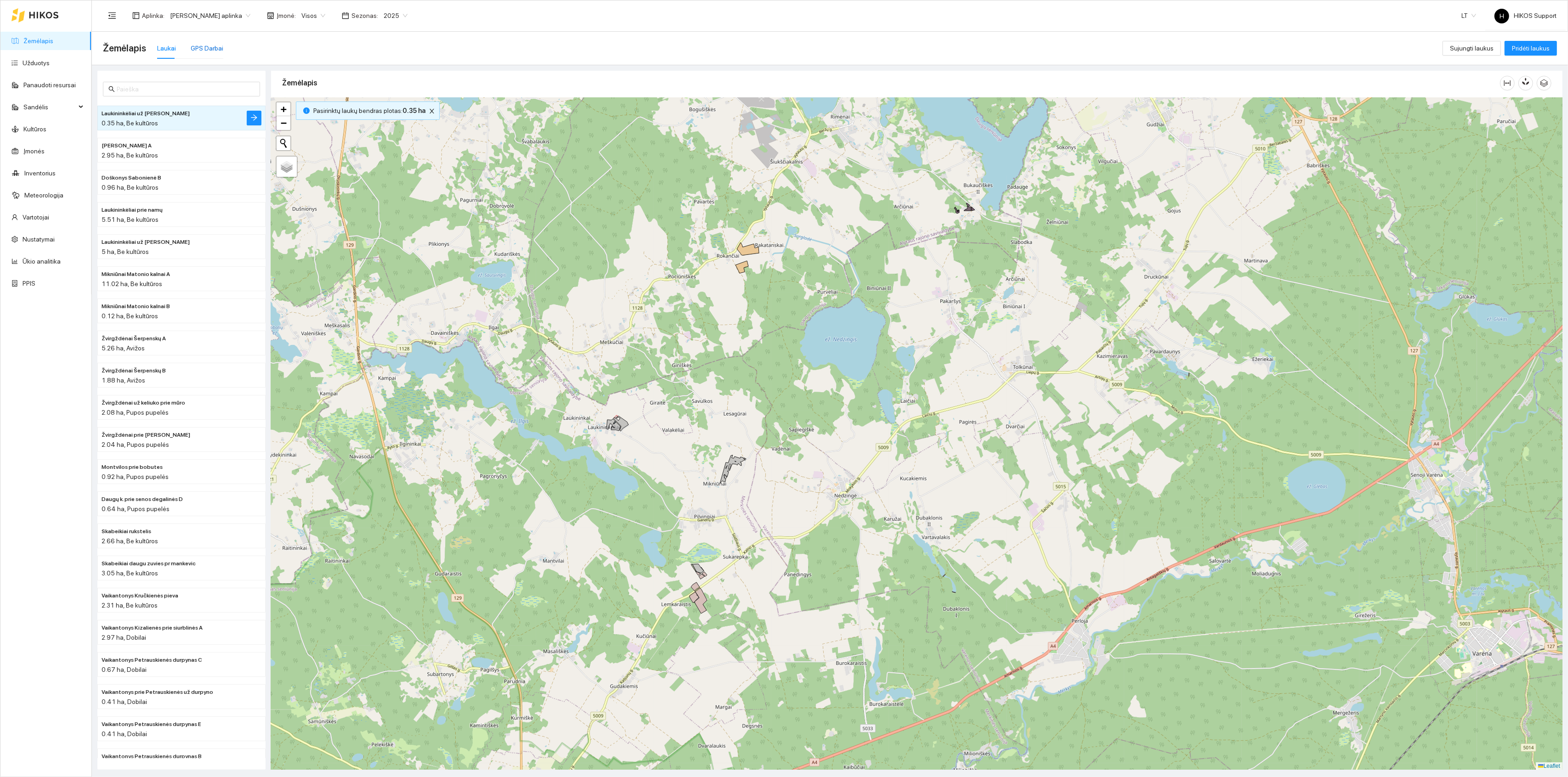
click at [198, 51] on div "GPS Darbai" at bounding box center [207, 48] width 33 height 10
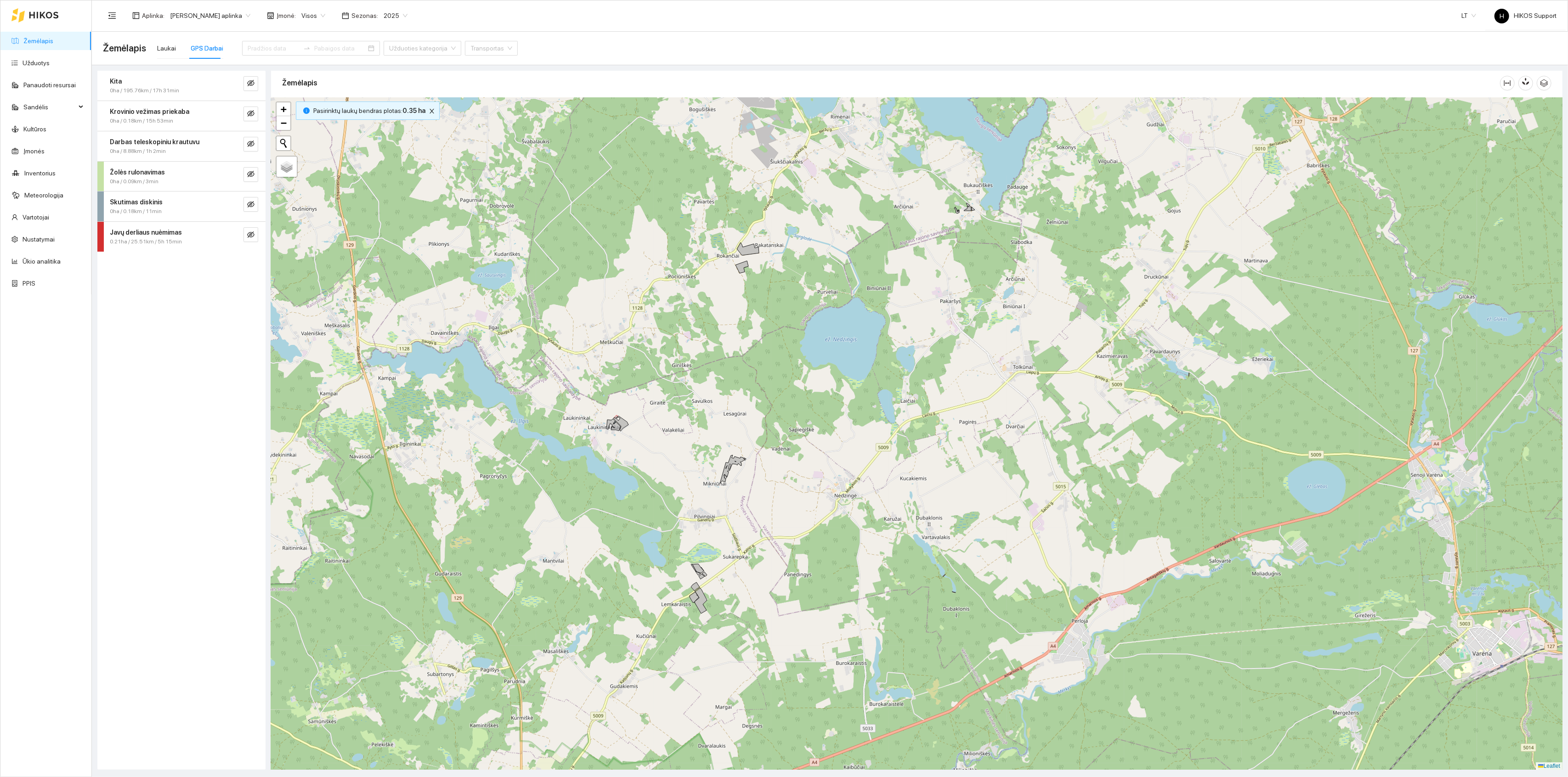
drag, startPoint x: 595, startPoint y: 280, endPoint x: 642, endPoint y: 378, distance: 108.7
click at [642, 378] on div at bounding box center [917, 434] width 1292 height 672
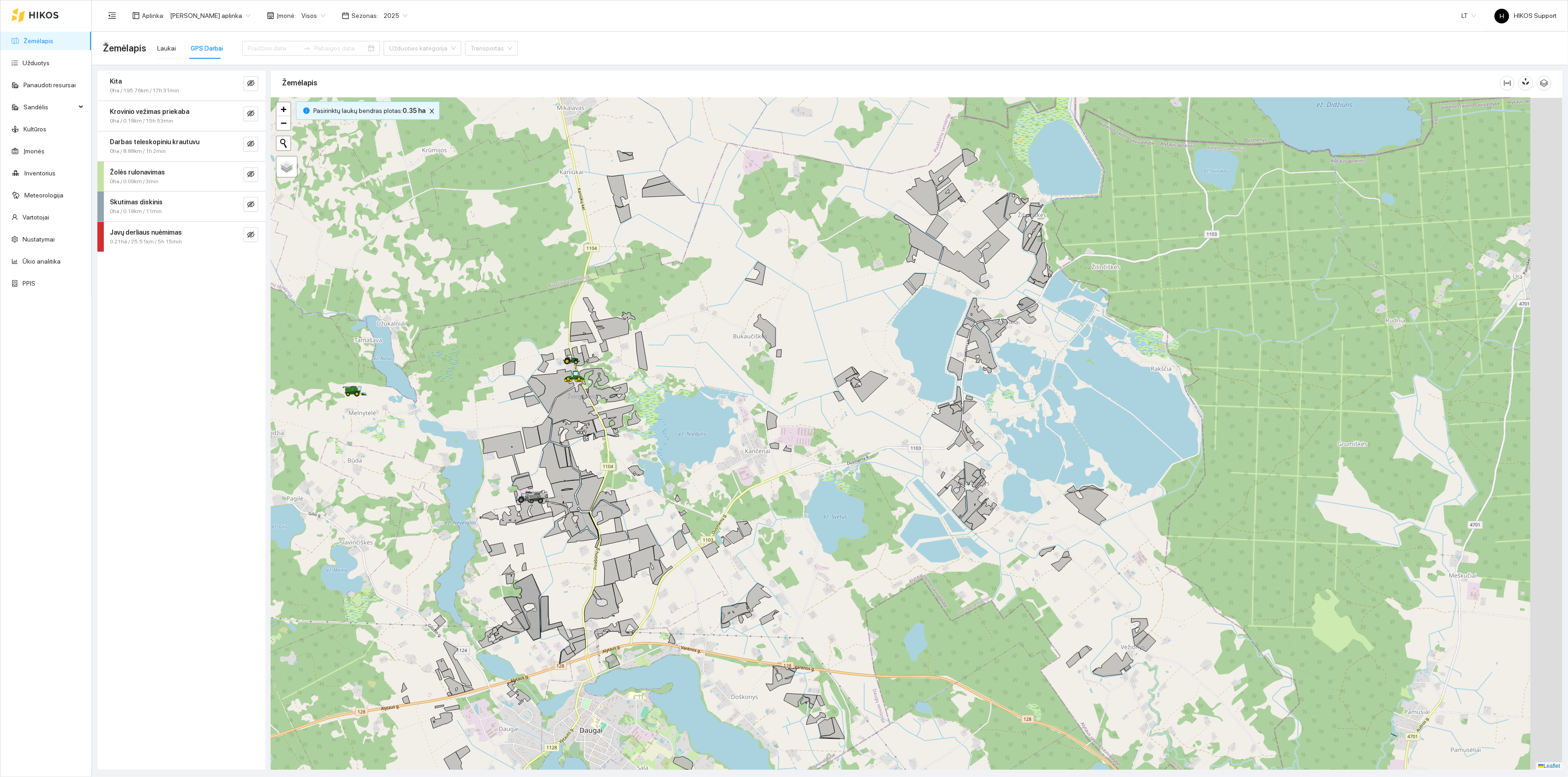
drag, startPoint x: 817, startPoint y: 494, endPoint x: 713, endPoint y: 454, distance: 111.4
click at [713, 454] on div at bounding box center [917, 434] width 1292 height 672
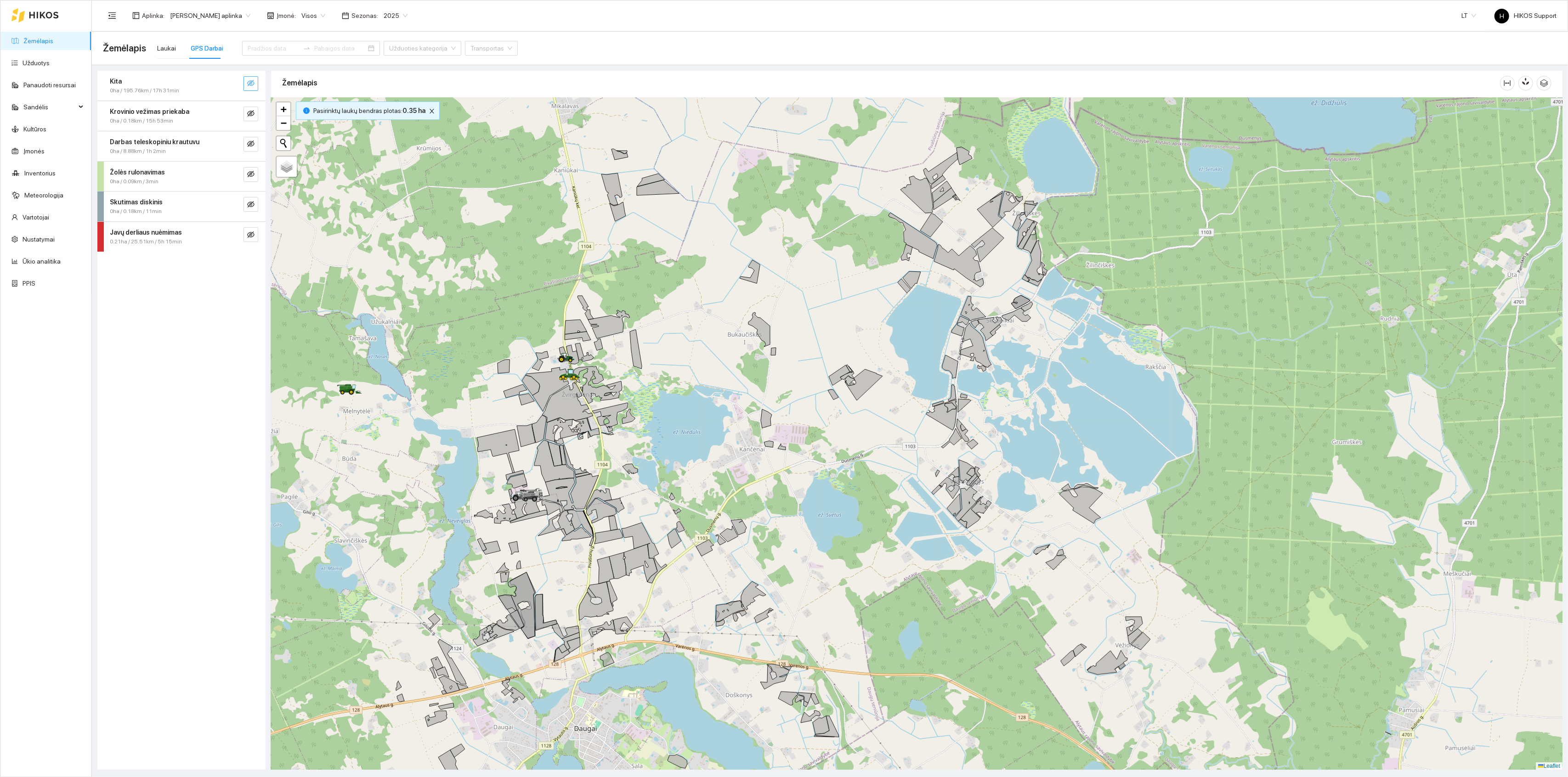
click at [250, 83] on icon "eye-invisible" at bounding box center [251, 83] width 7 height 7
click at [250, 110] on icon "eye-invisible" at bounding box center [251, 113] width 7 height 7
click at [251, 117] on icon "eye" at bounding box center [251, 113] width 7 height 7
click at [250, 89] on button "button" at bounding box center [251, 83] width 15 height 15
click at [253, 173] on icon "eye-invisible" at bounding box center [251, 174] width 7 height 7
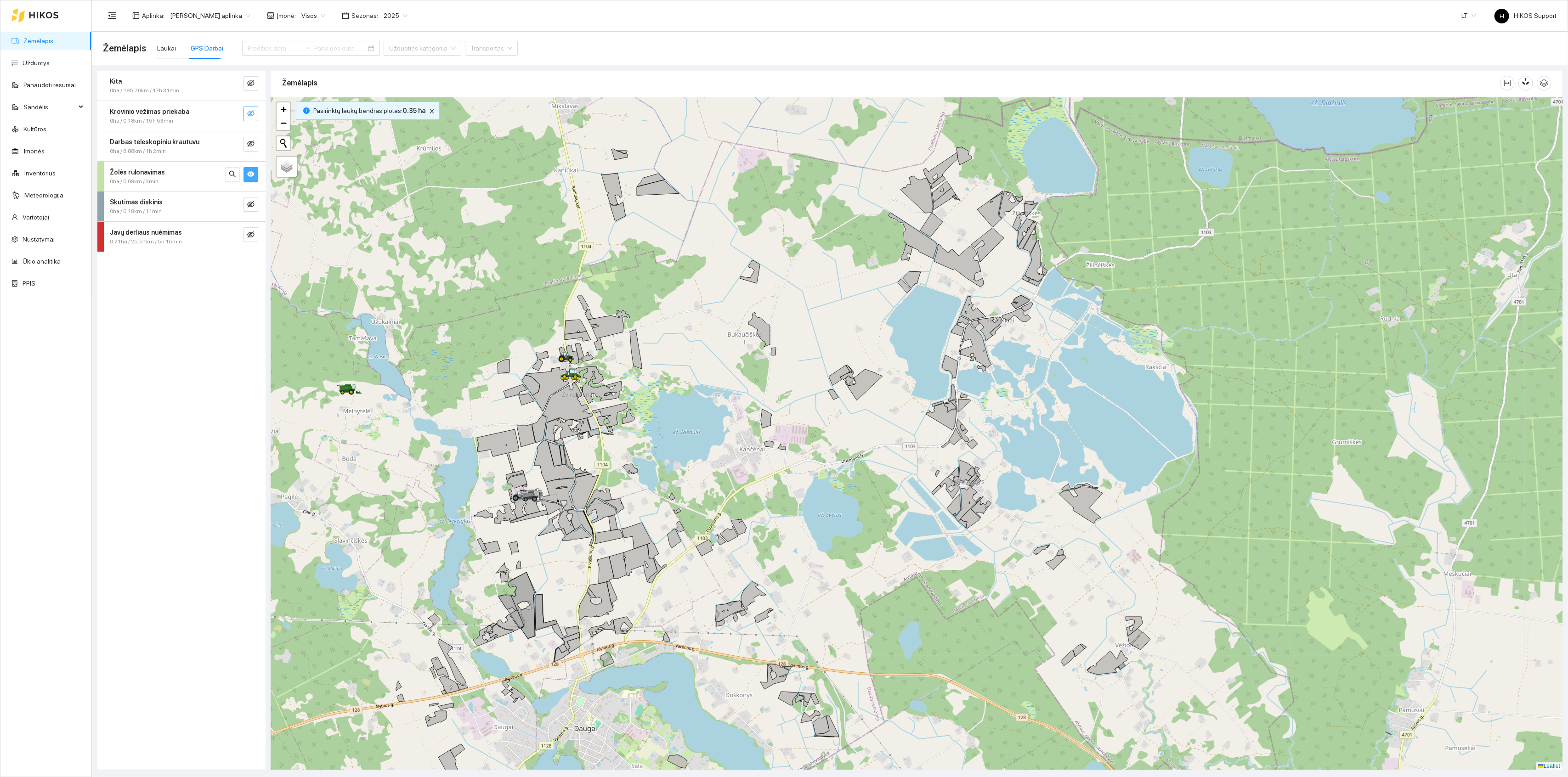
click at [253, 173] on icon "eye" at bounding box center [251, 174] width 7 height 5
click at [253, 200] on button "button" at bounding box center [251, 204] width 15 height 15
click at [251, 204] on icon "eye" at bounding box center [251, 204] width 7 height 7
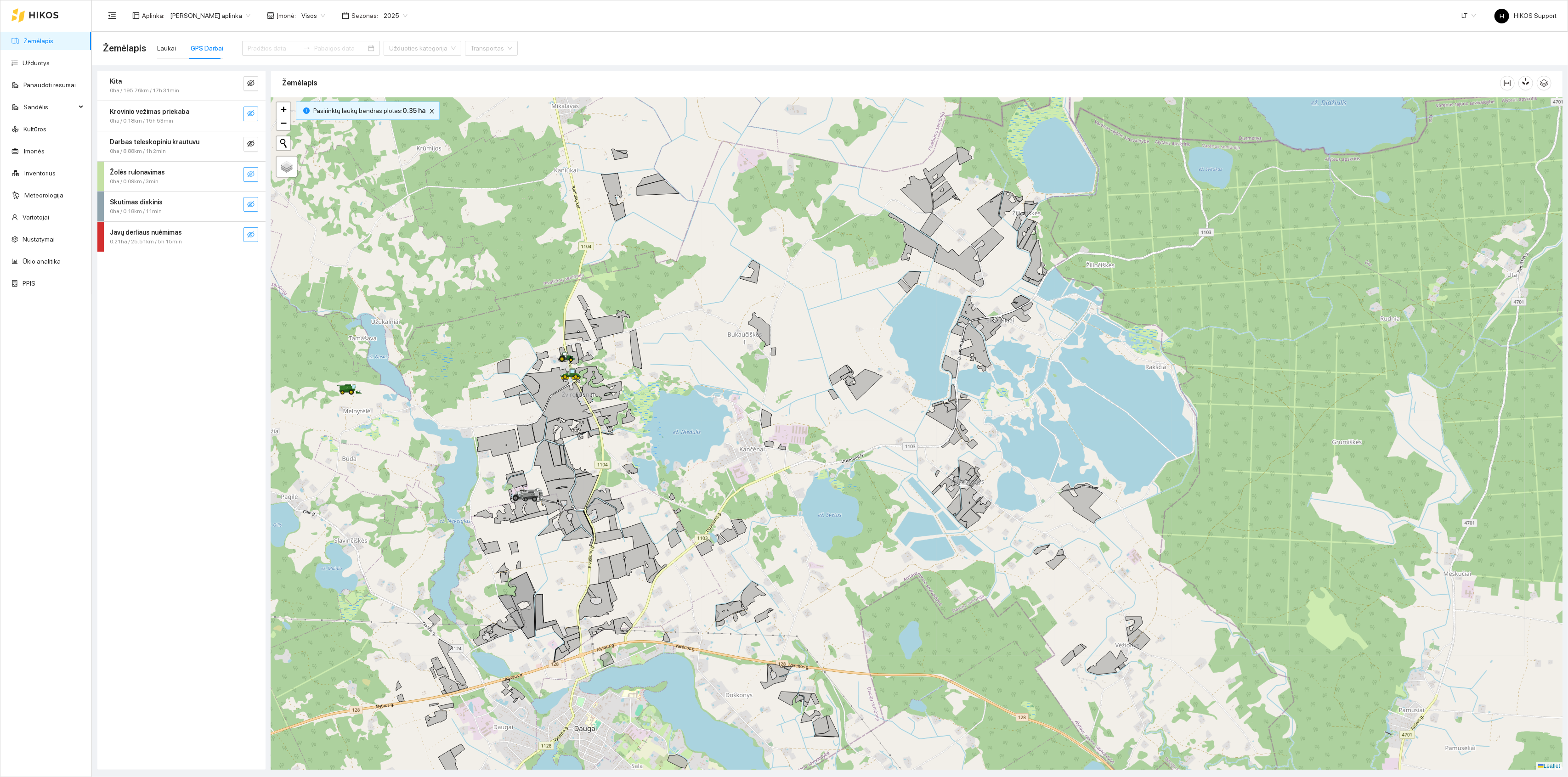
click at [251, 236] on icon "eye-invisible" at bounding box center [251, 235] width 2 height 2
click at [251, 236] on icon "eye" at bounding box center [251, 235] width 7 height 7
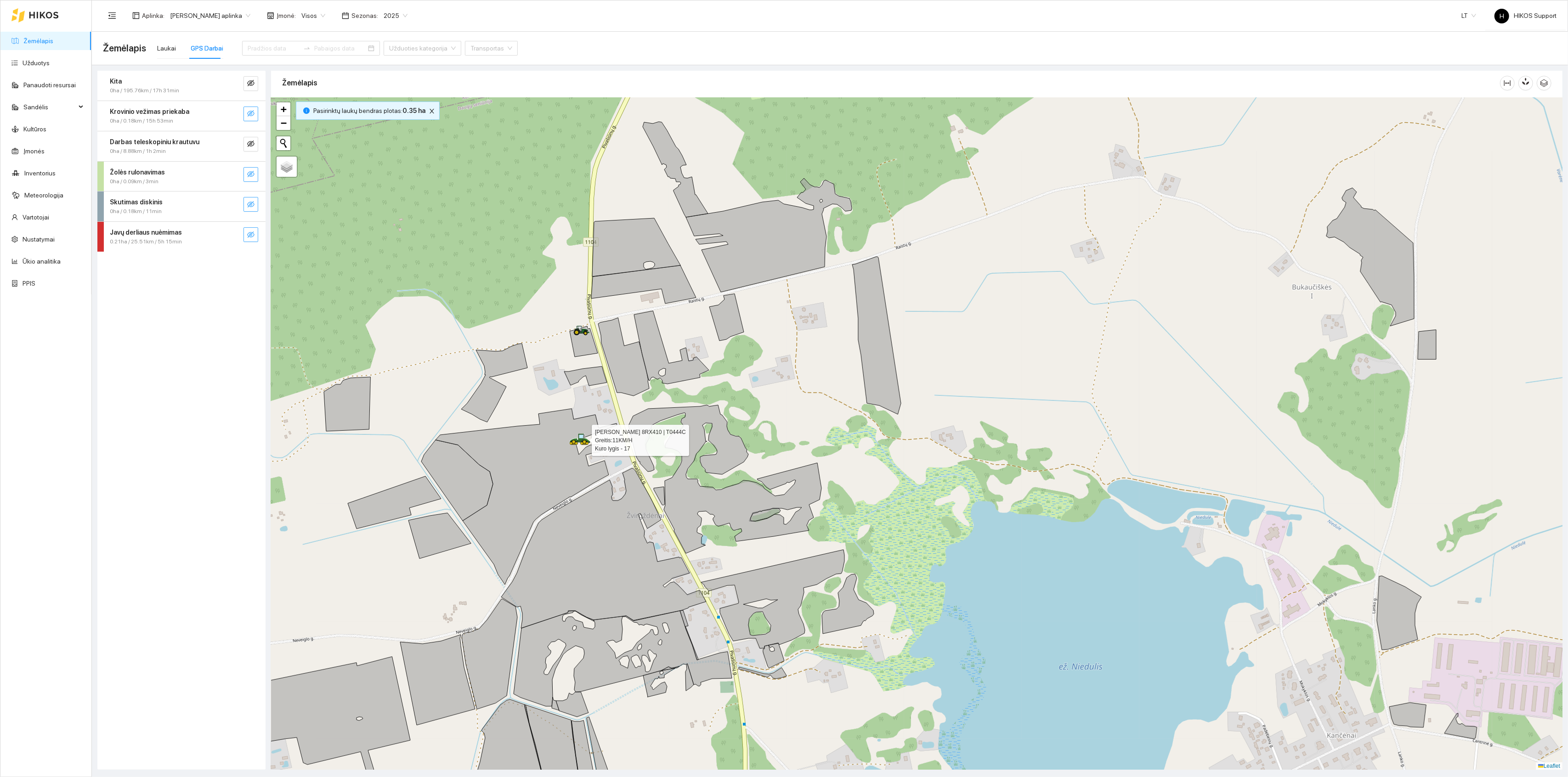
click at [581, 442] on icon at bounding box center [579, 439] width 21 height 12
click at [578, 442] on icon at bounding box center [576, 442] width 7 height 4
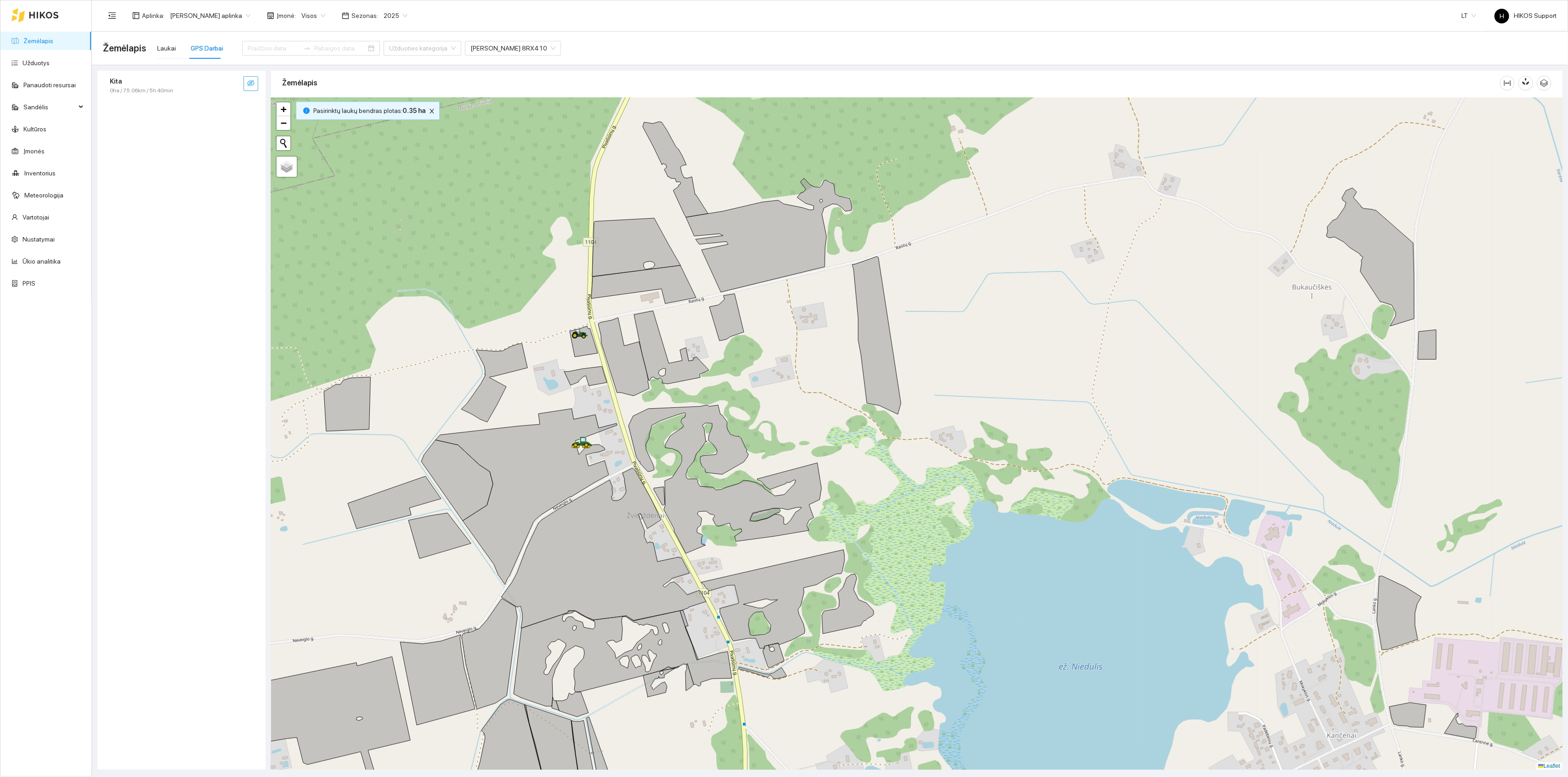
click at [251, 85] on icon "eye-invisible" at bounding box center [251, 83] width 7 height 7
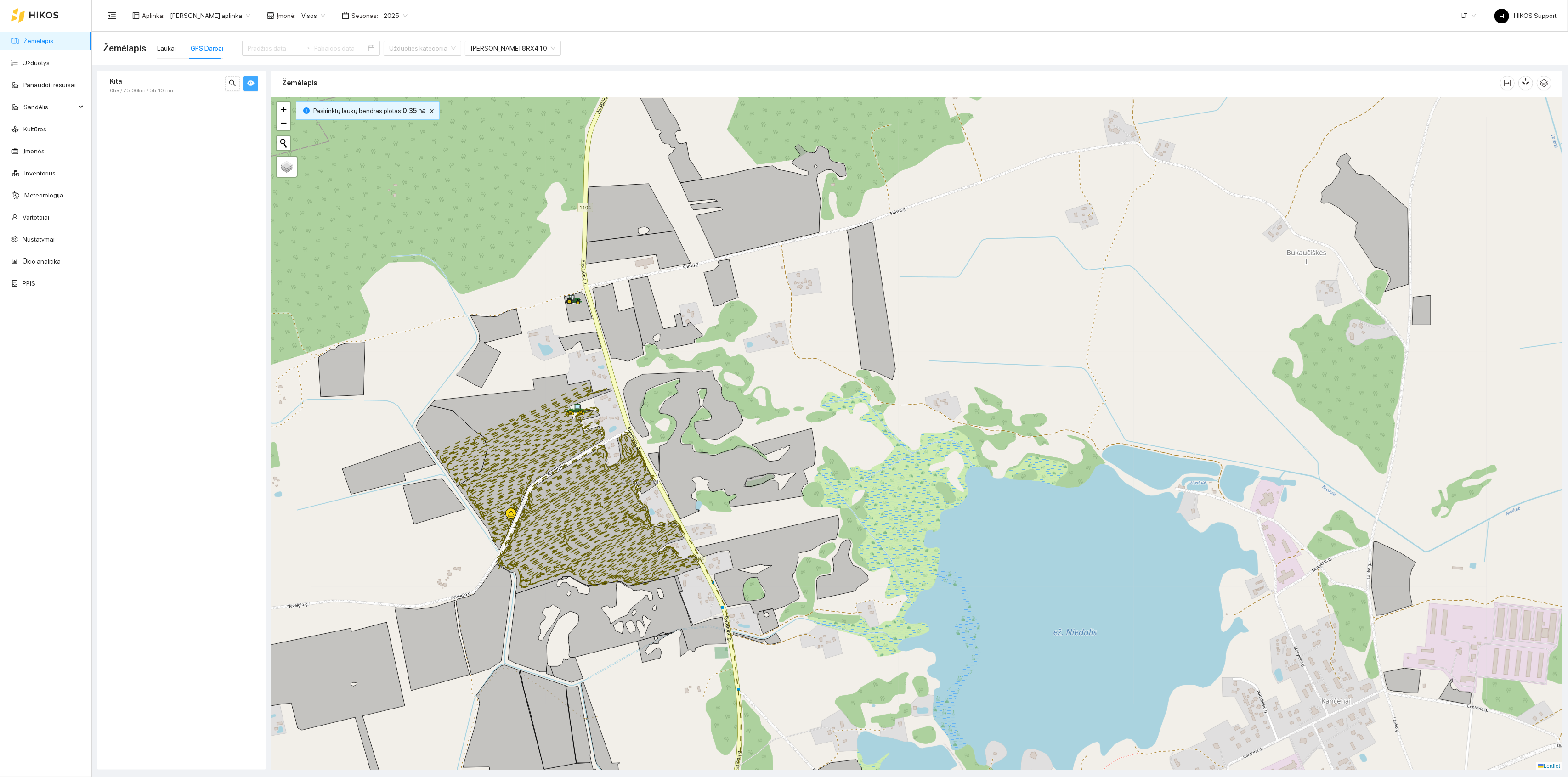
drag, startPoint x: 610, startPoint y: 532, endPoint x: 531, endPoint y: 386, distance: 166.0
click at [531, 434] on icon at bounding box center [598, 514] width 205 height 160
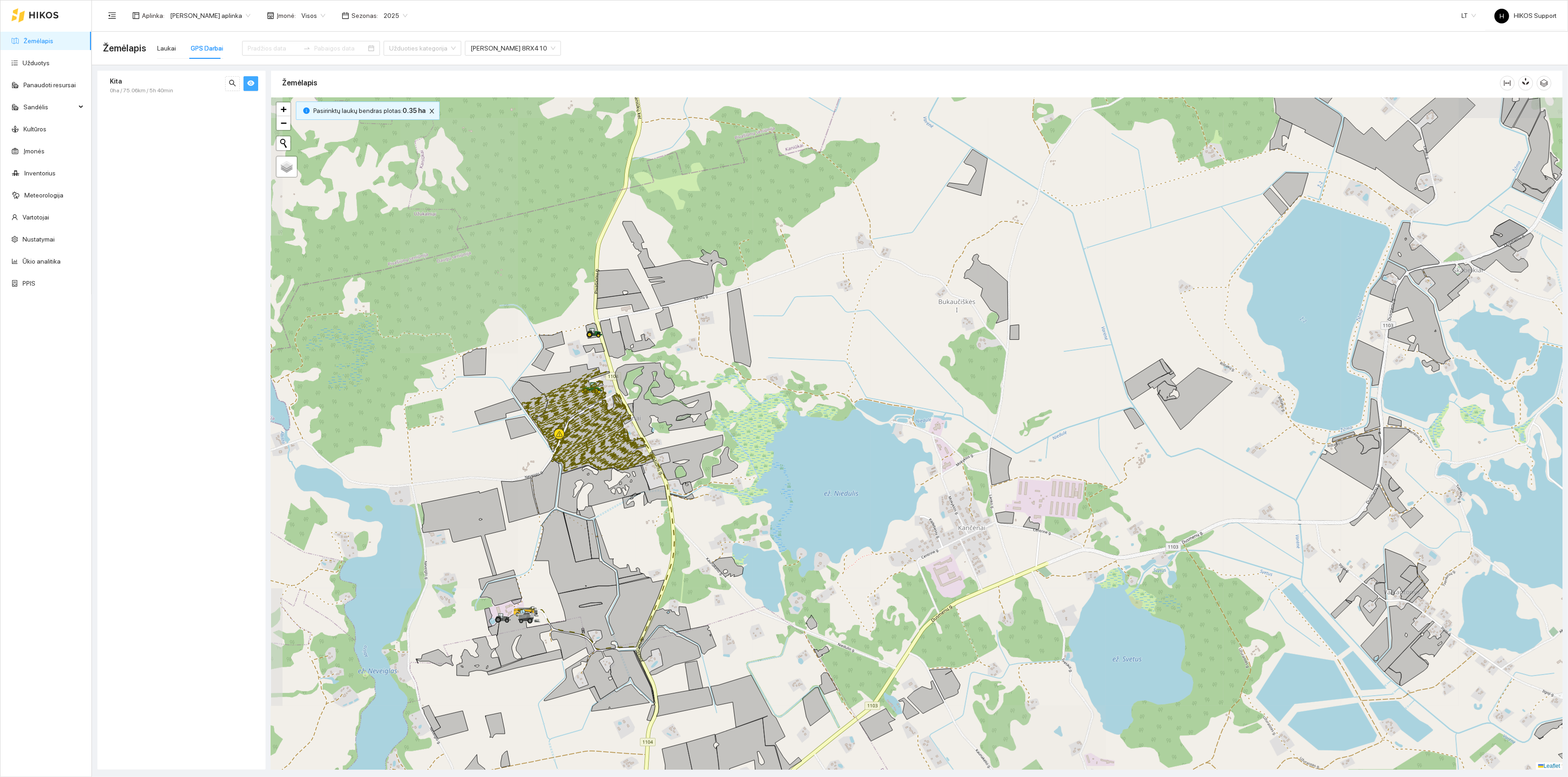
drag, startPoint x: 679, startPoint y: 508, endPoint x: 677, endPoint y: 417, distance: 91.0
click at [678, 419] on div at bounding box center [917, 434] width 1292 height 672
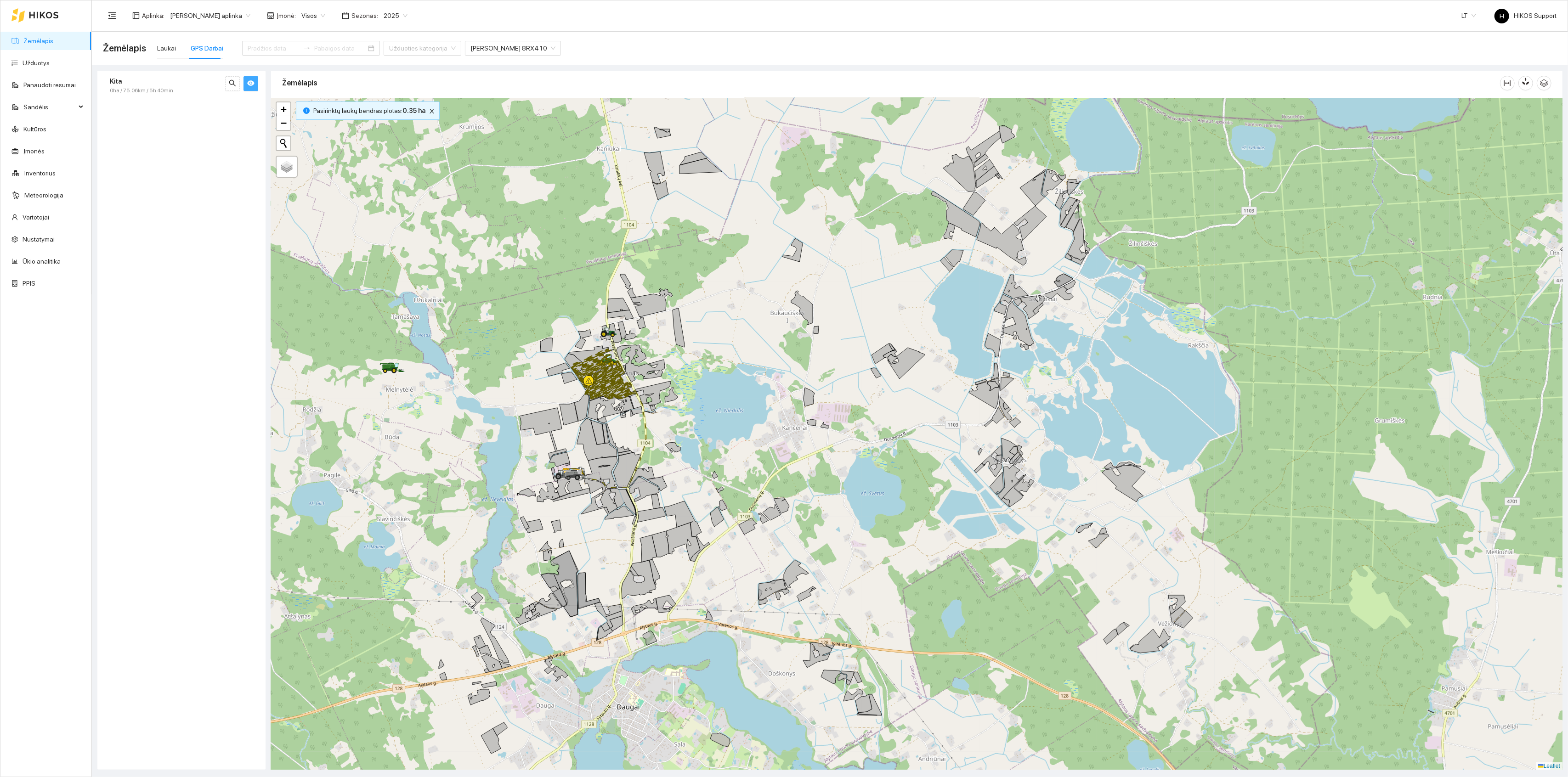
drag, startPoint x: 742, startPoint y: 424, endPoint x: 688, endPoint y: 461, distance: 65.5
click at [696, 461] on div at bounding box center [917, 434] width 1292 height 672
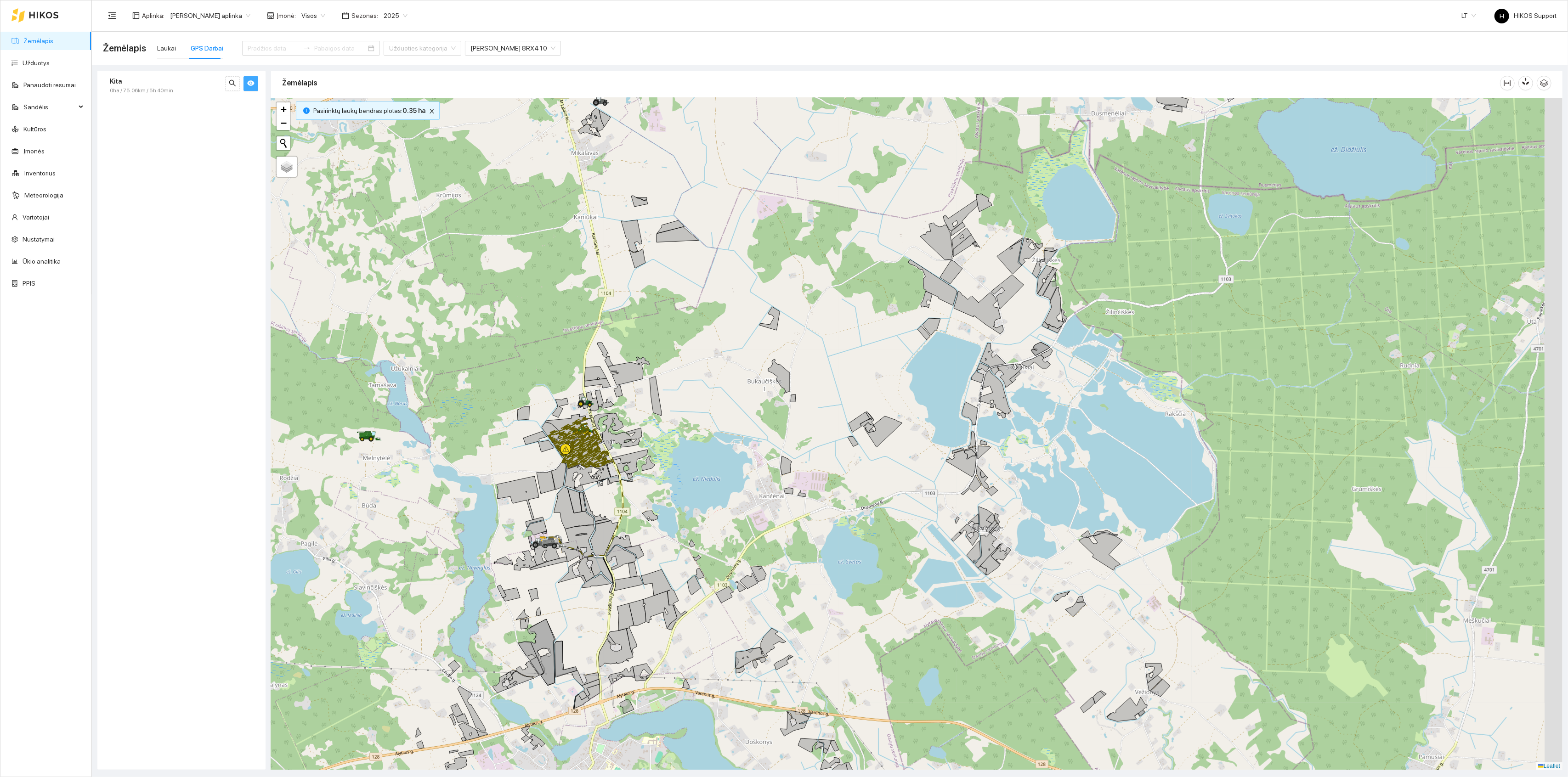
drag, startPoint x: 763, startPoint y: 544, endPoint x: 663, endPoint y: 445, distance: 140.7
click at [663, 445] on div at bounding box center [917, 434] width 1292 height 672
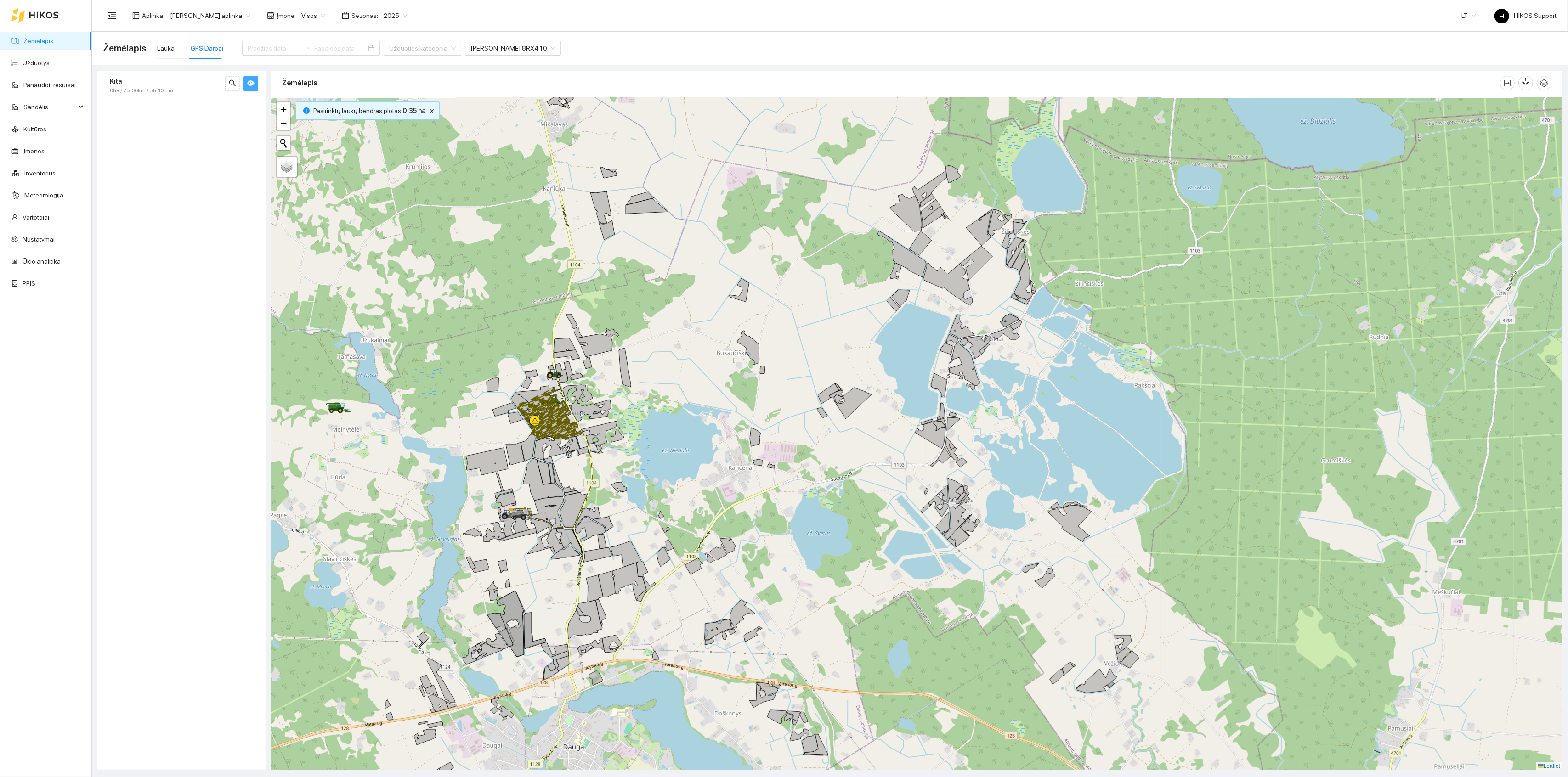
drag, startPoint x: 649, startPoint y: 407, endPoint x: 716, endPoint y: 533, distance: 142.7
click at [720, 533] on div at bounding box center [917, 434] width 1292 height 672
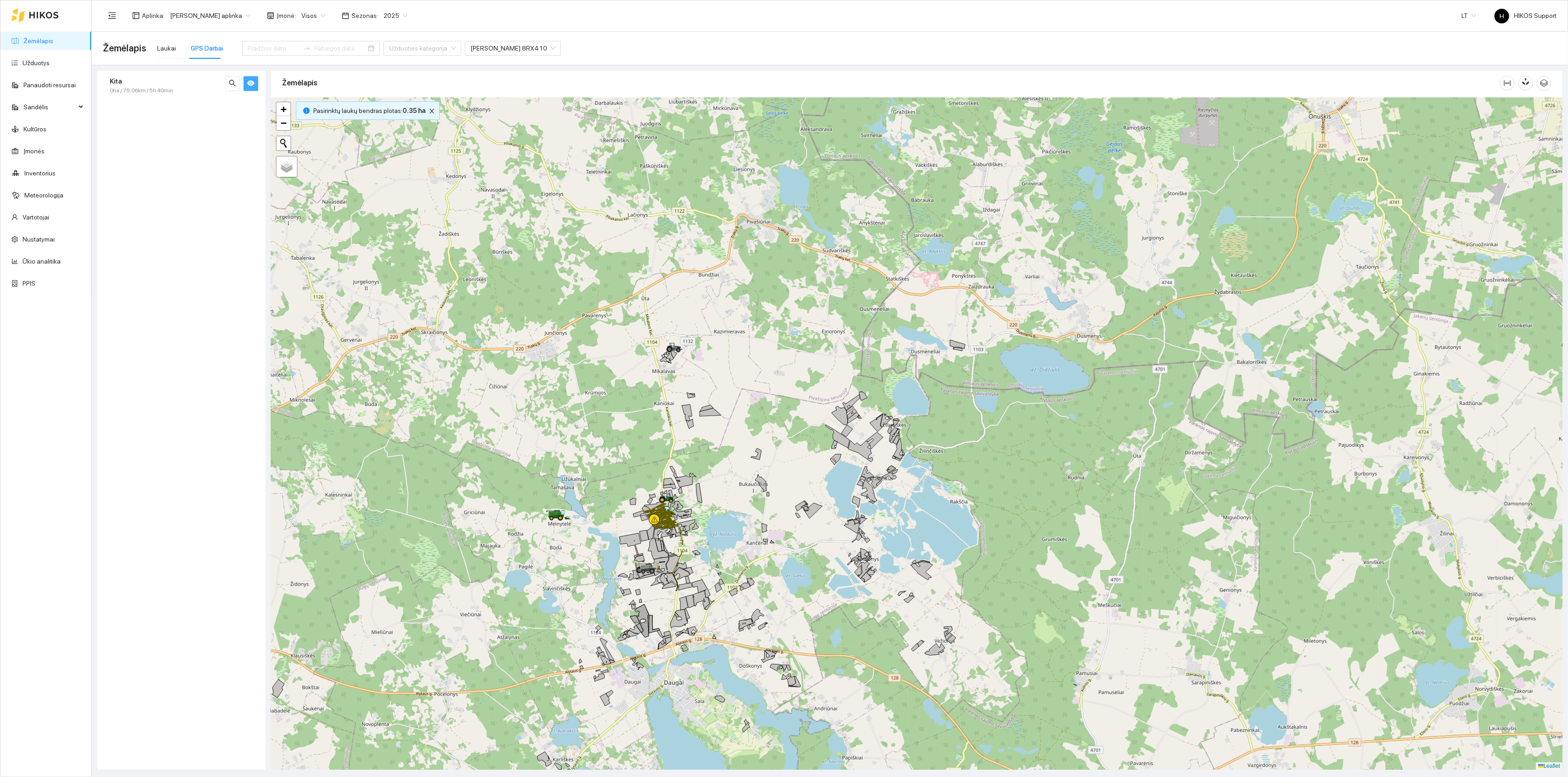
click at [696, 495] on div at bounding box center [917, 434] width 1292 height 672
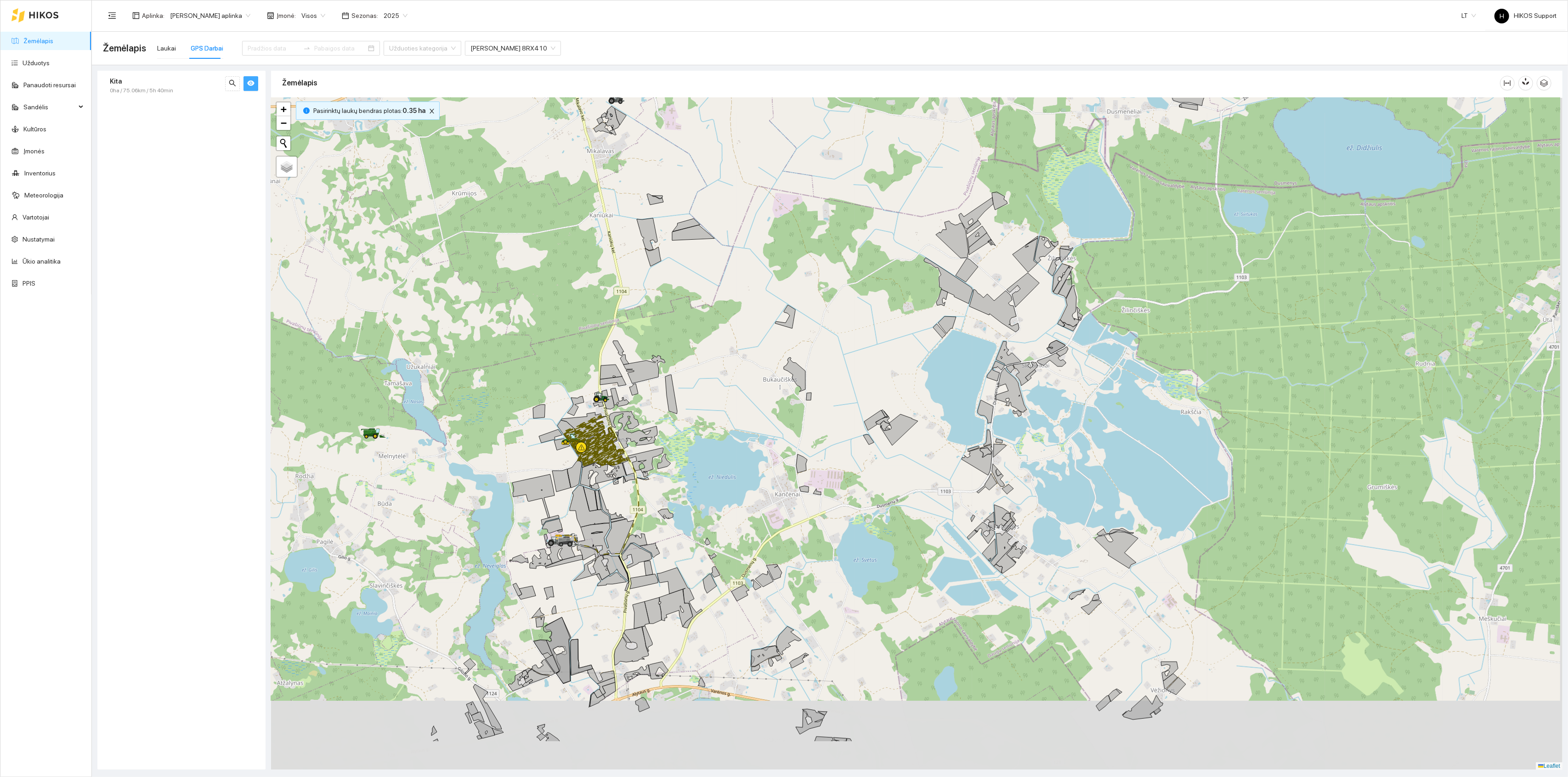
drag, startPoint x: 741, startPoint y: 584, endPoint x: 689, endPoint y: 472, distance: 123.5
click at [692, 473] on div at bounding box center [917, 434] width 1292 height 672
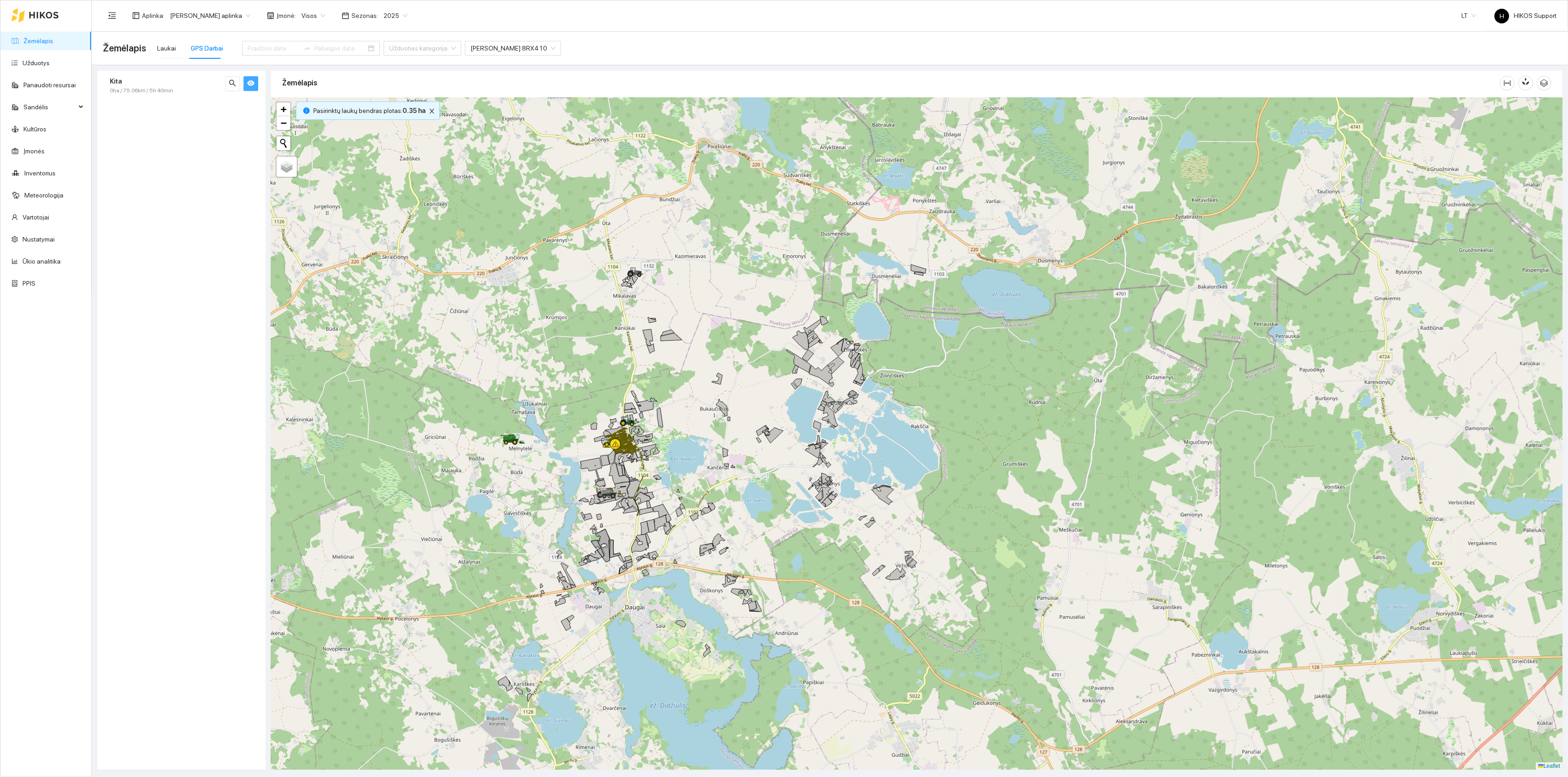
click at [679, 453] on div at bounding box center [917, 434] width 1292 height 672
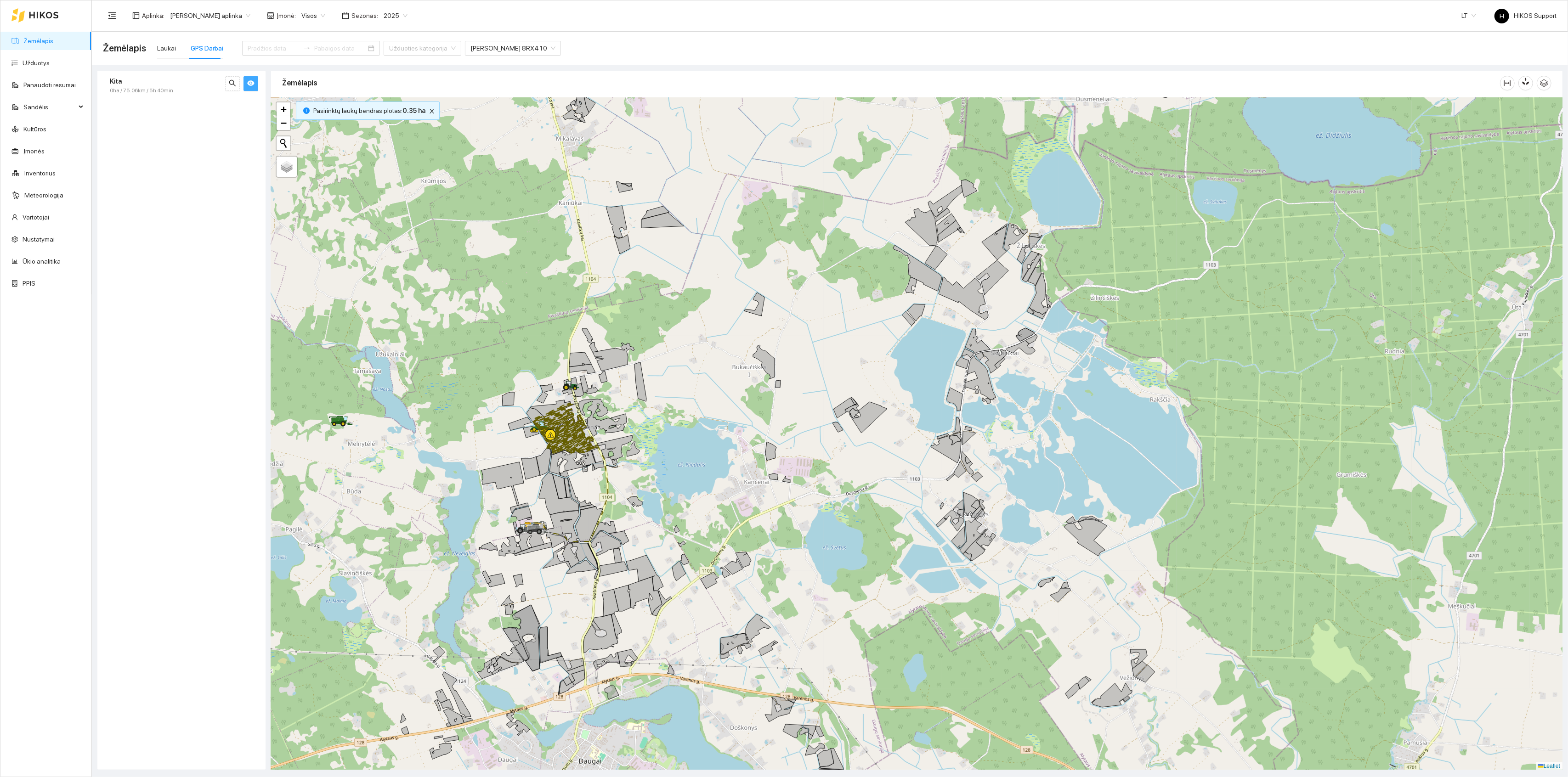
drag, startPoint x: 603, startPoint y: 228, endPoint x: 603, endPoint y: 357, distance: 129.0
click at [603, 357] on div at bounding box center [917, 434] width 1292 height 672
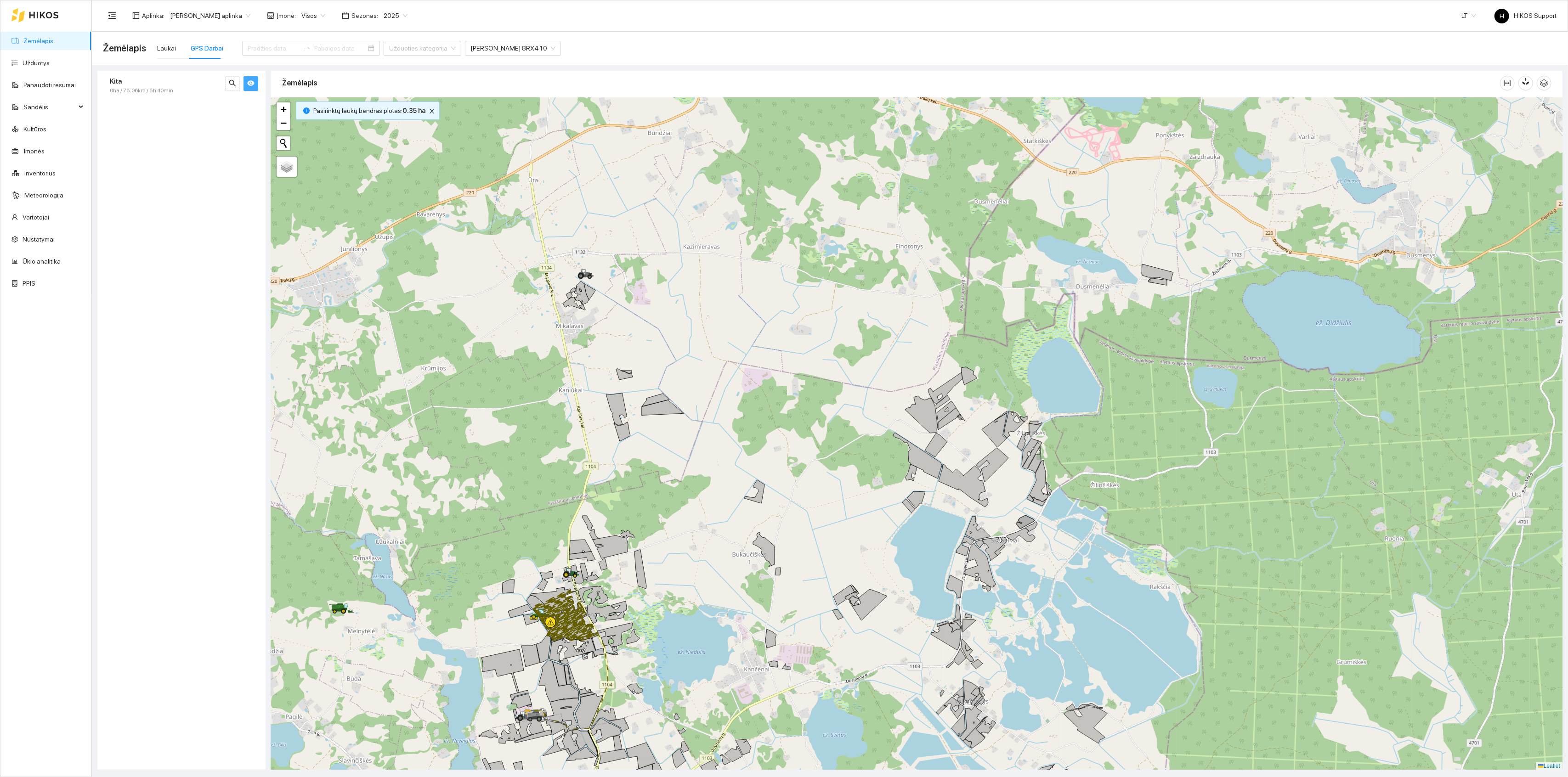
click at [610, 279] on div at bounding box center [917, 434] width 1292 height 672
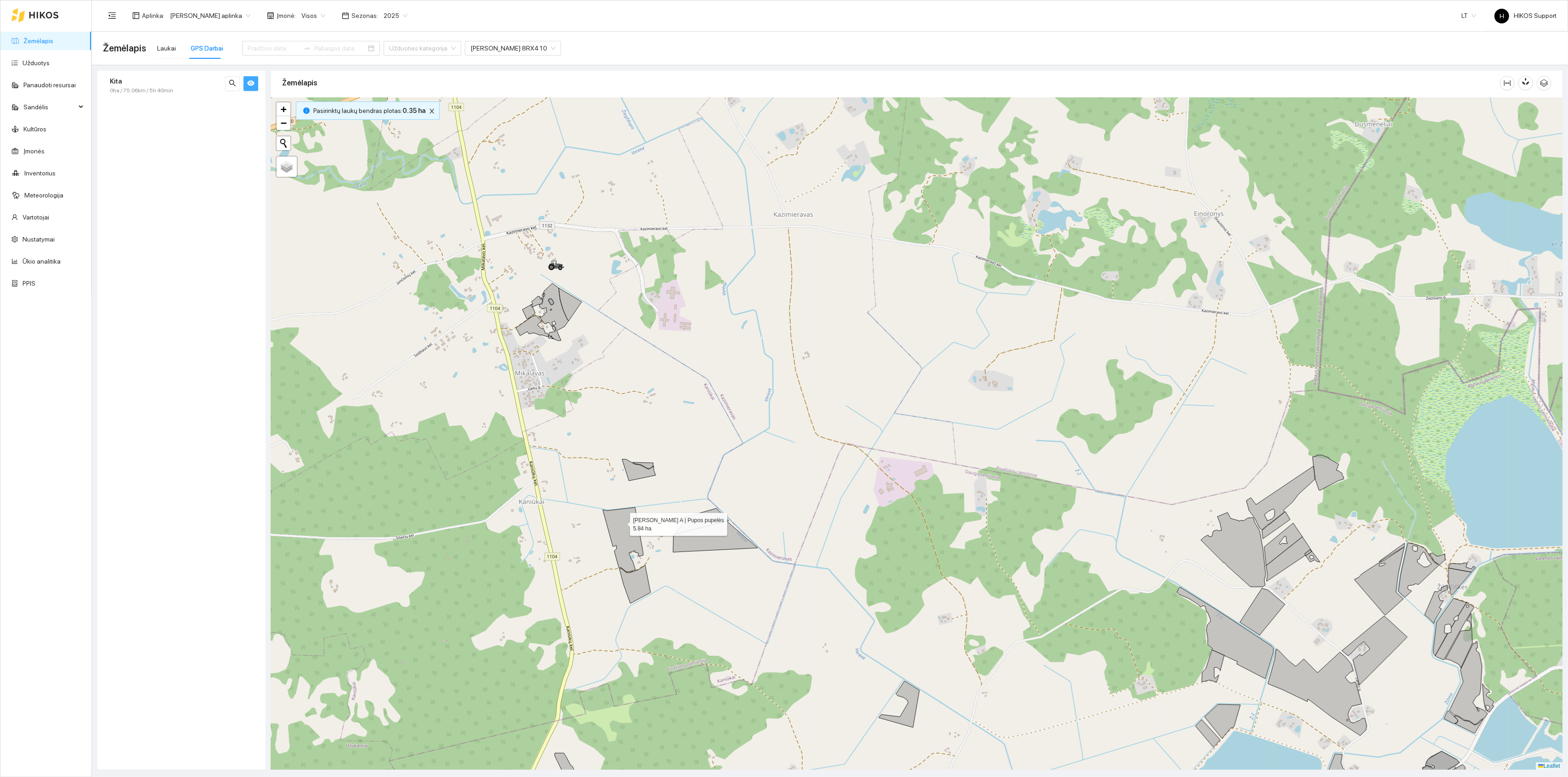
drag, startPoint x: 621, startPoint y: 523, endPoint x: 606, endPoint y: 387, distance: 136.8
click at [606, 507] on icon at bounding box center [623, 540] width 40 height 64
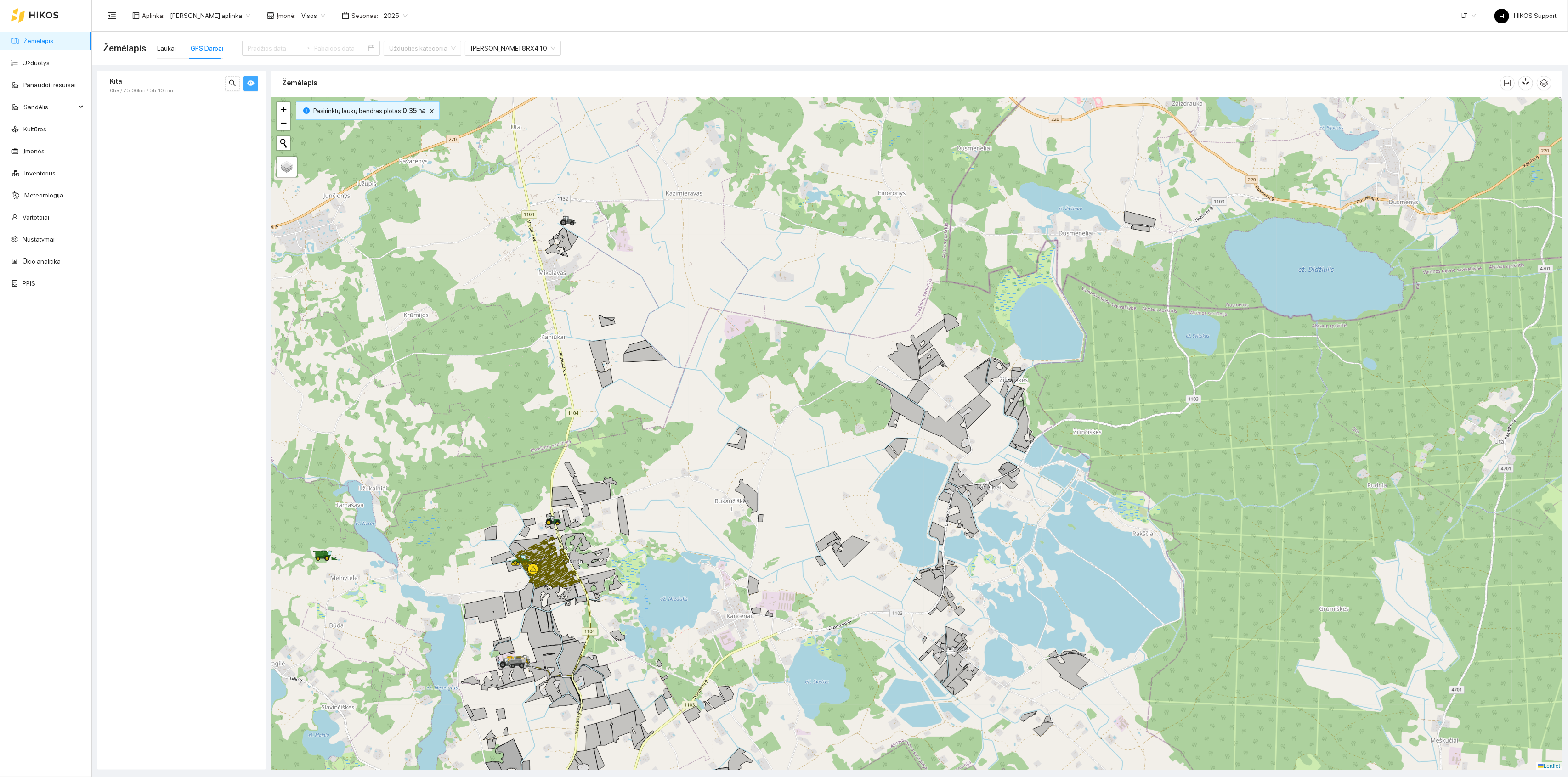
drag, startPoint x: 634, startPoint y: 574, endPoint x: 634, endPoint y: 512, distance: 62.0
click at [634, 512] on div at bounding box center [917, 434] width 1292 height 672
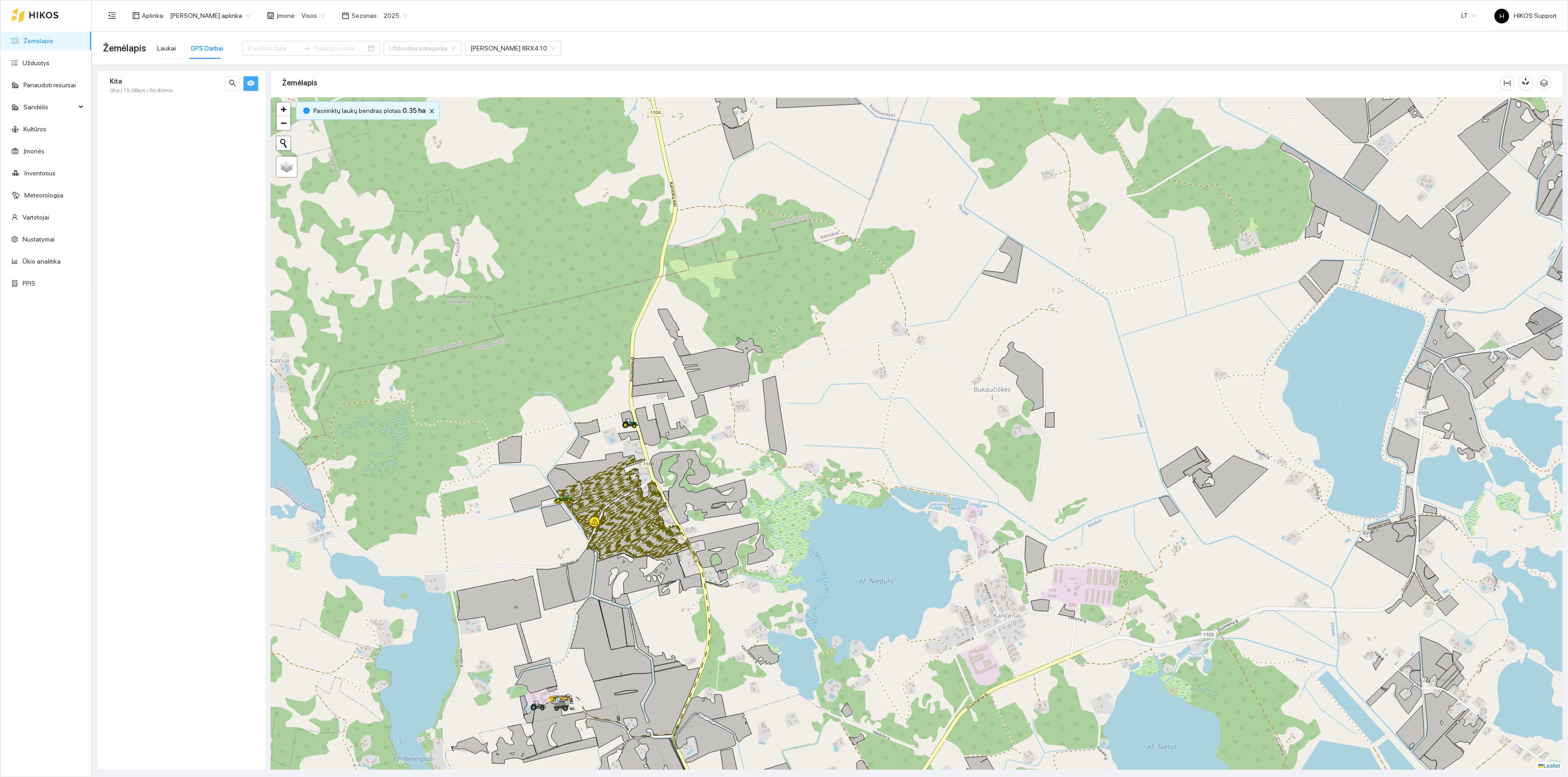
drag, startPoint x: 806, startPoint y: 545, endPoint x: 726, endPoint y: 463, distance: 114.6
click at [726, 463] on div at bounding box center [917, 434] width 1292 height 672
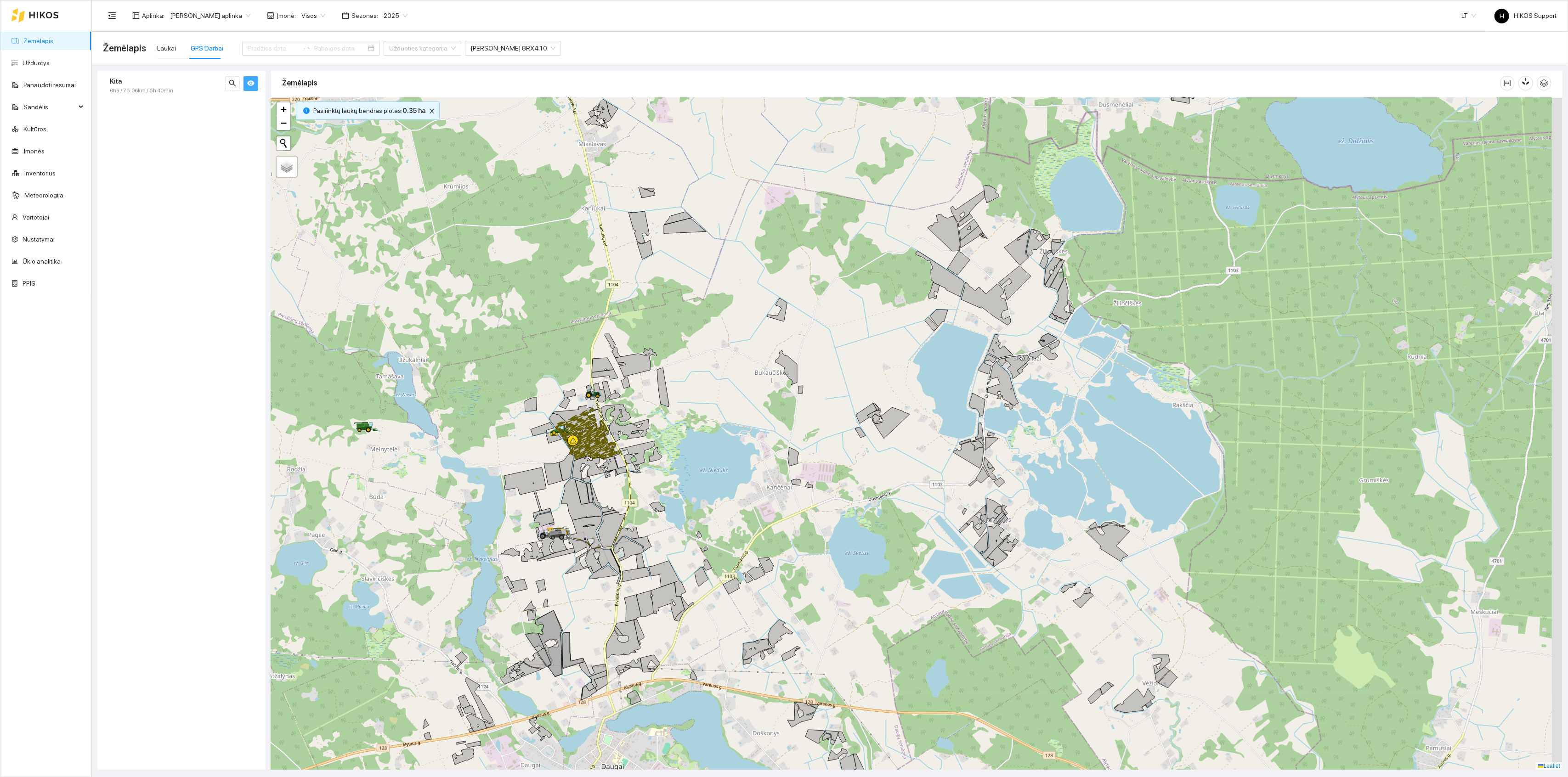
drag, startPoint x: 786, startPoint y: 462, endPoint x: 731, endPoint y: 479, distance: 57.6
click at [731, 479] on div at bounding box center [917, 434] width 1292 height 672
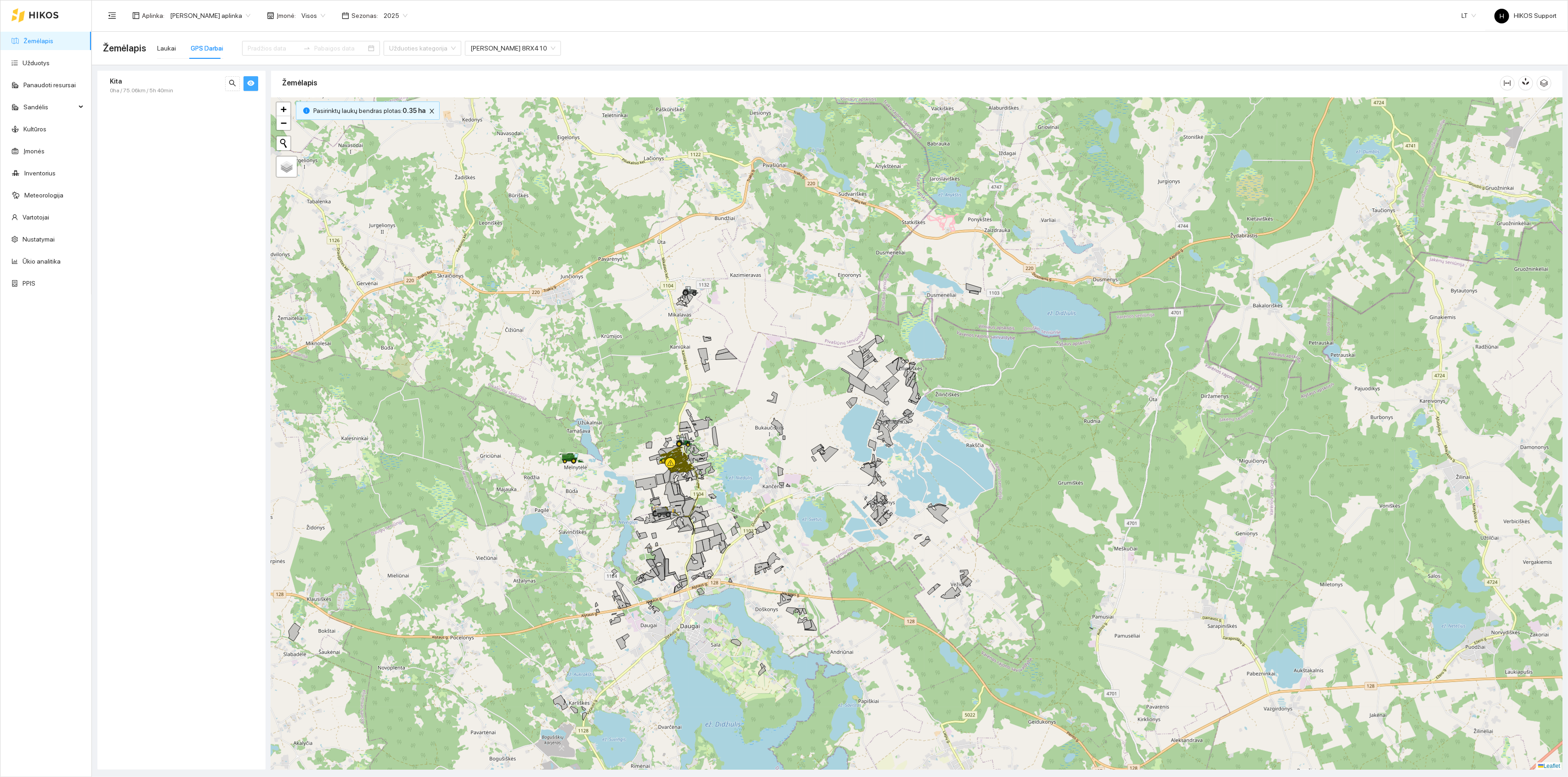
drag, startPoint x: 967, startPoint y: 587, endPoint x: 866, endPoint y: 462, distance: 160.7
click at [866, 462] on div at bounding box center [917, 434] width 1292 height 672
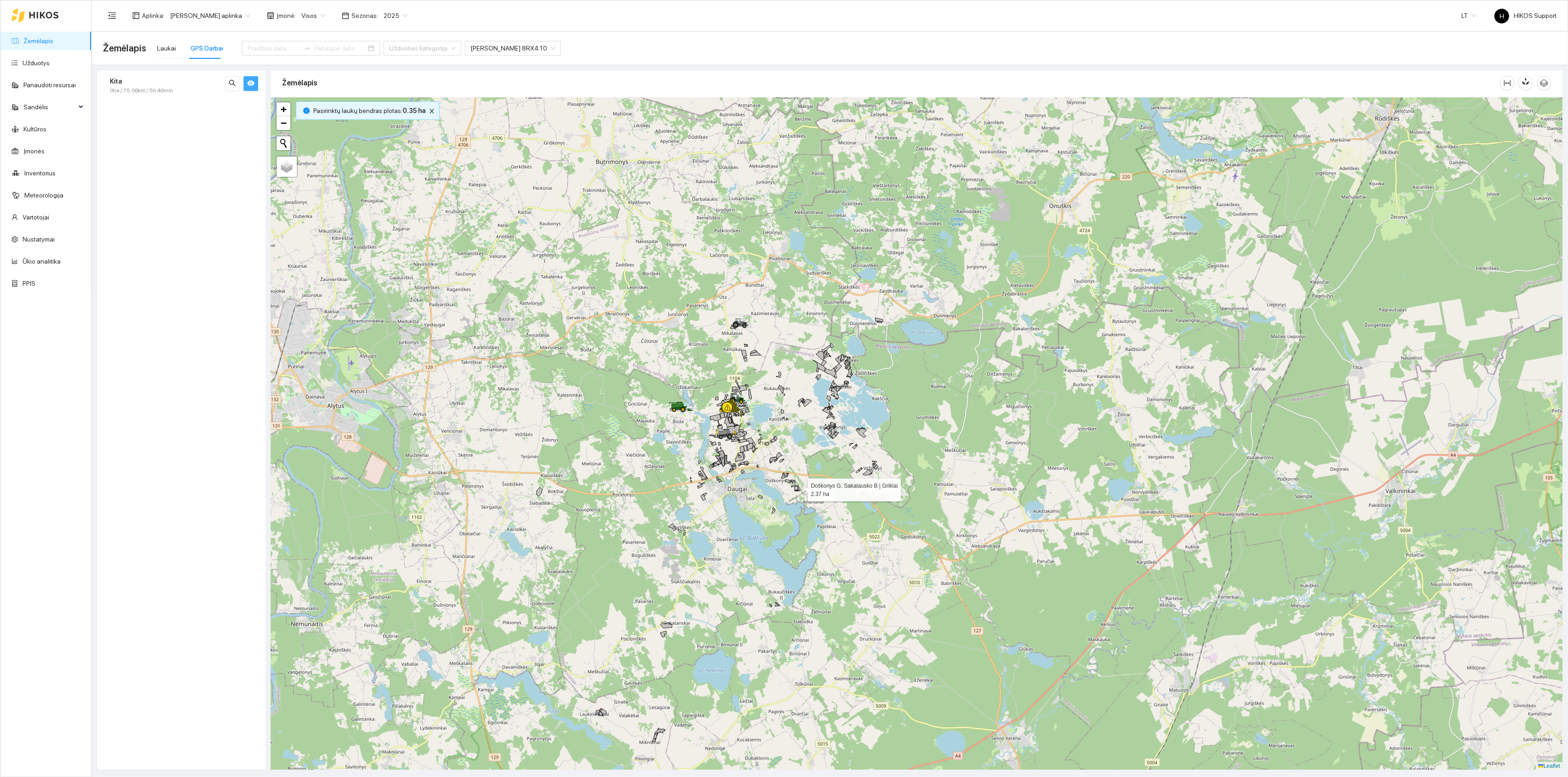
click at [799, 488] on icon at bounding box center [797, 489] width 5 height 5
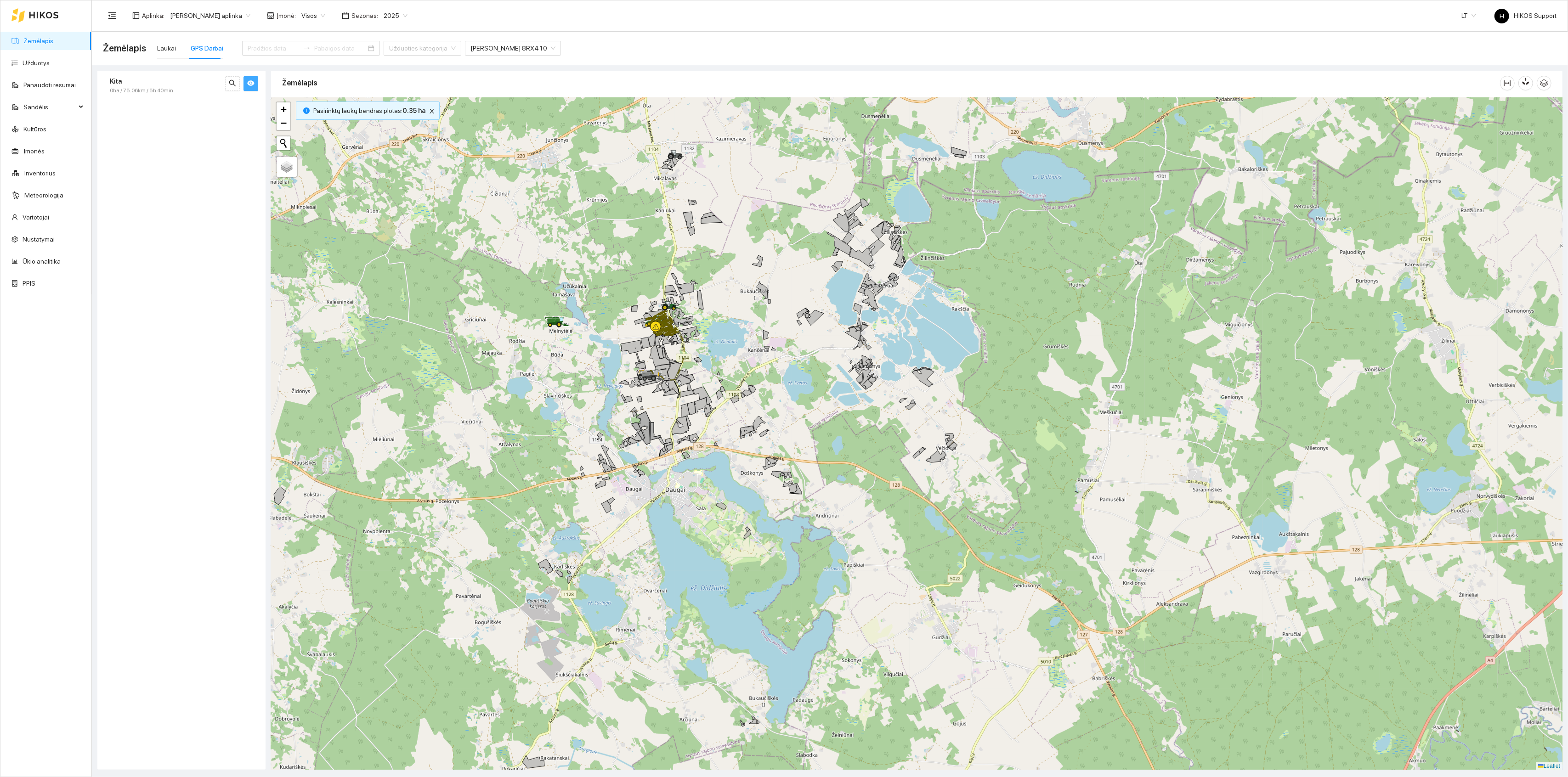
click at [800, 456] on div at bounding box center [917, 434] width 1292 height 672
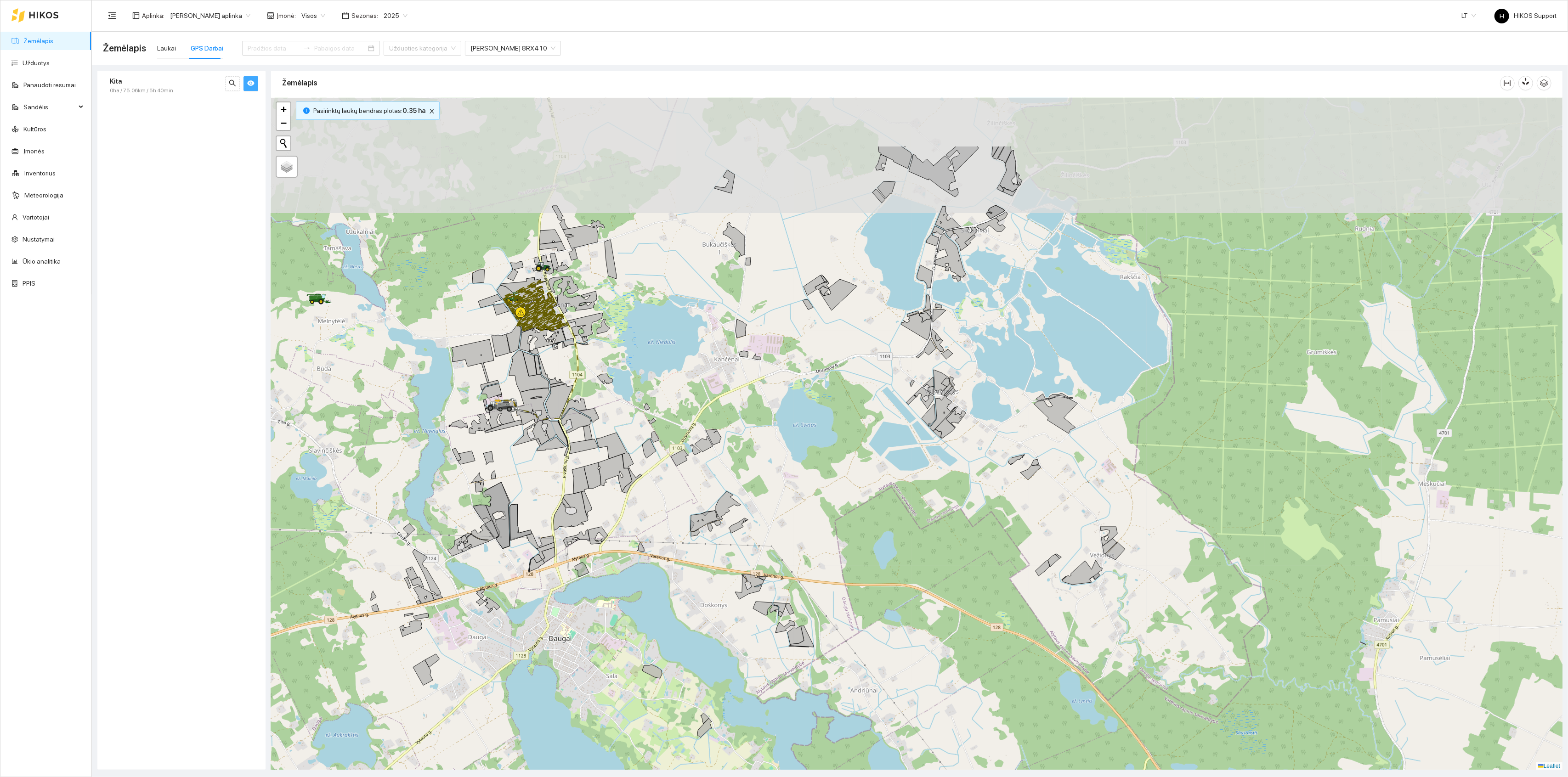
drag, startPoint x: 766, startPoint y: 346, endPoint x: 779, endPoint y: 469, distance: 123.7
click at [779, 469] on div at bounding box center [917, 434] width 1292 height 672
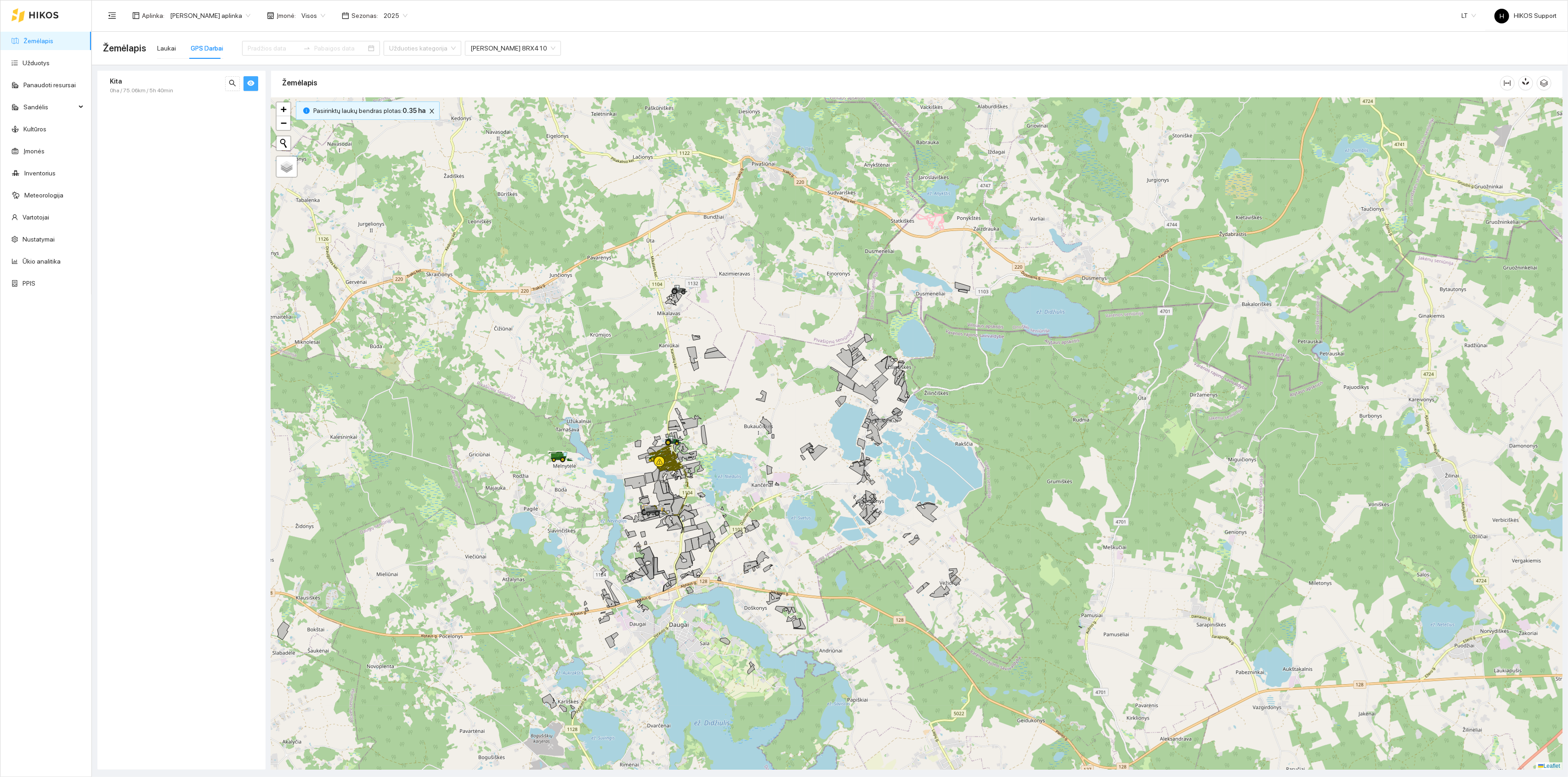
click at [730, 493] on div at bounding box center [917, 434] width 1292 height 672
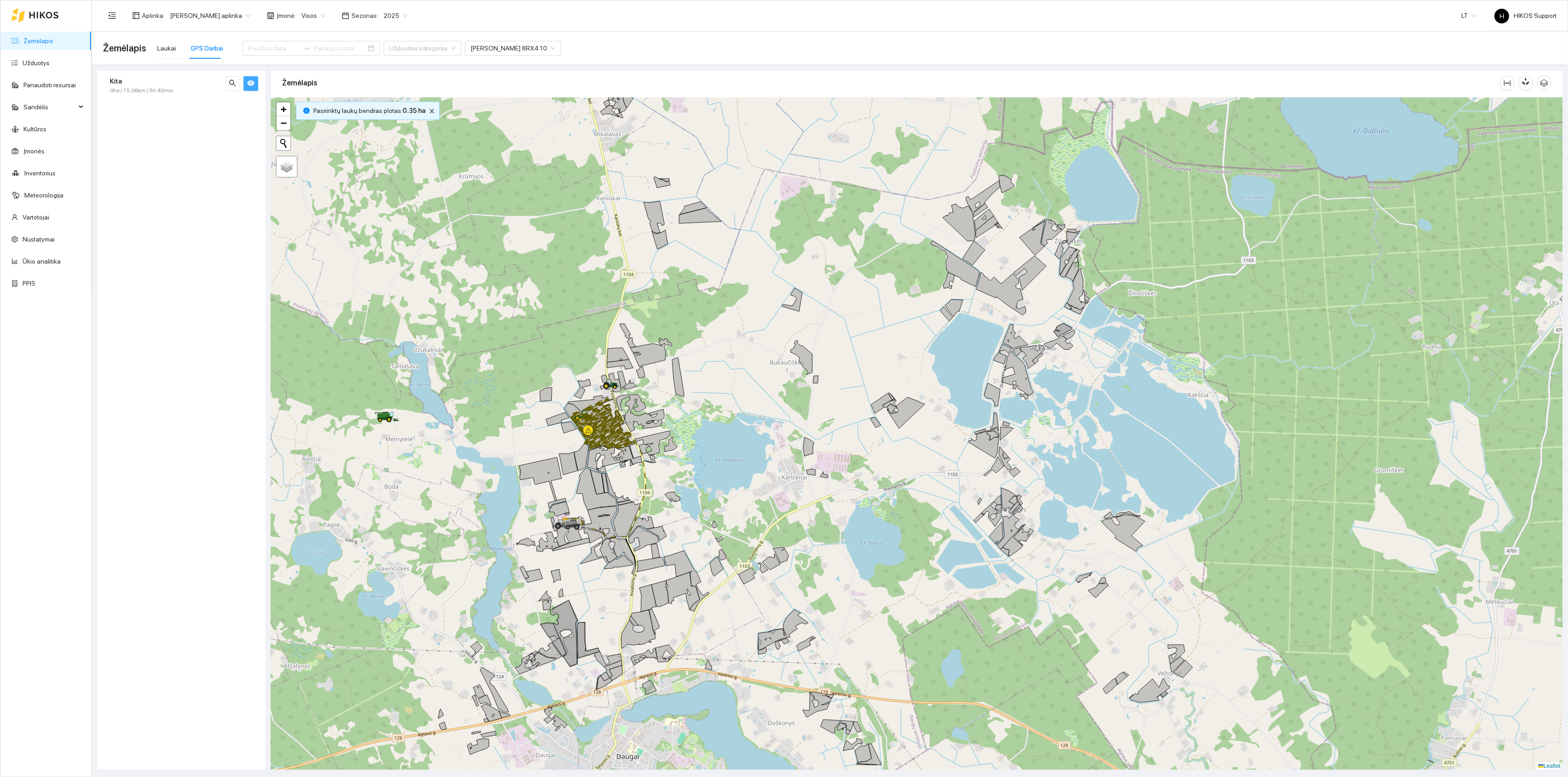
click at [731, 436] on div at bounding box center [917, 434] width 1292 height 672
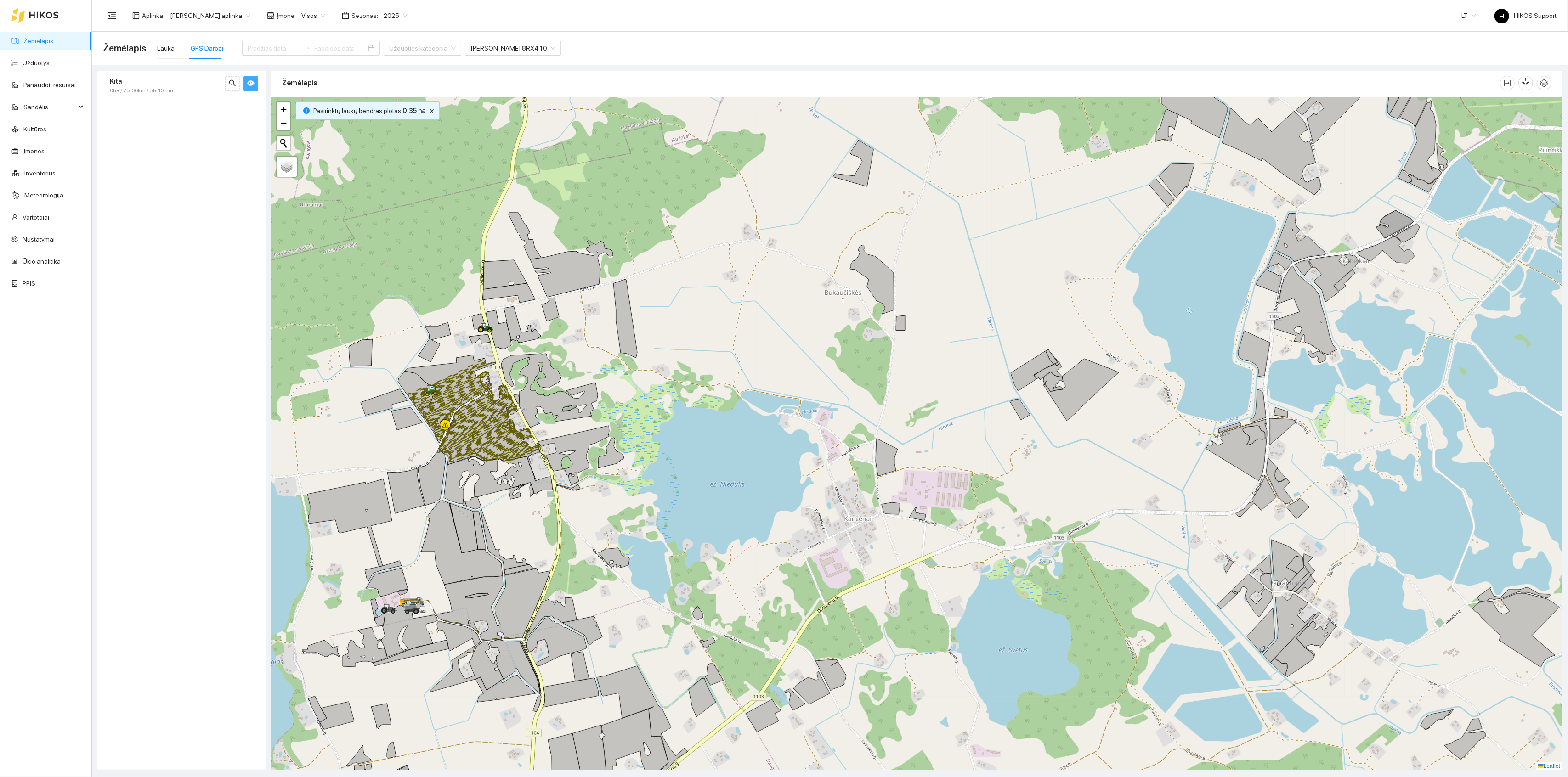
click at [737, 533] on div at bounding box center [917, 434] width 1292 height 672
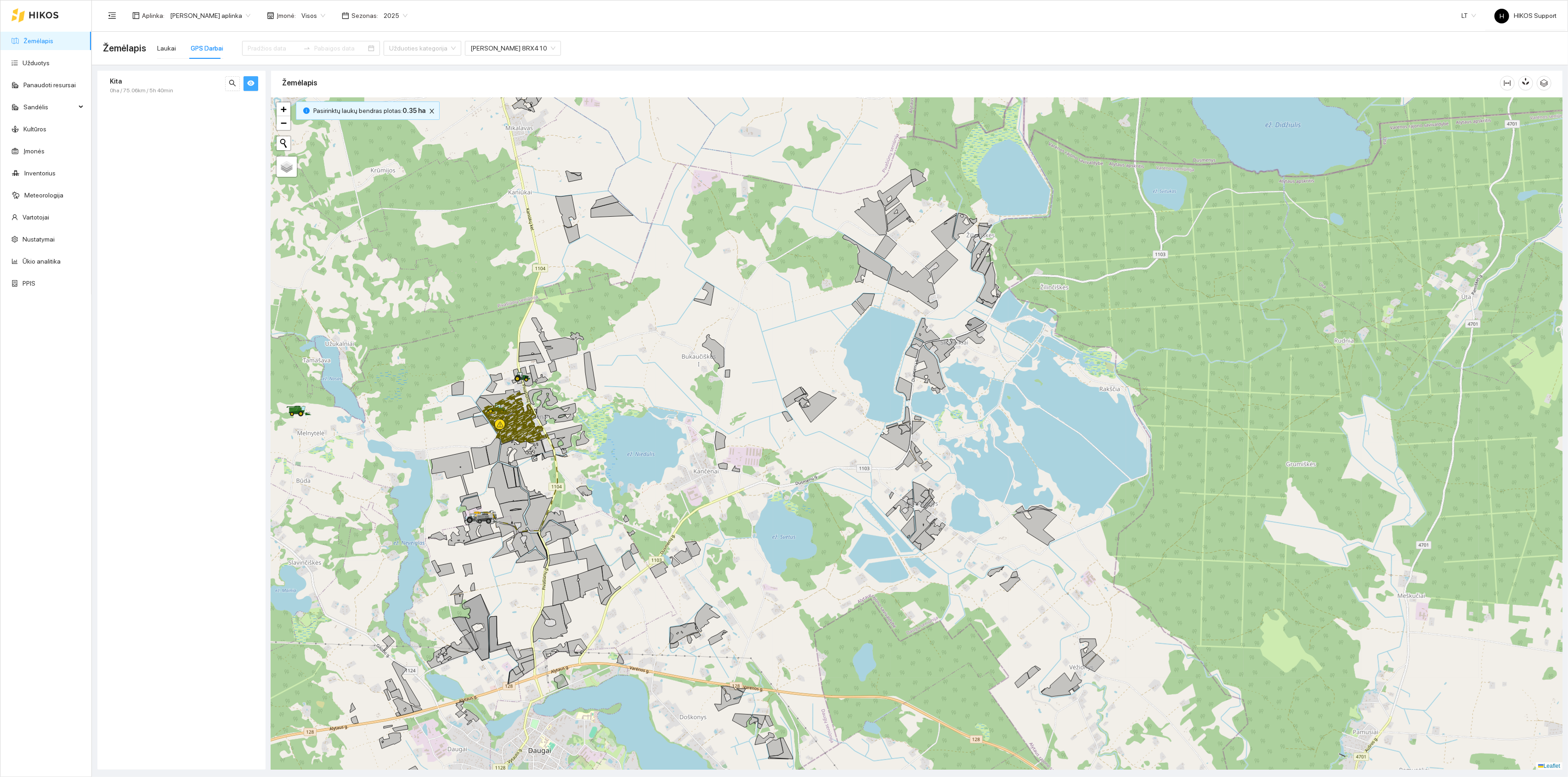
drag, startPoint x: 639, startPoint y: 545, endPoint x: 644, endPoint y: 425, distance: 120.1
click at [644, 425] on div at bounding box center [917, 434] width 1292 height 672
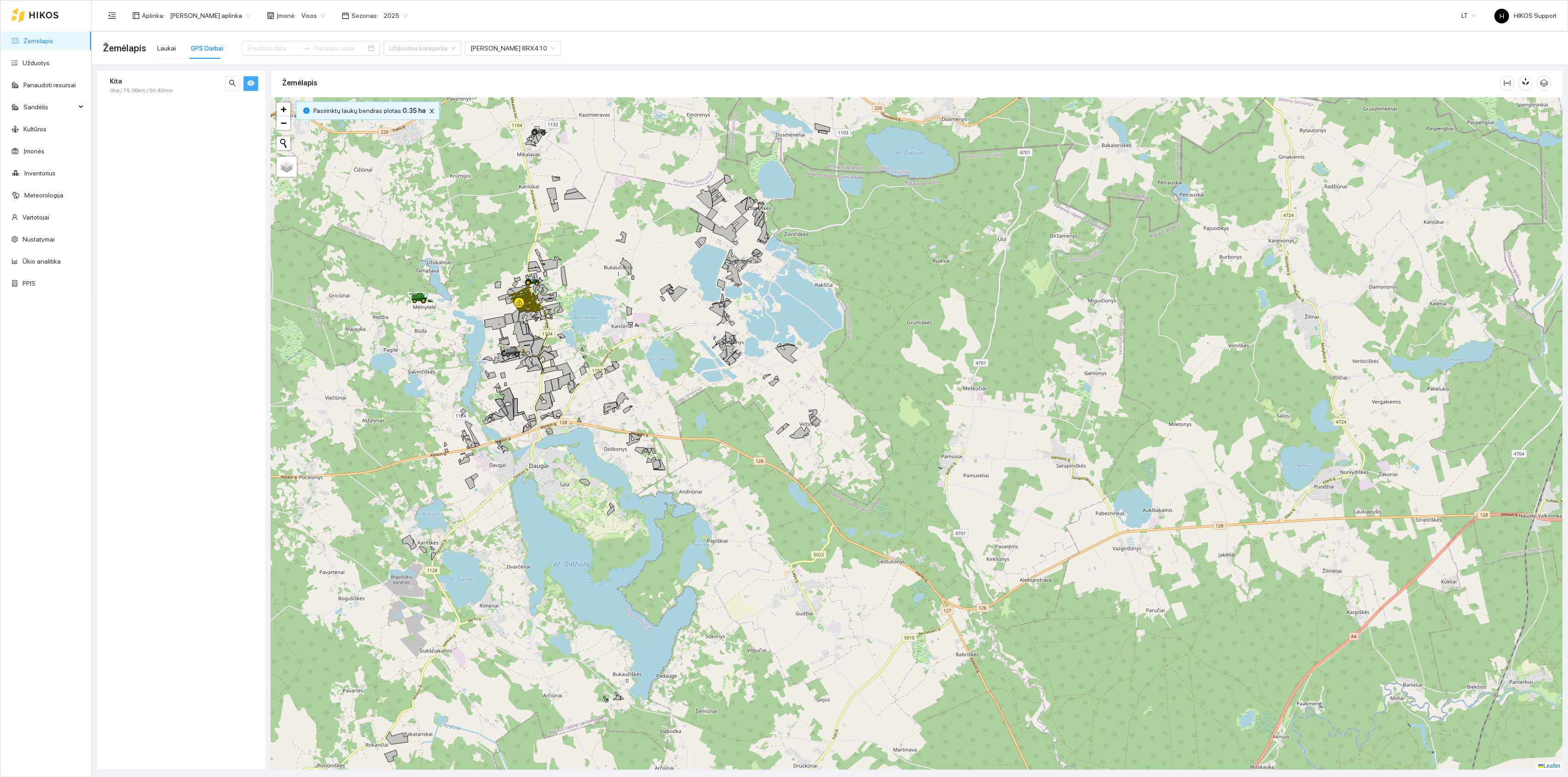
drag, startPoint x: 786, startPoint y: 531, endPoint x: 663, endPoint y: 403, distance: 177.5
click at [663, 403] on div at bounding box center [917, 434] width 1292 height 672
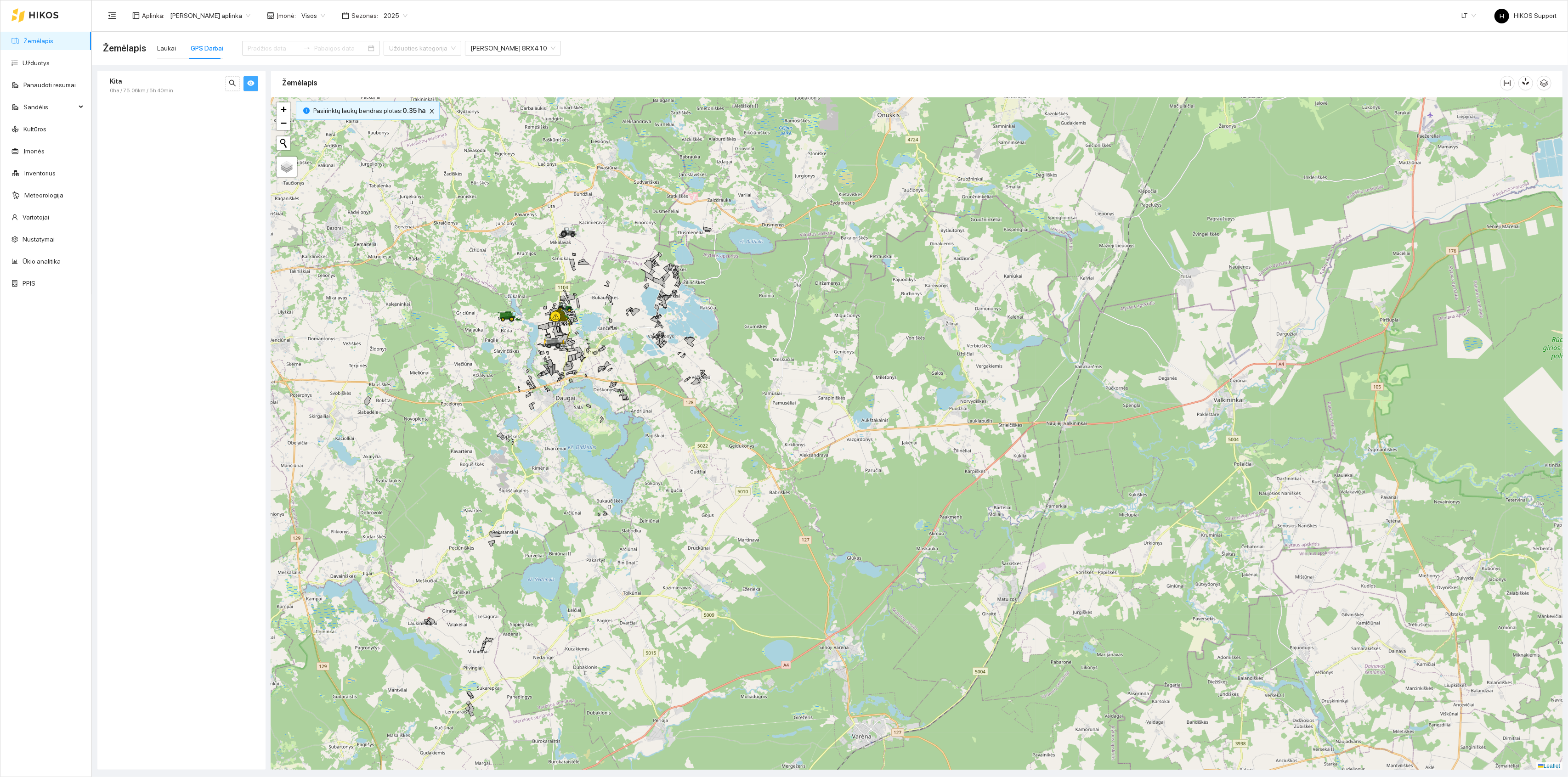
click at [635, 346] on div at bounding box center [917, 434] width 1292 height 672
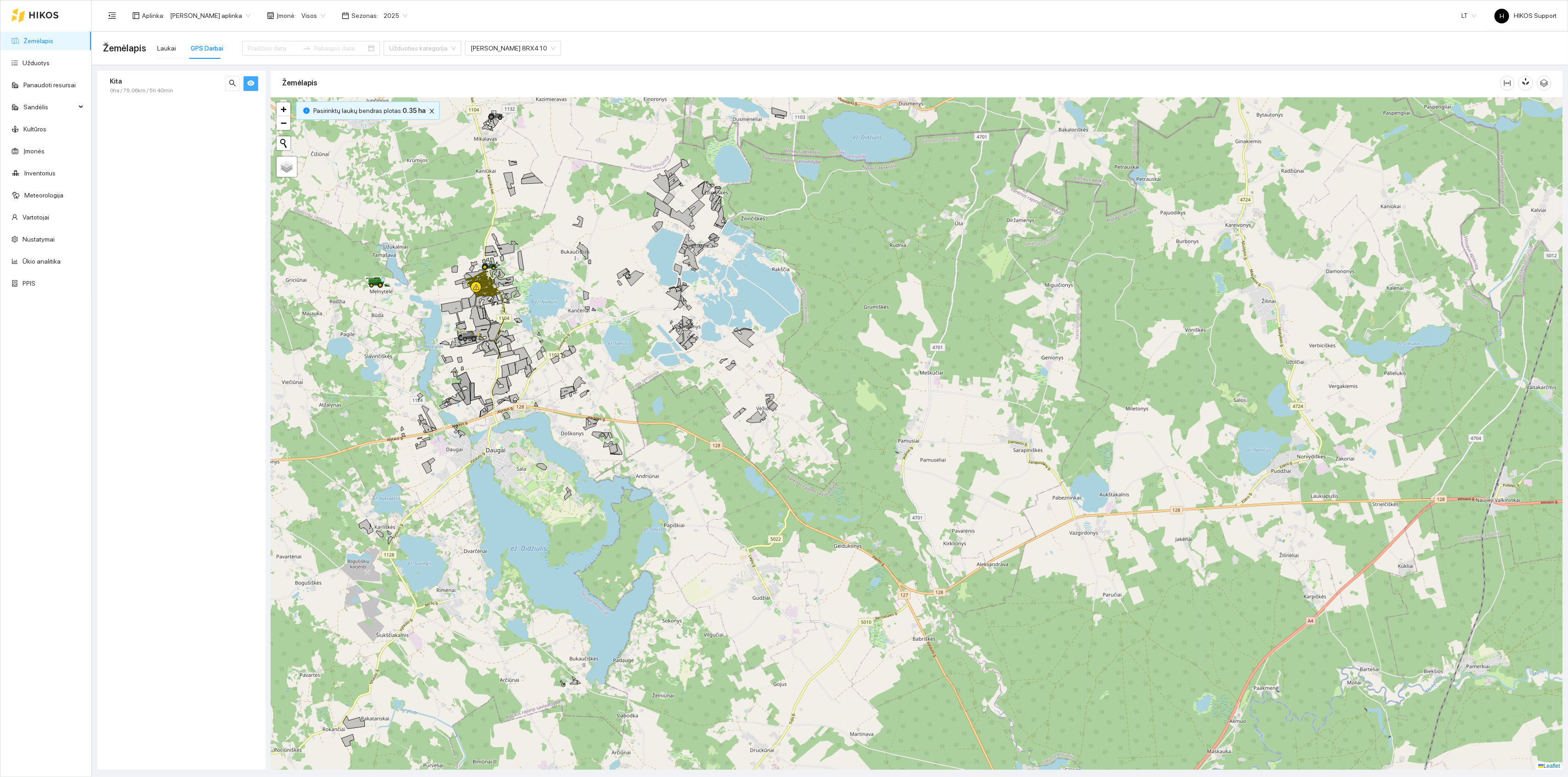
drag, startPoint x: 617, startPoint y: 269, endPoint x: 625, endPoint y: 404, distance: 135.2
click at [625, 404] on div at bounding box center [917, 434] width 1292 height 672
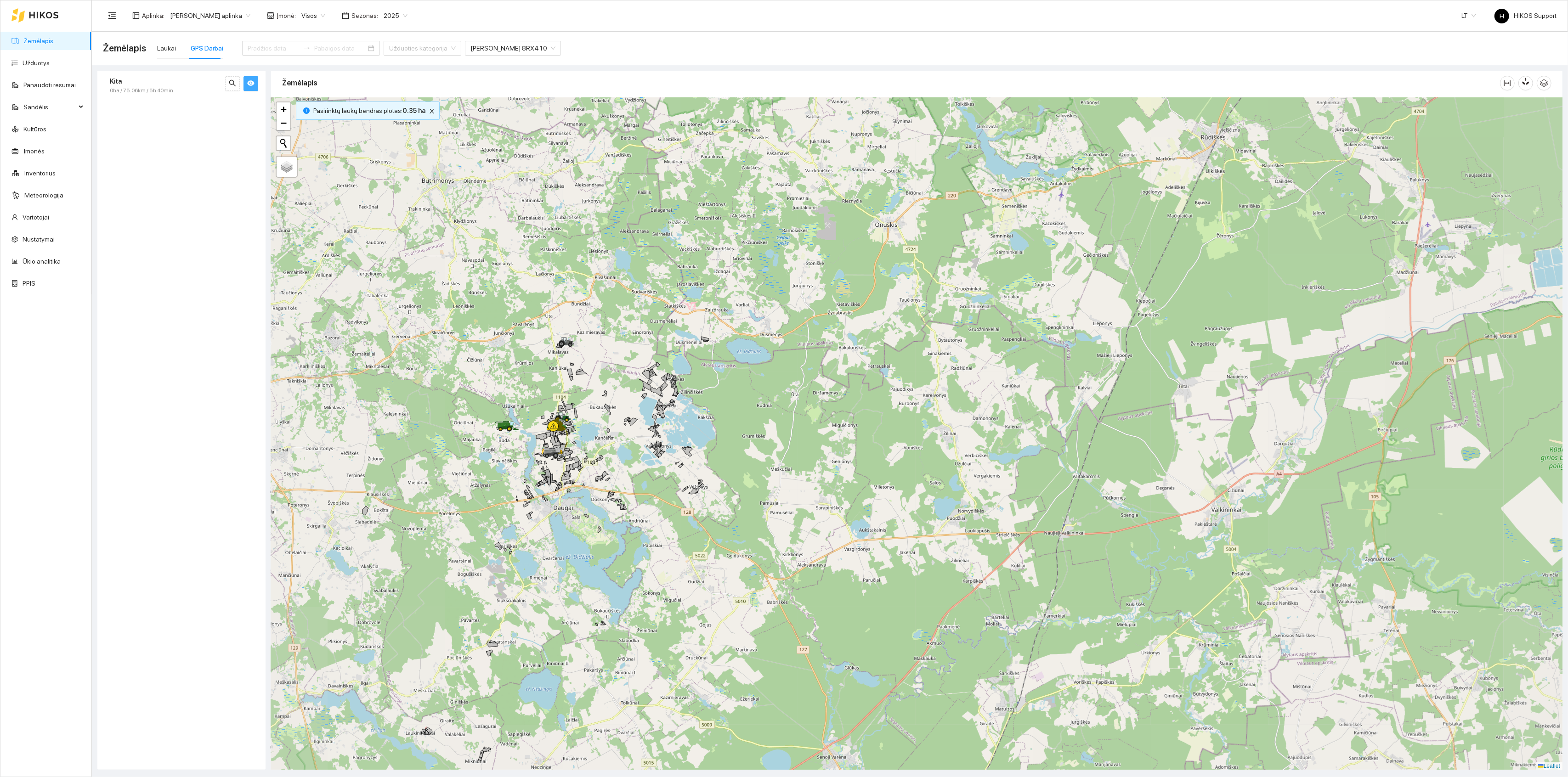
click at [630, 476] on div at bounding box center [917, 434] width 1292 height 672
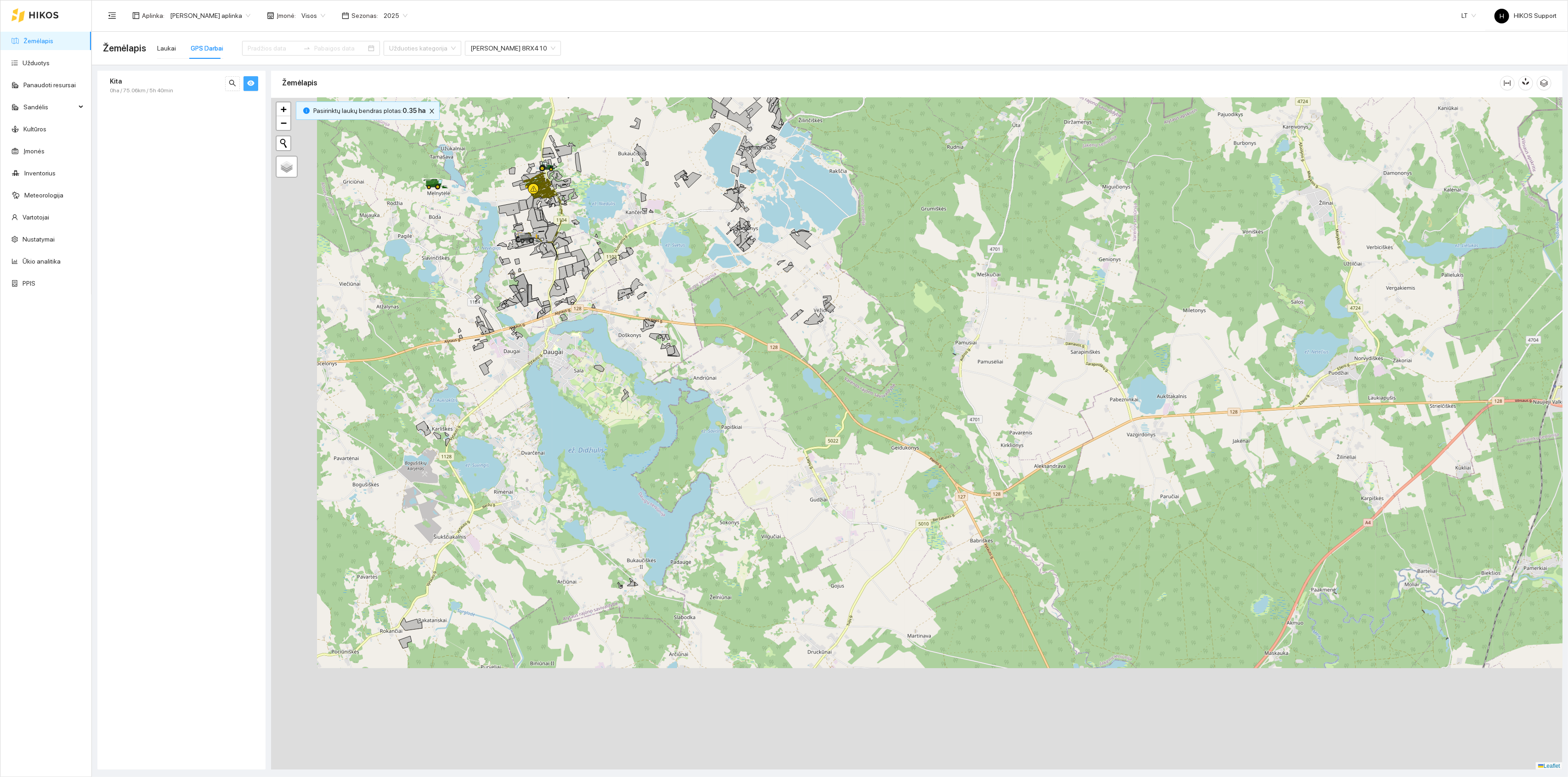
drag, startPoint x: 558, startPoint y: 544, endPoint x: 619, endPoint y: 343, distance: 210.1
click at [619, 345] on div at bounding box center [917, 434] width 1292 height 672
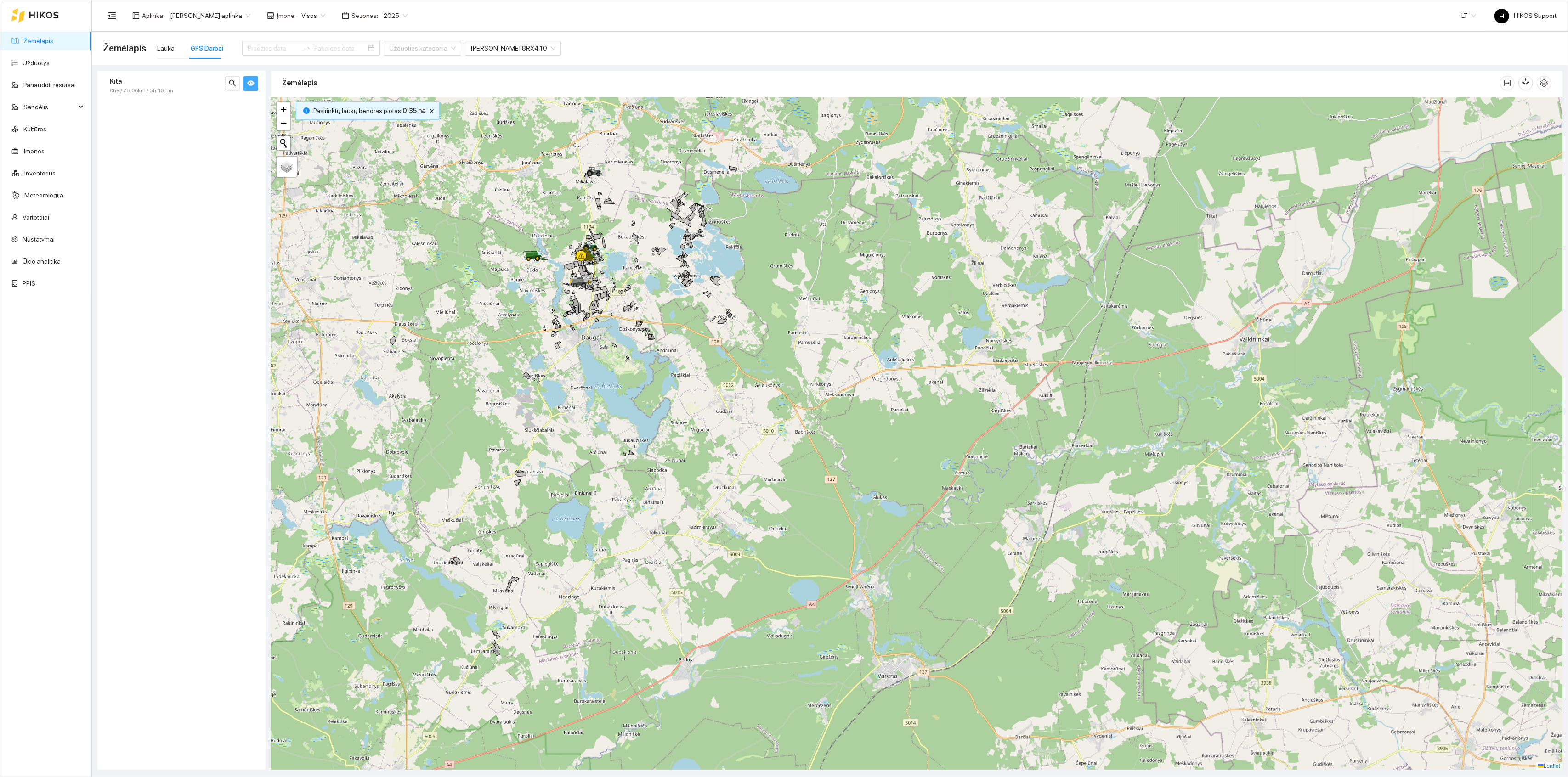
drag, startPoint x: 651, startPoint y: 252, endPoint x: 649, endPoint y: 399, distance: 147.0
click at [650, 397] on div at bounding box center [917, 434] width 1292 height 672
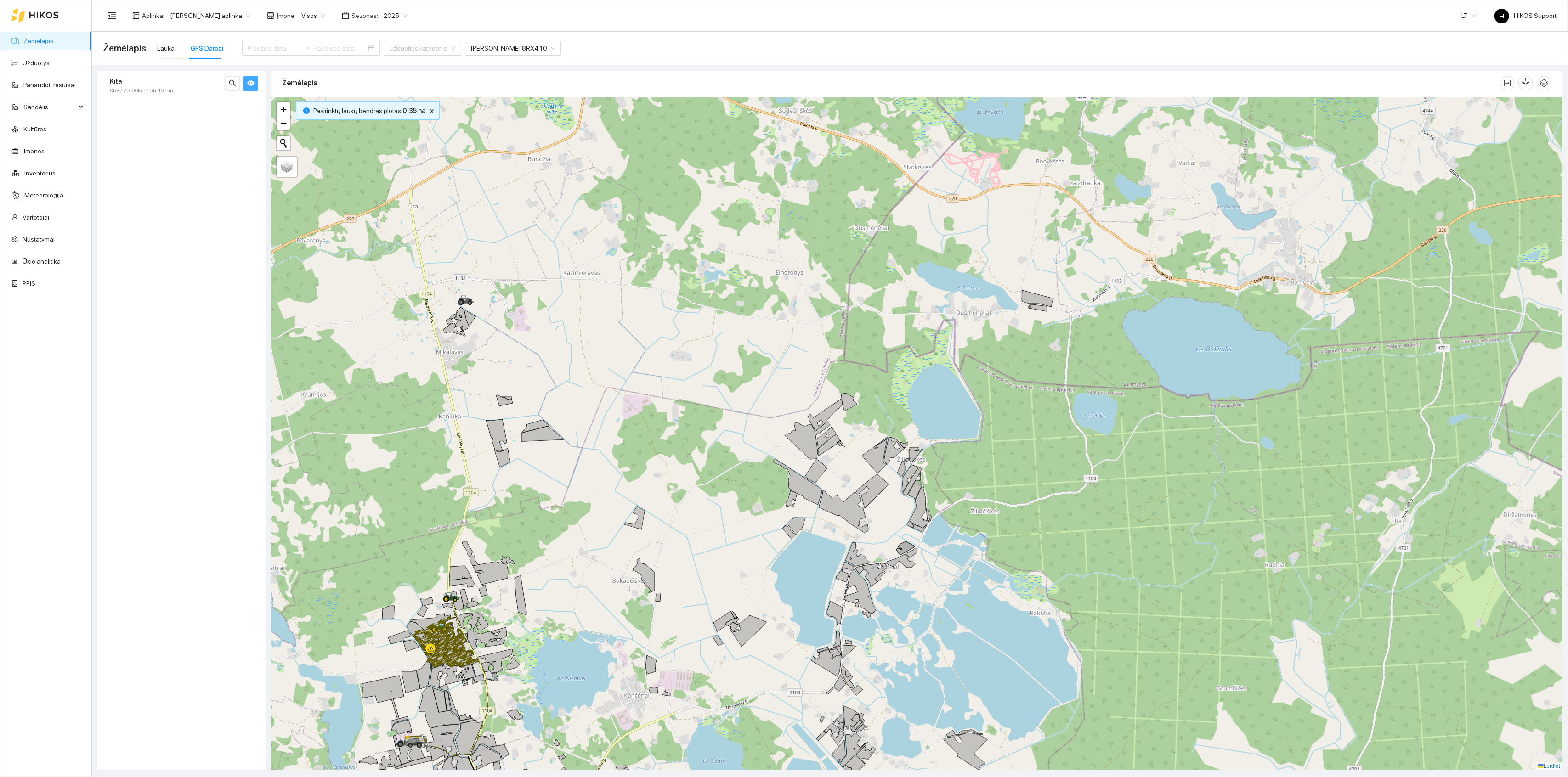
drag, startPoint x: 912, startPoint y: 617, endPoint x: 835, endPoint y: 451, distance: 183.0
click at [838, 457] on div at bounding box center [917, 434] width 1292 height 672
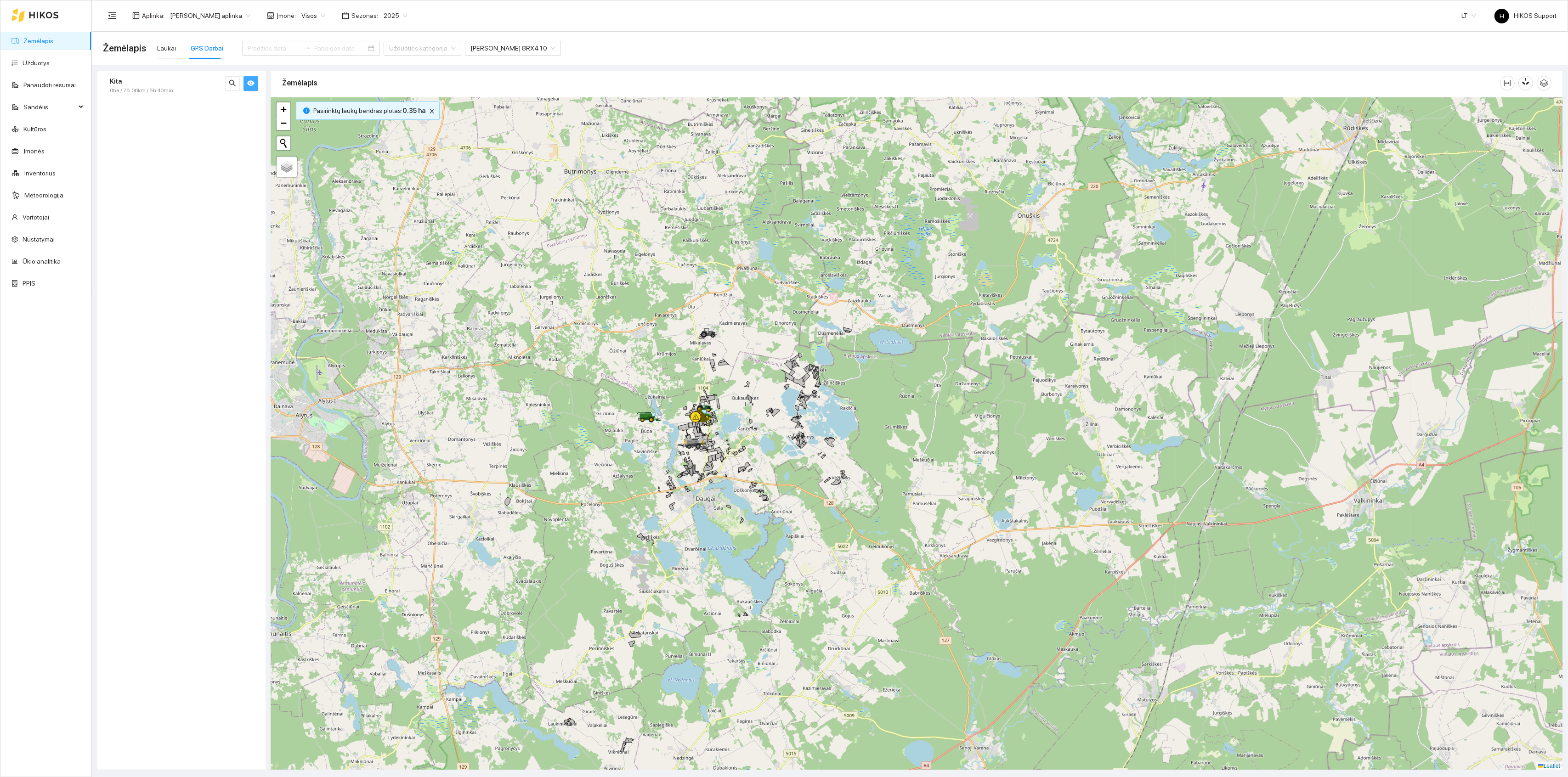
click at [748, 607] on div at bounding box center [917, 434] width 1292 height 672
click at [748, 607] on div at bounding box center [917, 434] width 1292 height 672
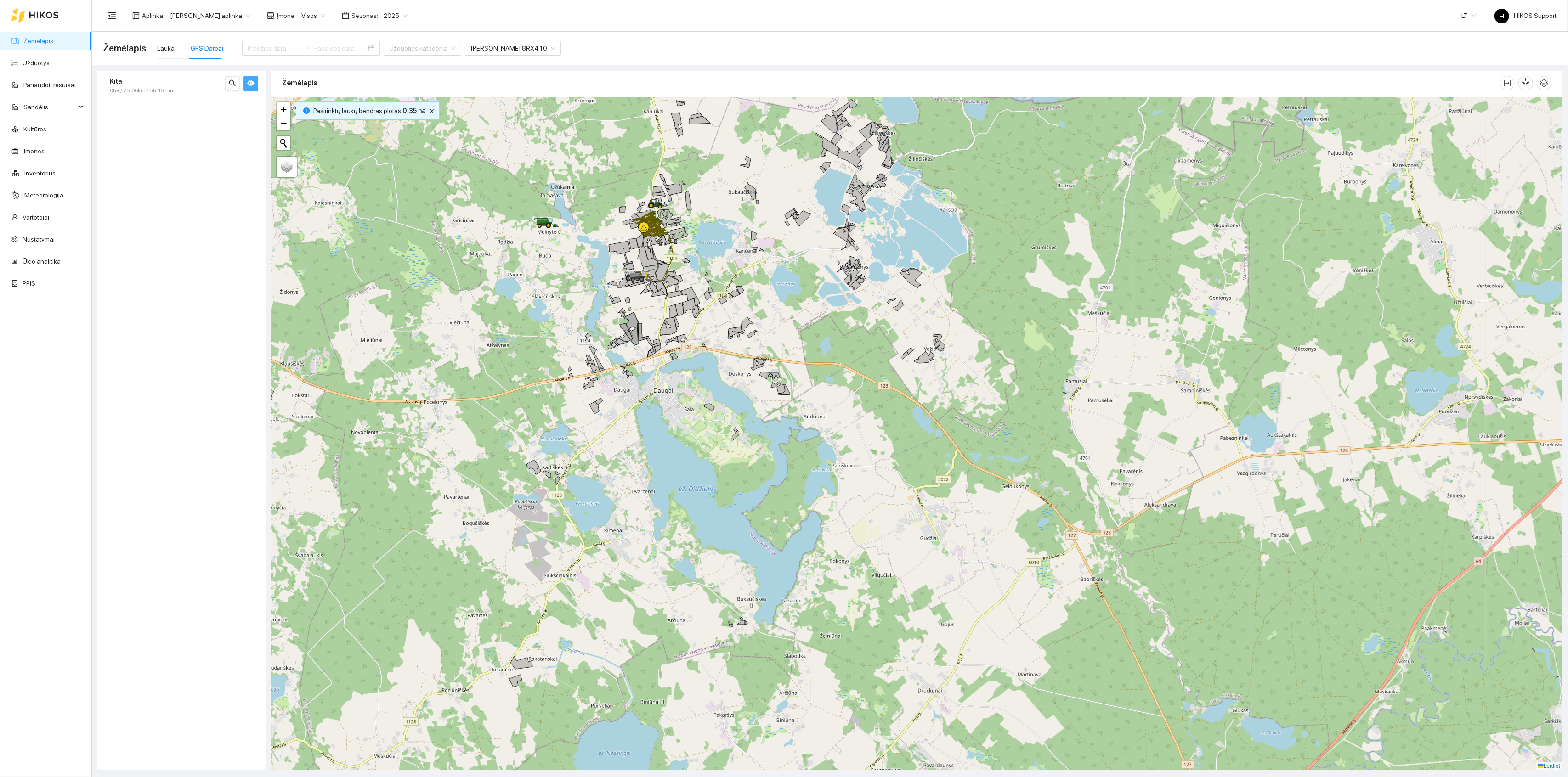
click at [722, 477] on div at bounding box center [917, 434] width 1292 height 672
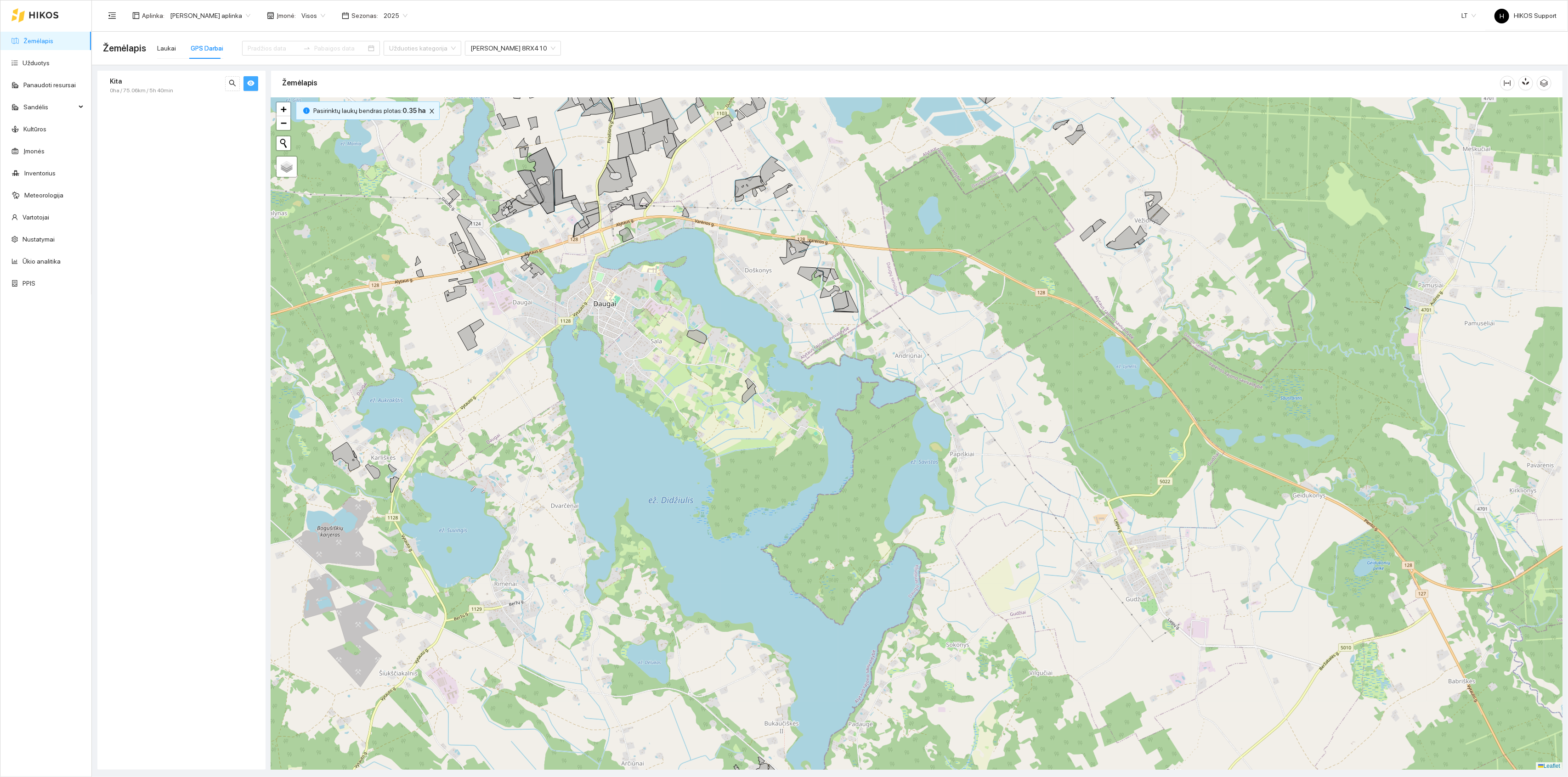
drag, startPoint x: 739, startPoint y: 350, endPoint x: 739, endPoint y: 618, distance: 268.0
click at [739, 618] on div at bounding box center [917, 434] width 1292 height 672
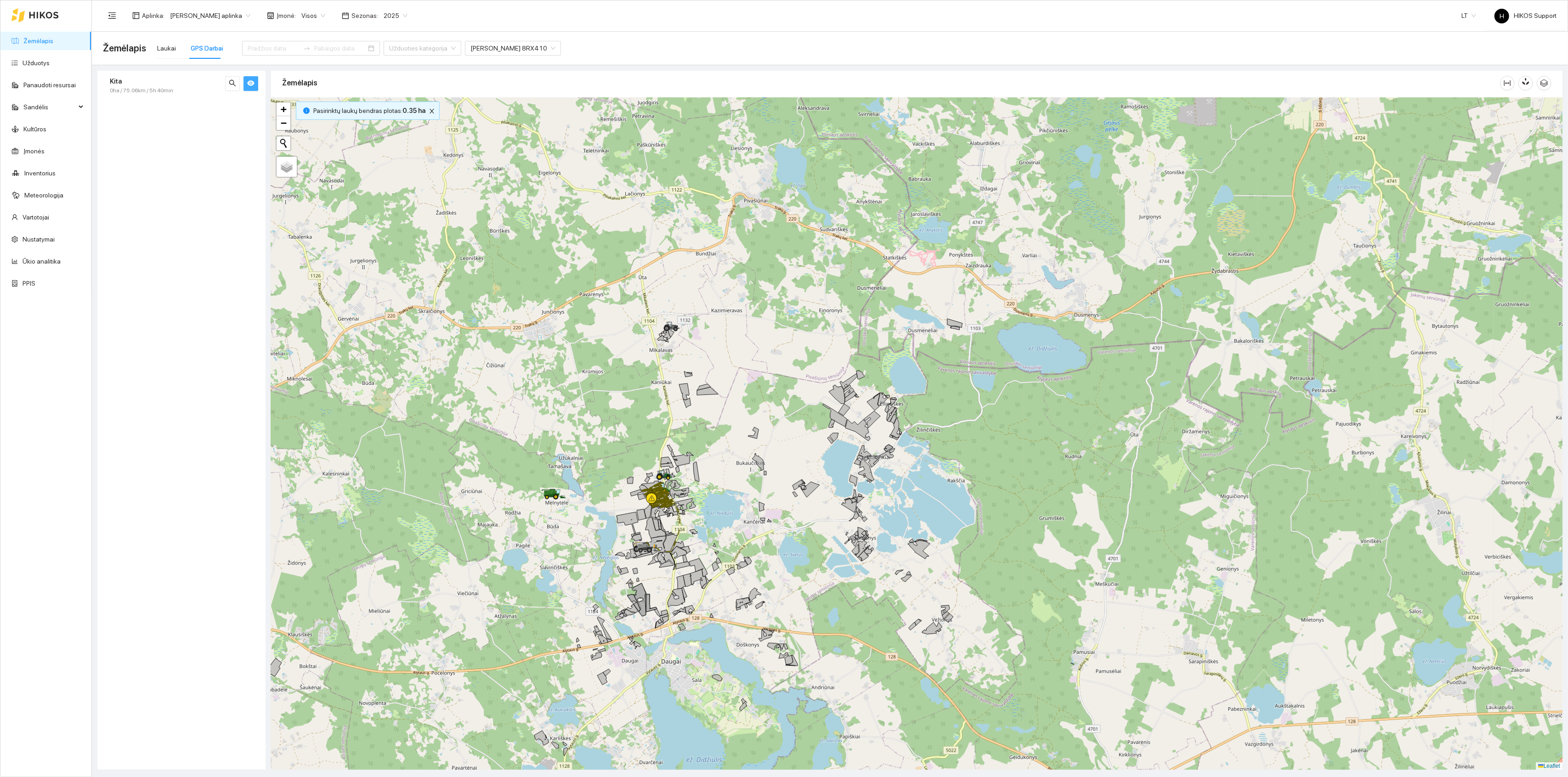
click at [702, 512] on div at bounding box center [917, 434] width 1292 height 672
